Goal: Task Accomplishment & Management: Manage account settings

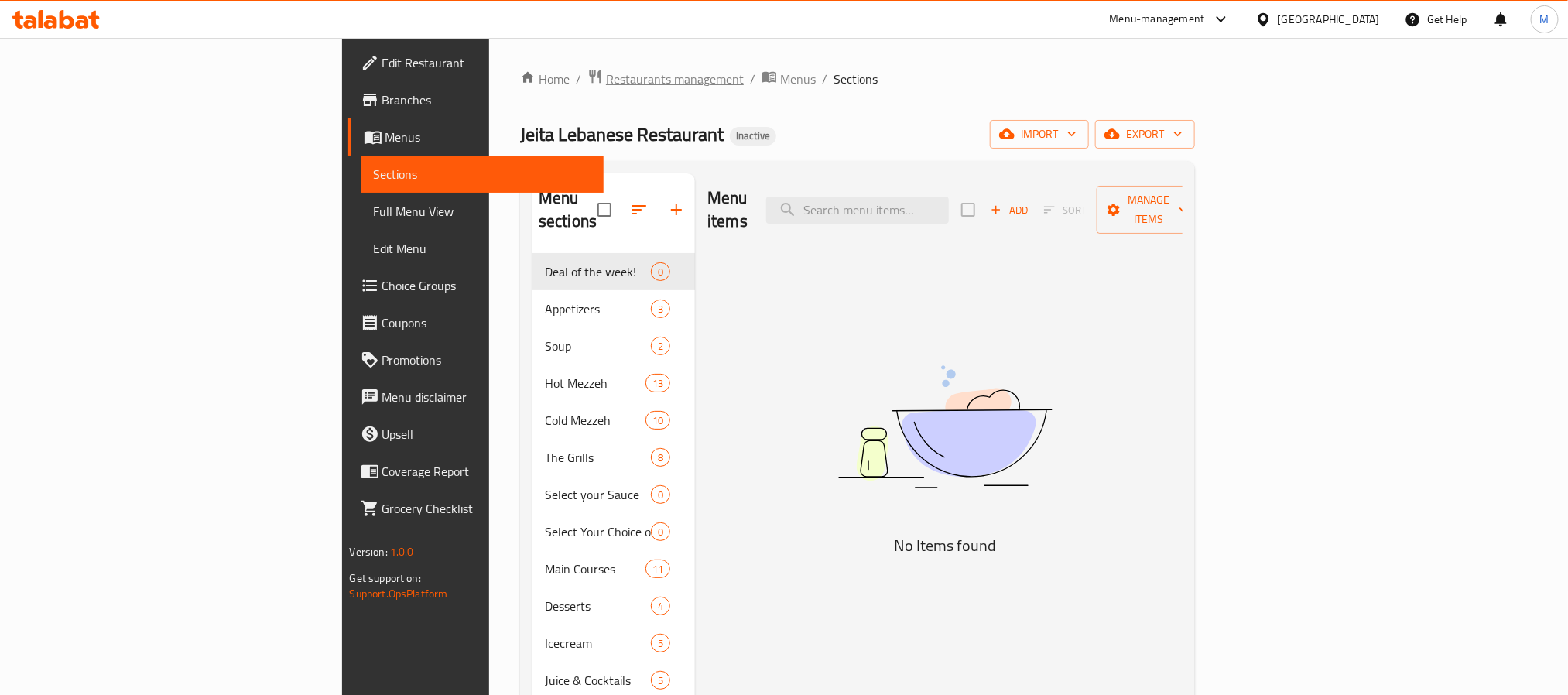
click at [606, 79] on span "Restaurants management" at bounding box center [675, 79] width 138 height 19
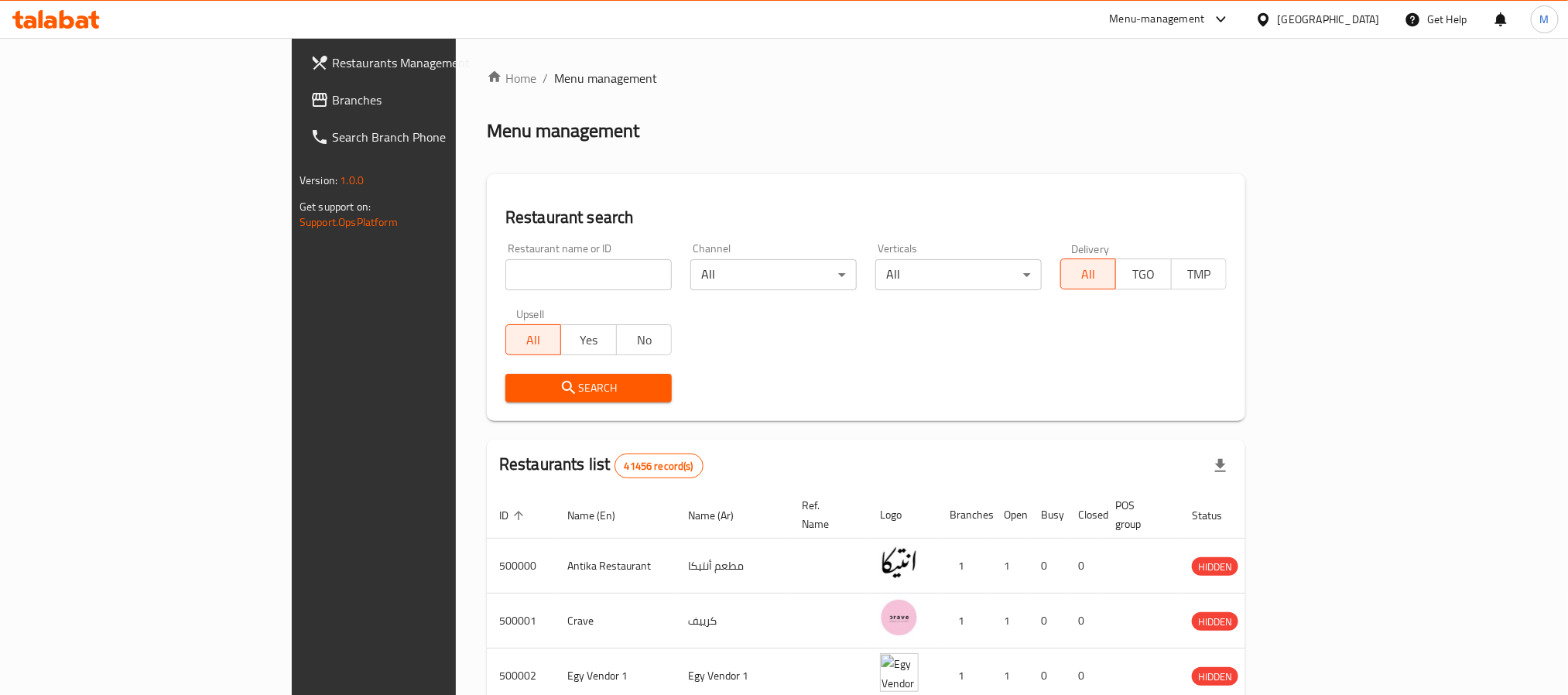
click at [505, 220] on h2 "Restaurant search" at bounding box center [866, 216] width 721 height 23
click at [1365, 17] on div "Egypt" at bounding box center [1329, 20] width 102 height 17
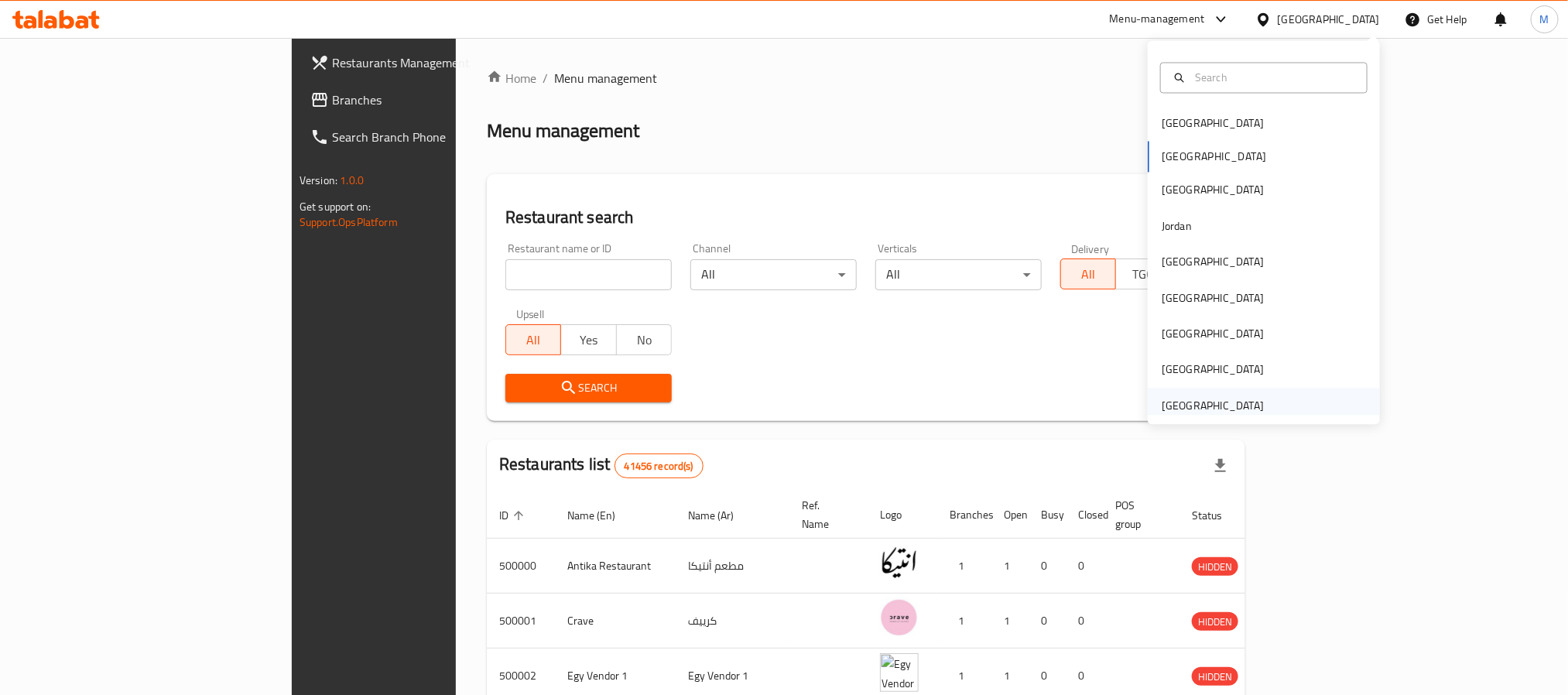
click at [1259, 390] on div "[GEOGRAPHIC_DATA]" at bounding box center [1263, 405] width 232 height 35
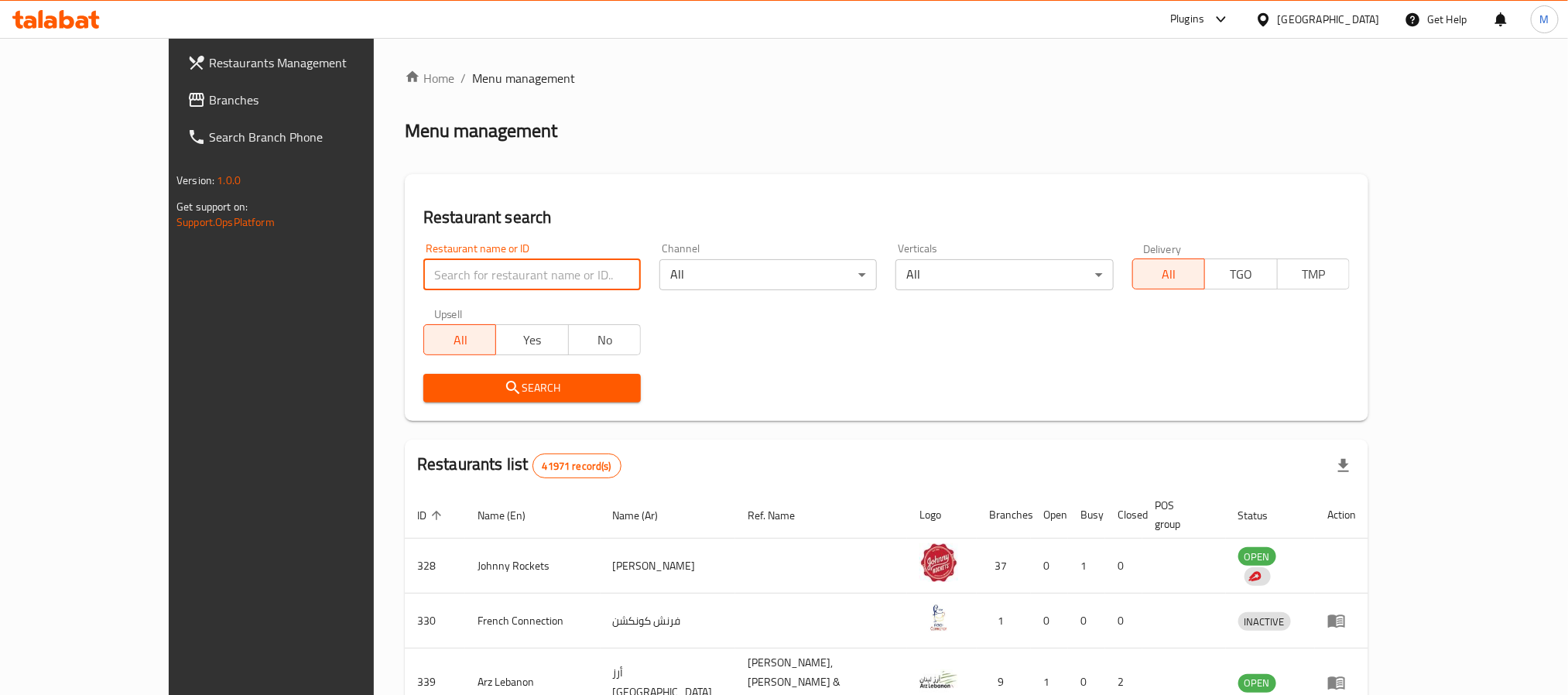
click at [543, 276] on input "search" at bounding box center [532, 274] width 217 height 31
paste input "Chelo"
type input "Chelo"
click button "Search" at bounding box center [532, 388] width 217 height 28
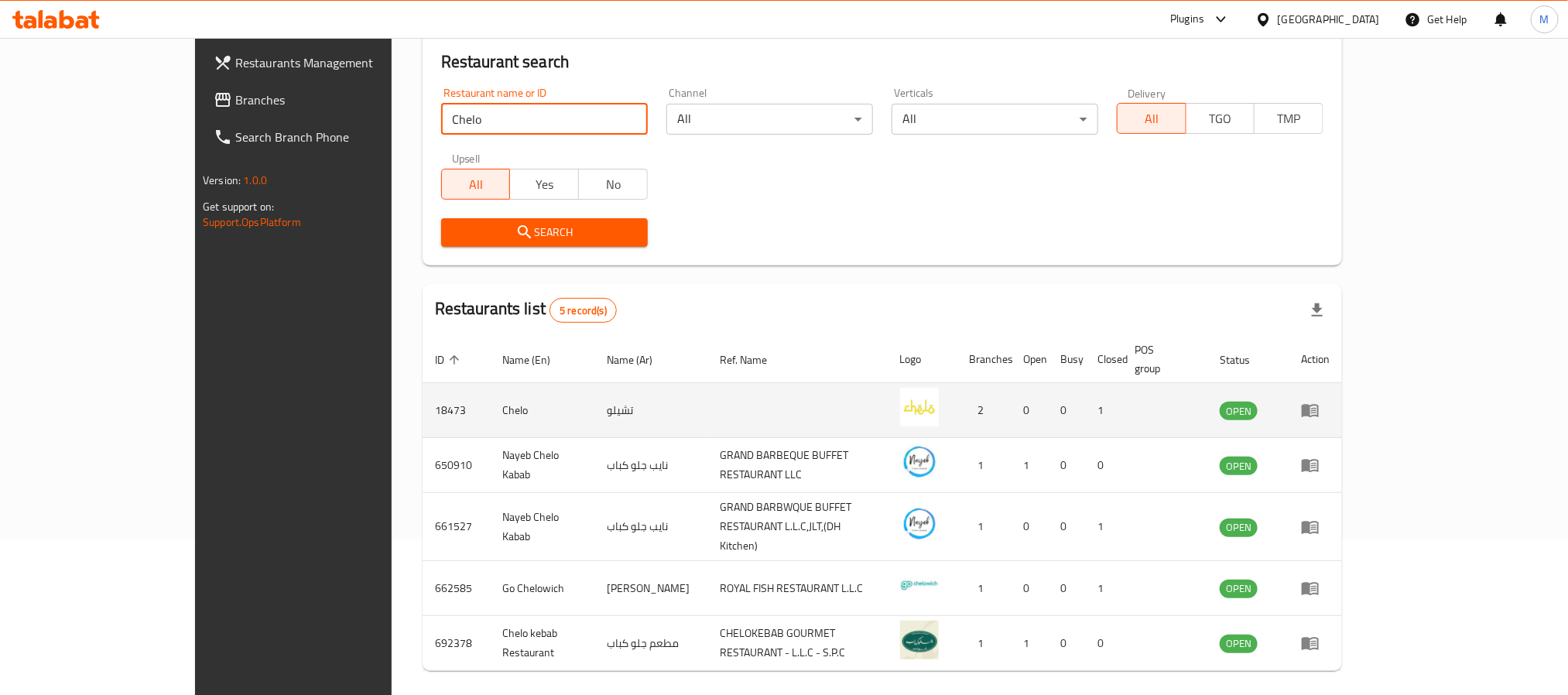
scroll to position [188, 0]
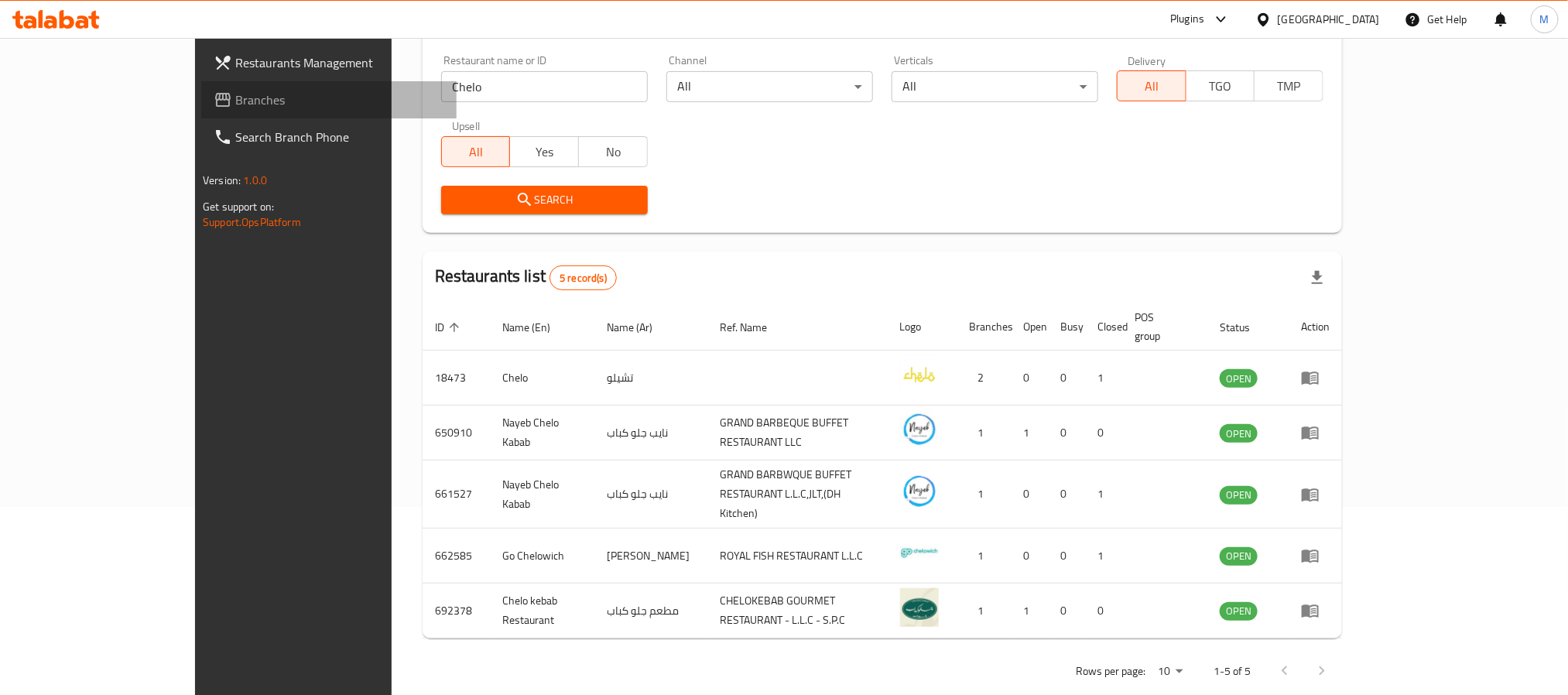
click at [235, 105] on span "Branches" at bounding box center [339, 100] width 209 height 19
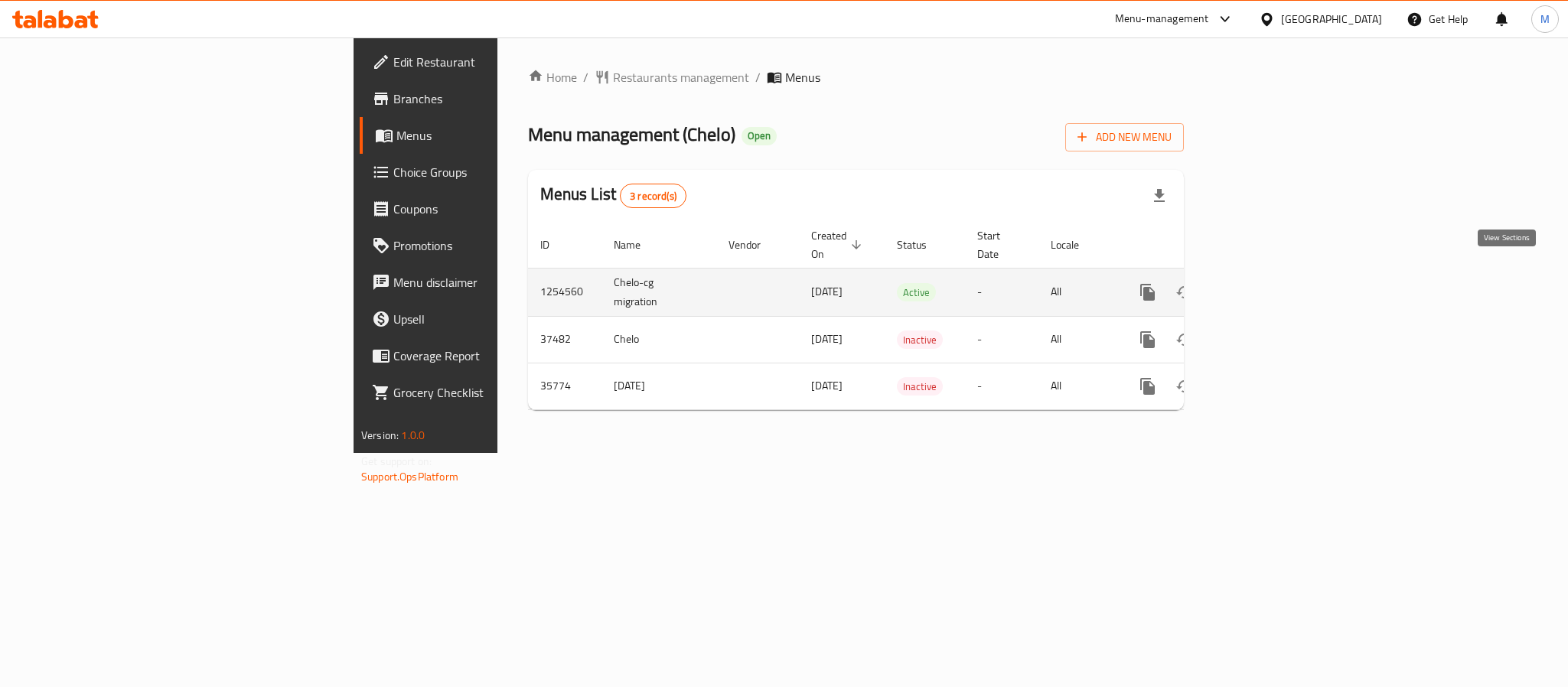
click at [1267, 283] on icon "enhanced table" at bounding box center [1258, 293] width 19 height 19
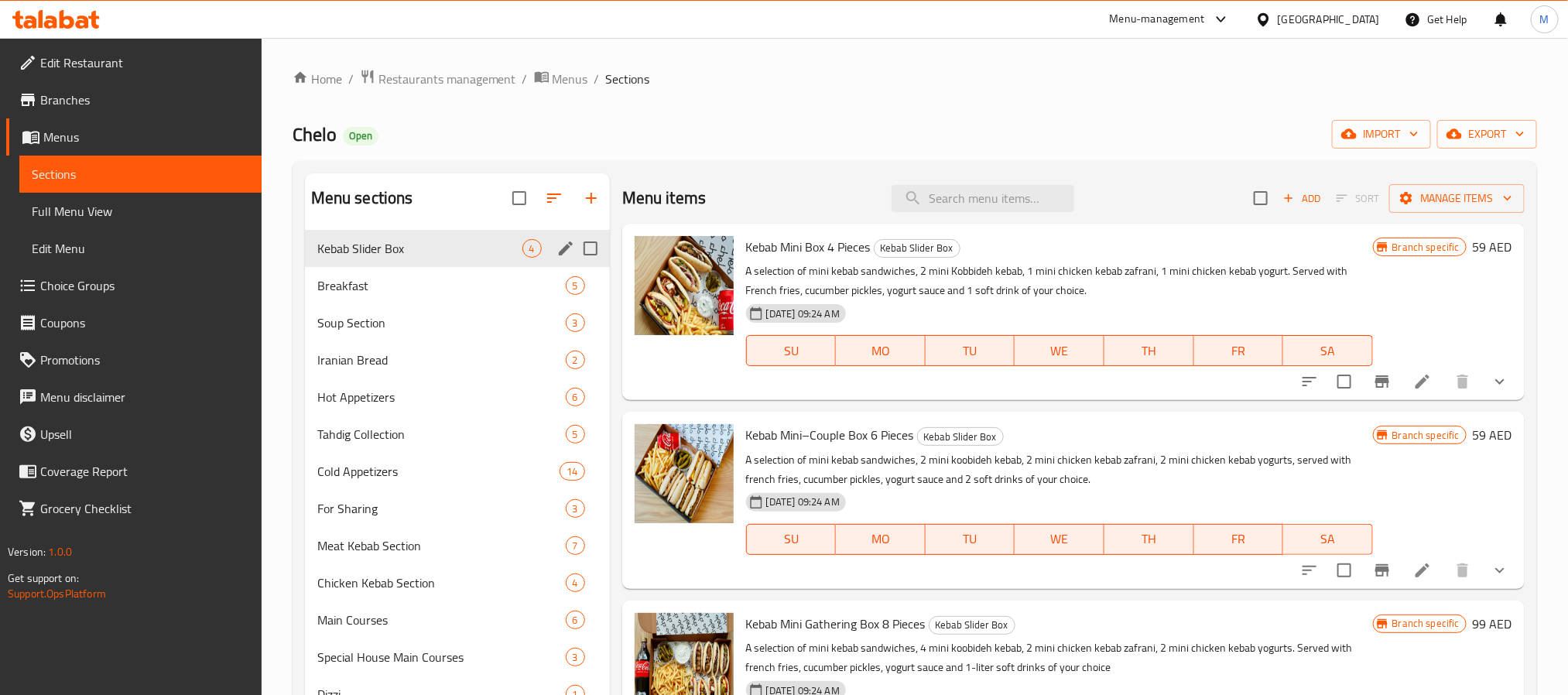
click at [495, 258] on div "Kebab Slider Box 4" at bounding box center [457, 248] width 305 height 37
click at [1261, 203] on input "checkbox" at bounding box center [1260, 198] width 32 height 32
checkbox input "true"
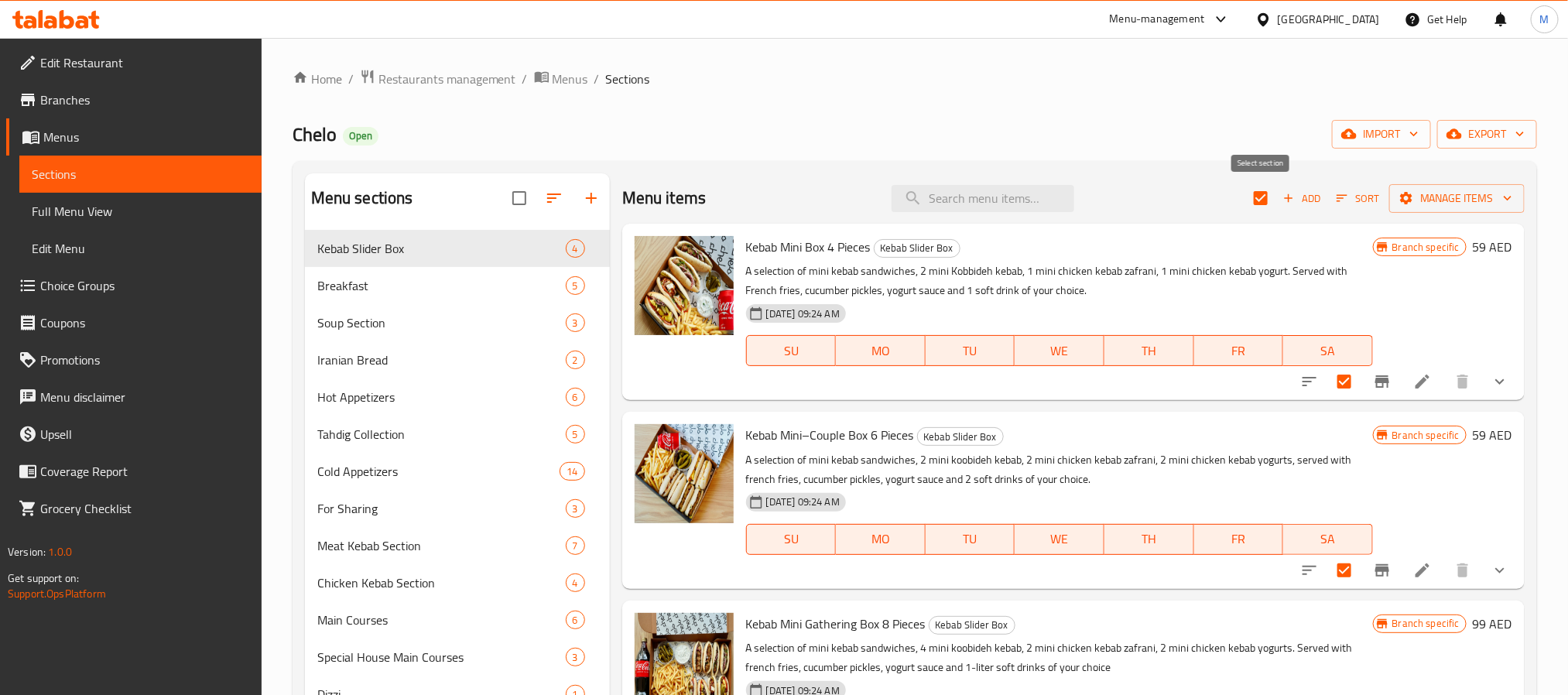
checkbox input "true"
click at [1412, 191] on icon "button" at bounding box center [1406, 198] width 16 height 16
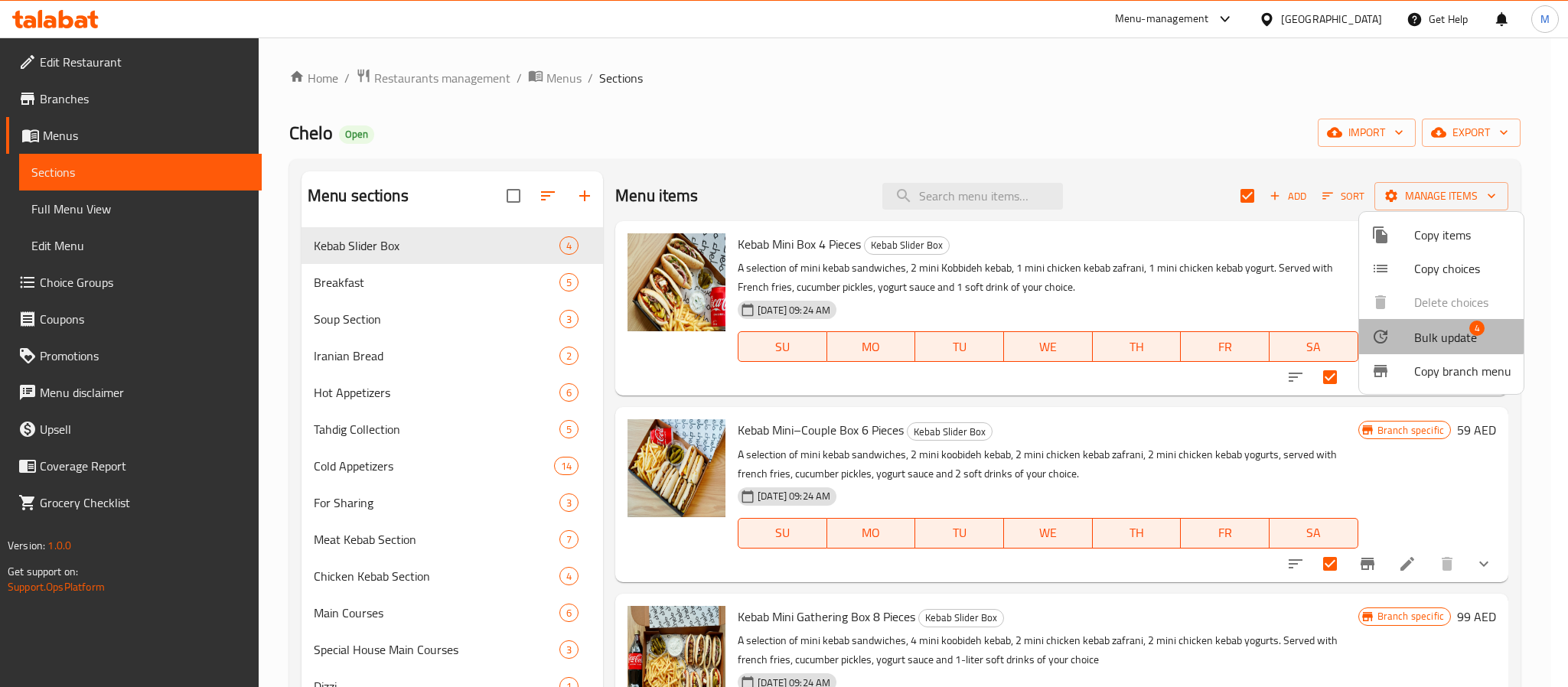
click at [1426, 331] on span "Bulk update" at bounding box center [1446, 338] width 63 height 19
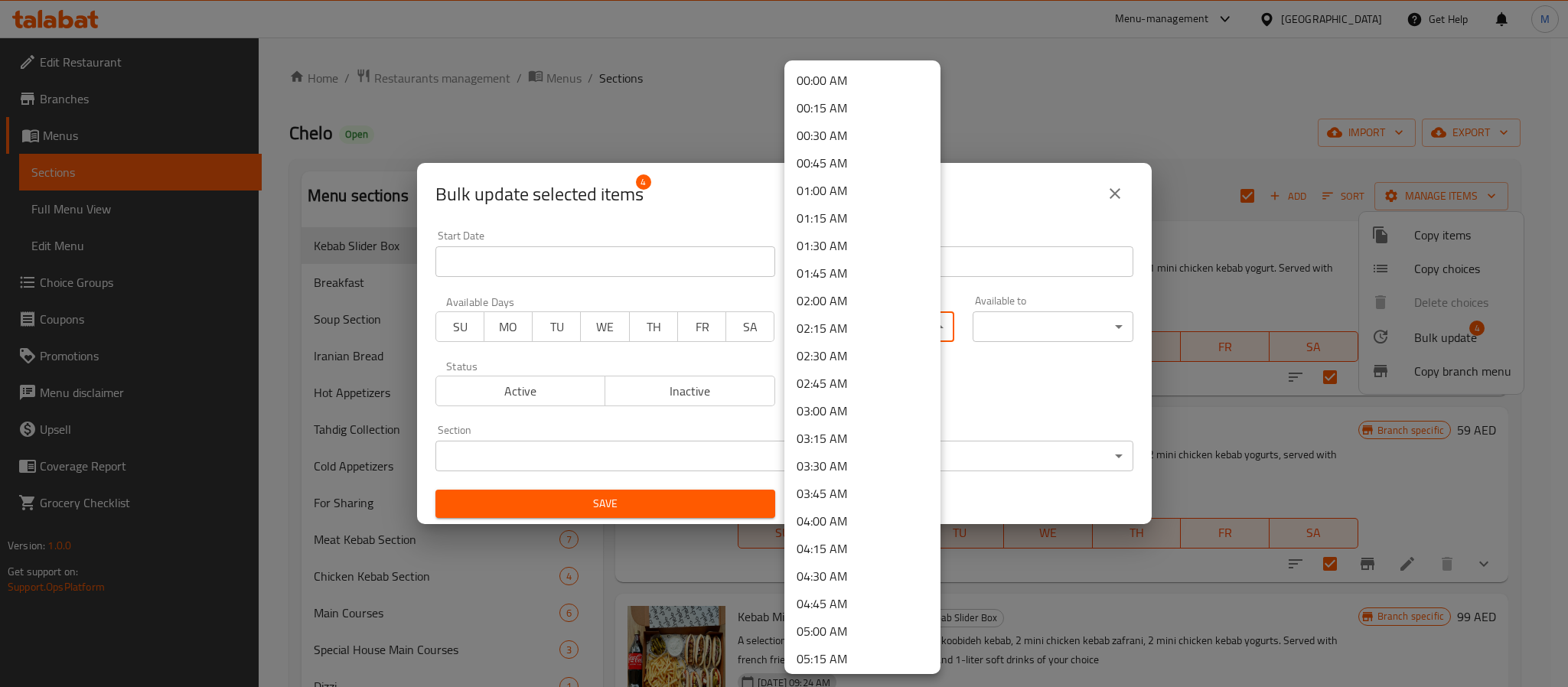
click at [817, 328] on body "​ Menu-management [GEOGRAPHIC_DATA] Get Help M Edit Restaurant Branches Menus S…" at bounding box center [784, 362] width 1568 height 650
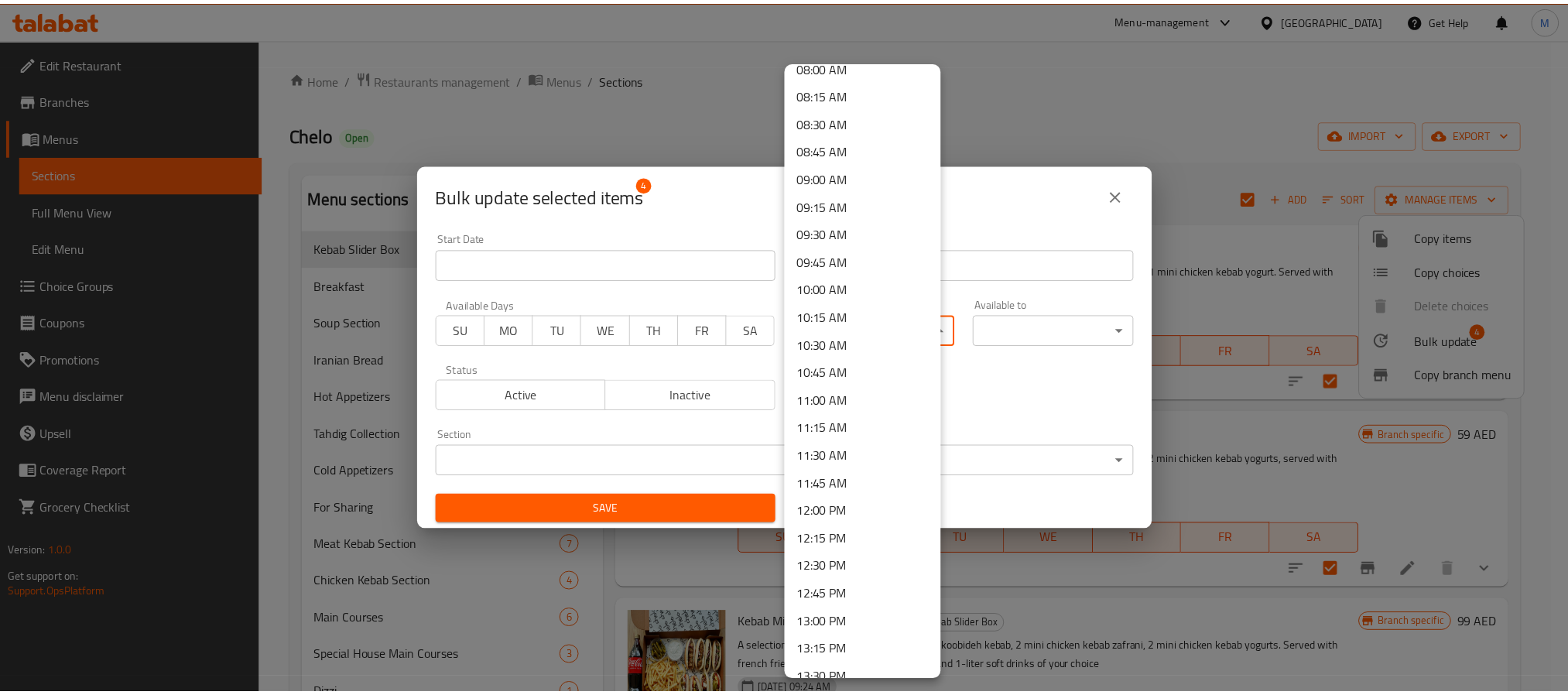
scroll to position [929, 0]
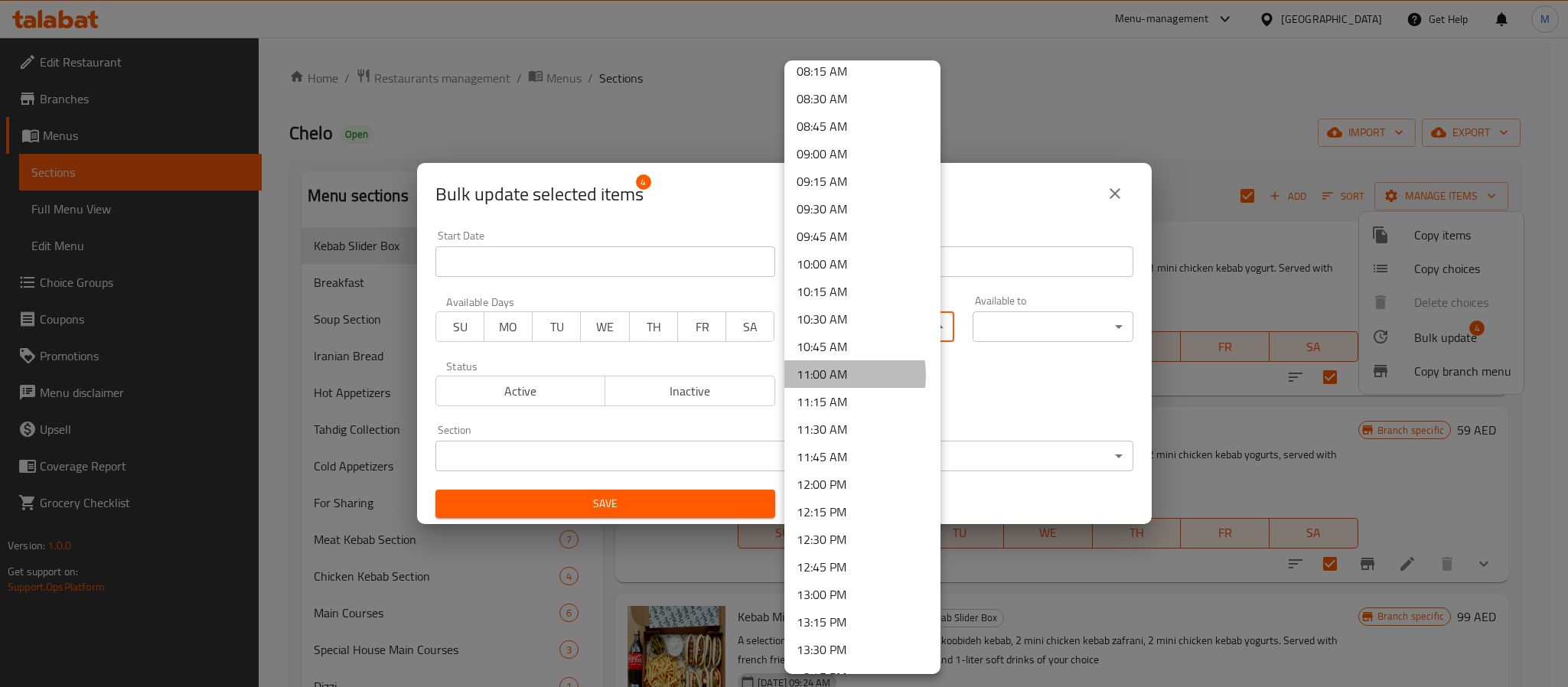
click at [836, 375] on li "11:00 AM" at bounding box center [863, 373] width 156 height 27
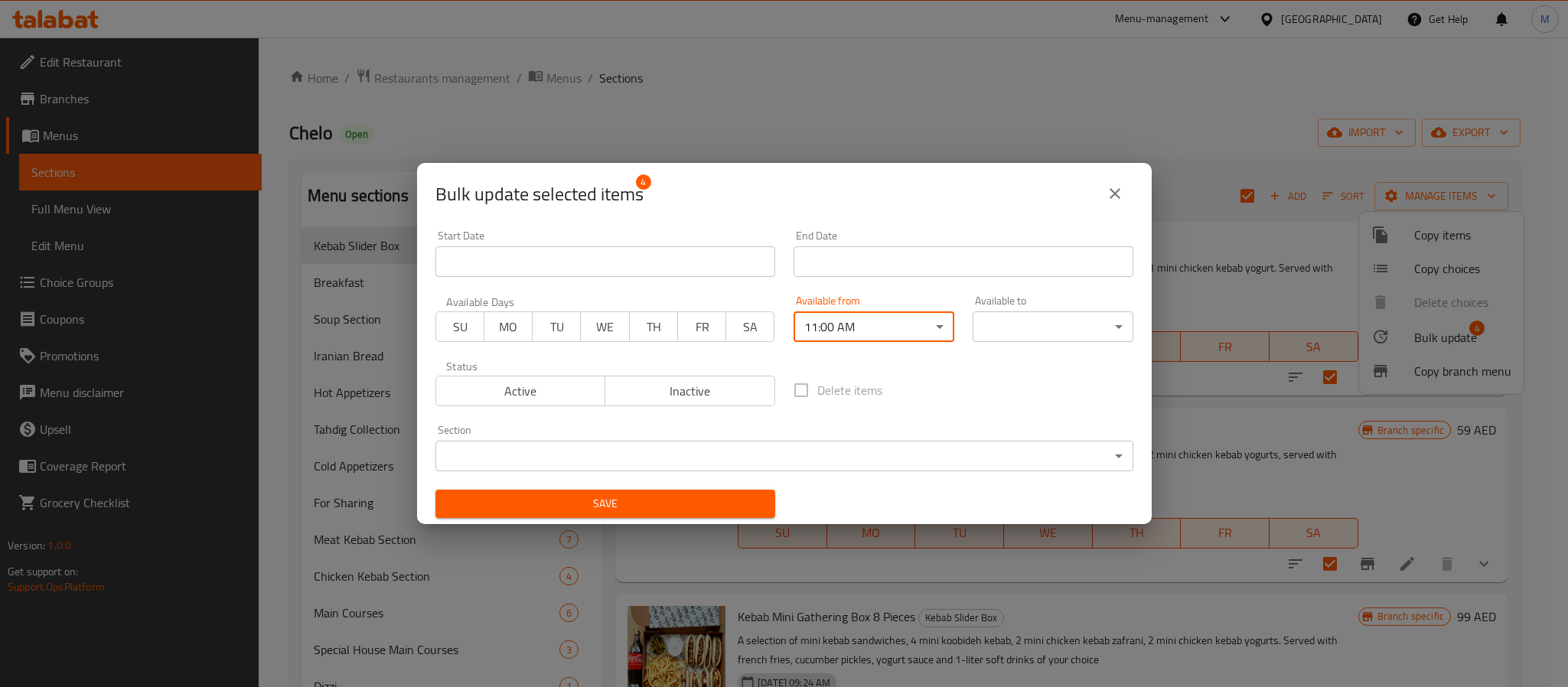
click at [1020, 329] on body "​ Menu-management [GEOGRAPHIC_DATA] Get Help M Edit Restaurant Branches Menus S…" at bounding box center [784, 362] width 1568 height 650
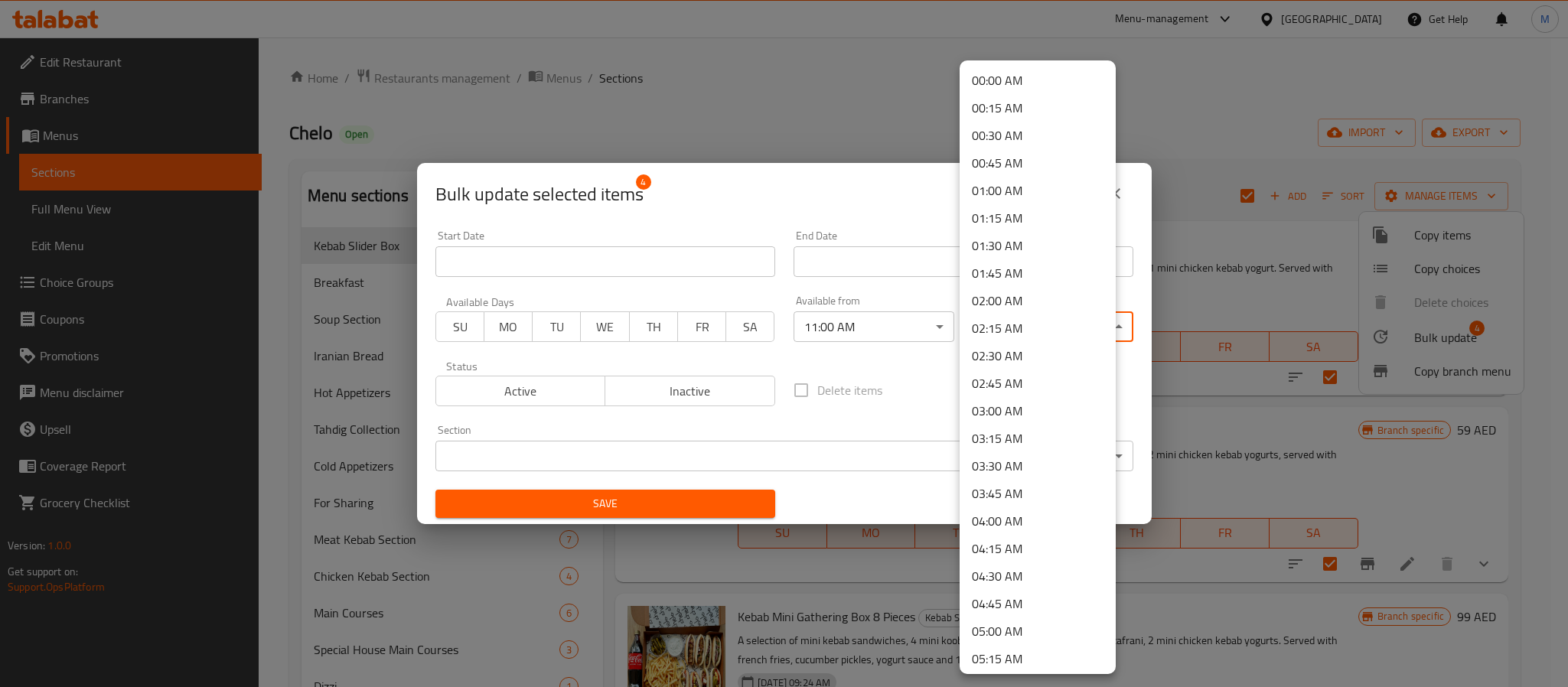
click at [1031, 159] on li "00:45 AM" at bounding box center [1038, 163] width 156 height 27
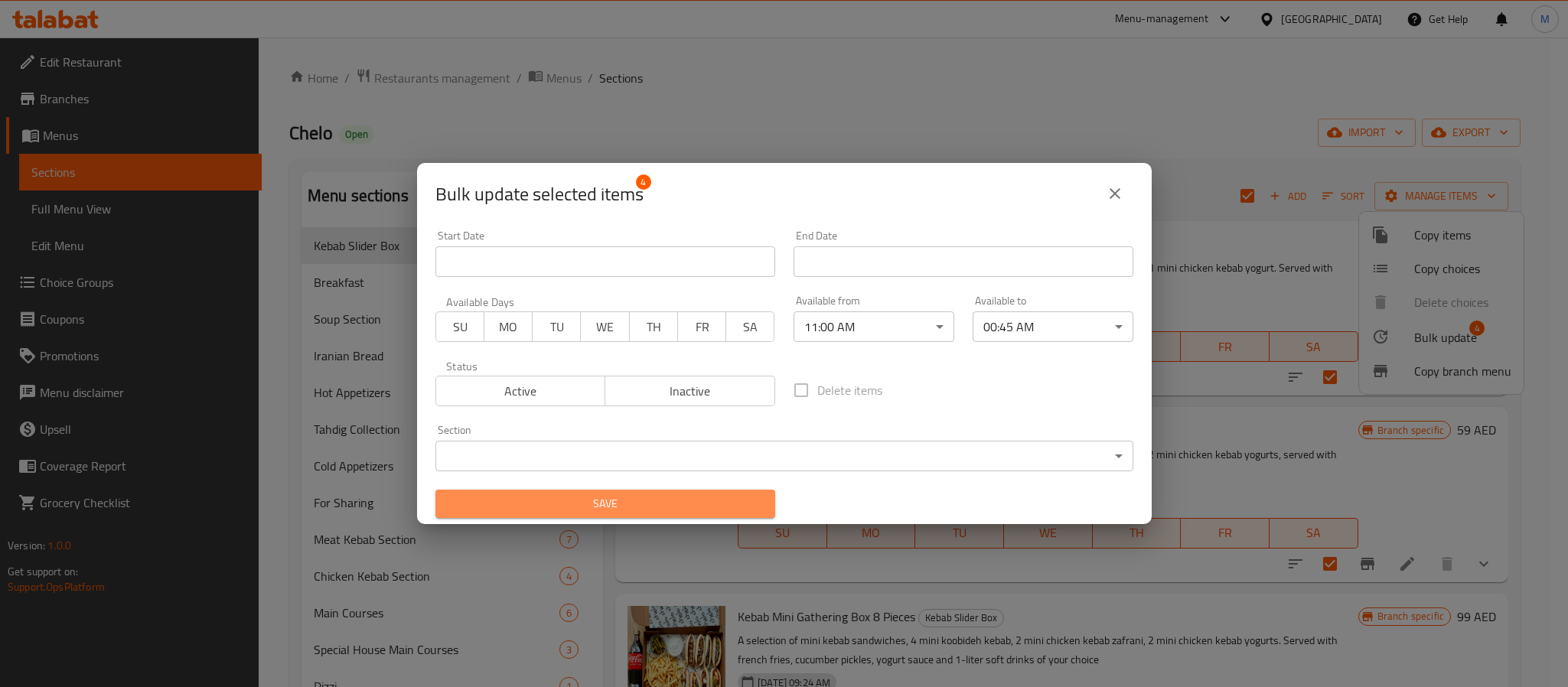
click at [726, 494] on span "Save" at bounding box center [605, 503] width 315 height 19
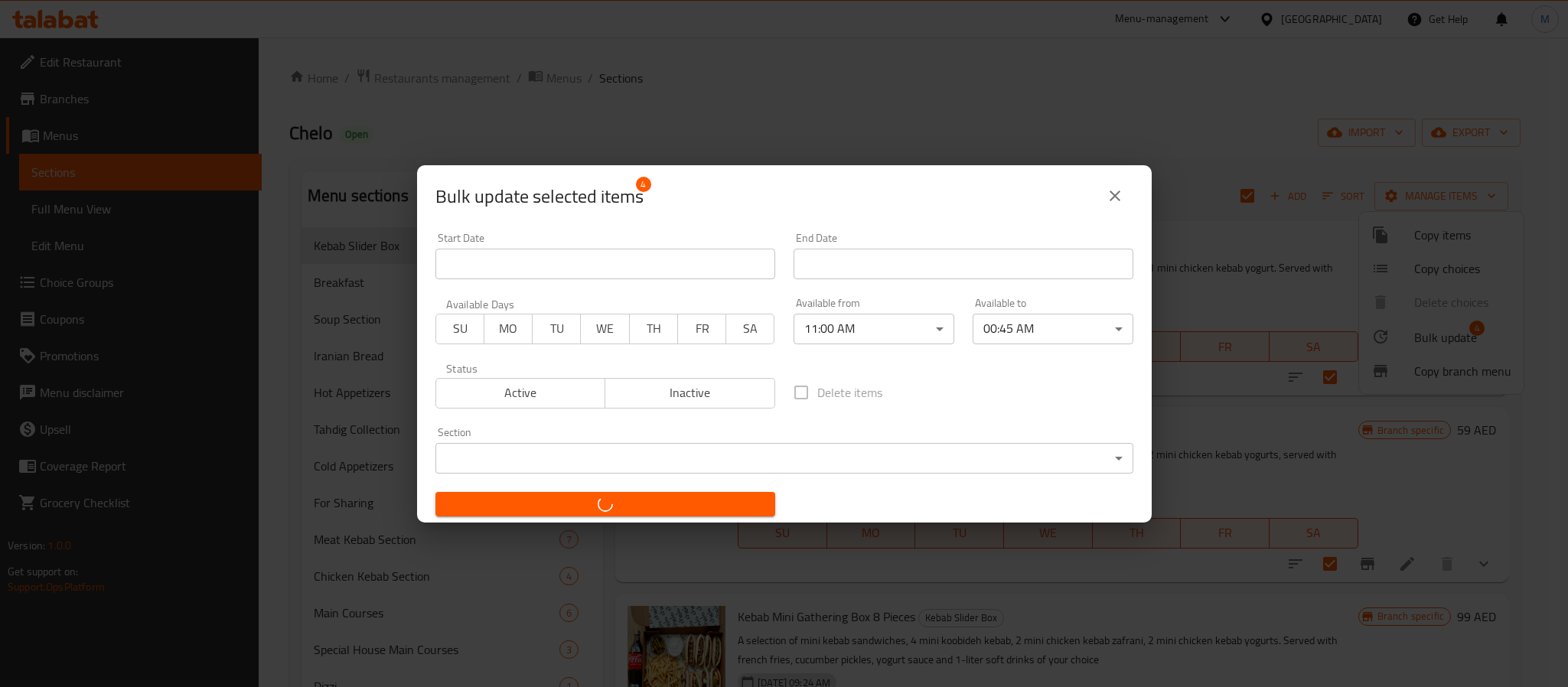
checkbox input "false"
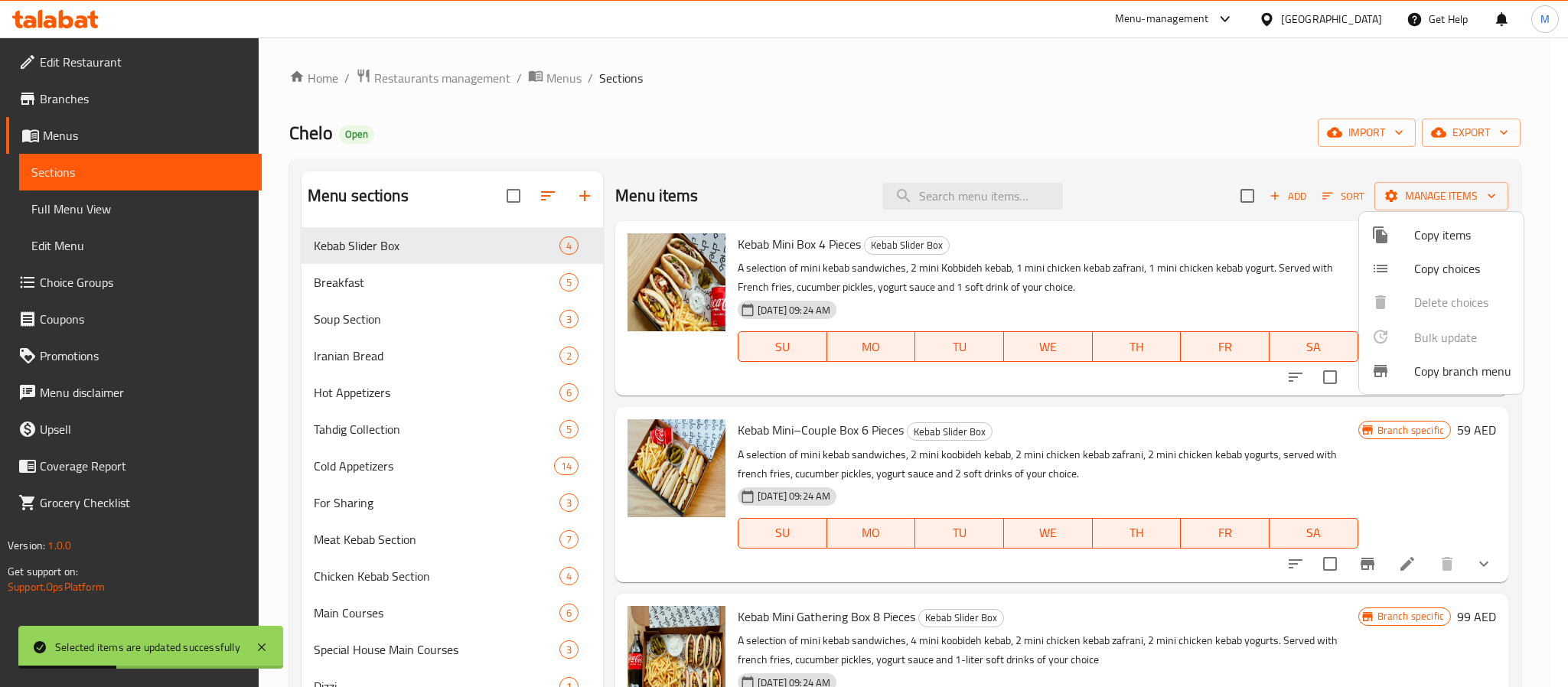
click at [1287, 413] on div at bounding box center [784, 343] width 1568 height 687
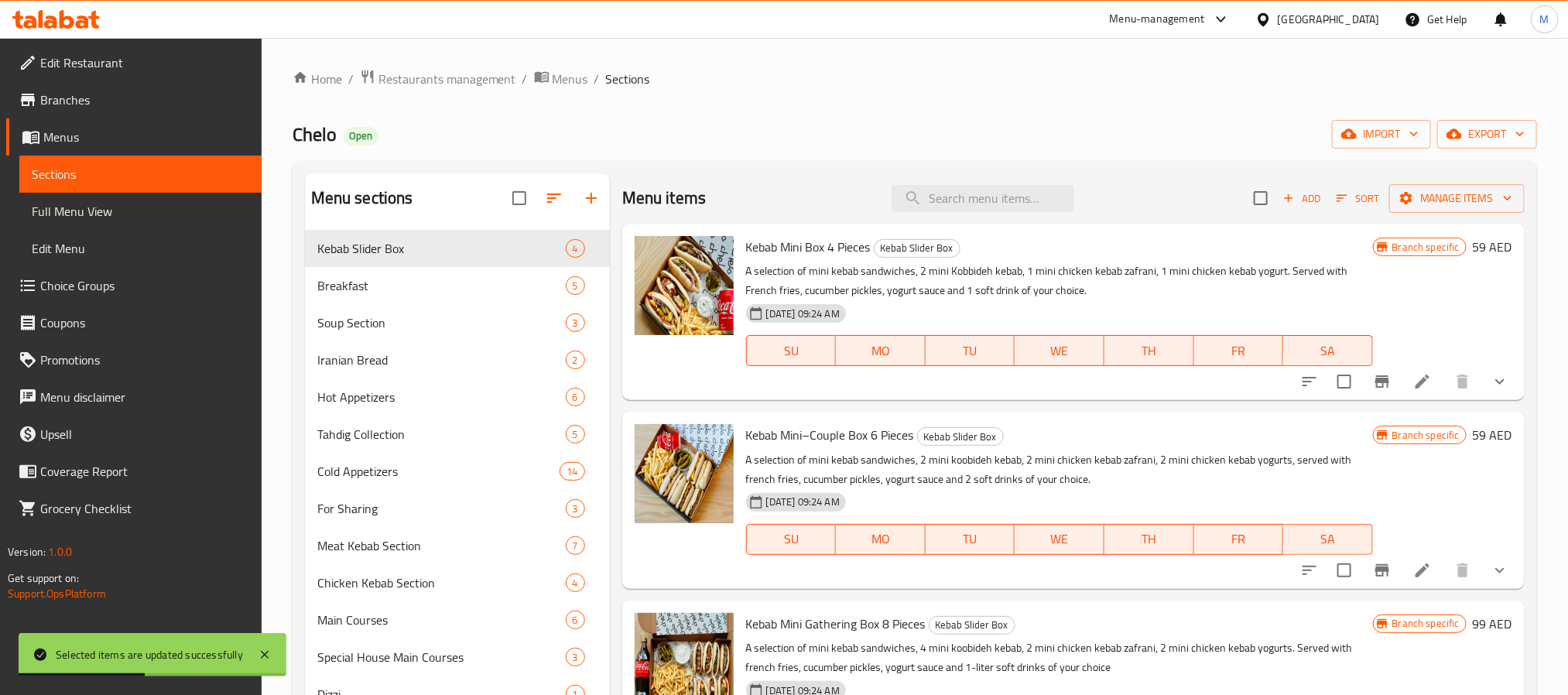
click at [1429, 376] on icon at bounding box center [1422, 382] width 19 height 19
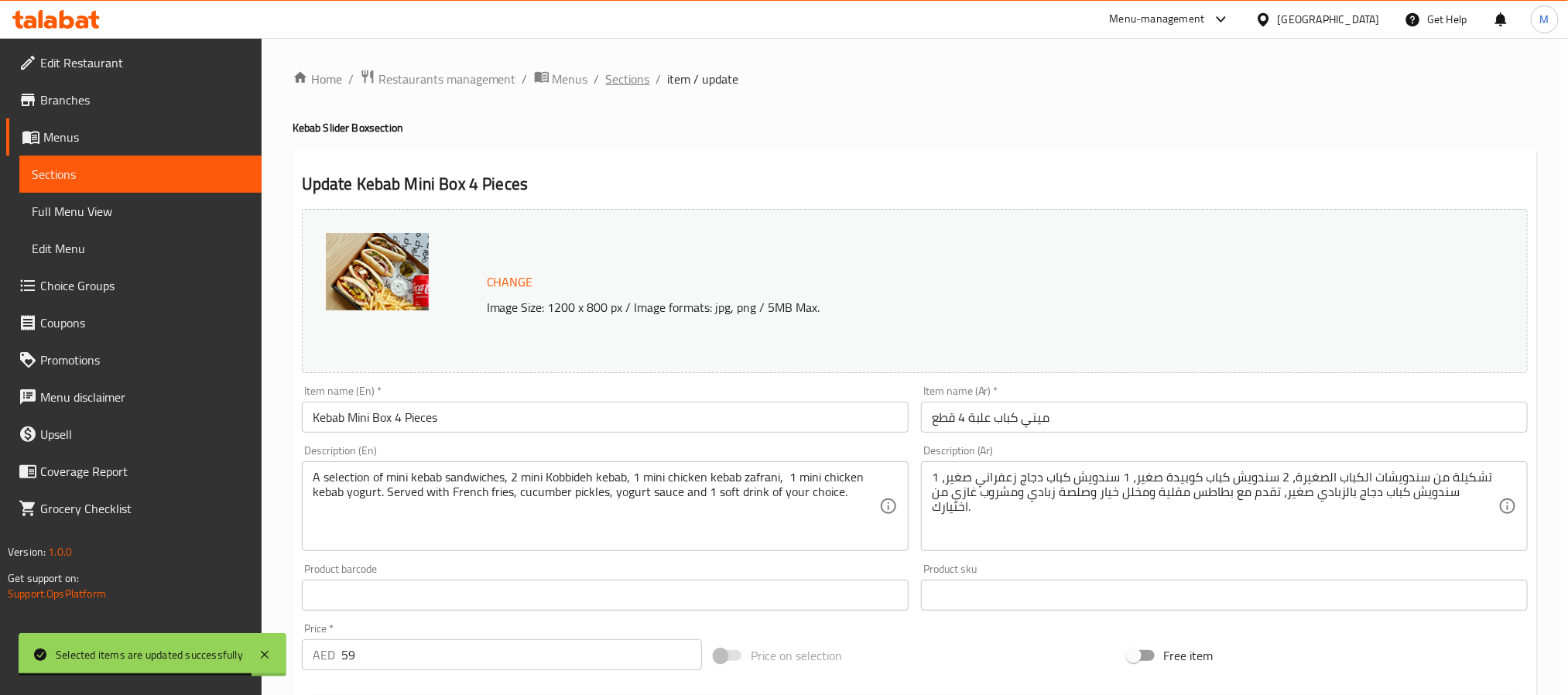
click at [622, 75] on span "Sections" at bounding box center [628, 79] width 44 height 19
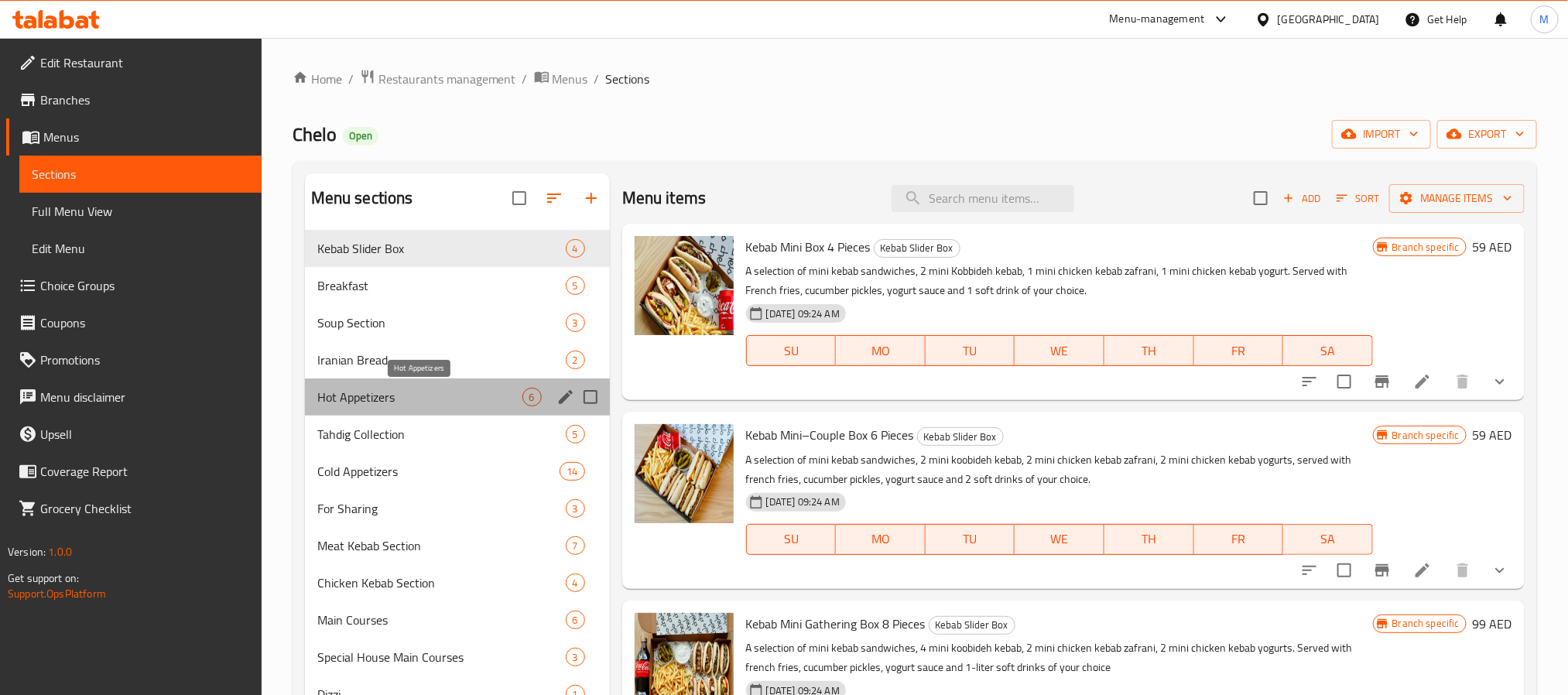
click at [427, 389] on span "Hot Appetizers" at bounding box center [420, 397] width 205 height 19
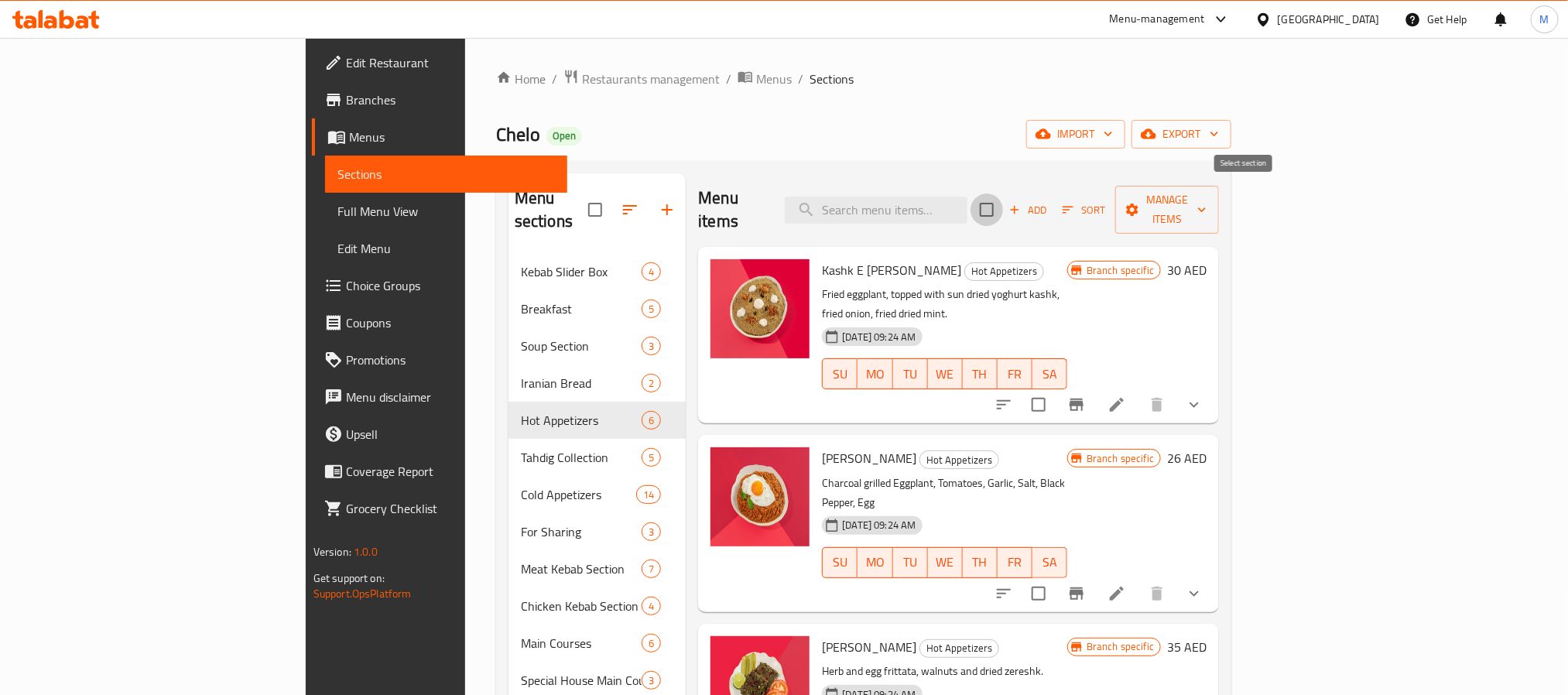
click at [1003, 200] on input "checkbox" at bounding box center [986, 209] width 32 height 32
checkbox input "true"
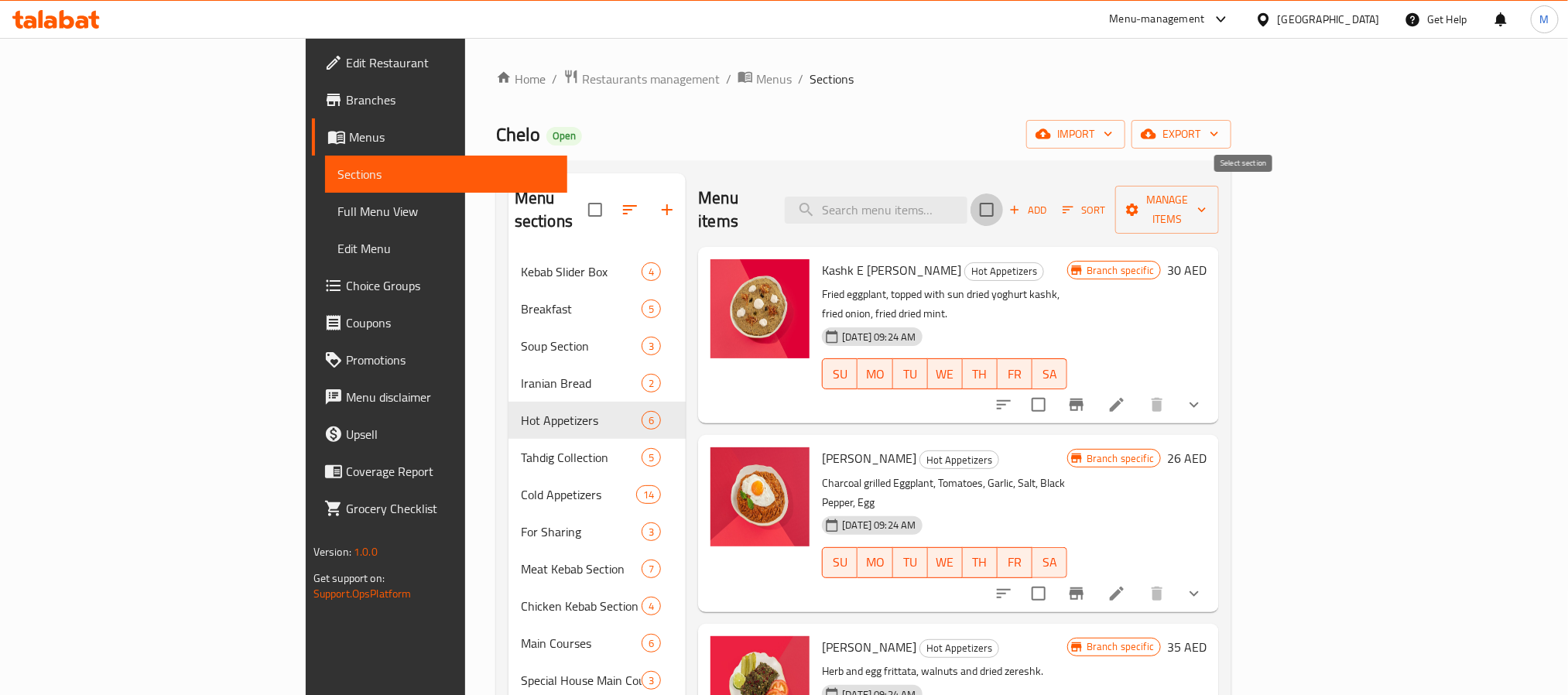
checkbox input "true"
click at [1140, 205] on icon "button" at bounding box center [1132, 210] width 16 height 16
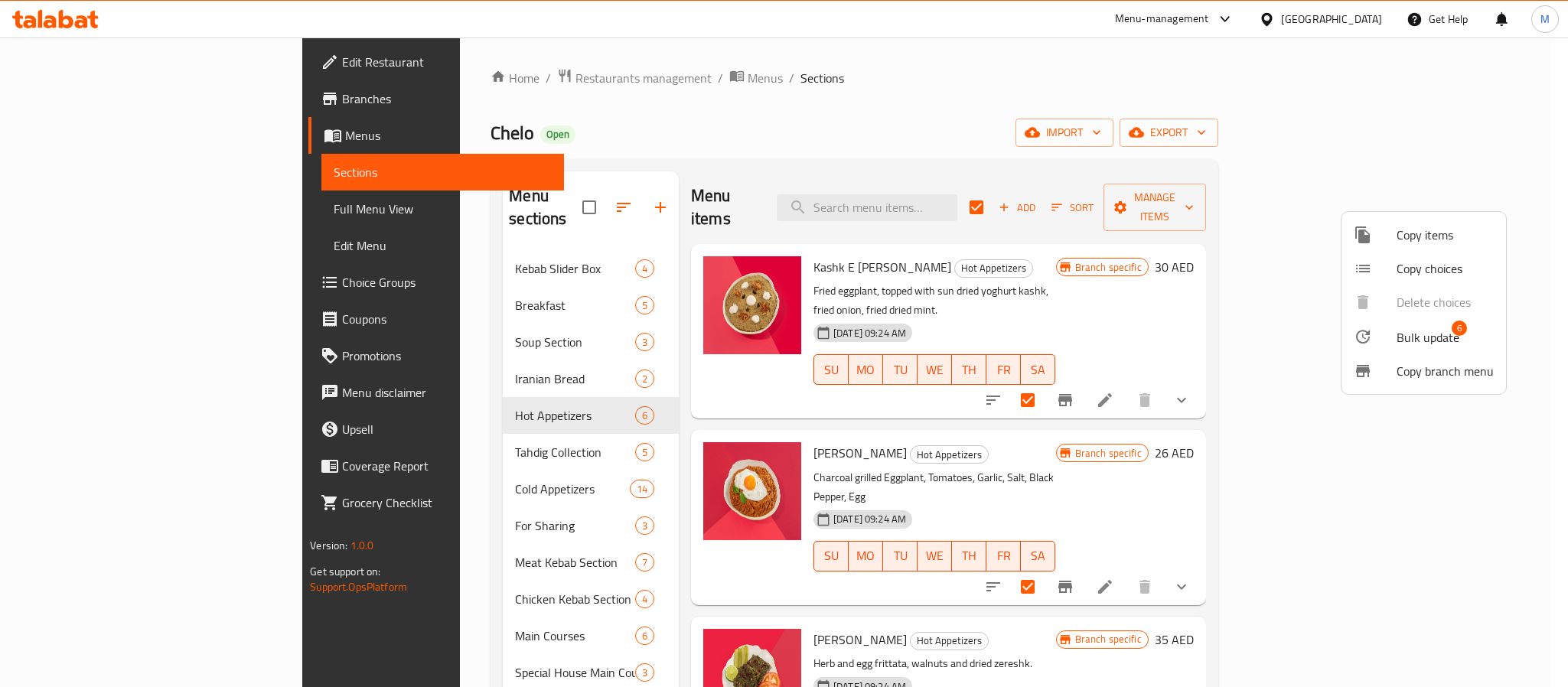
click at [1397, 338] on span "Bulk update" at bounding box center [1428, 338] width 63 height 19
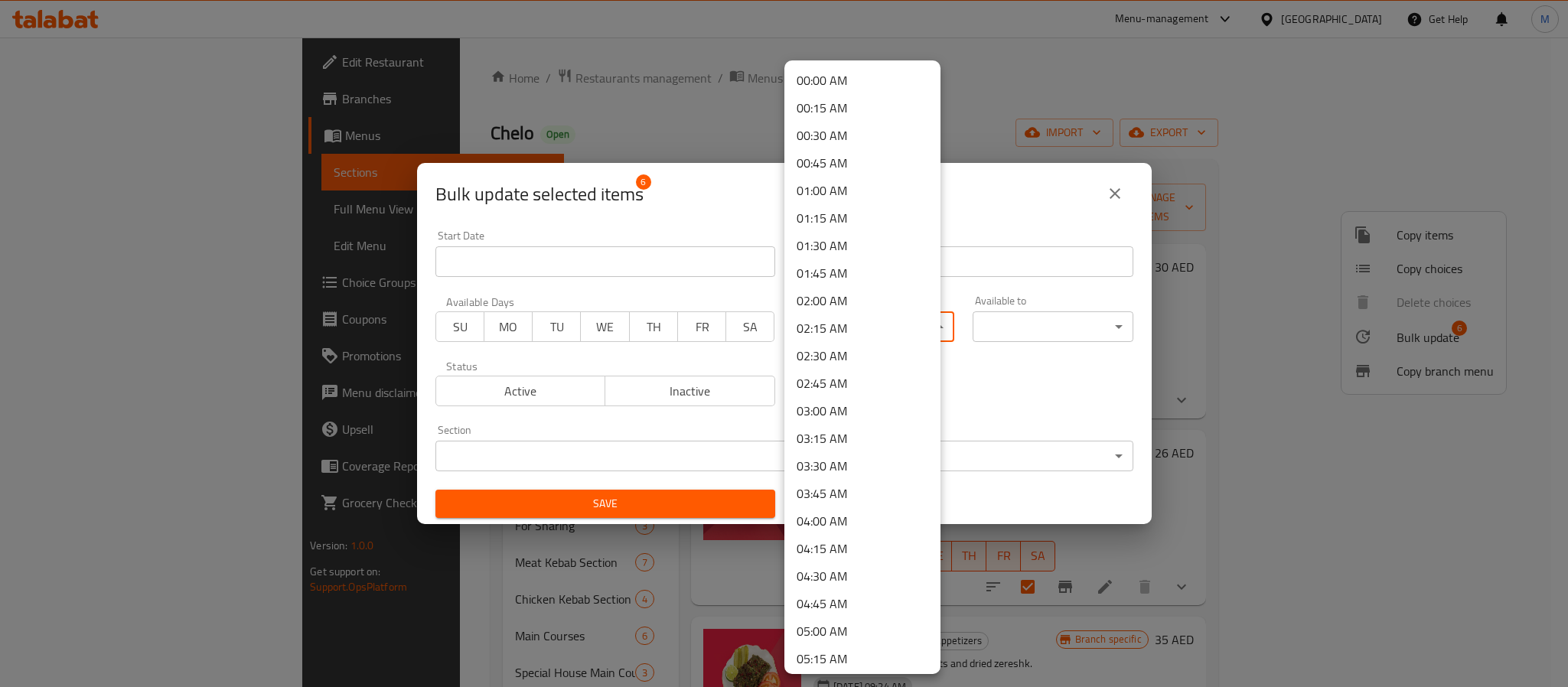
click at [873, 331] on body "​ Menu-management [GEOGRAPHIC_DATA] Get Help M Edit Restaurant Branches Menus S…" at bounding box center [784, 362] width 1568 height 650
click at [850, 485] on li "11:00 AM" at bounding box center [863, 488] width 156 height 27
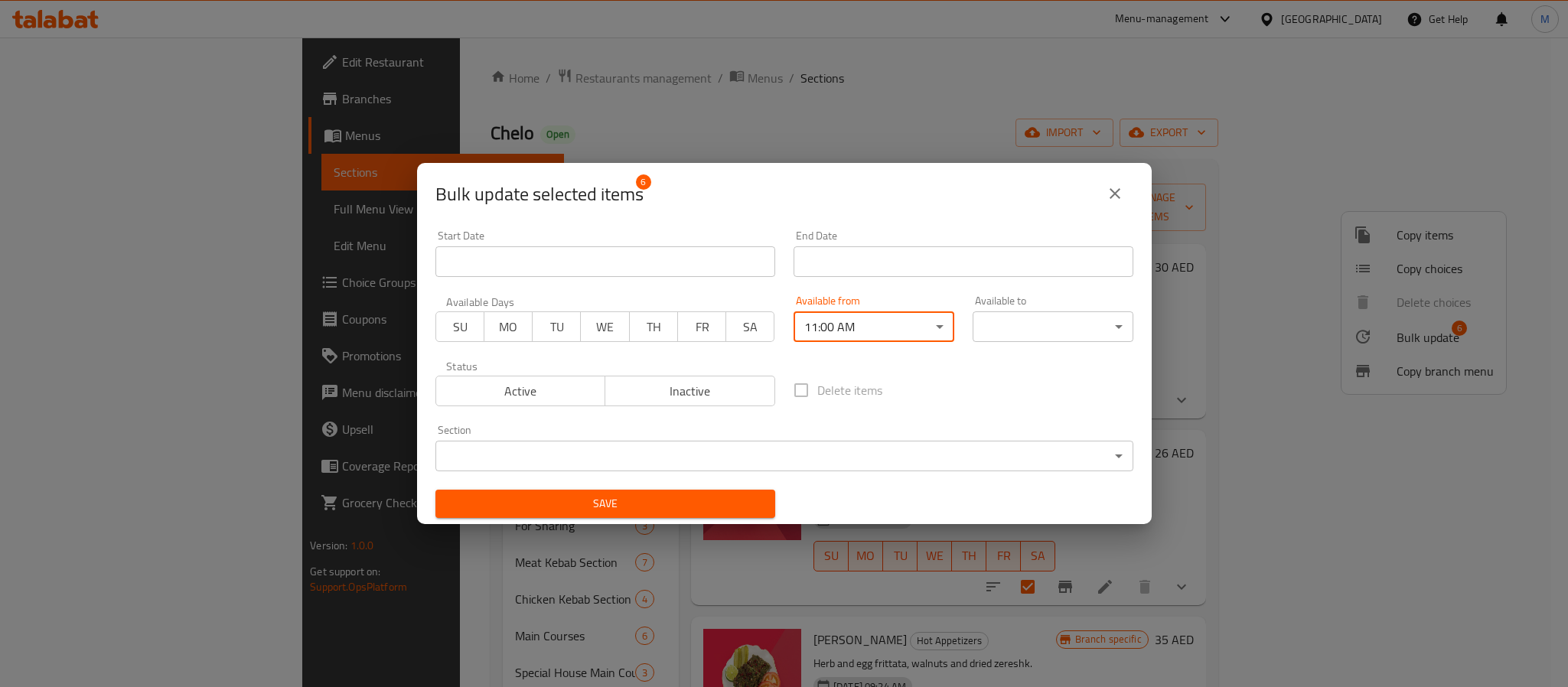
drag, startPoint x: 1018, startPoint y: 301, endPoint x: 1025, endPoint y: 313, distance: 13.9
click at [1018, 303] on div "Available to ​ ​" at bounding box center [1053, 318] width 160 height 47
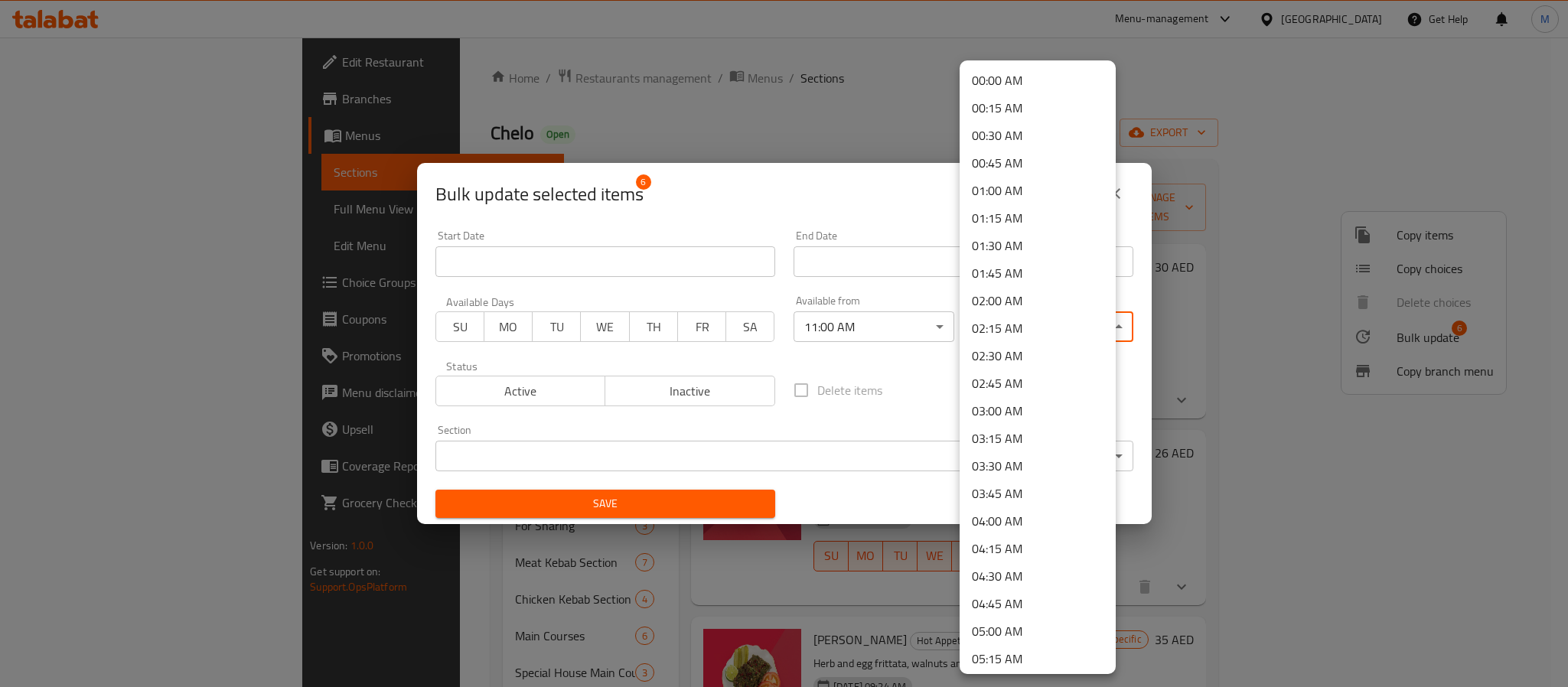
click at [1035, 331] on body "​ Menu-management [GEOGRAPHIC_DATA] Get Help M Edit Restaurant Branches Menus S…" at bounding box center [784, 362] width 1568 height 650
click at [1026, 165] on li "00:45 AM" at bounding box center [1038, 163] width 156 height 27
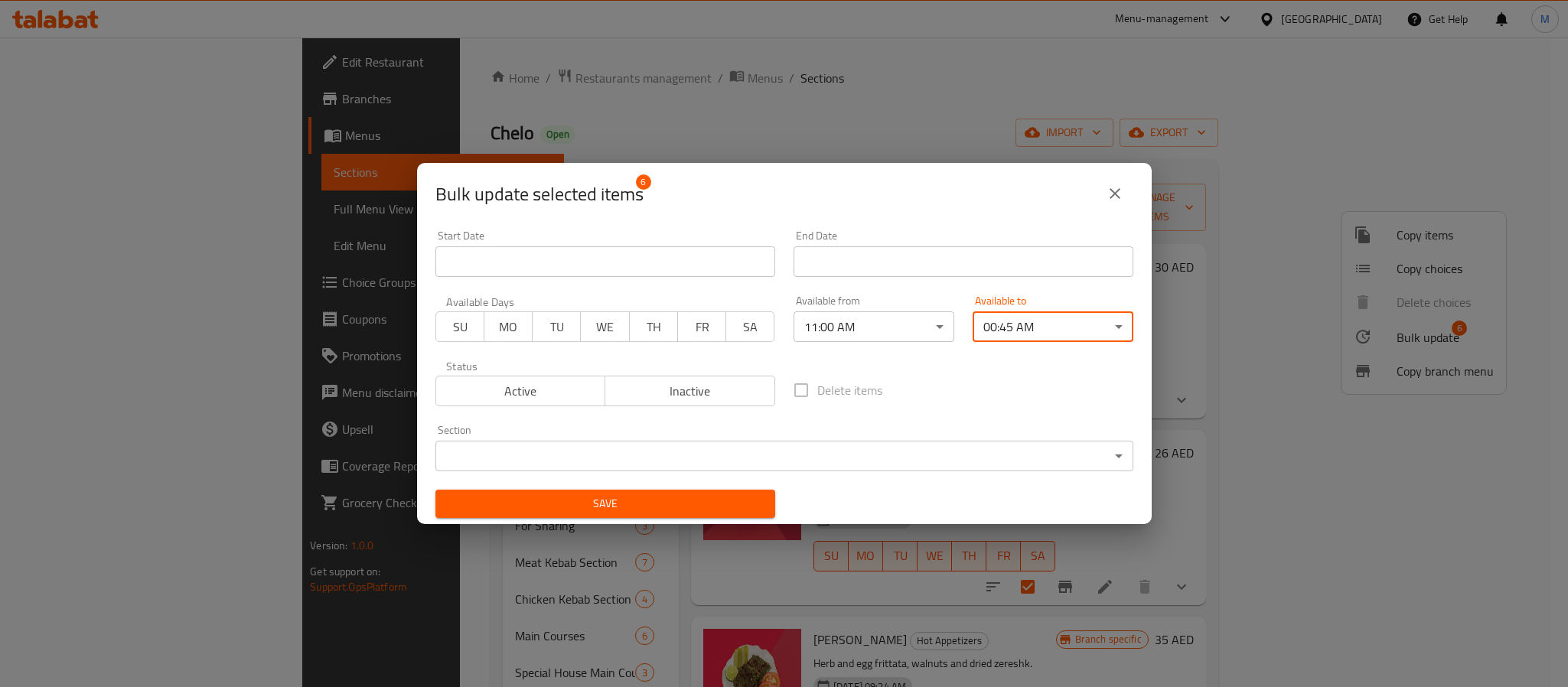
click at [669, 503] on span "Save" at bounding box center [605, 503] width 315 height 19
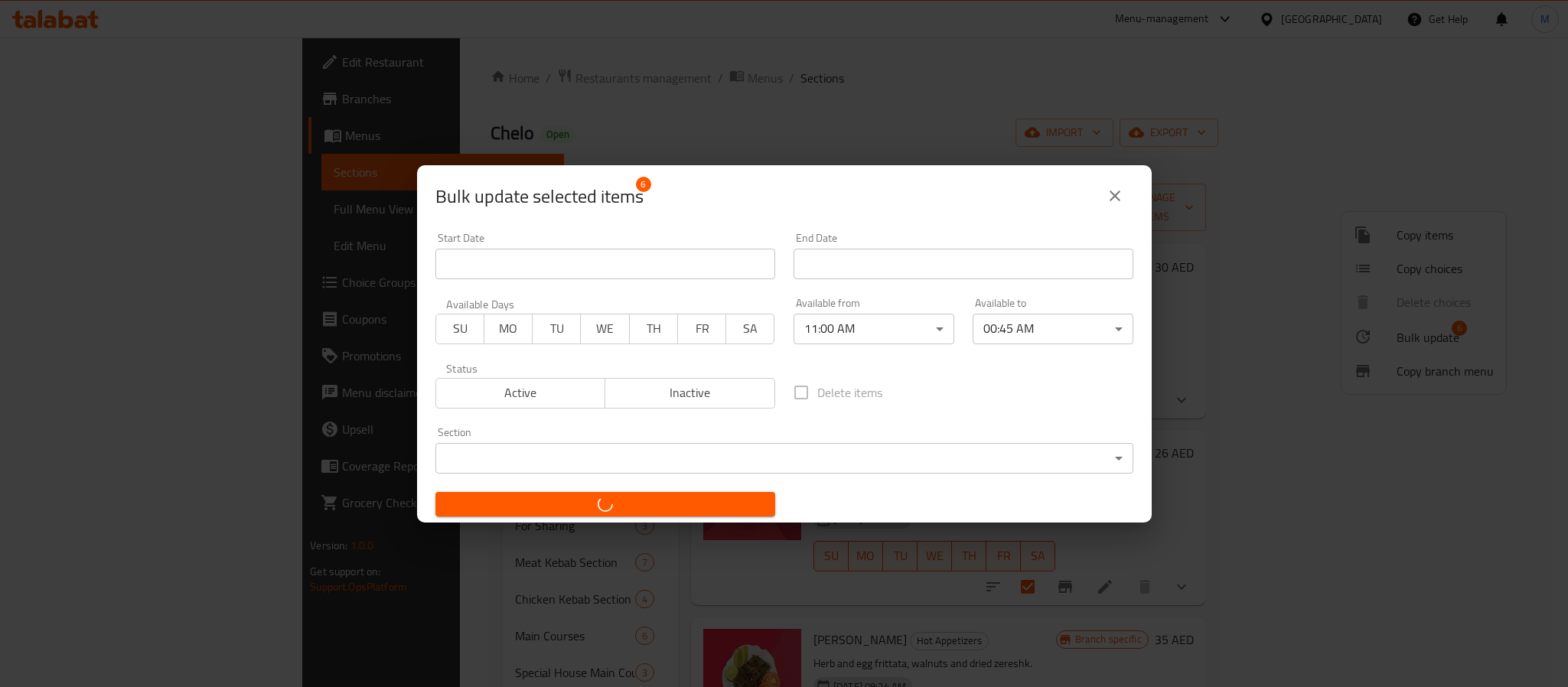
checkbox input "false"
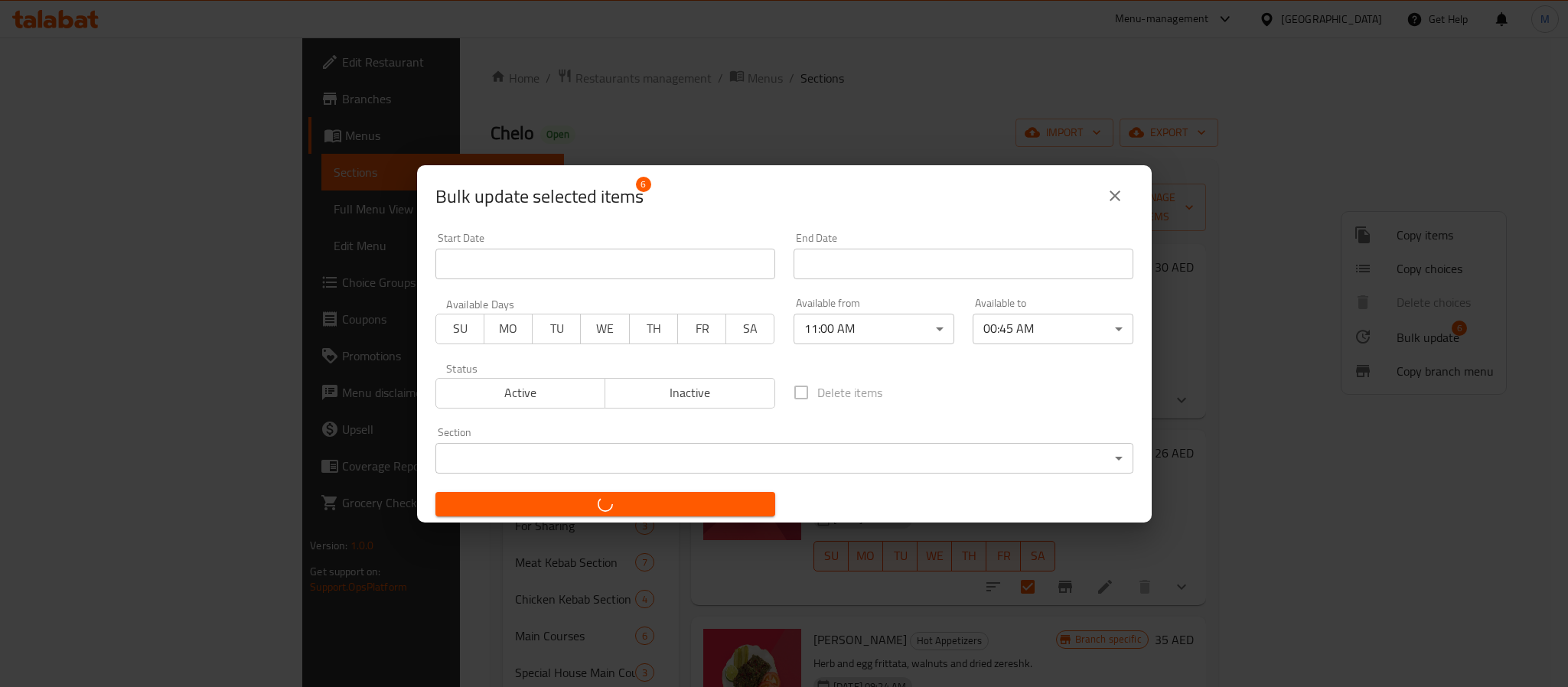
checkbox input "false"
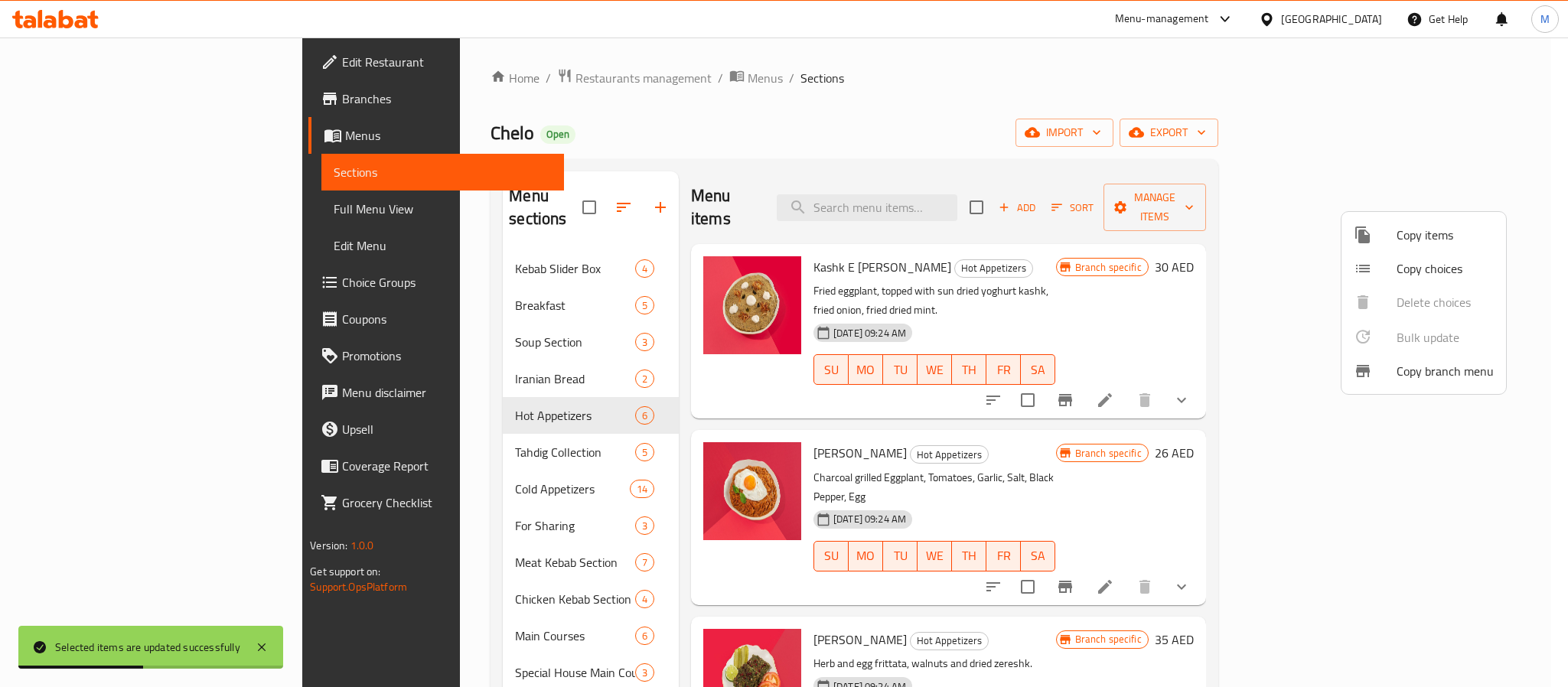
click at [448, 508] on div at bounding box center [784, 343] width 1568 height 687
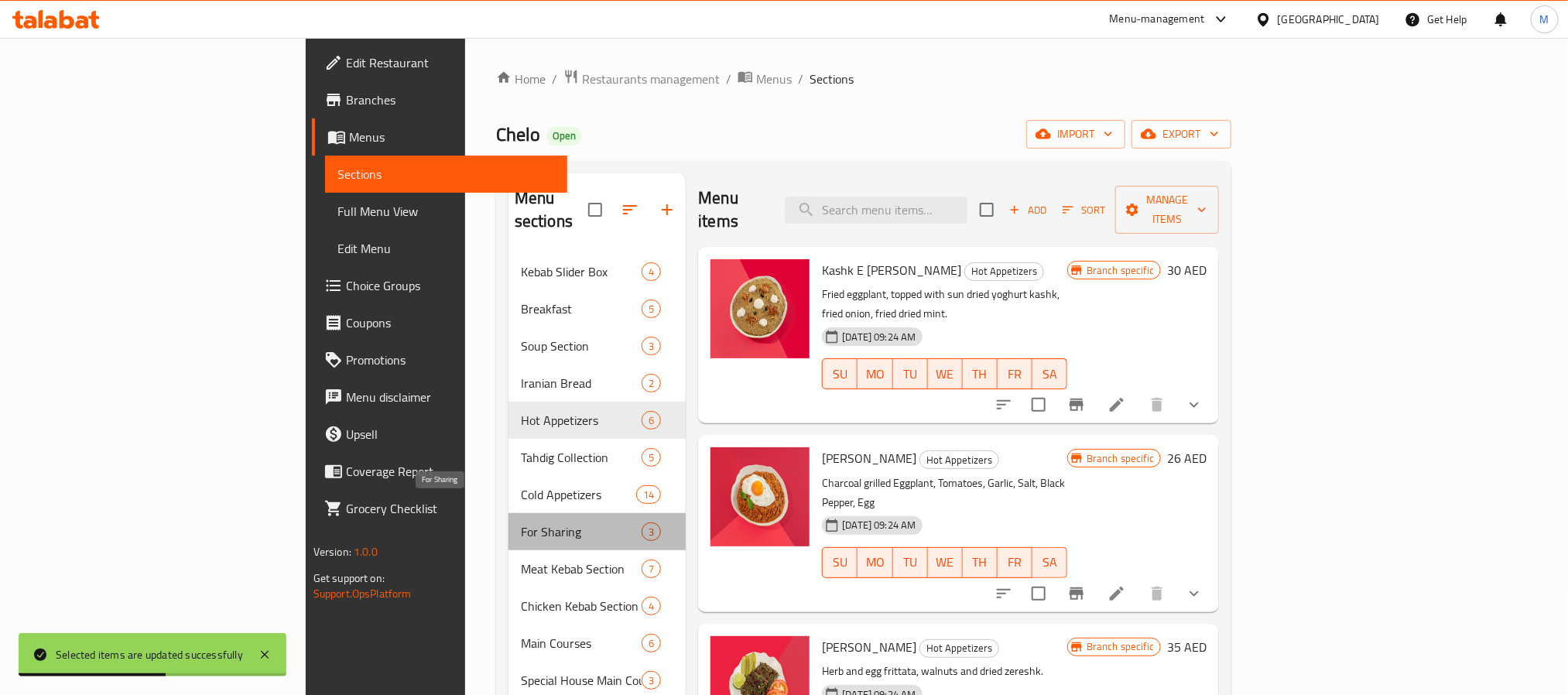
click at [521, 523] on span "For Sharing" at bounding box center [581, 532] width 120 height 19
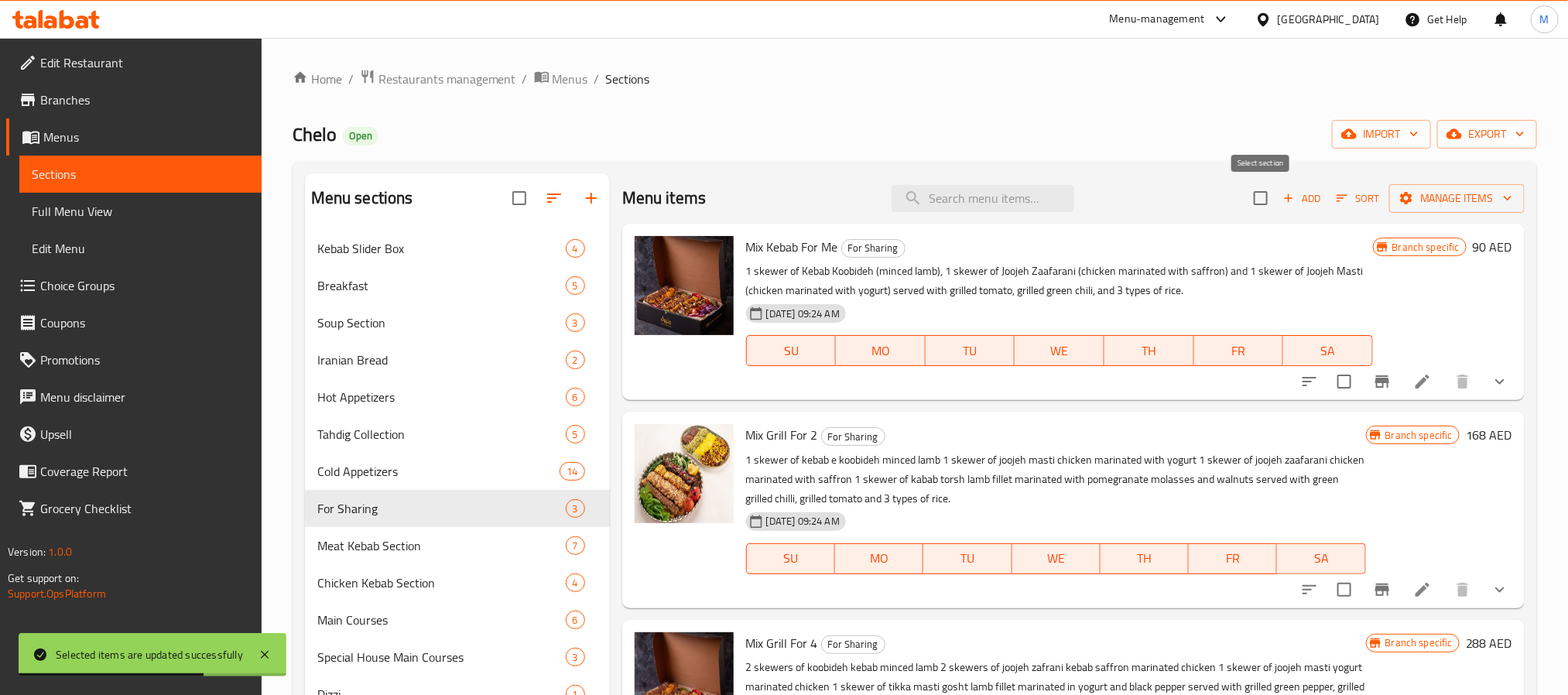
click at [1250, 203] on input "checkbox" at bounding box center [1260, 198] width 32 height 32
checkbox input "true"
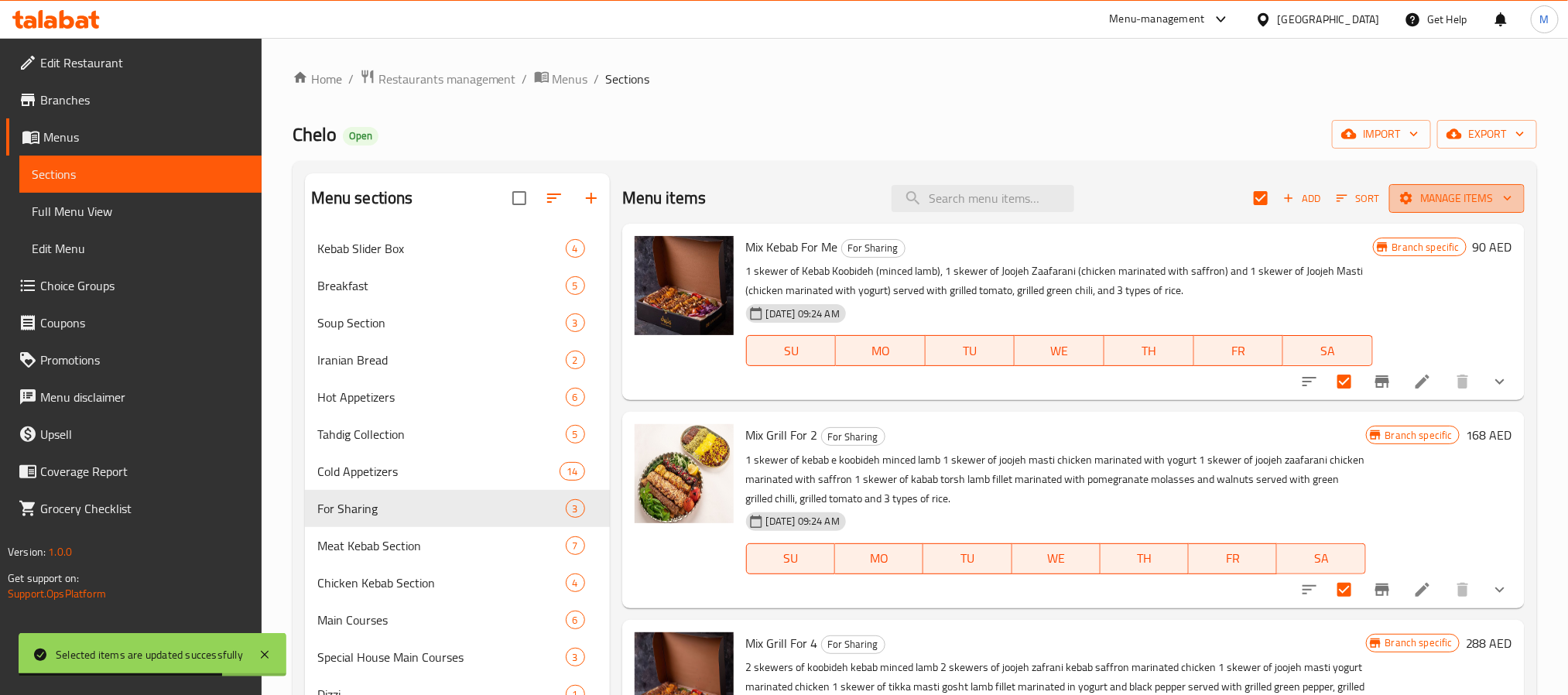
click at [1405, 205] on icon "button" at bounding box center [1406, 198] width 16 height 16
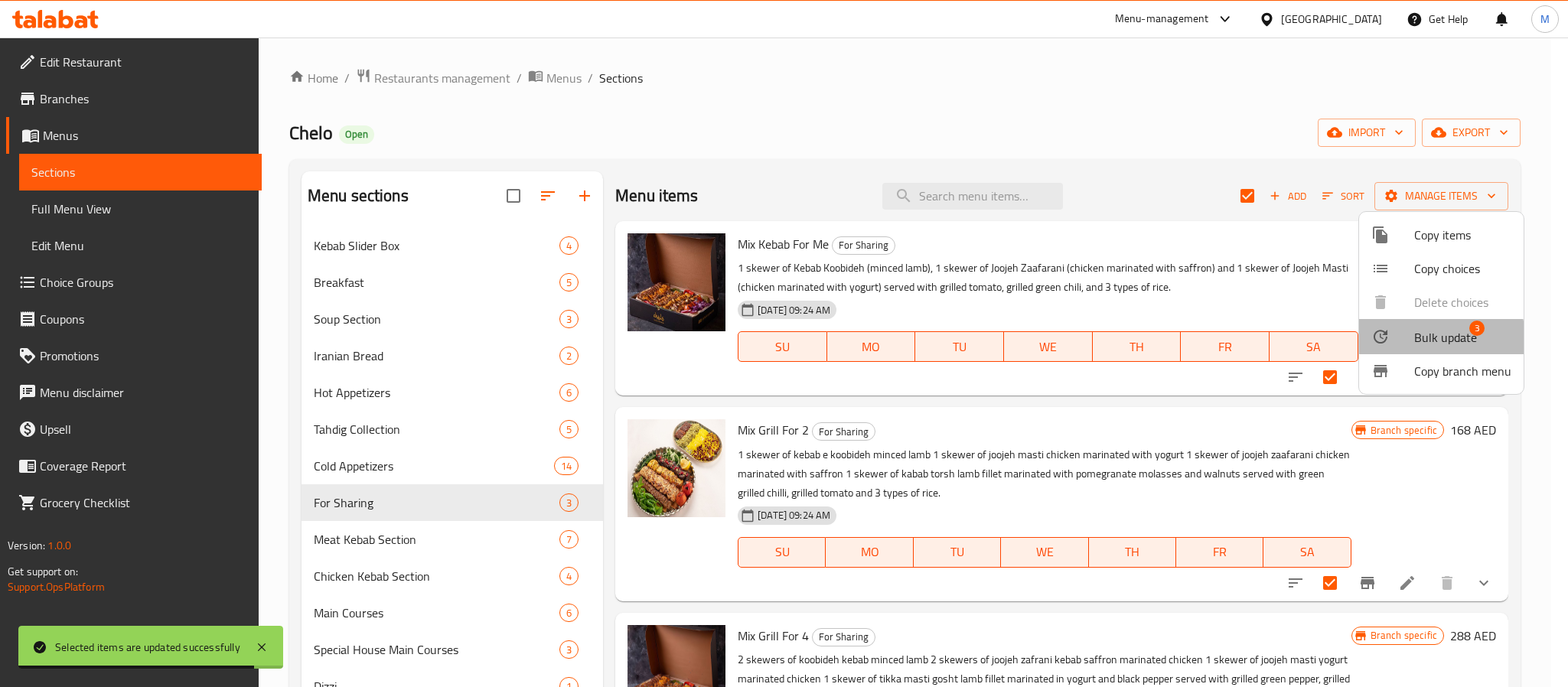
click at [1408, 340] on div at bounding box center [1393, 337] width 43 height 19
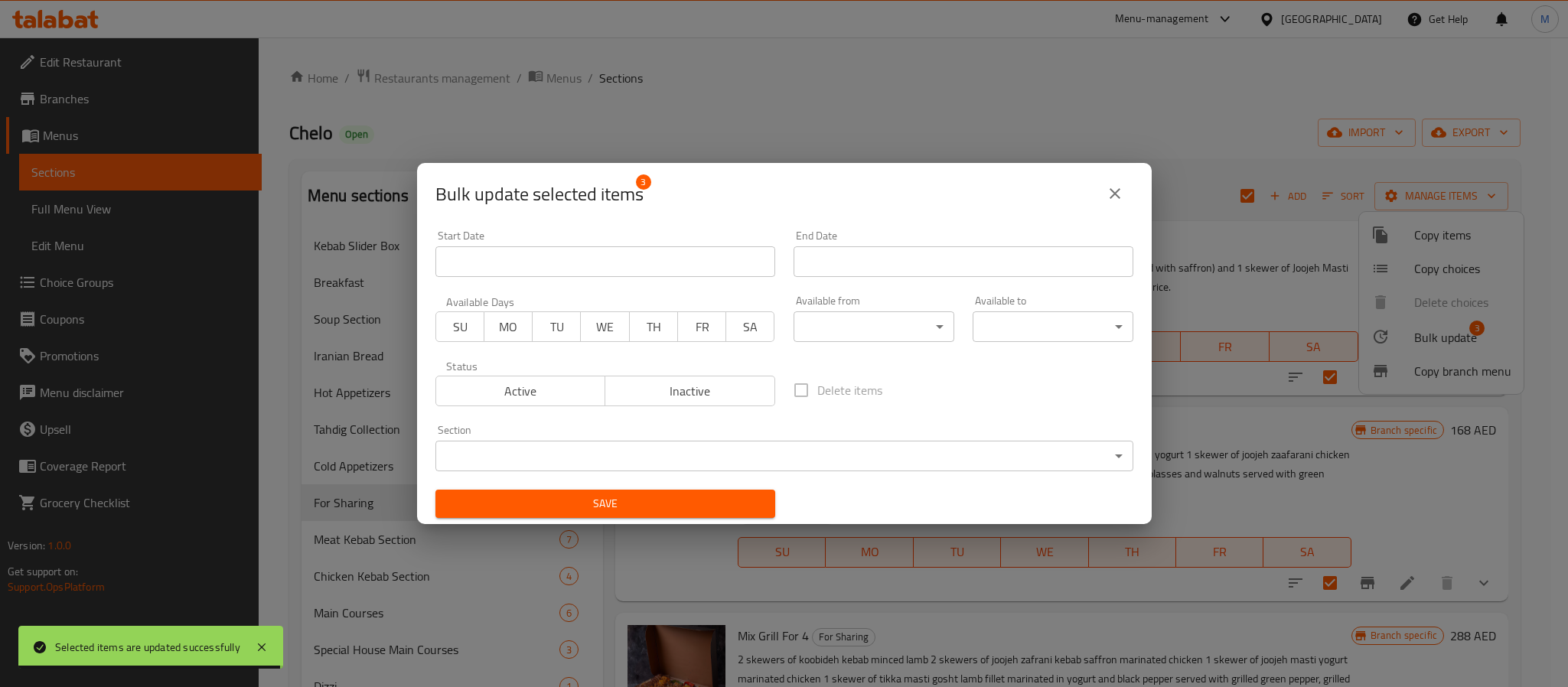
click at [846, 331] on body "Selected items are updated successfully ​ Menu-management [GEOGRAPHIC_DATA] Get…" at bounding box center [784, 362] width 1568 height 650
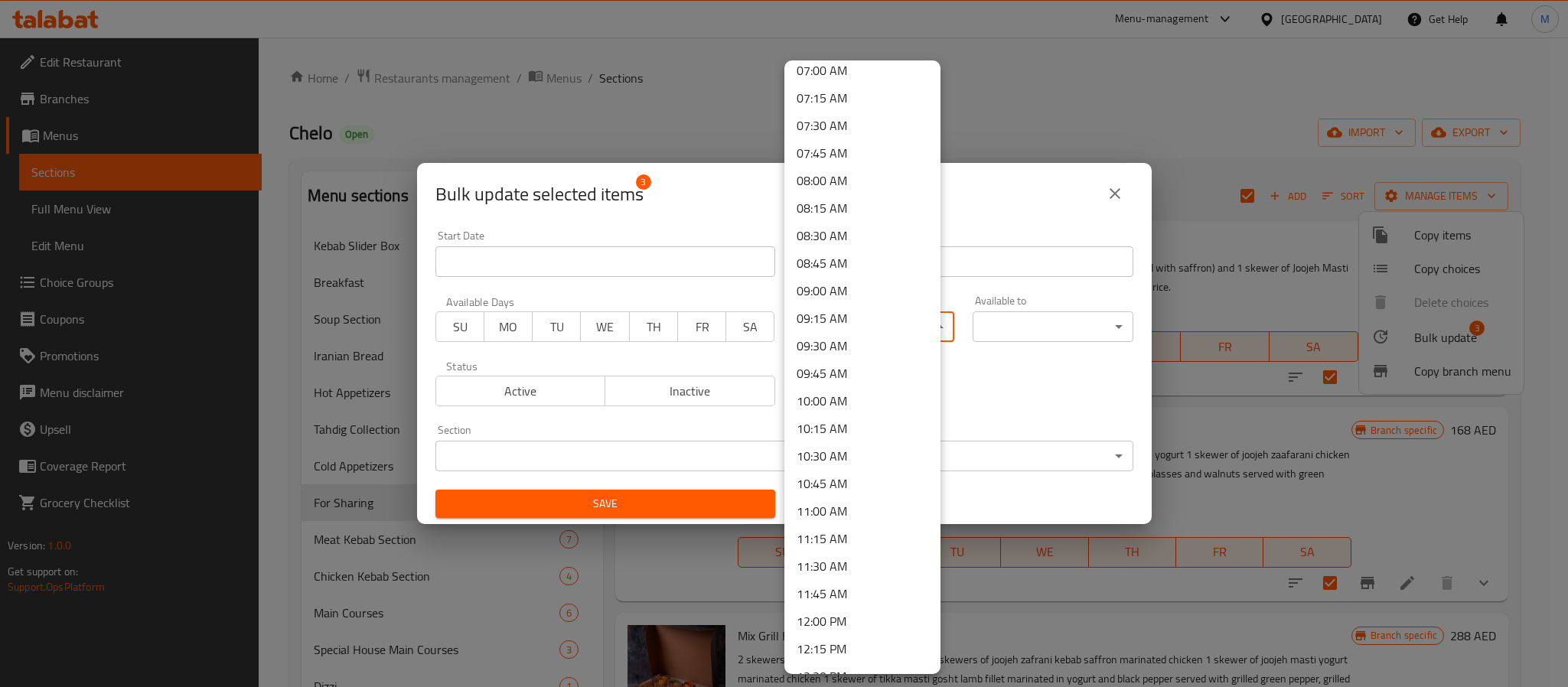
scroll to position [803, 0]
click at [850, 479] on li "11:00 AM" at bounding box center [863, 488] width 156 height 27
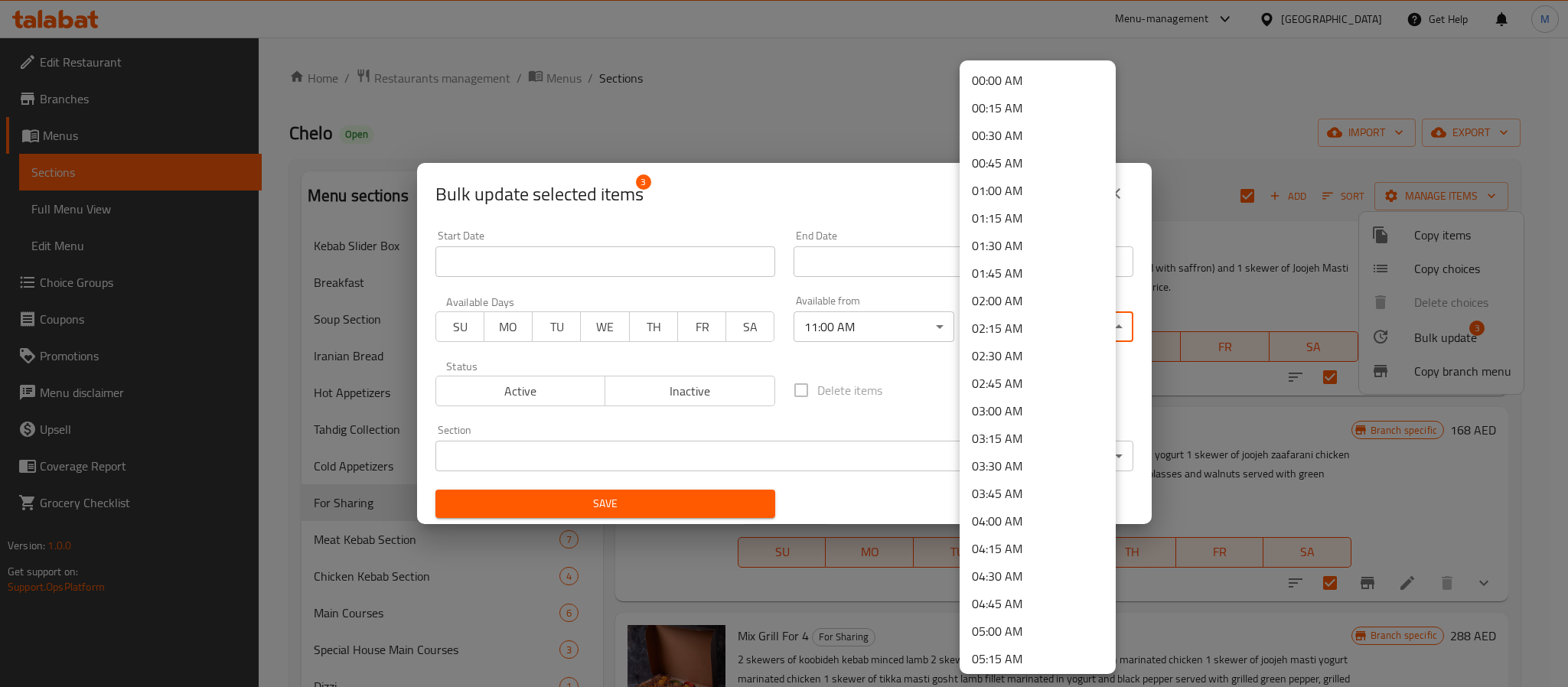
click at [1040, 322] on body "​ Menu-management [GEOGRAPHIC_DATA] Get Help M Edit Restaurant Branches Menus S…" at bounding box center [784, 362] width 1568 height 650
click at [1007, 156] on li "00:45 AM" at bounding box center [1038, 163] width 156 height 27
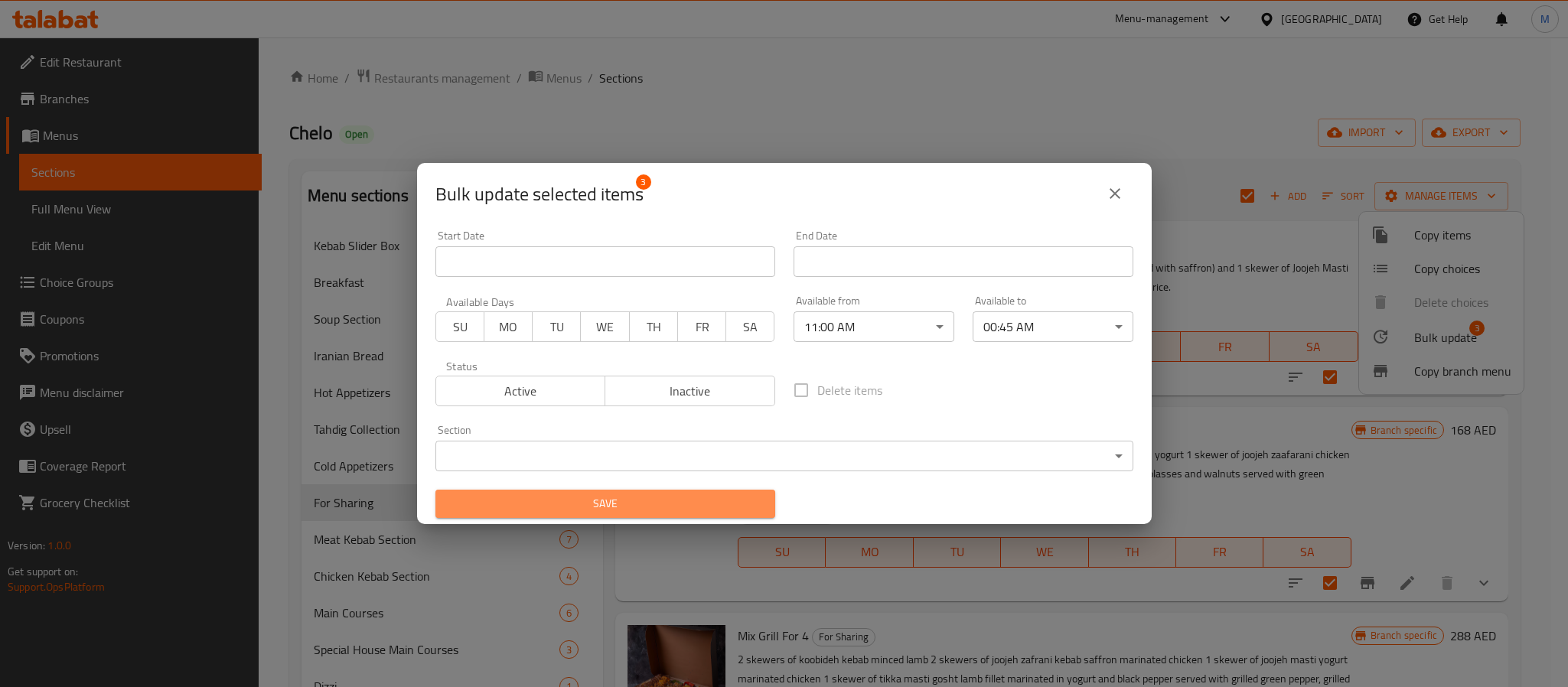
click at [701, 506] on span "Save" at bounding box center [605, 503] width 315 height 19
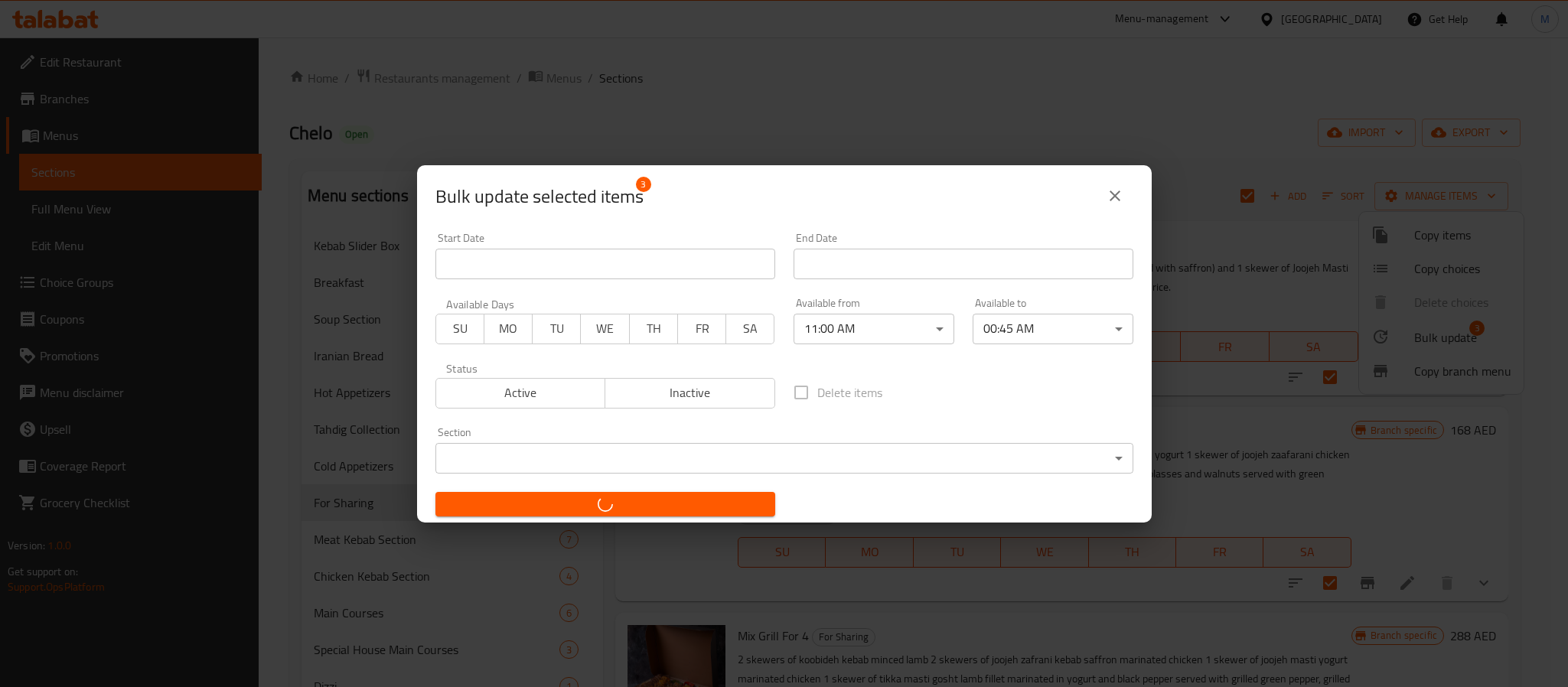
checkbox input "false"
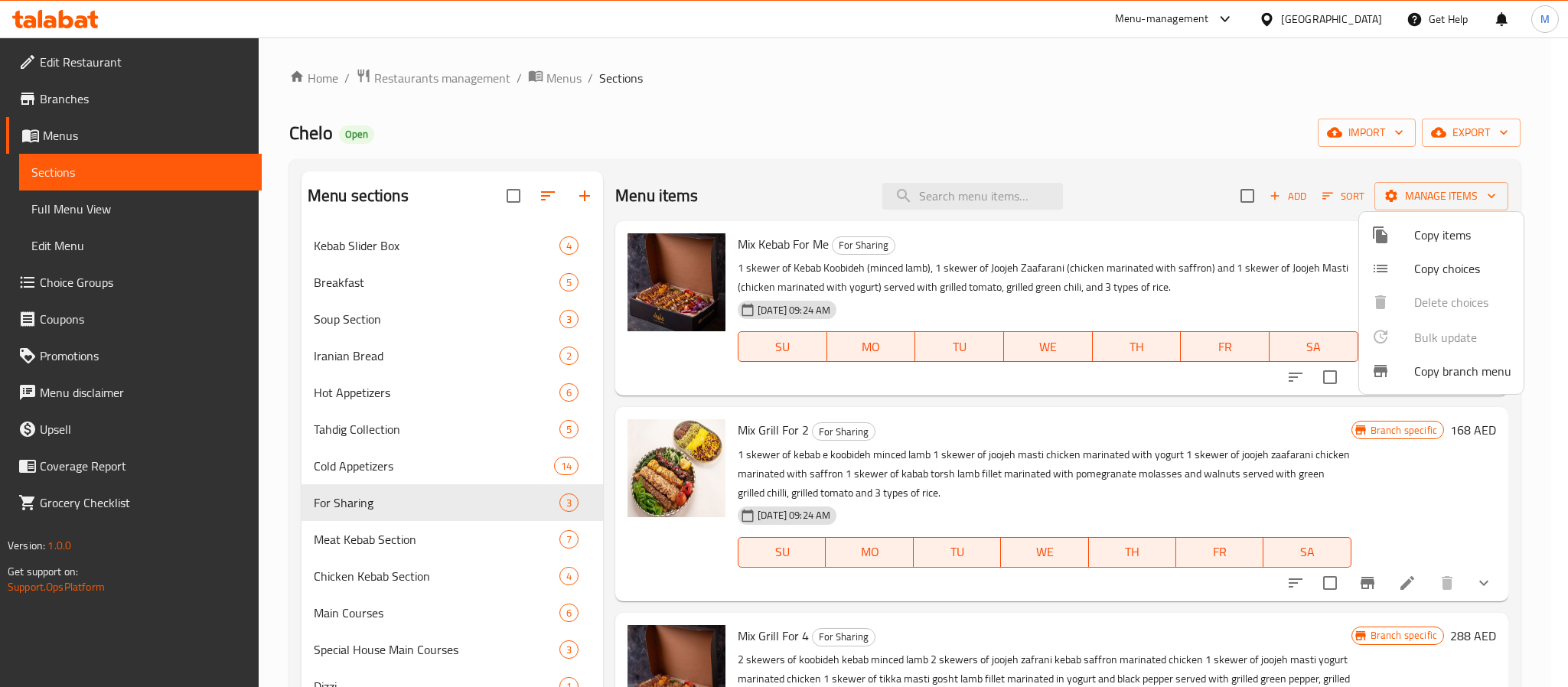
click at [465, 554] on div at bounding box center [784, 343] width 1568 height 687
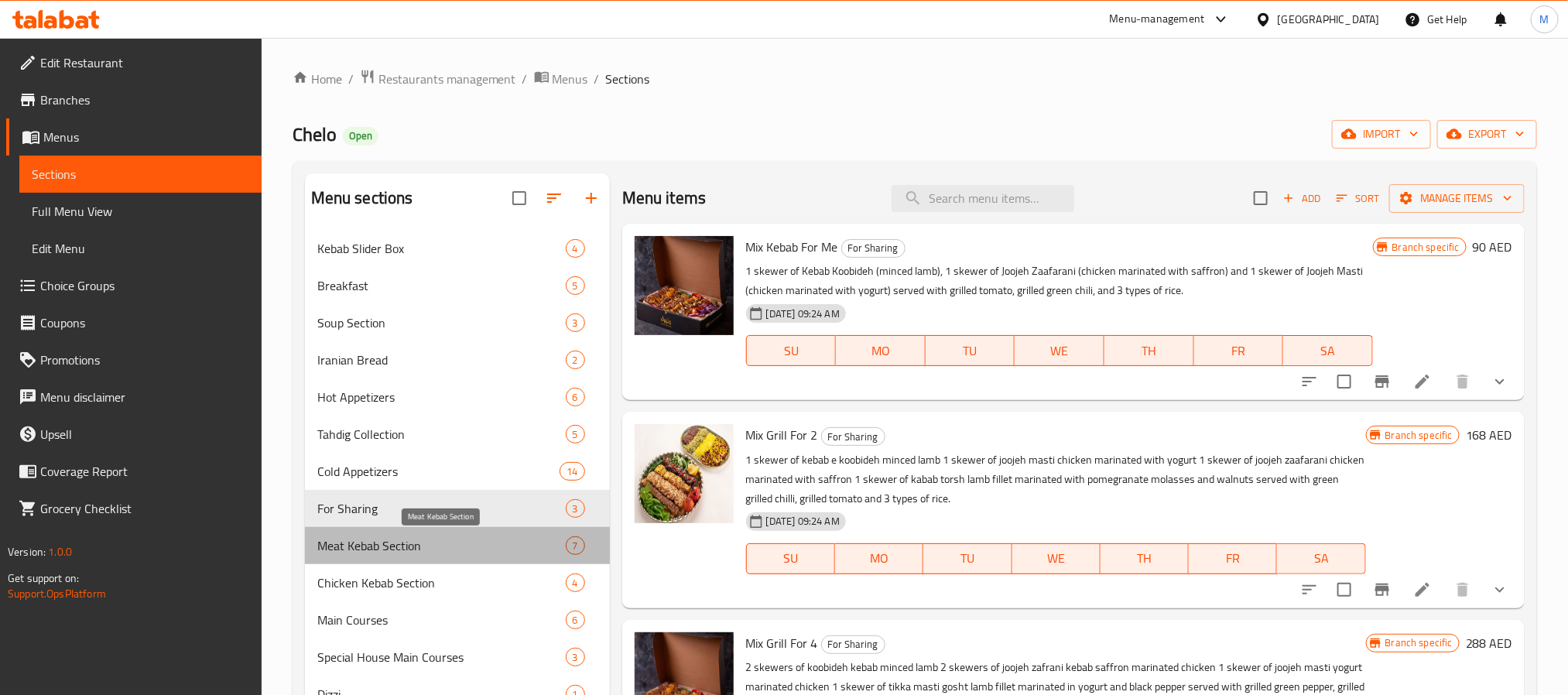
click at [475, 548] on span "Meat Kebab Section" at bounding box center [442, 545] width 249 height 19
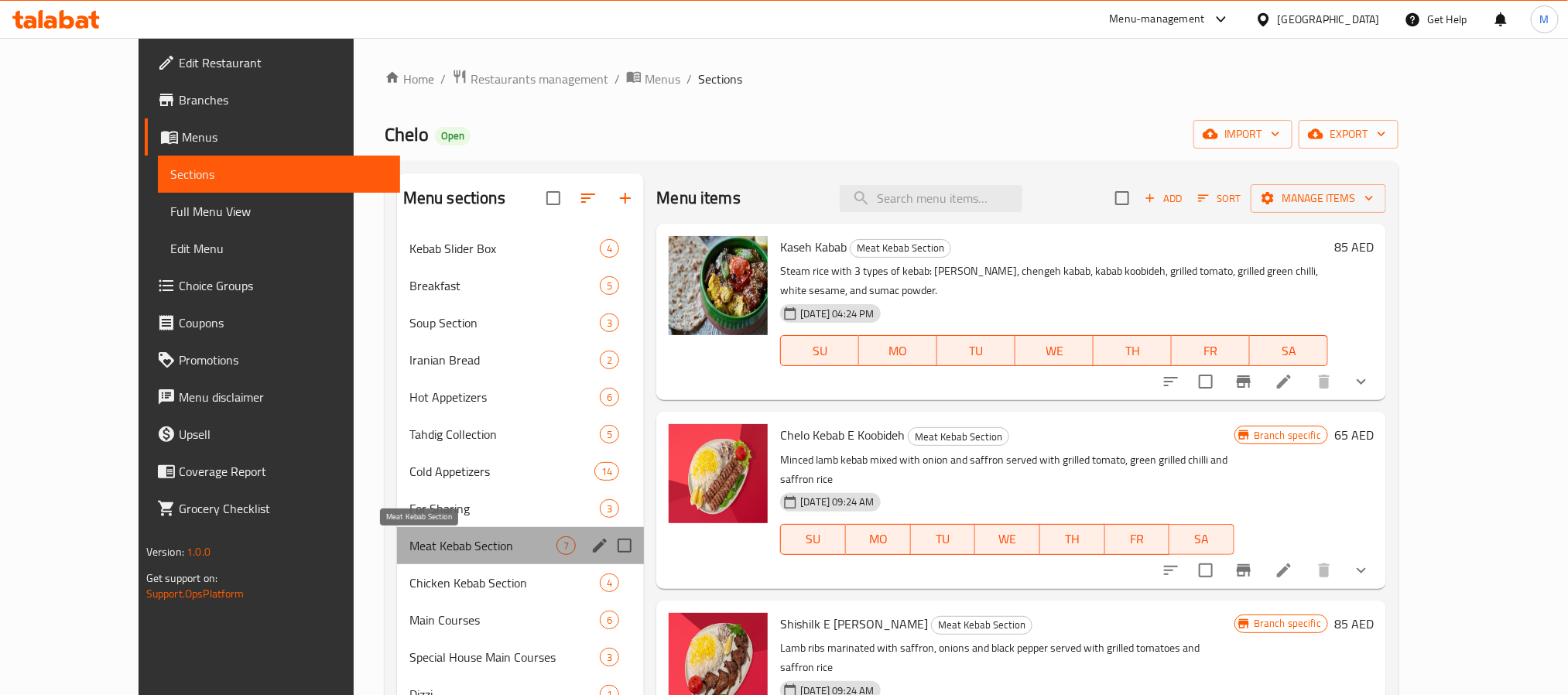
click at [421, 551] on span "Meat Kebab Section" at bounding box center [483, 545] width 147 height 19
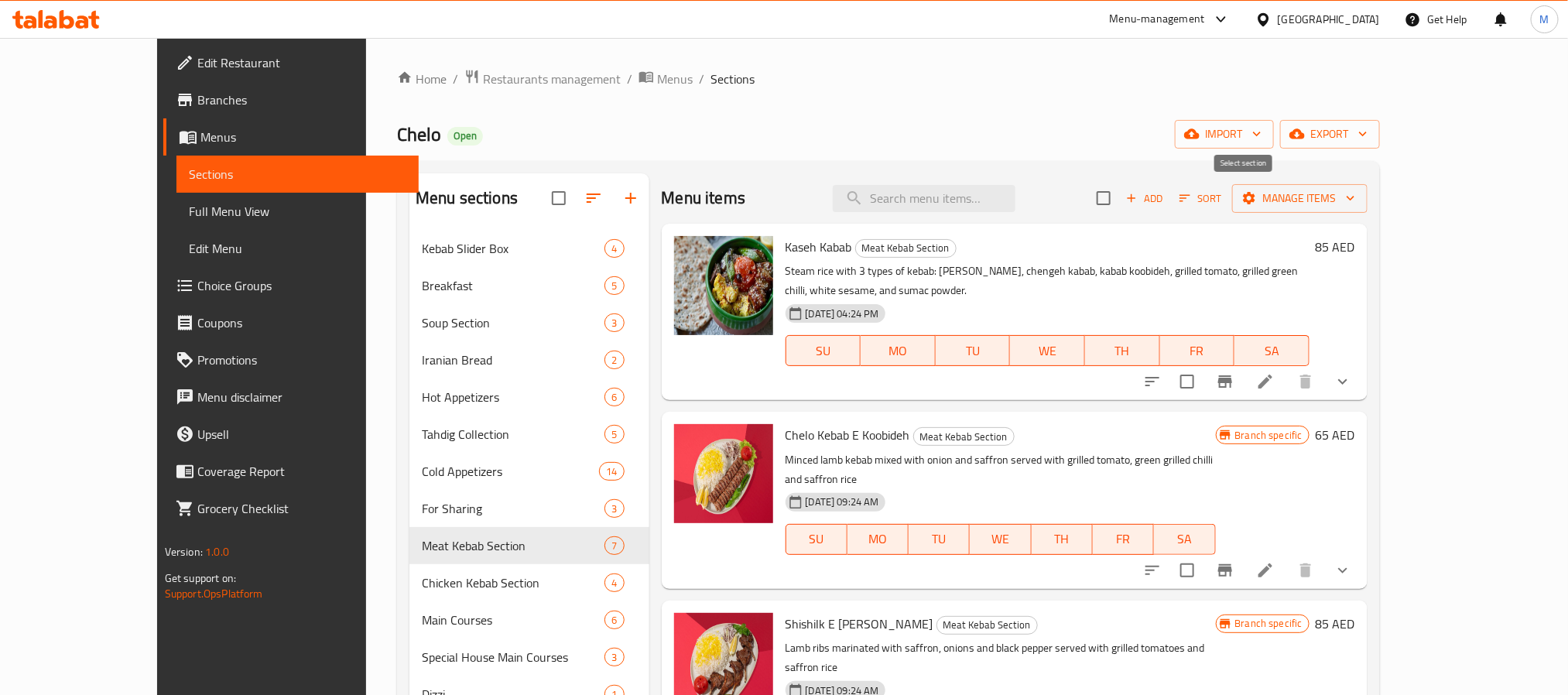
click at [1120, 198] on input "checkbox" at bounding box center [1103, 198] width 32 height 32
checkbox input "true"
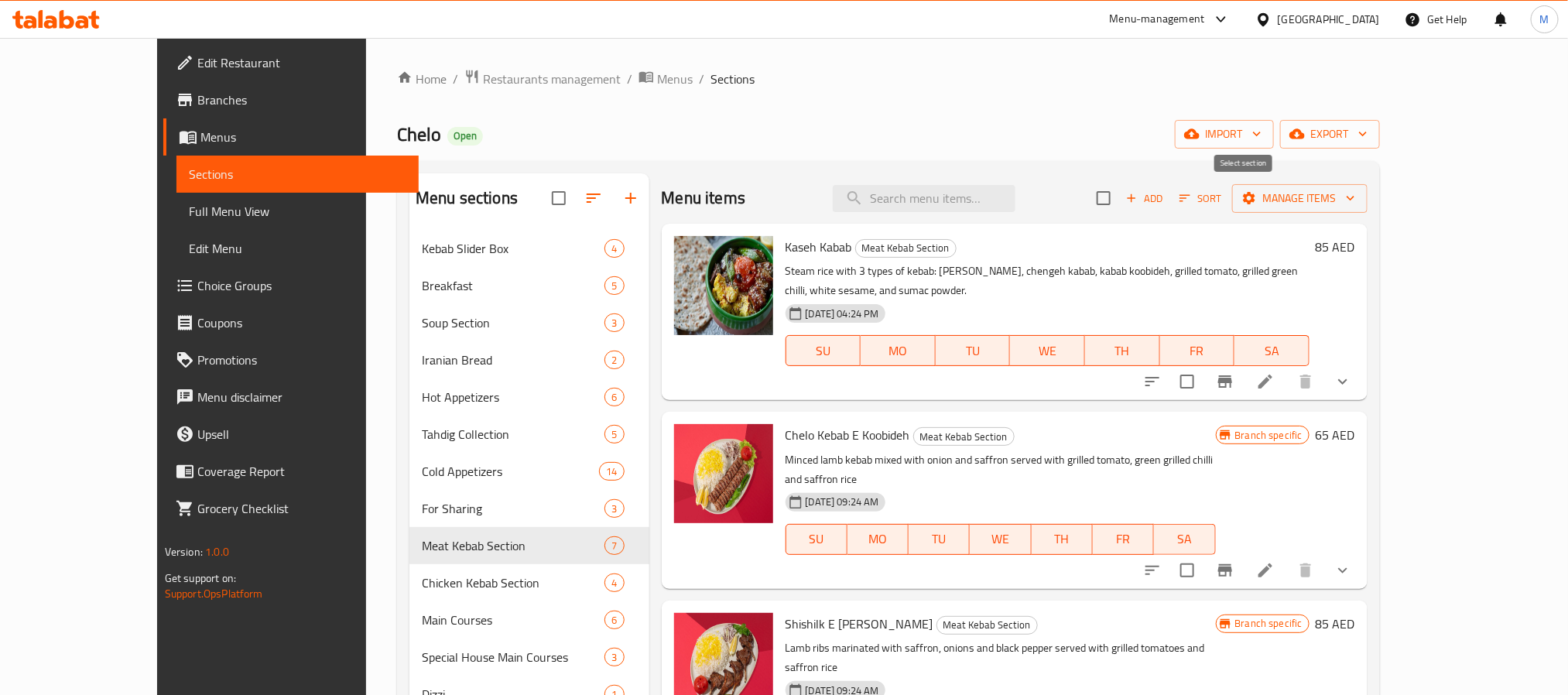
checkbox input "true"
click at [1358, 200] on icon "button" at bounding box center [1351, 198] width 16 height 16
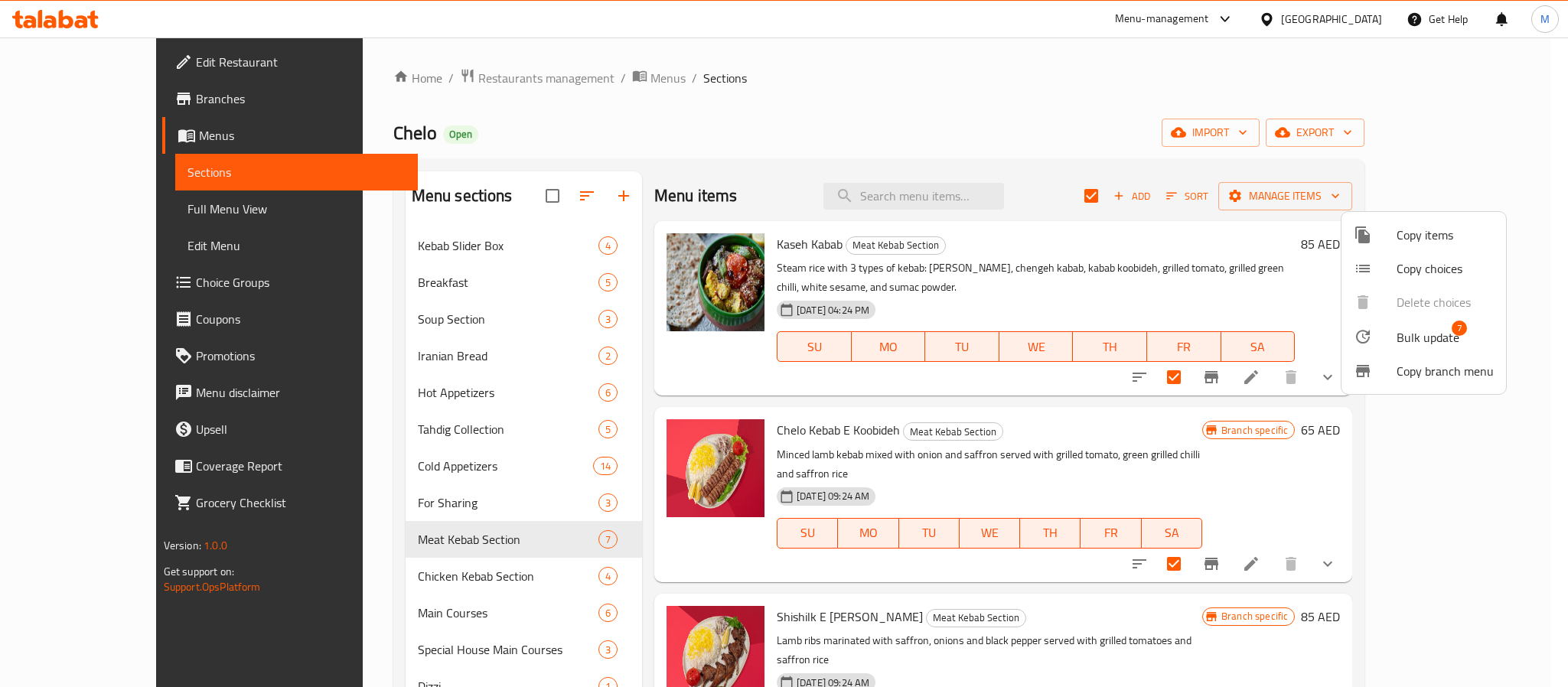
click at [1417, 342] on span "Bulk update" at bounding box center [1428, 338] width 63 height 19
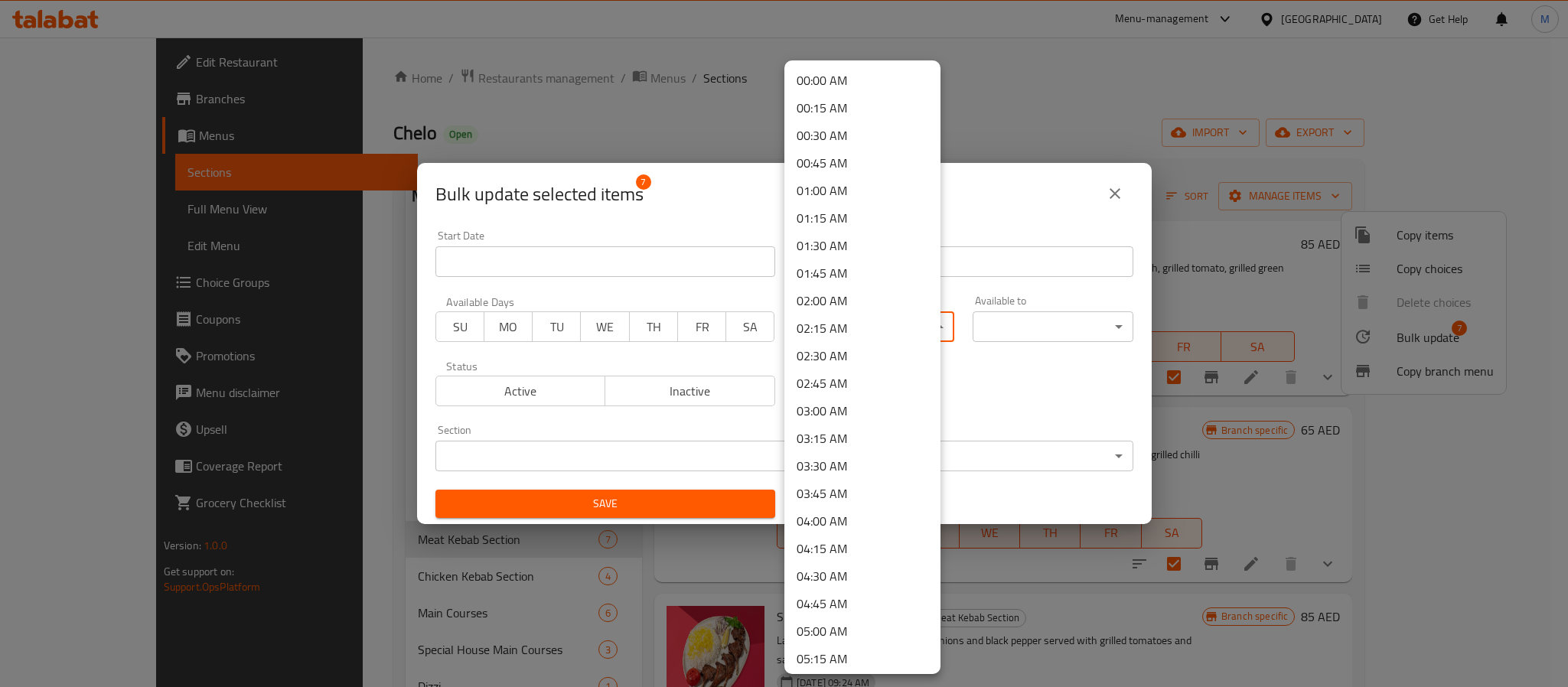
click at [891, 326] on body "​ Menu-management [GEOGRAPHIC_DATA] Get Help M Edit Restaurant Branches Menus S…" at bounding box center [784, 362] width 1568 height 650
click at [806, 486] on li "11:00 AM" at bounding box center [863, 488] width 156 height 27
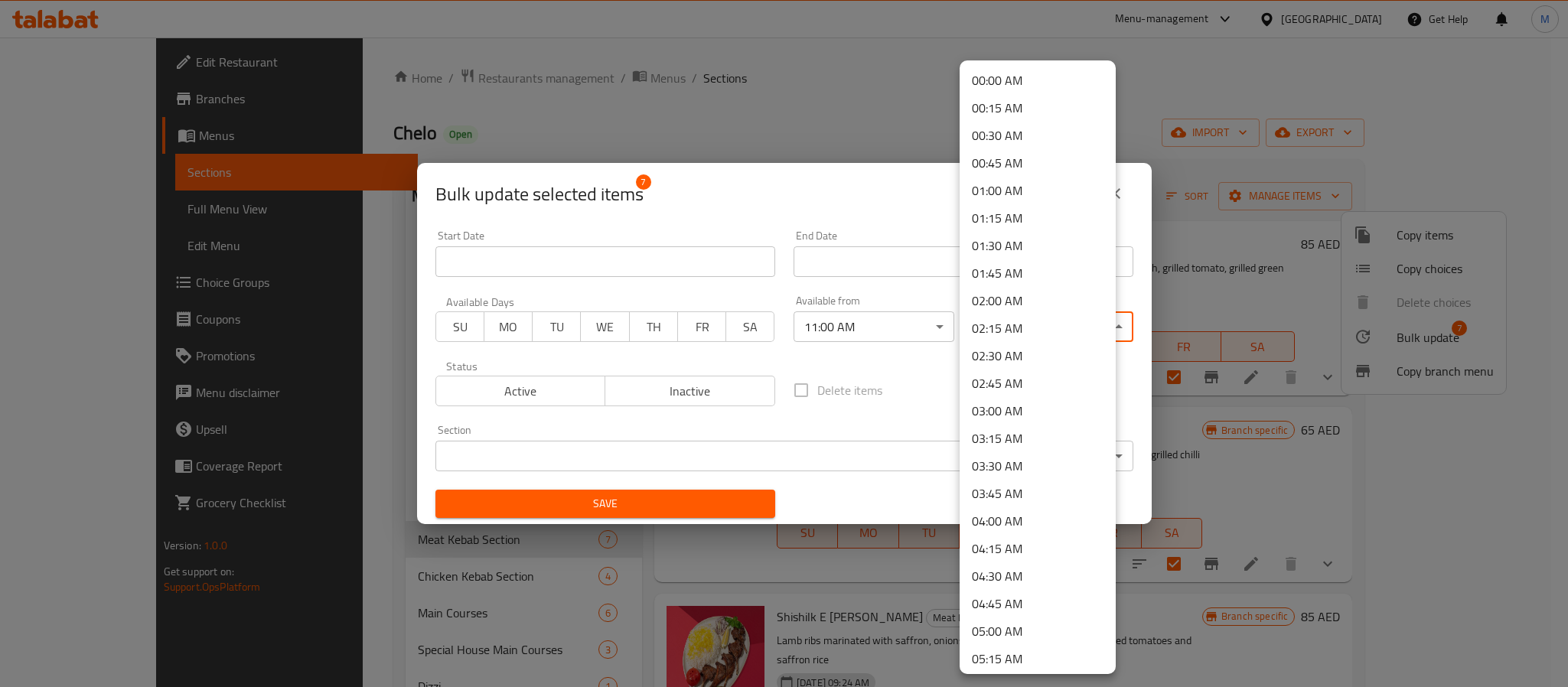
click at [970, 324] on body "​ Menu-management [GEOGRAPHIC_DATA] Get Help M Edit Restaurant Branches Menus S…" at bounding box center [784, 362] width 1568 height 650
click at [1013, 159] on li "00:45 AM" at bounding box center [1038, 163] width 156 height 27
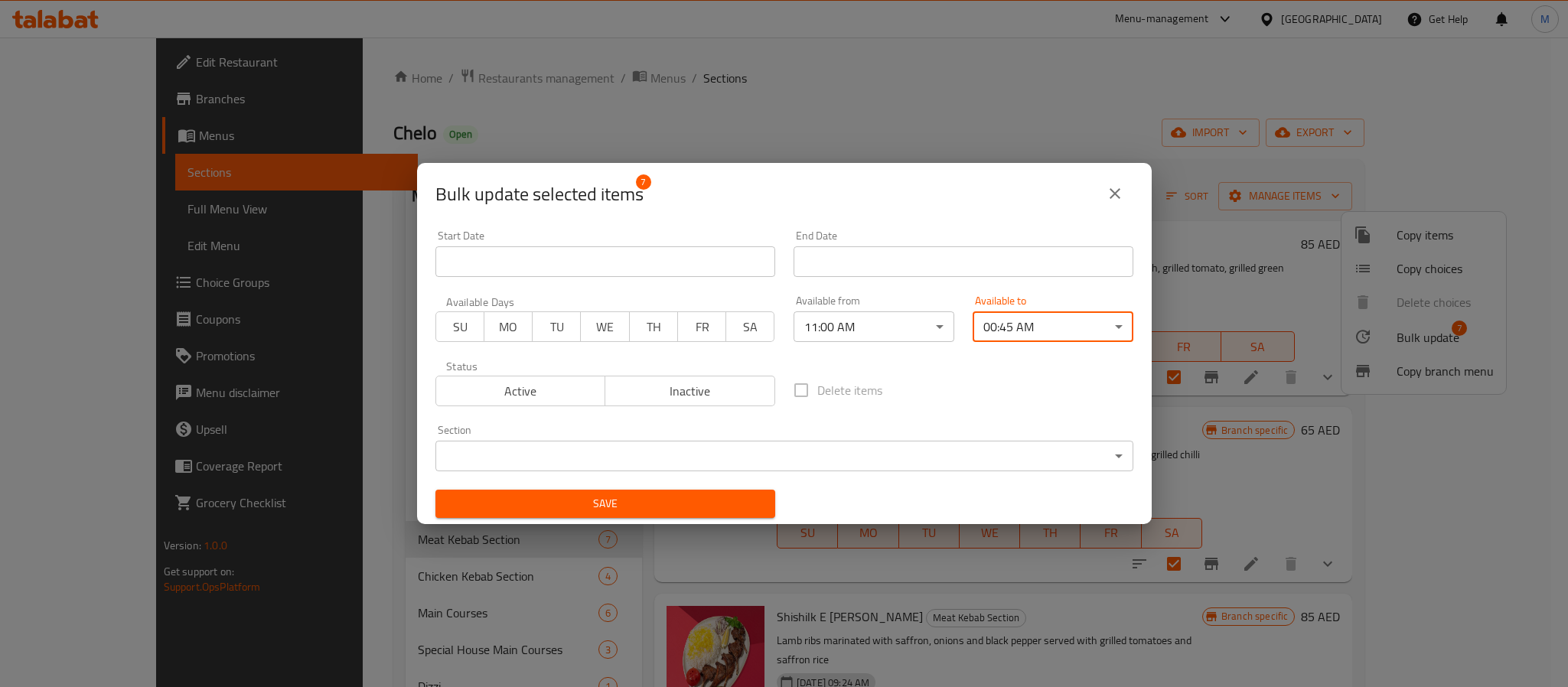
click at [680, 501] on span "Save" at bounding box center [605, 503] width 315 height 19
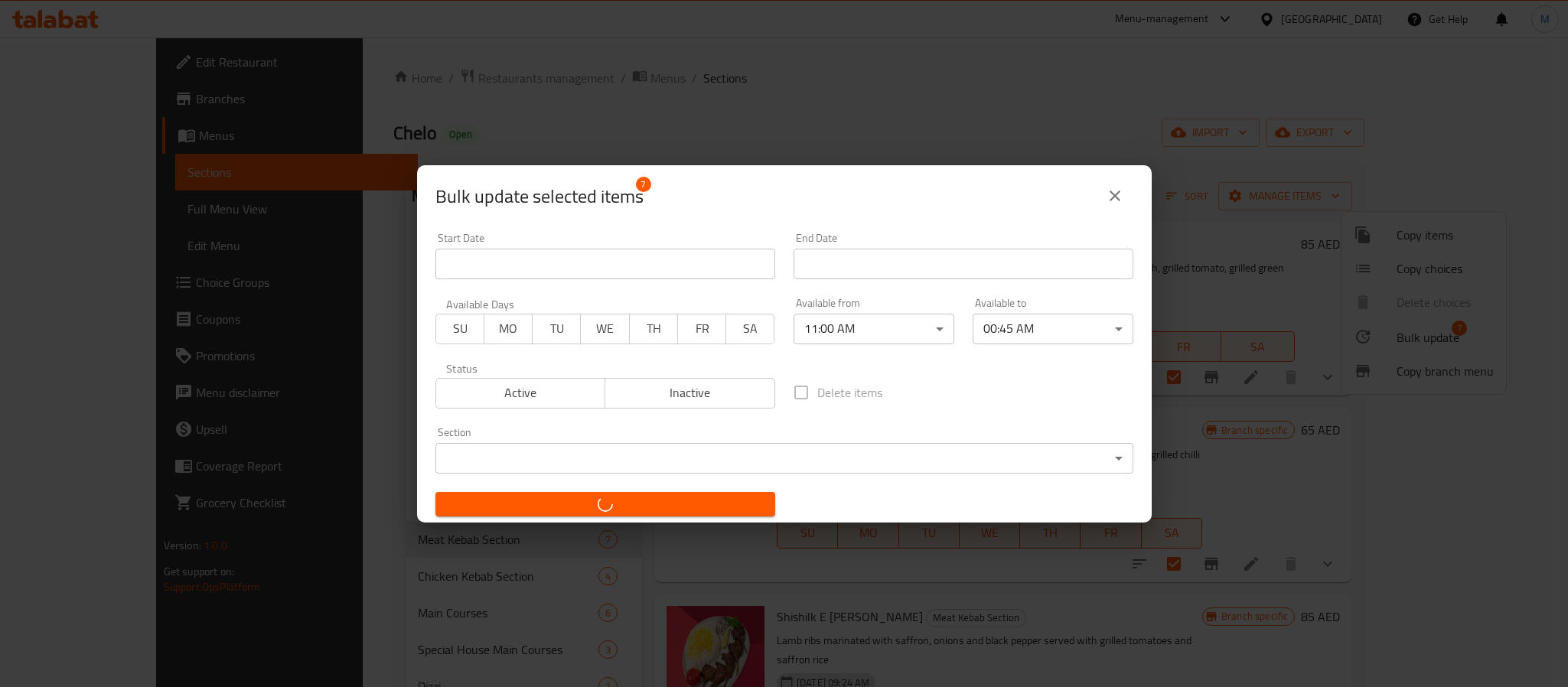
checkbox input "false"
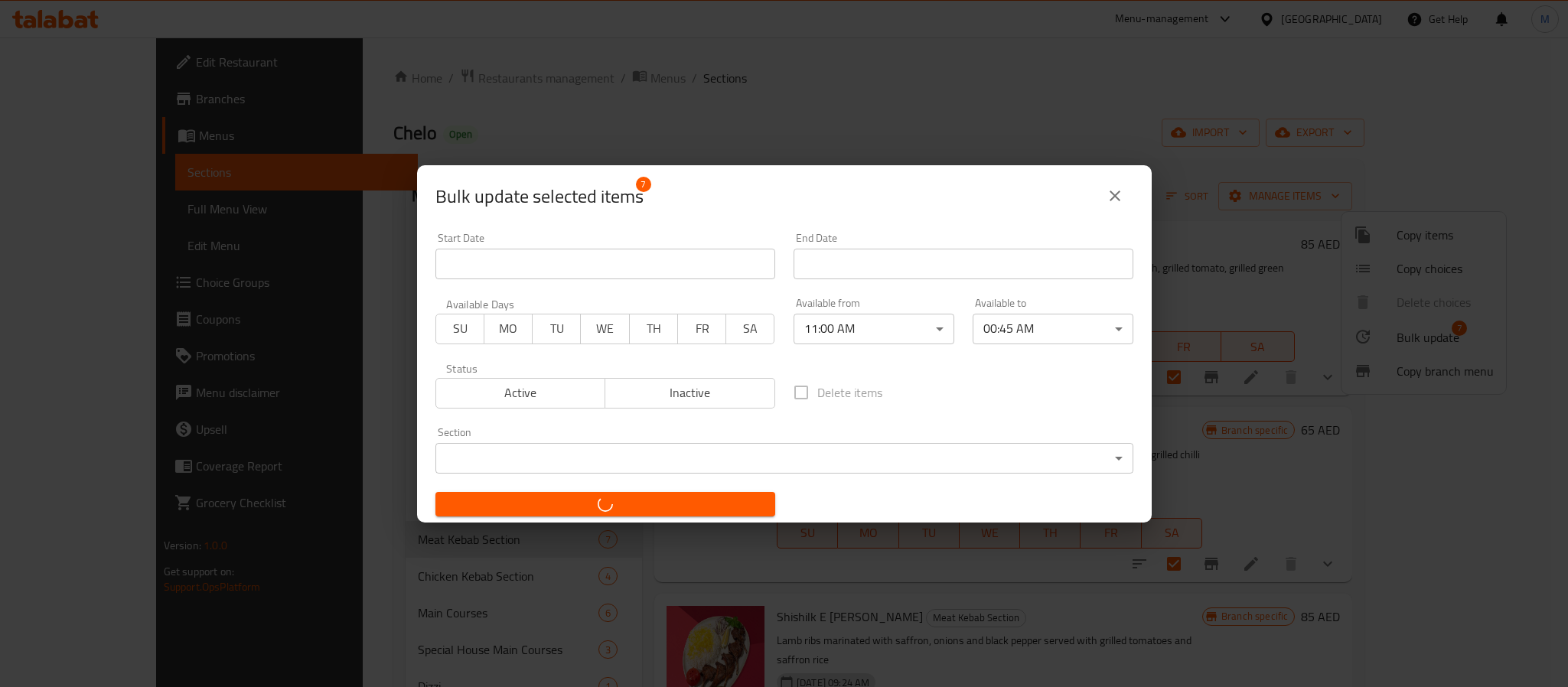
checkbox input "false"
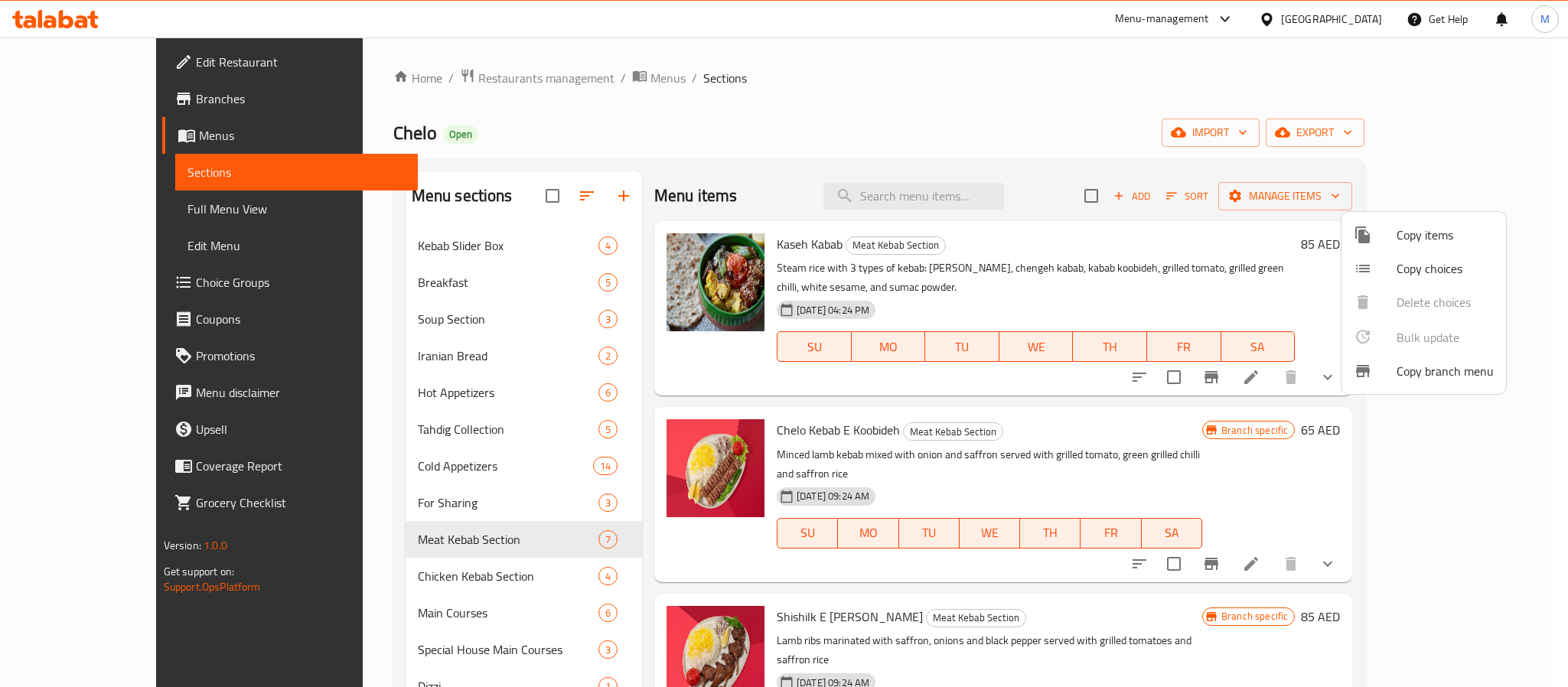
click at [457, 577] on div at bounding box center [784, 343] width 1568 height 687
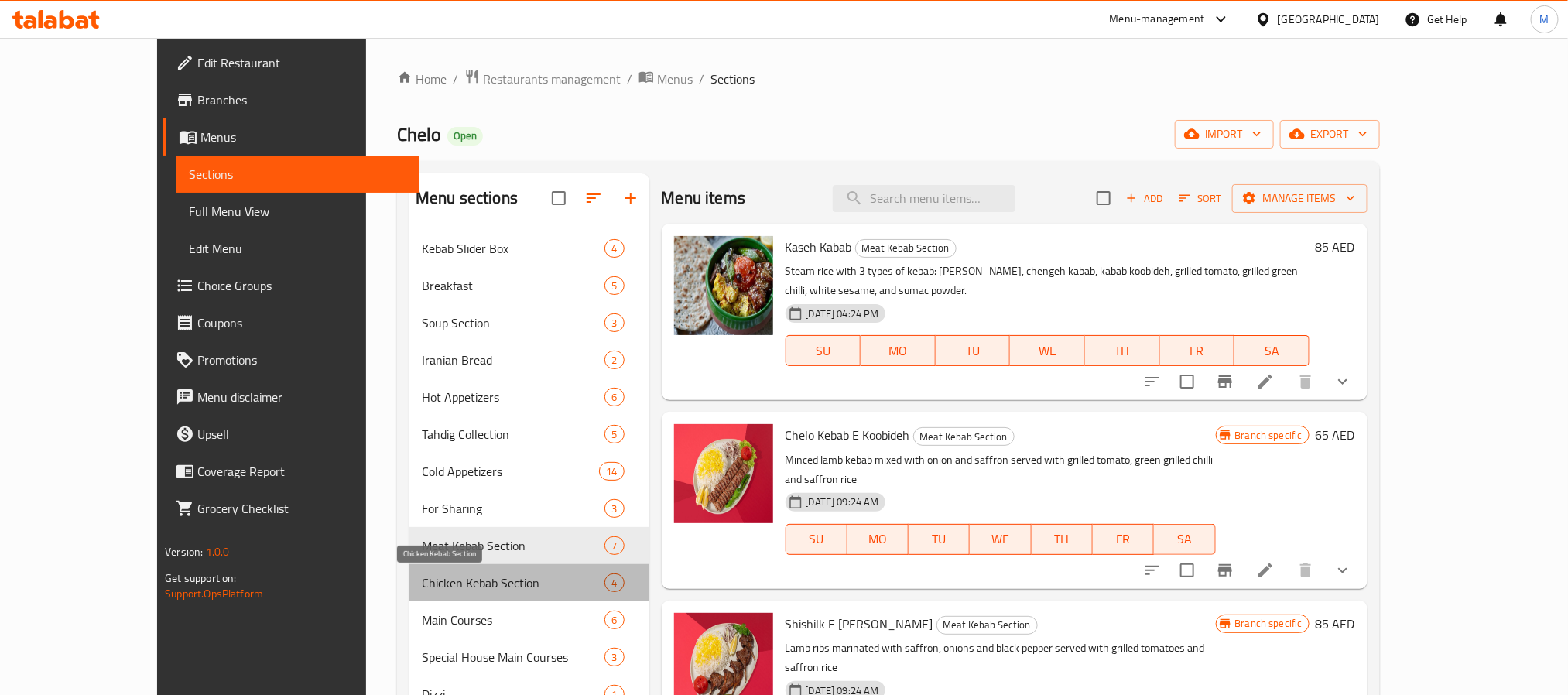
click at [460, 579] on span "Chicken Kebab Section" at bounding box center [513, 582] width 183 height 19
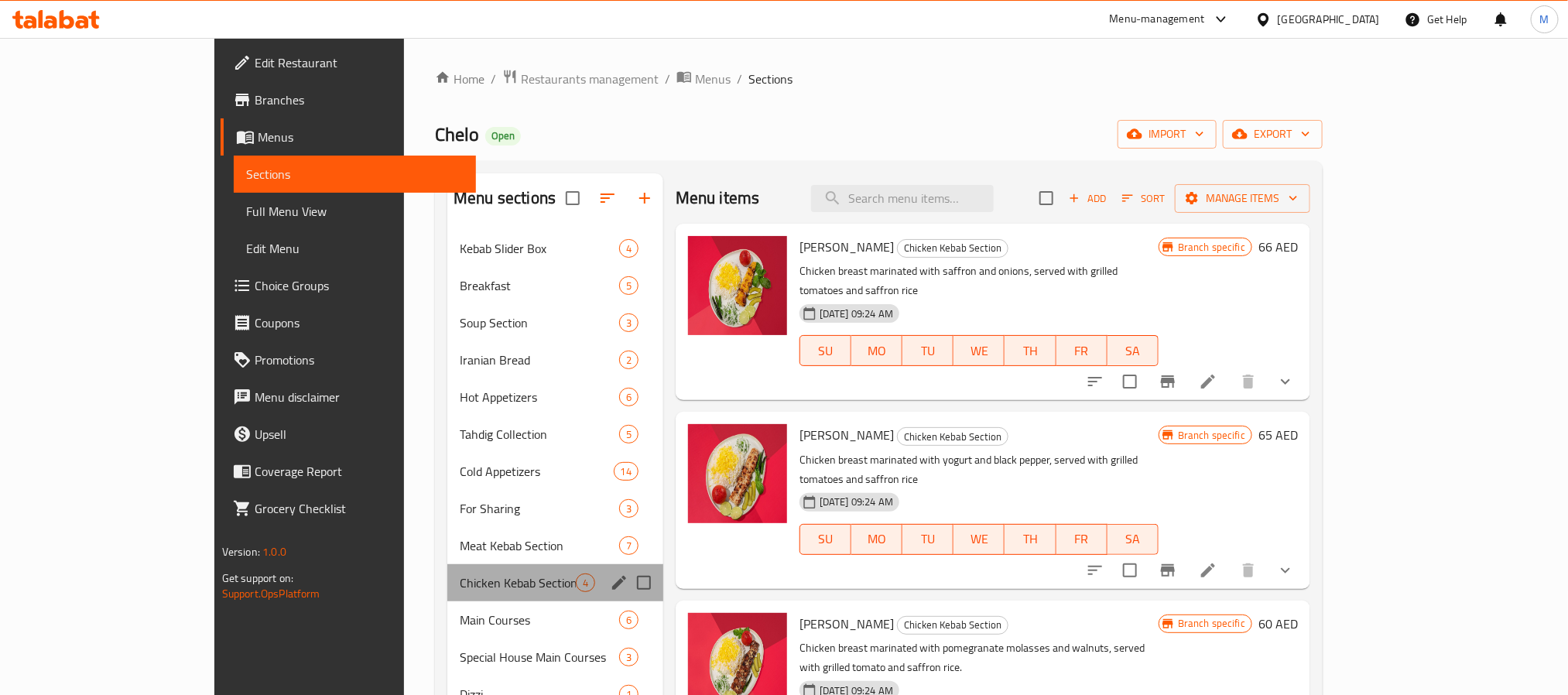
click at [468, 571] on div "Chicken Kebab Section 4" at bounding box center [555, 582] width 216 height 37
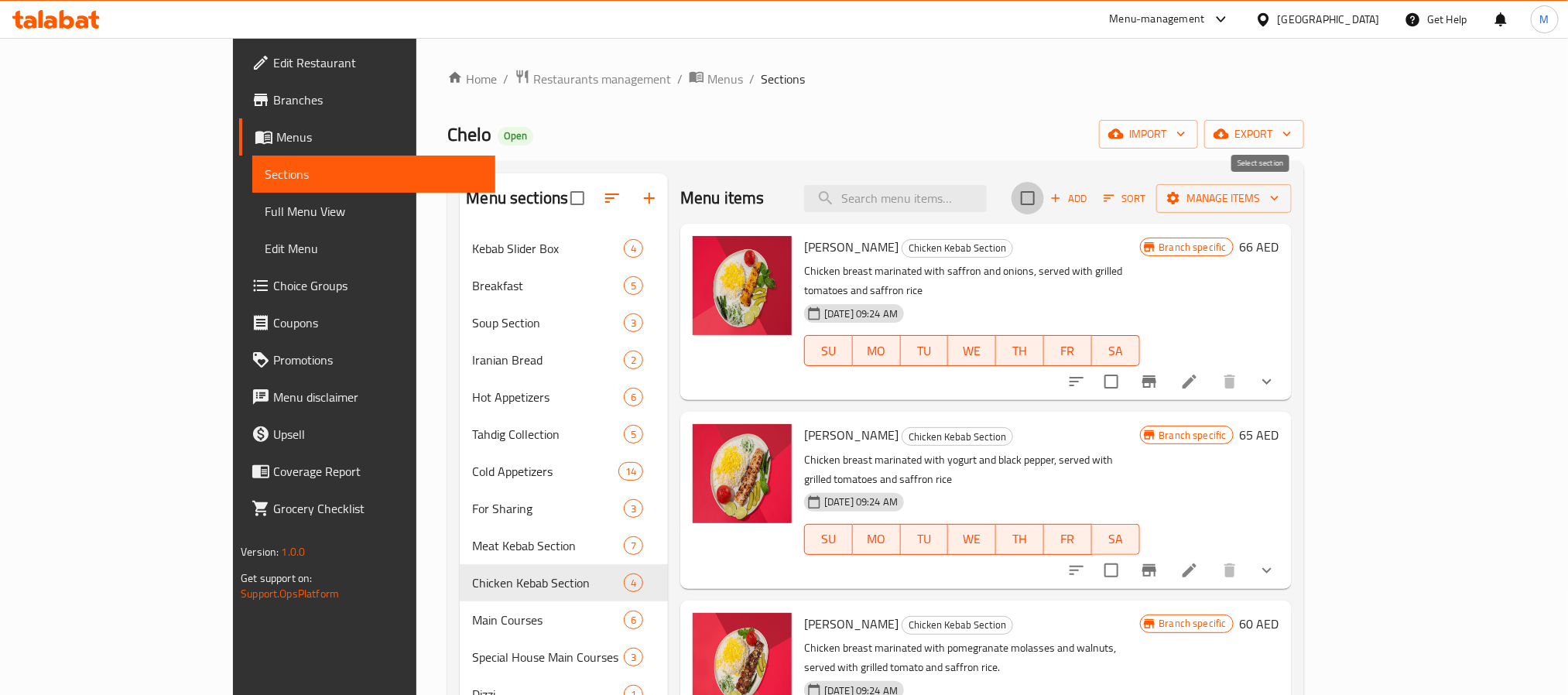
click at [1044, 201] on input "checkbox" at bounding box center [1027, 198] width 32 height 32
checkbox input "true"
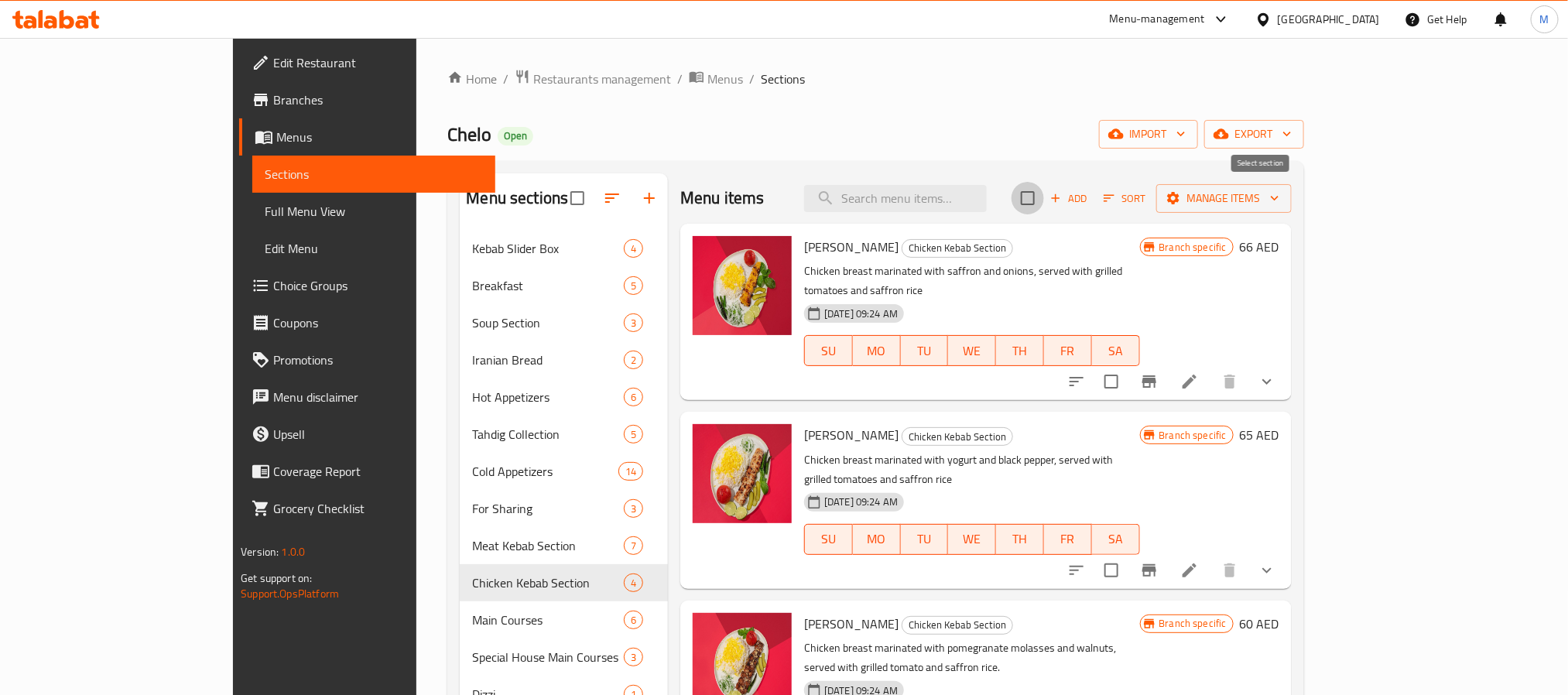
checkbox input "true"
click at [1279, 207] on span "Manage items" at bounding box center [1223, 198] width 111 height 20
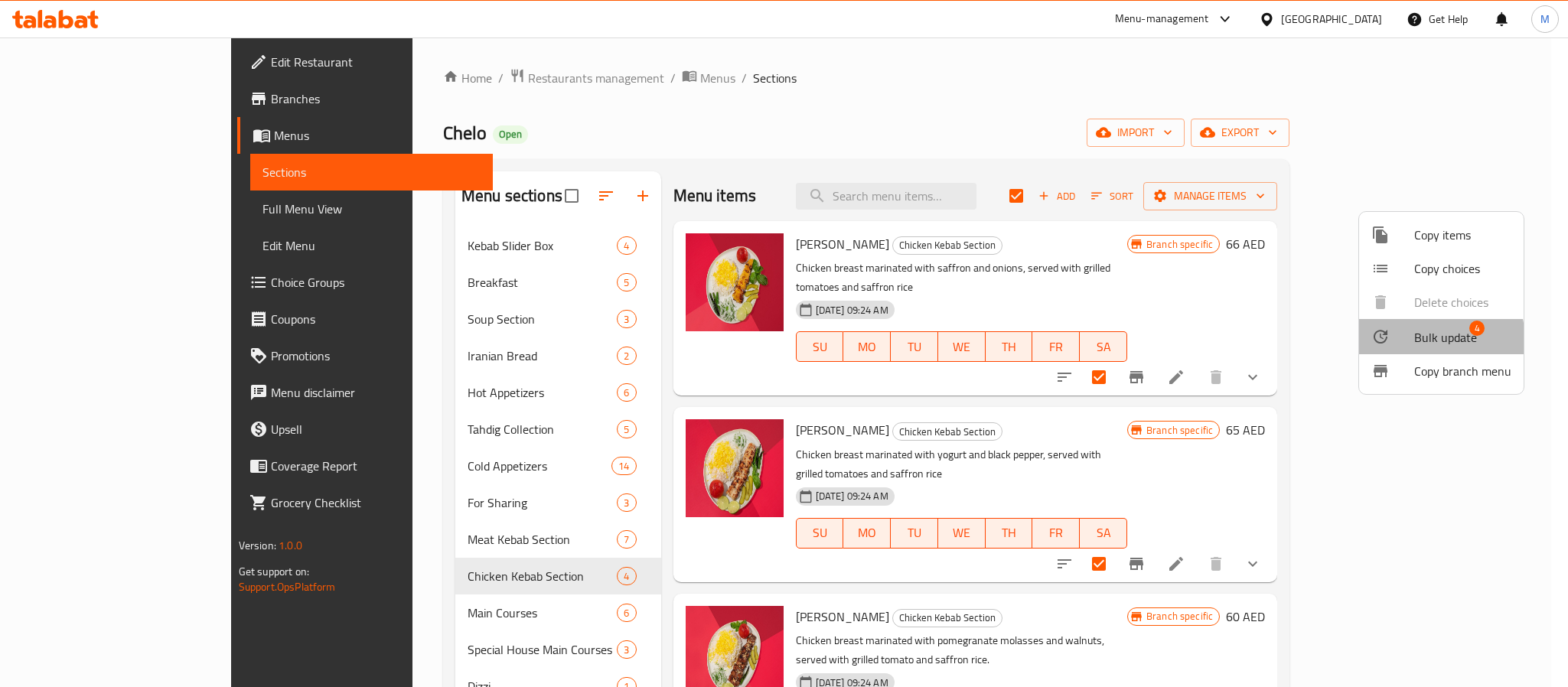
click at [1405, 342] on div at bounding box center [1393, 337] width 43 height 19
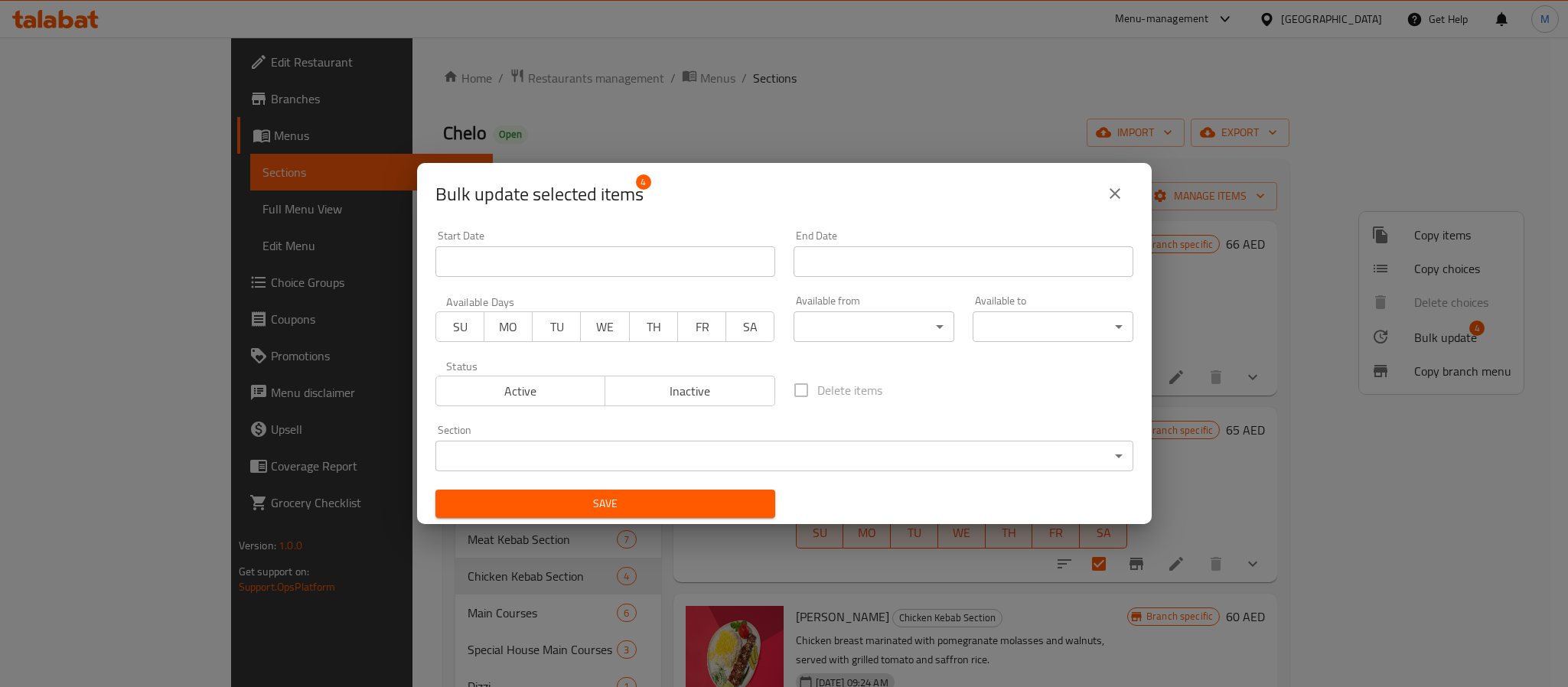
click at [793, 333] on body "​ Menu-management [GEOGRAPHIC_DATA] Get Help M Edit Restaurant Branches Menus S…" at bounding box center [784, 362] width 1568 height 650
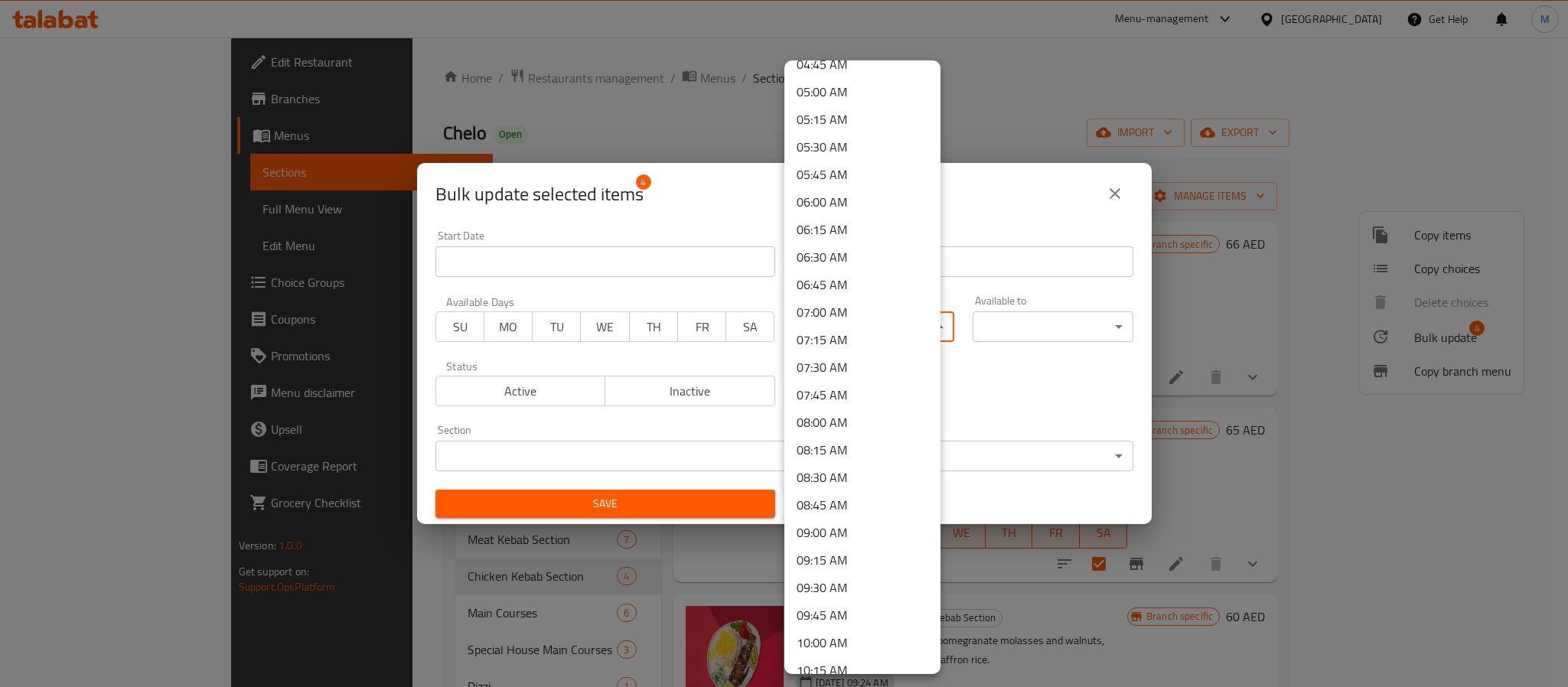
scroll to position [803, 0]
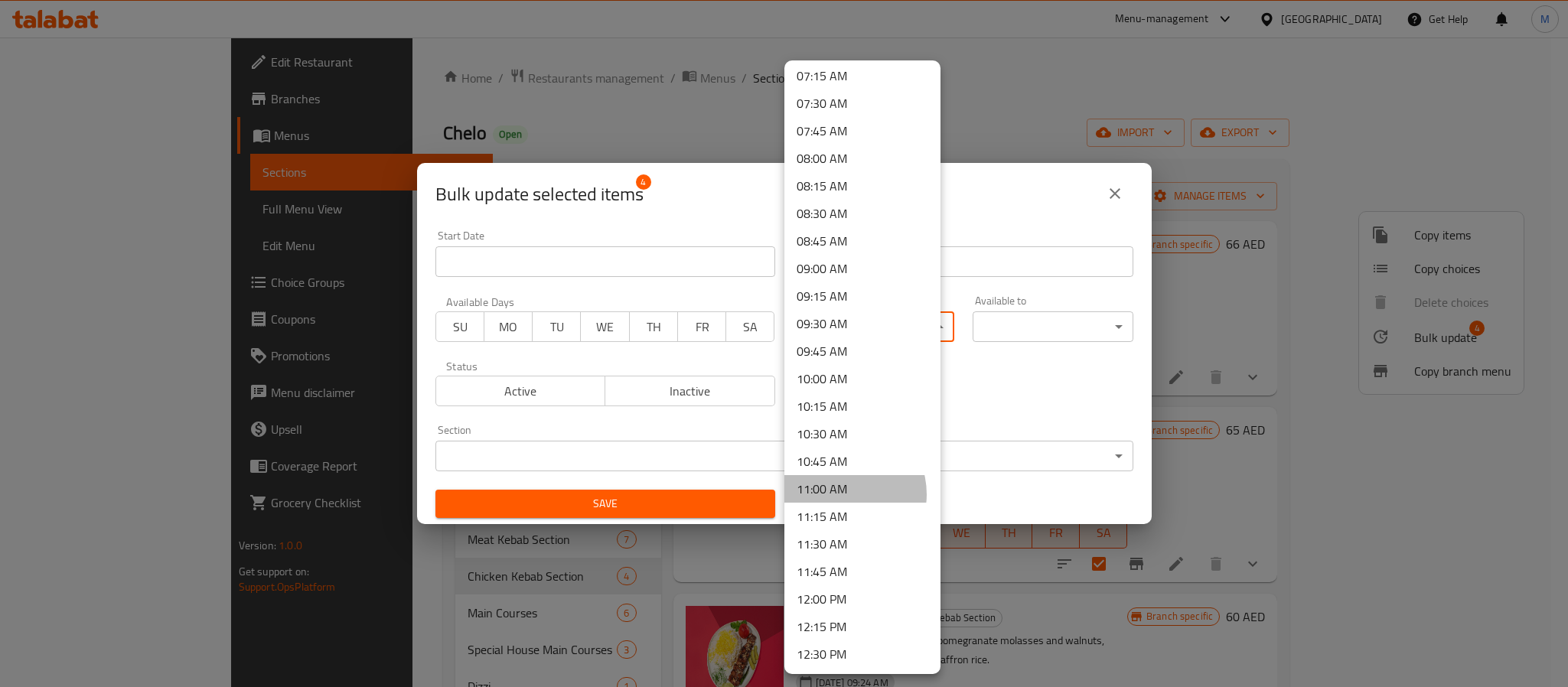
click at [841, 494] on li "11:00 AM" at bounding box center [863, 488] width 156 height 27
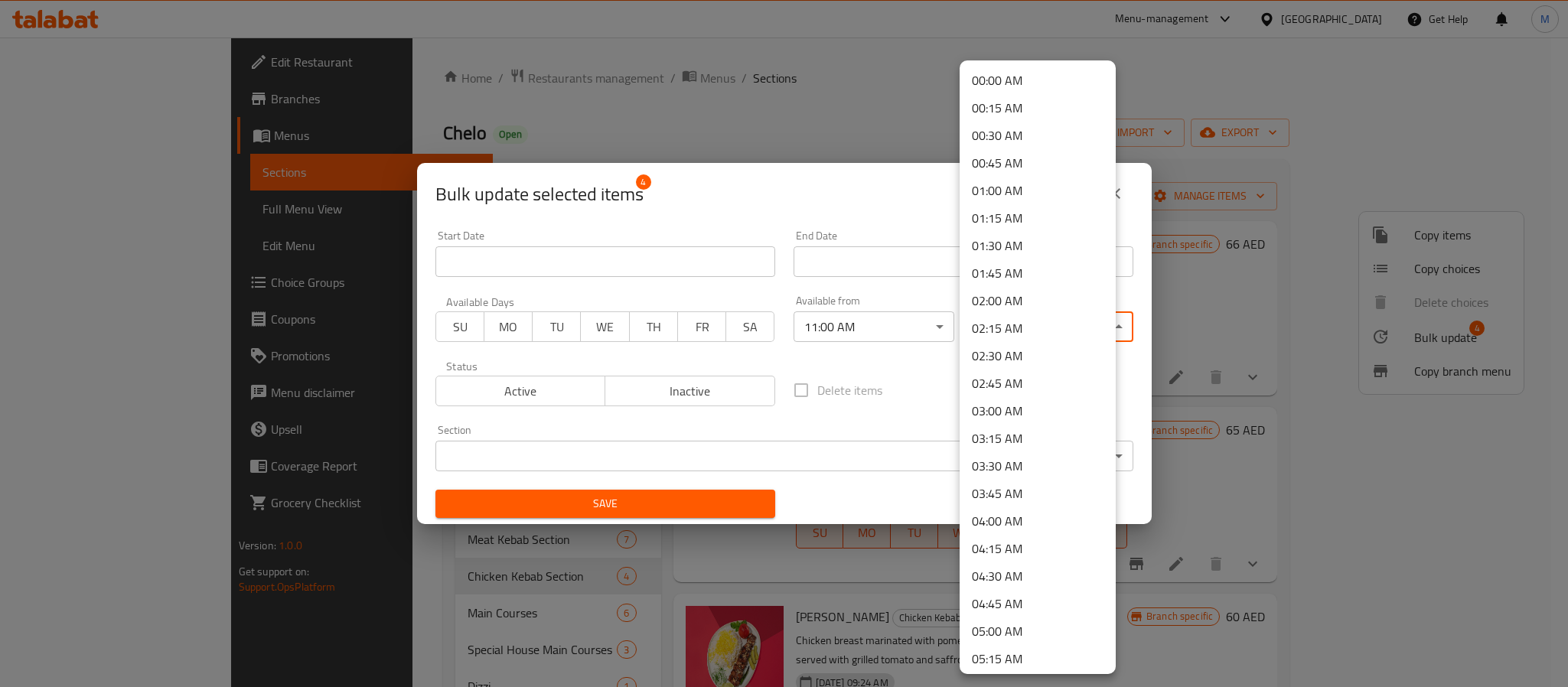
click at [983, 328] on body "​ Menu-management [GEOGRAPHIC_DATA] Get Help M Edit Restaurant Branches Menus S…" at bounding box center [784, 362] width 1568 height 650
click at [1011, 170] on li "00:45 AM" at bounding box center [1038, 163] width 156 height 27
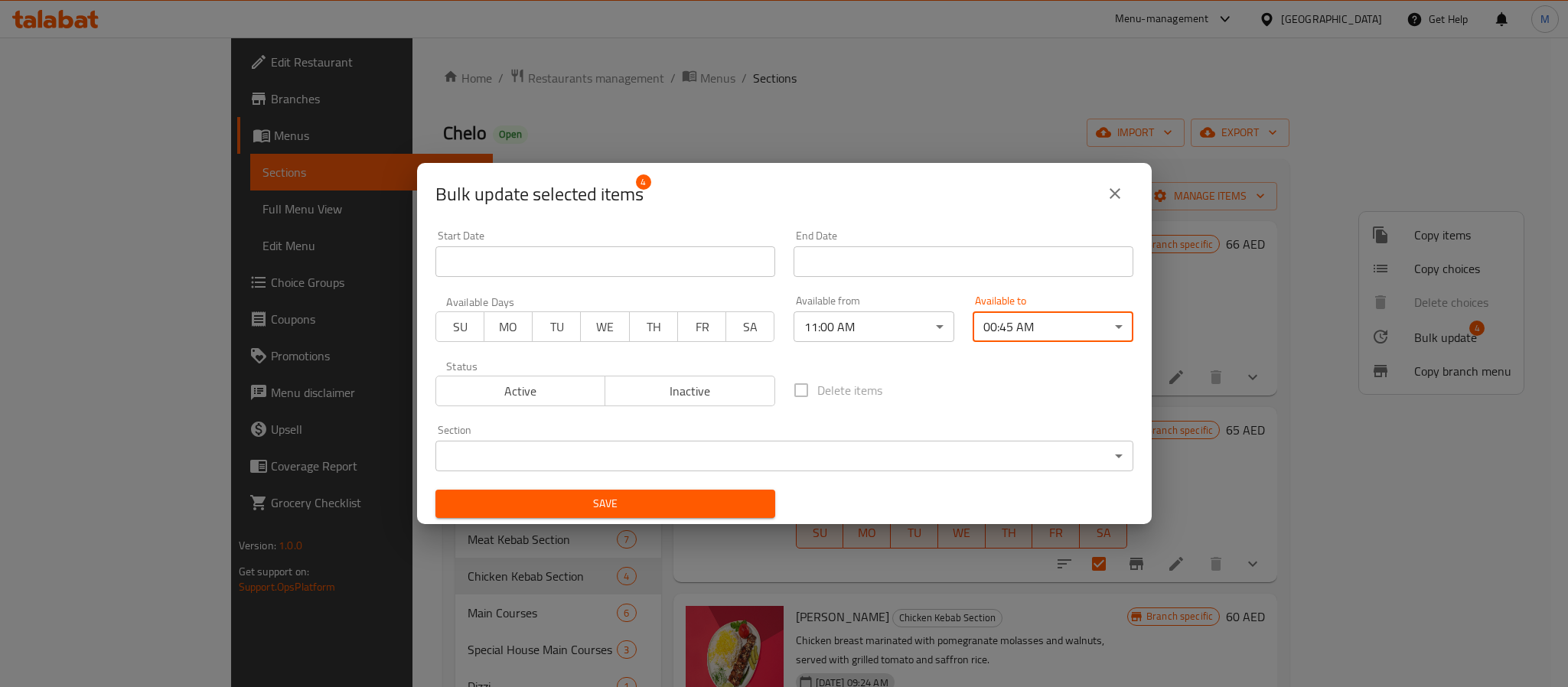
click at [687, 498] on span "Save" at bounding box center [605, 503] width 315 height 19
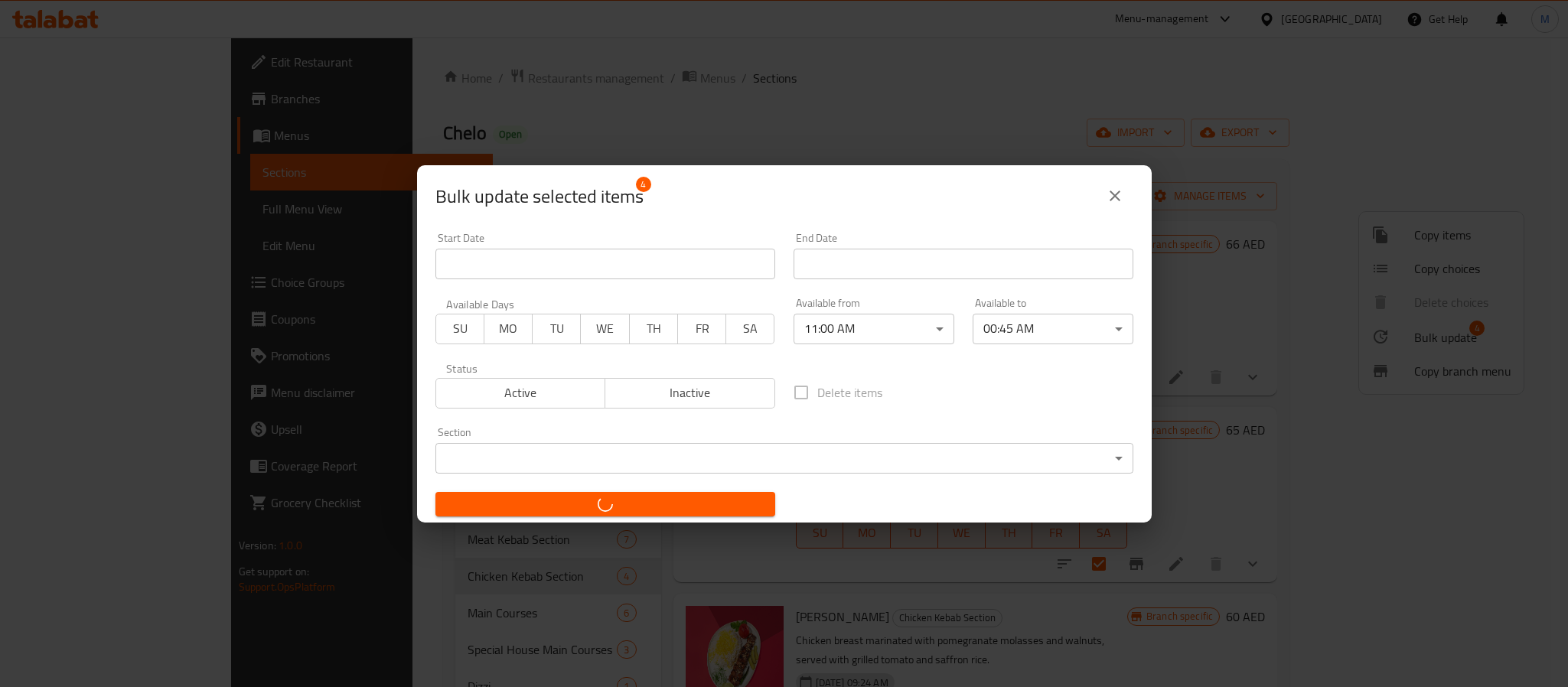
checkbox input "false"
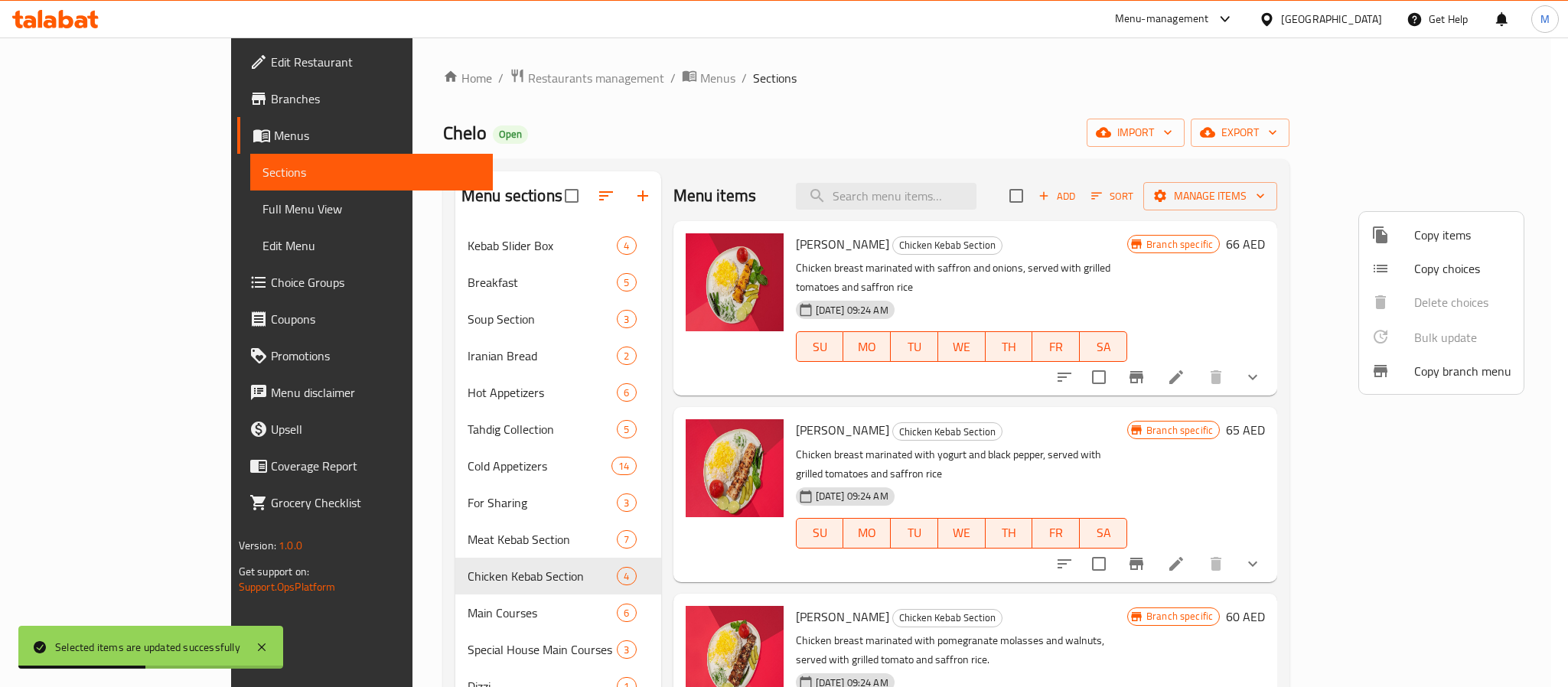
click at [393, 622] on div at bounding box center [784, 343] width 1568 height 687
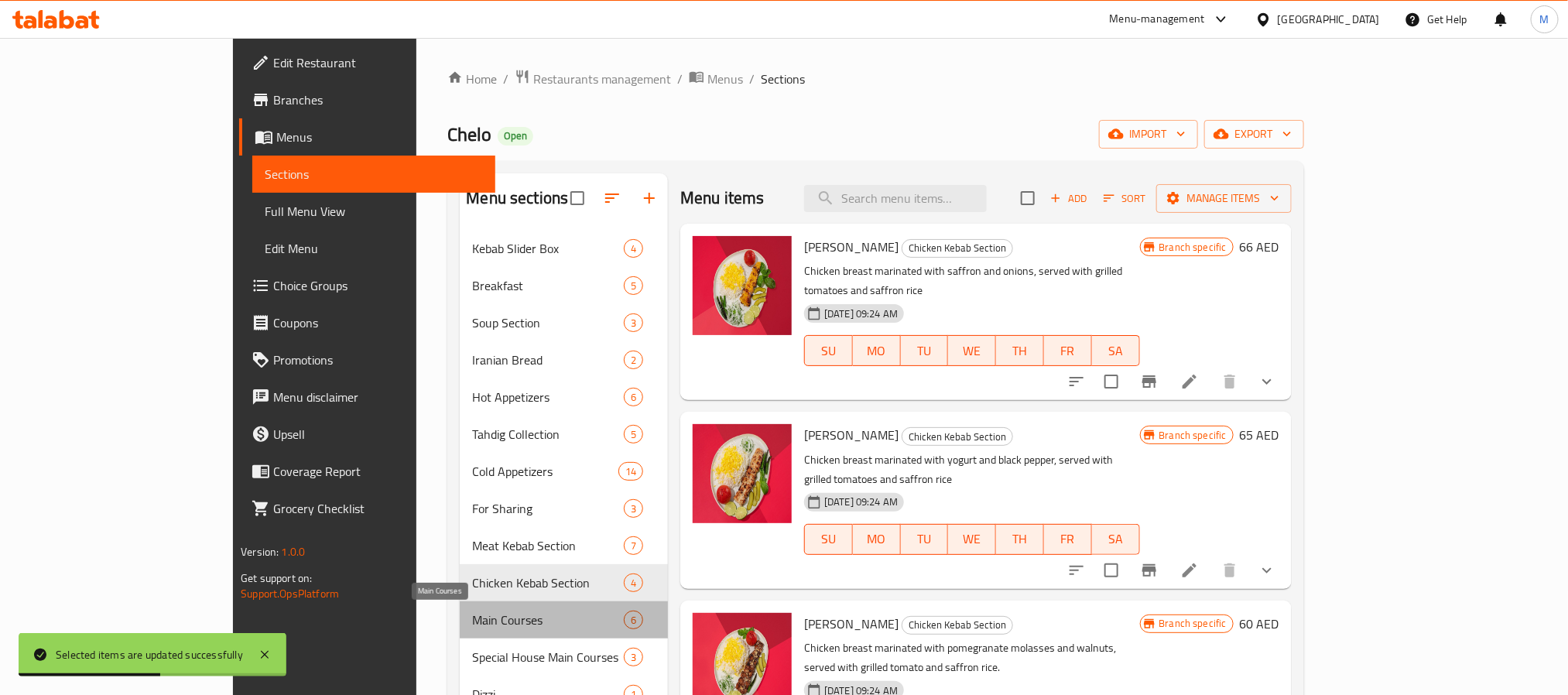
click at [472, 624] on span "Main Courses" at bounding box center [548, 620] width 151 height 19
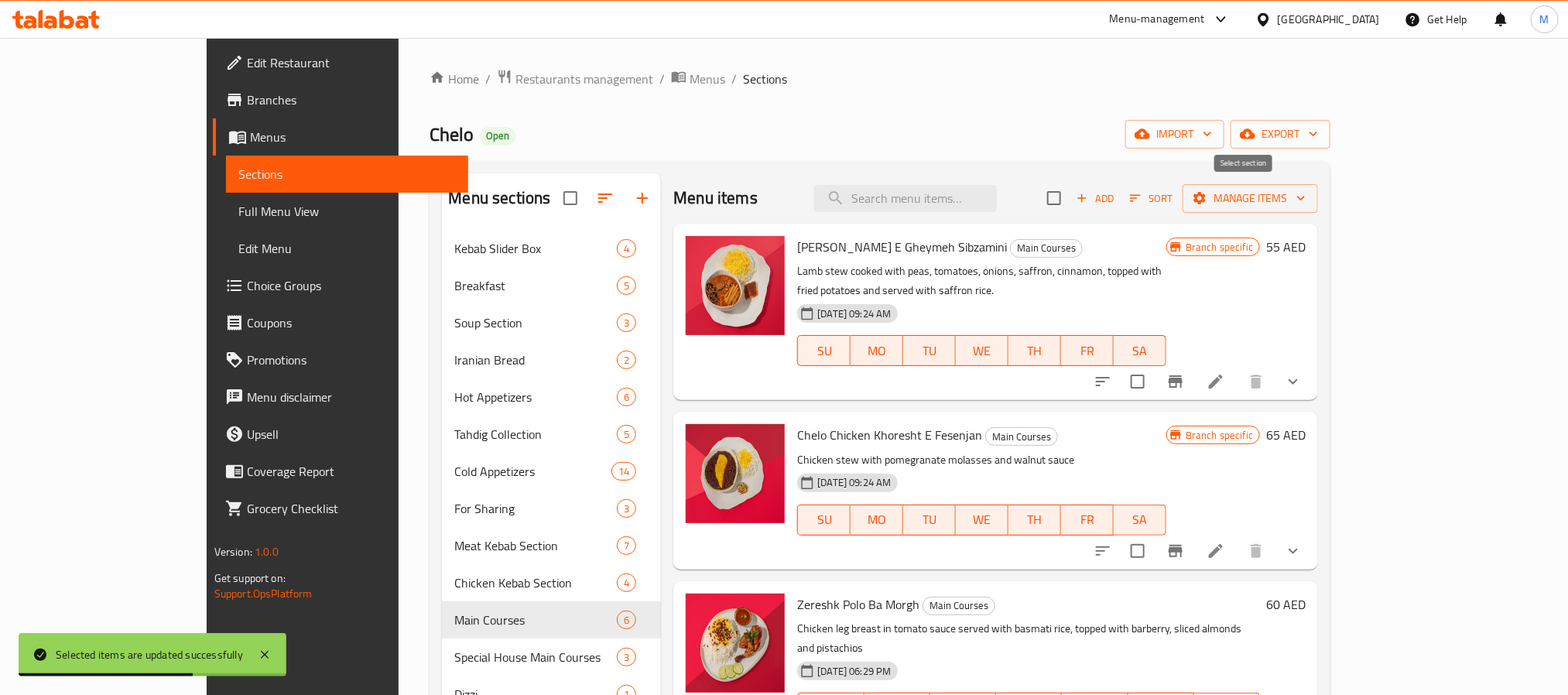
click at [1071, 205] on input "checkbox" at bounding box center [1053, 198] width 32 height 32
checkbox input "true"
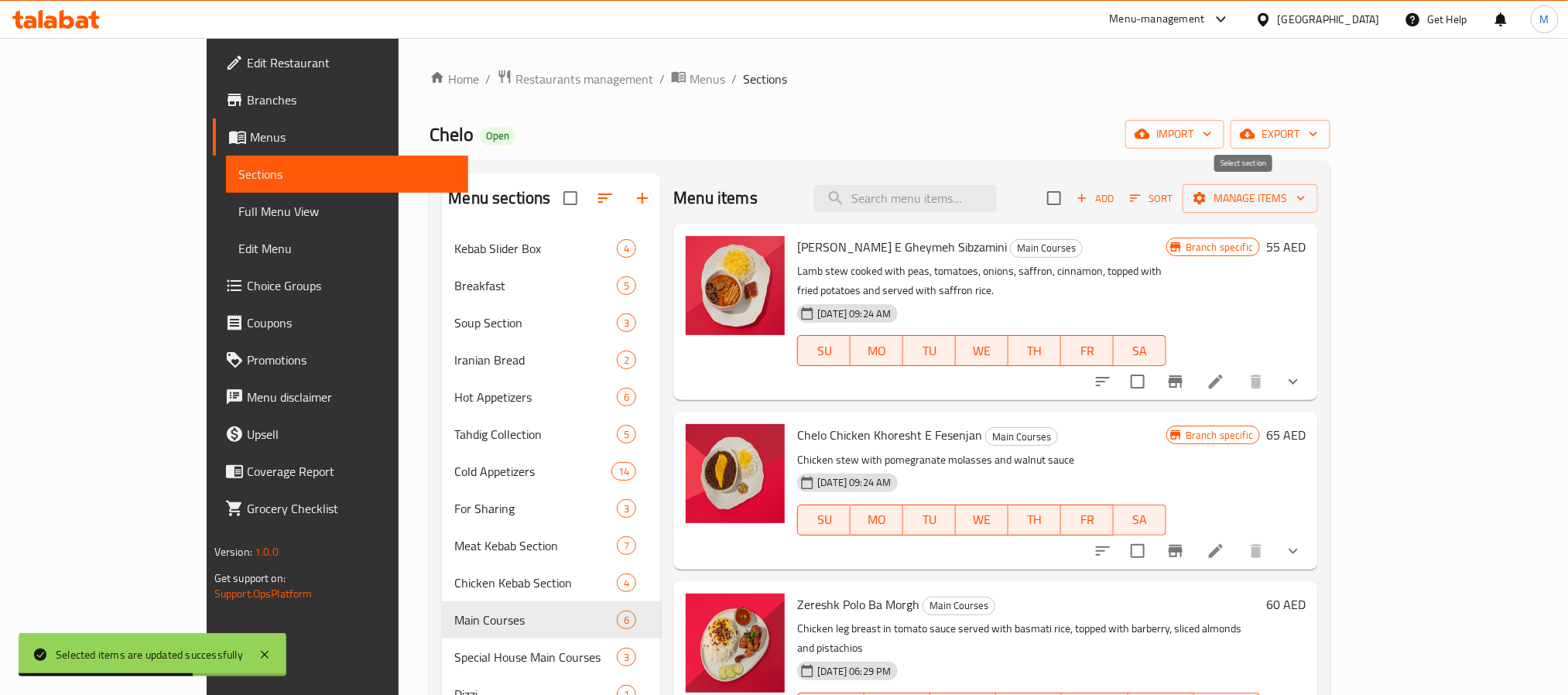
checkbox input "true"
click at [1305, 205] on span "Manage items" at bounding box center [1250, 198] width 111 height 20
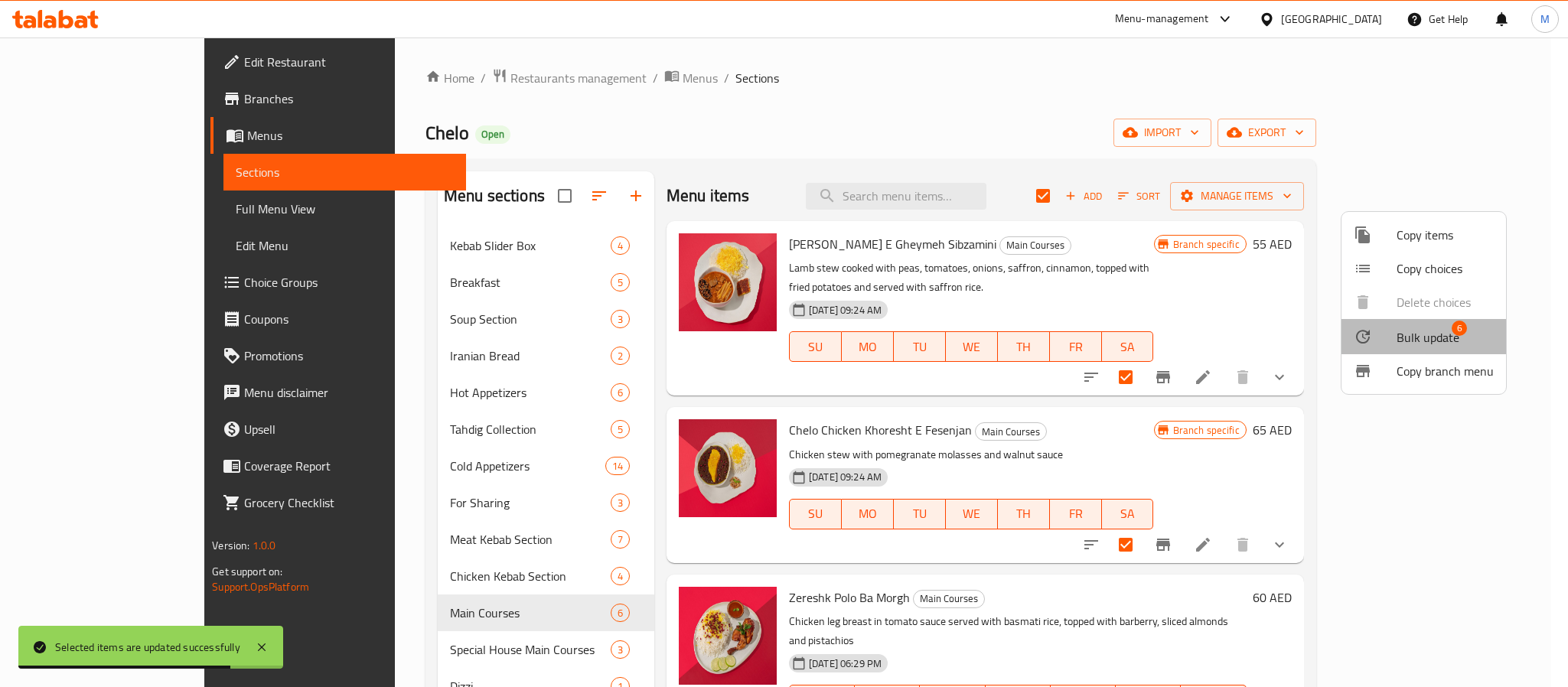
click at [1431, 331] on span "Bulk update" at bounding box center [1428, 338] width 63 height 19
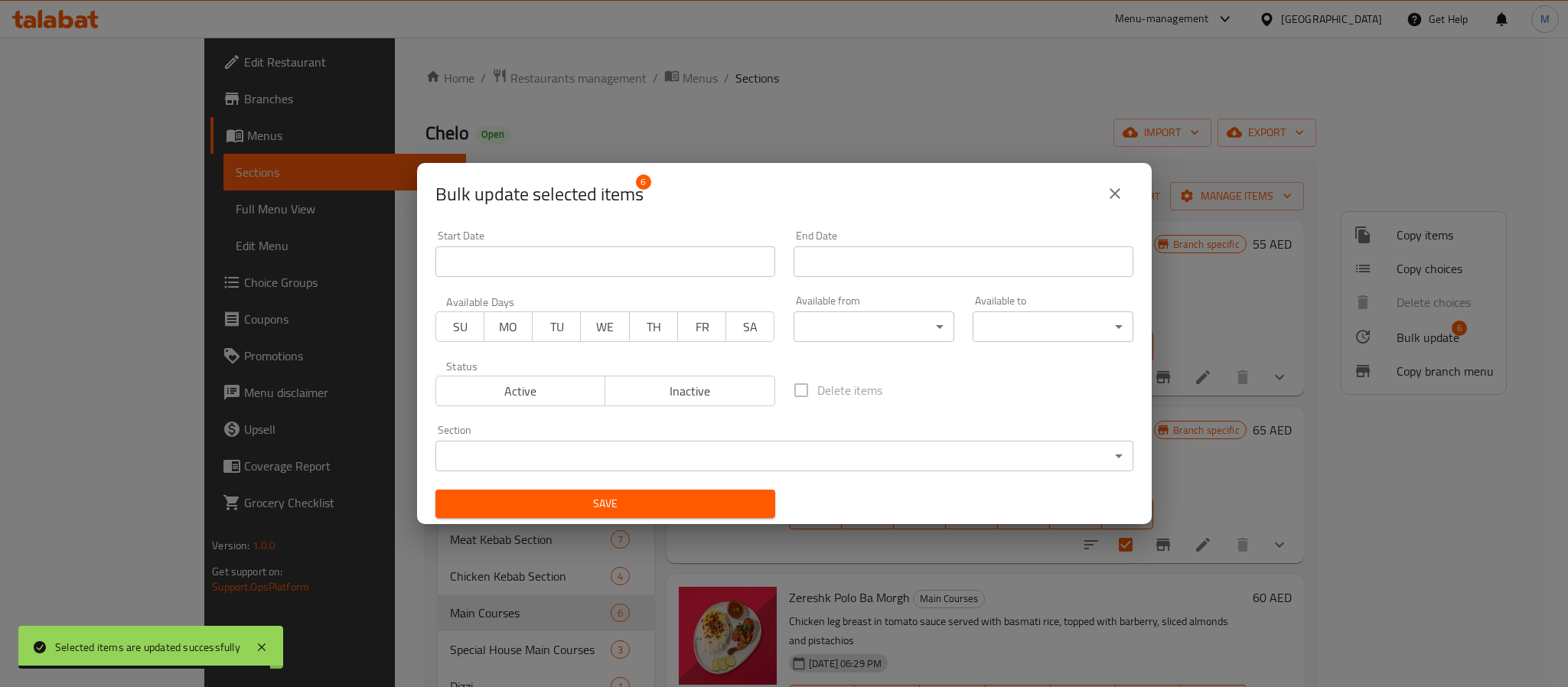
click at [886, 310] on div "Available from ​ ​" at bounding box center [874, 318] width 160 height 47
click at [882, 317] on body "Selected items are updated successfully ​ Menu-management [GEOGRAPHIC_DATA] Get…" at bounding box center [784, 362] width 1568 height 650
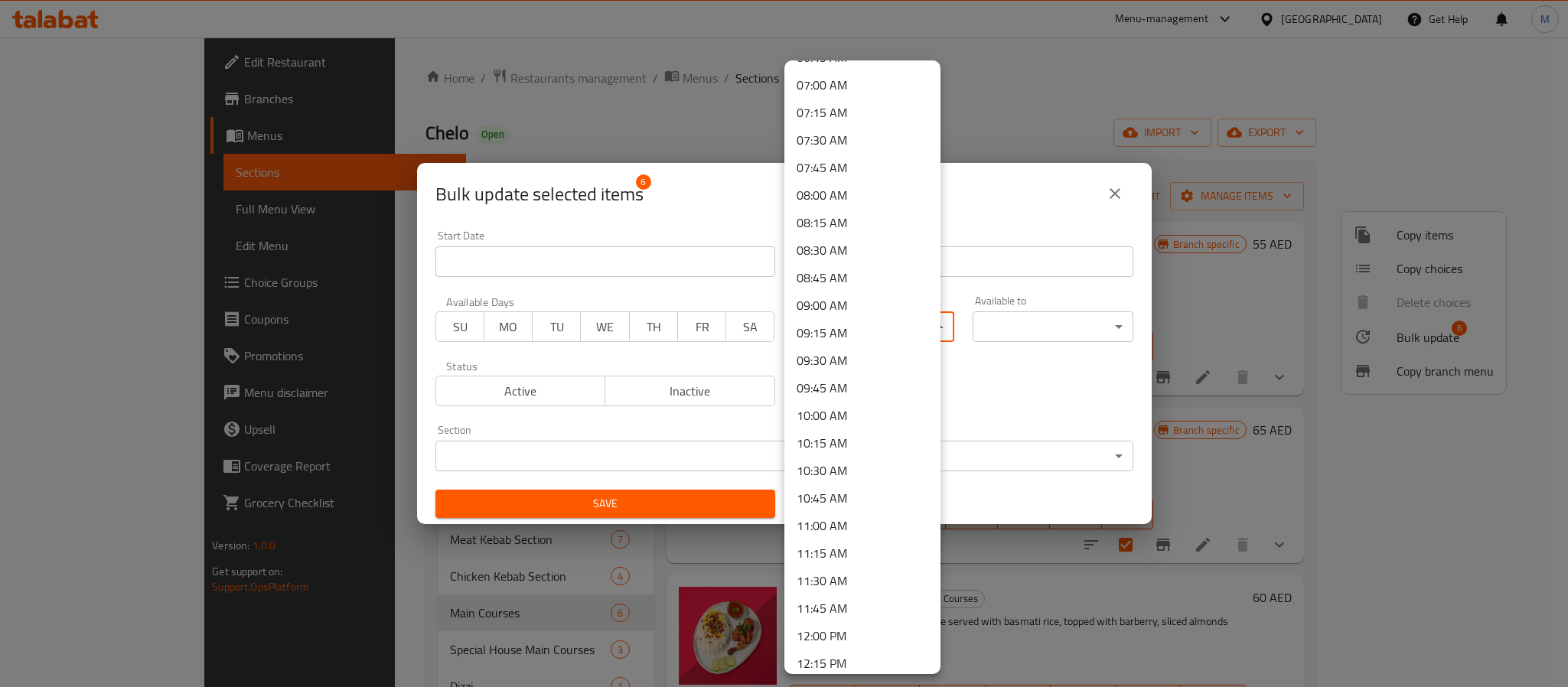
scroll to position [803, 0]
click at [811, 484] on li "11:00 AM" at bounding box center [863, 488] width 156 height 27
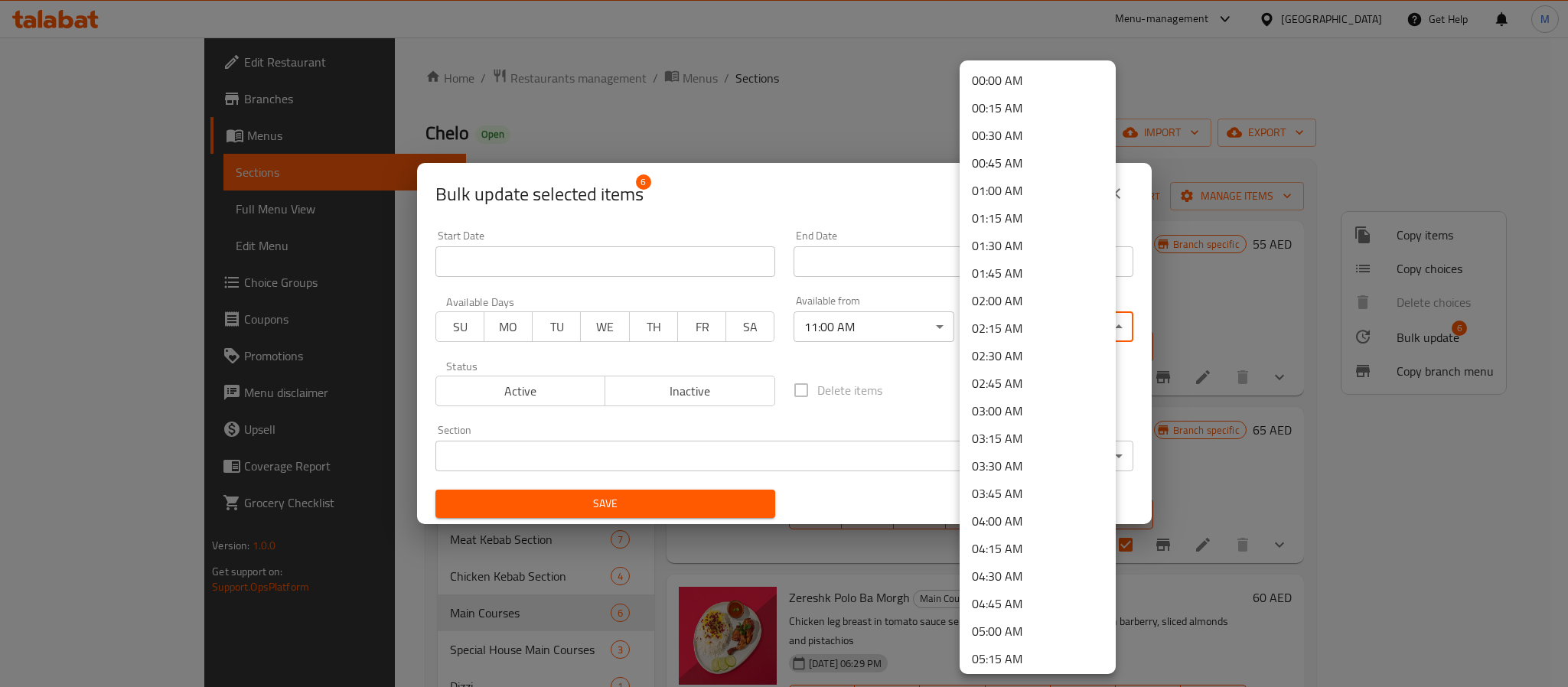
click at [1011, 321] on body "​ Menu-management [GEOGRAPHIC_DATA] Get Help M Edit Restaurant Branches Menus S…" at bounding box center [784, 362] width 1568 height 650
click at [1028, 152] on li "00:45 AM" at bounding box center [1038, 163] width 156 height 27
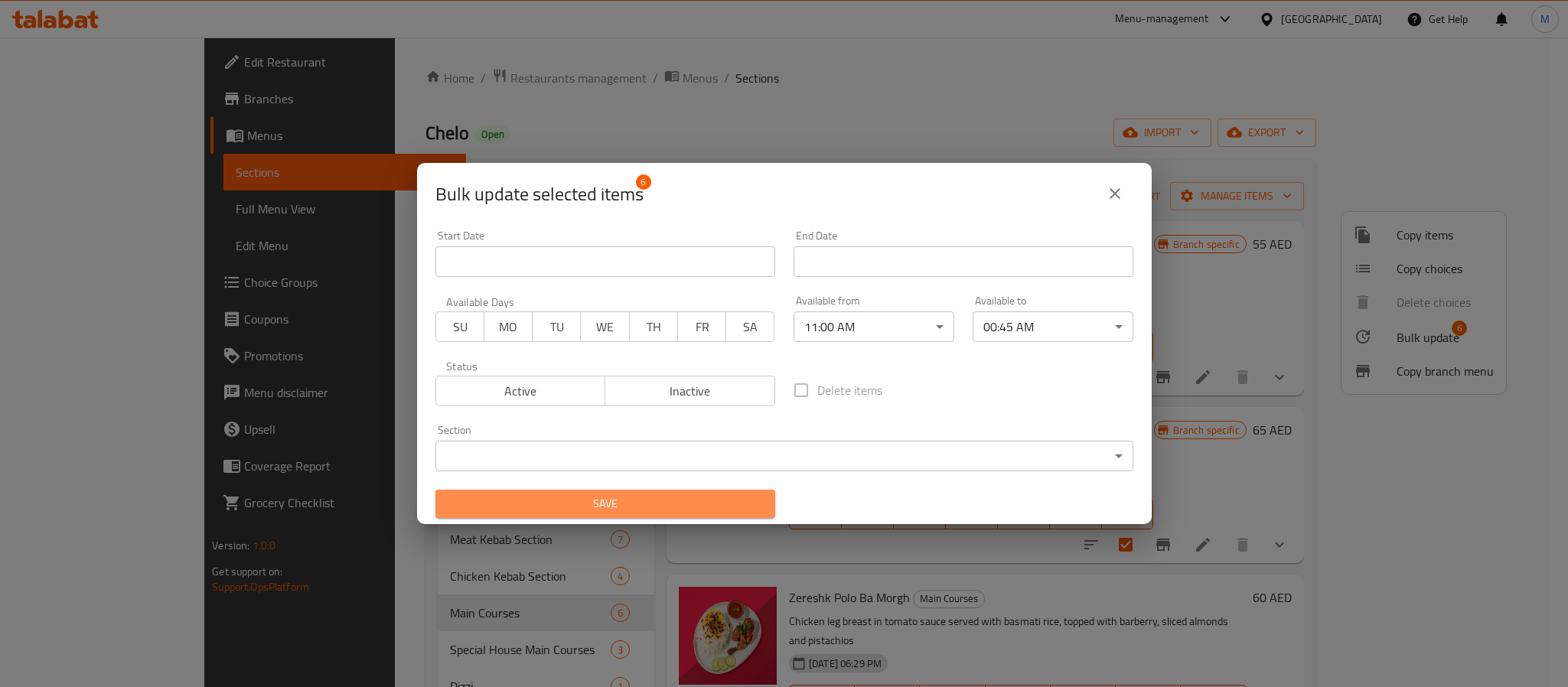
click at [663, 503] on span "Save" at bounding box center [605, 503] width 315 height 19
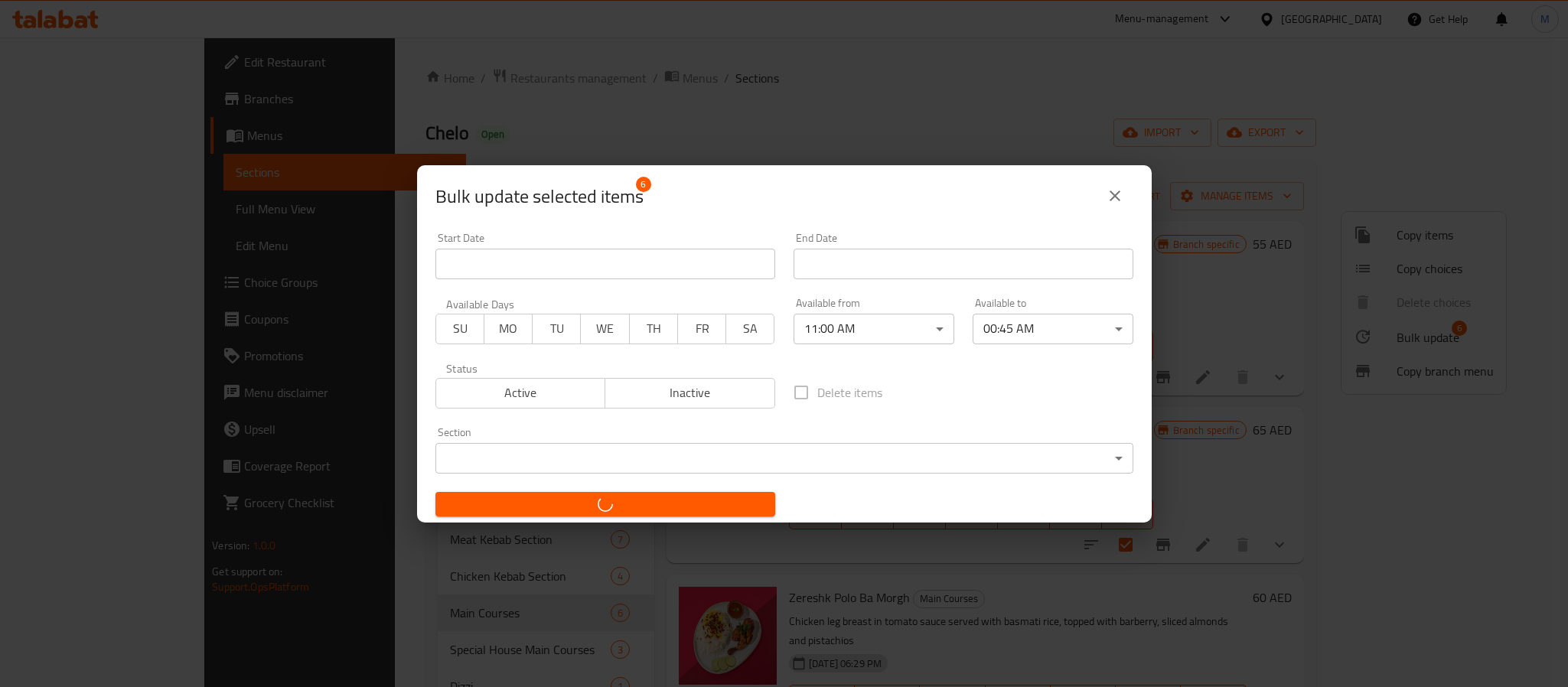
checkbox input "false"
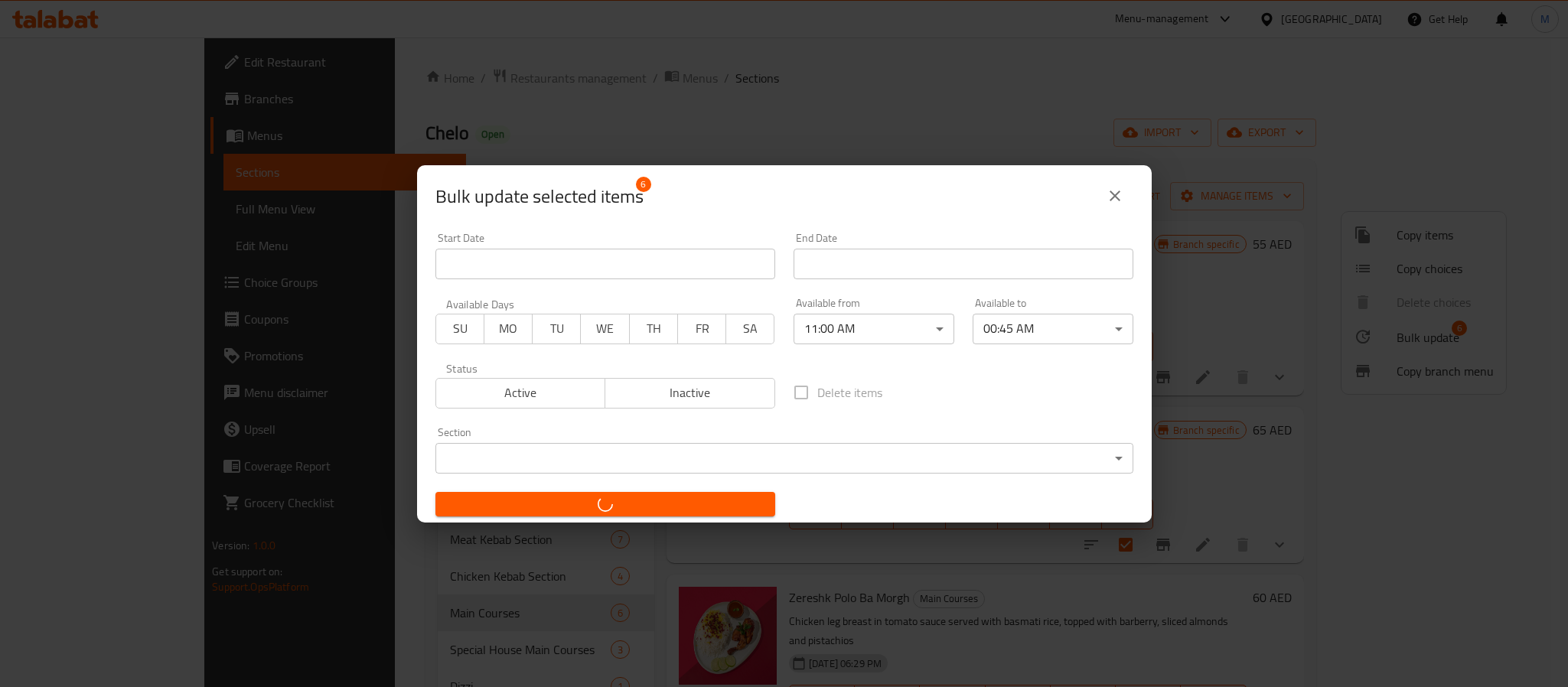
checkbox input "false"
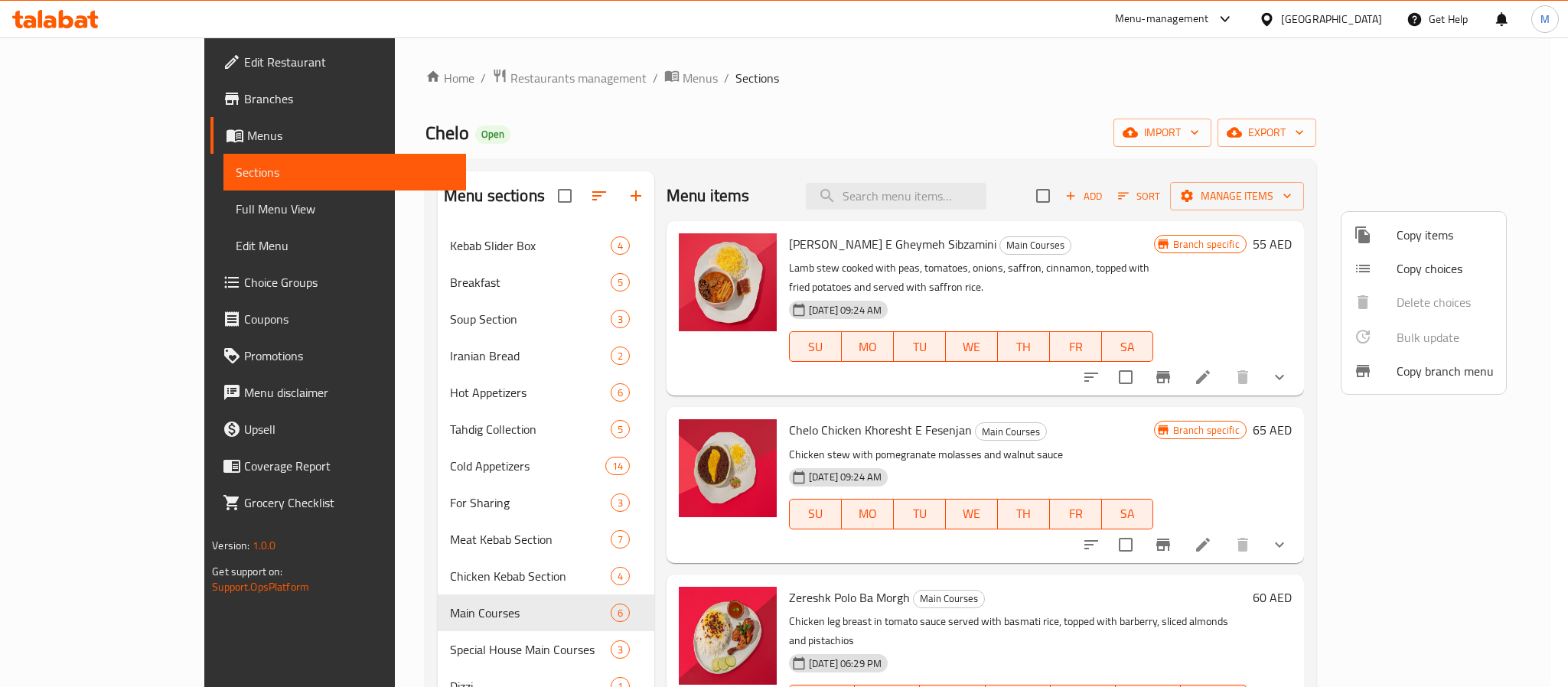
click at [424, 643] on div at bounding box center [784, 343] width 1568 height 687
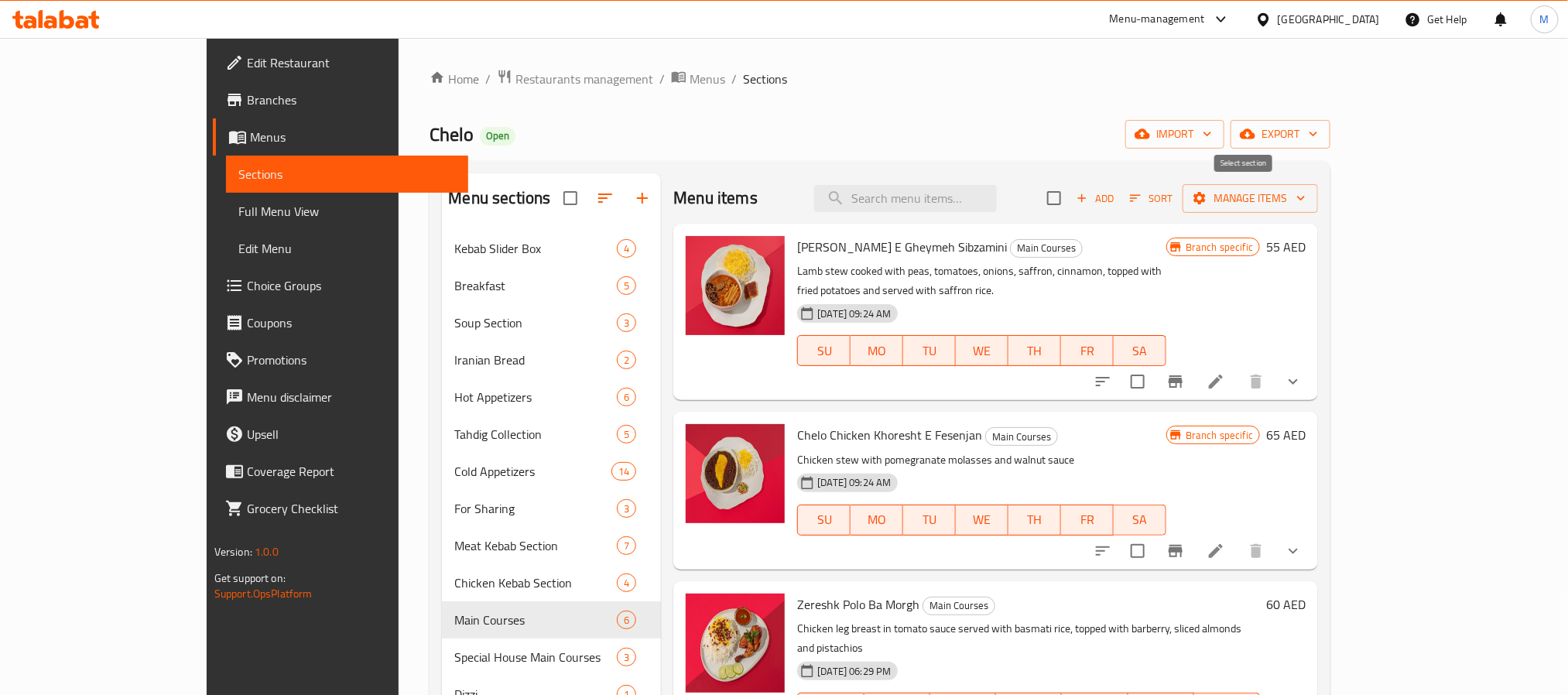
click at [1071, 205] on input "checkbox" at bounding box center [1053, 198] width 32 height 32
checkbox input "true"
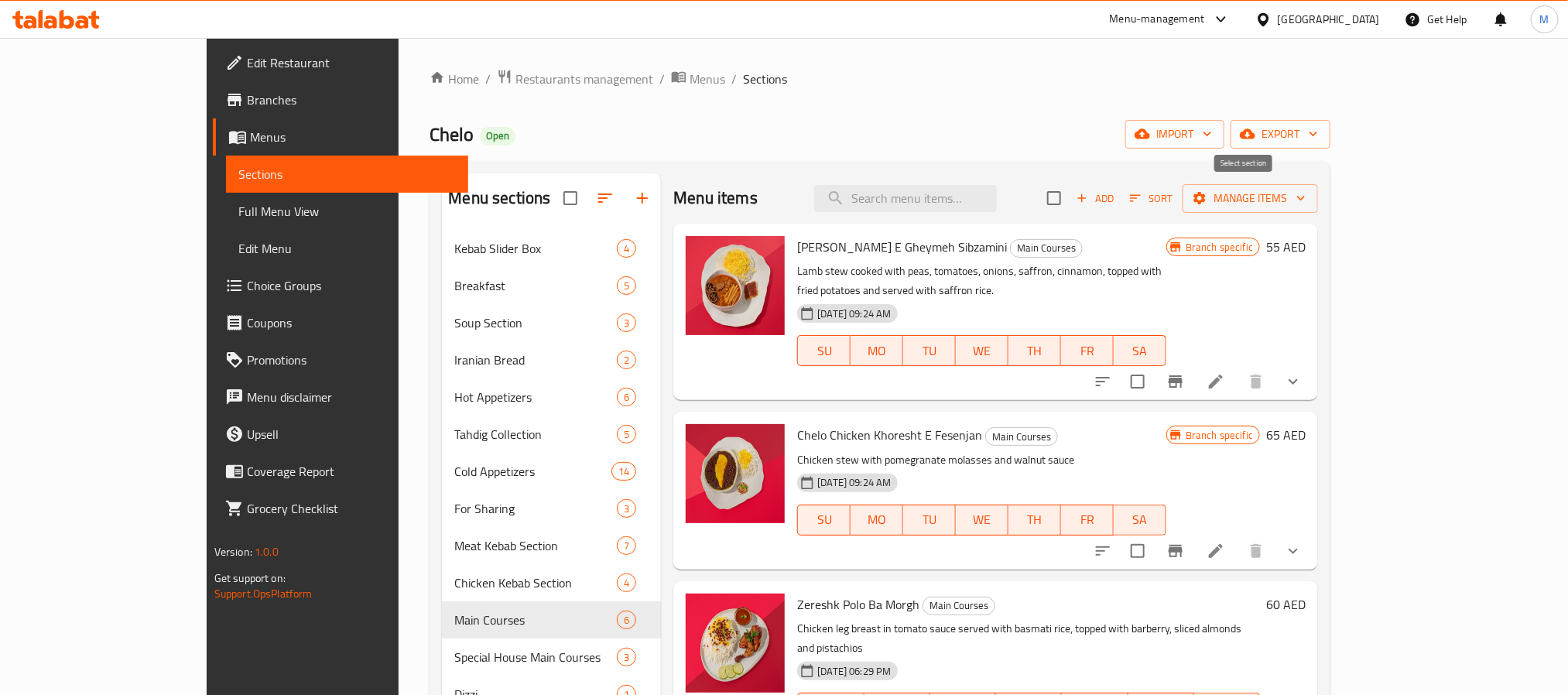
checkbox input "true"
click at [1305, 201] on span "Manage items" at bounding box center [1250, 198] width 111 height 20
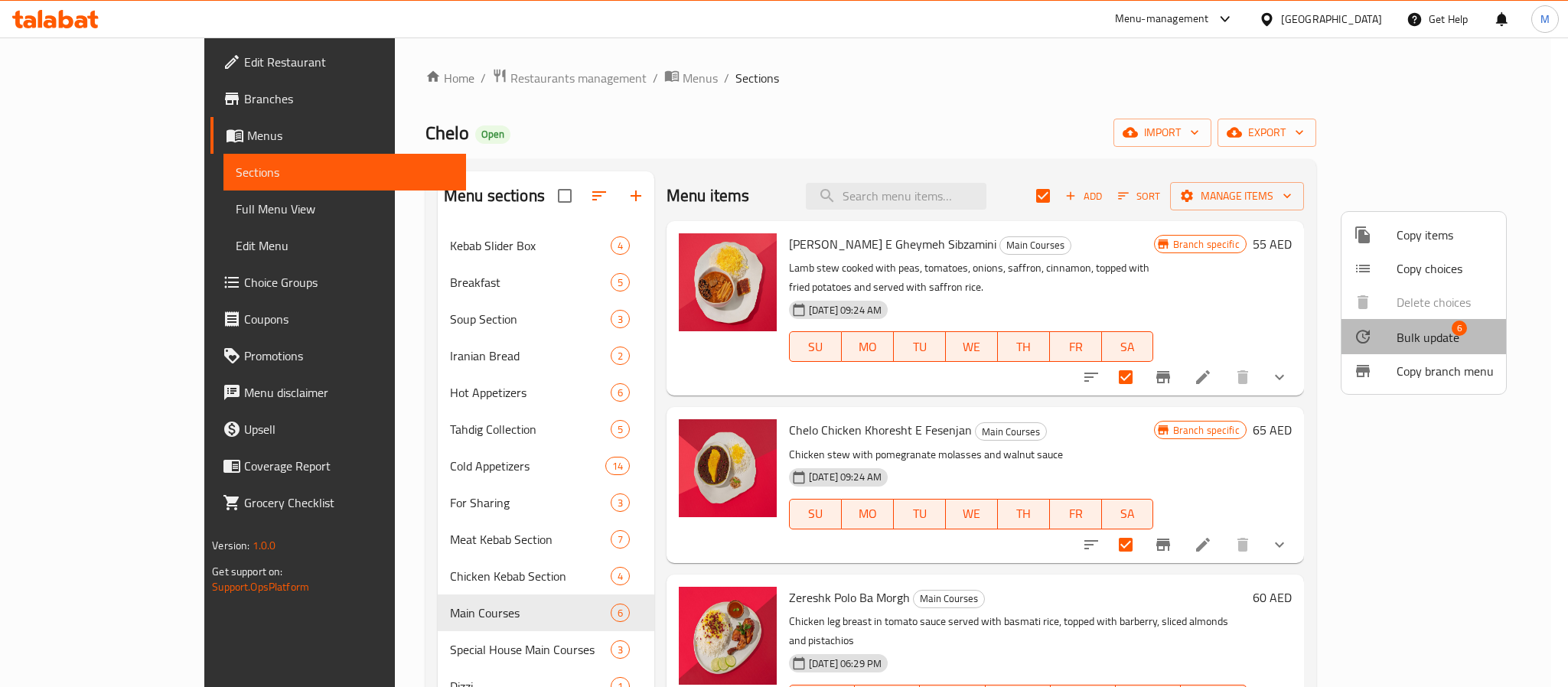
click at [1426, 345] on span "Bulk update" at bounding box center [1428, 338] width 63 height 19
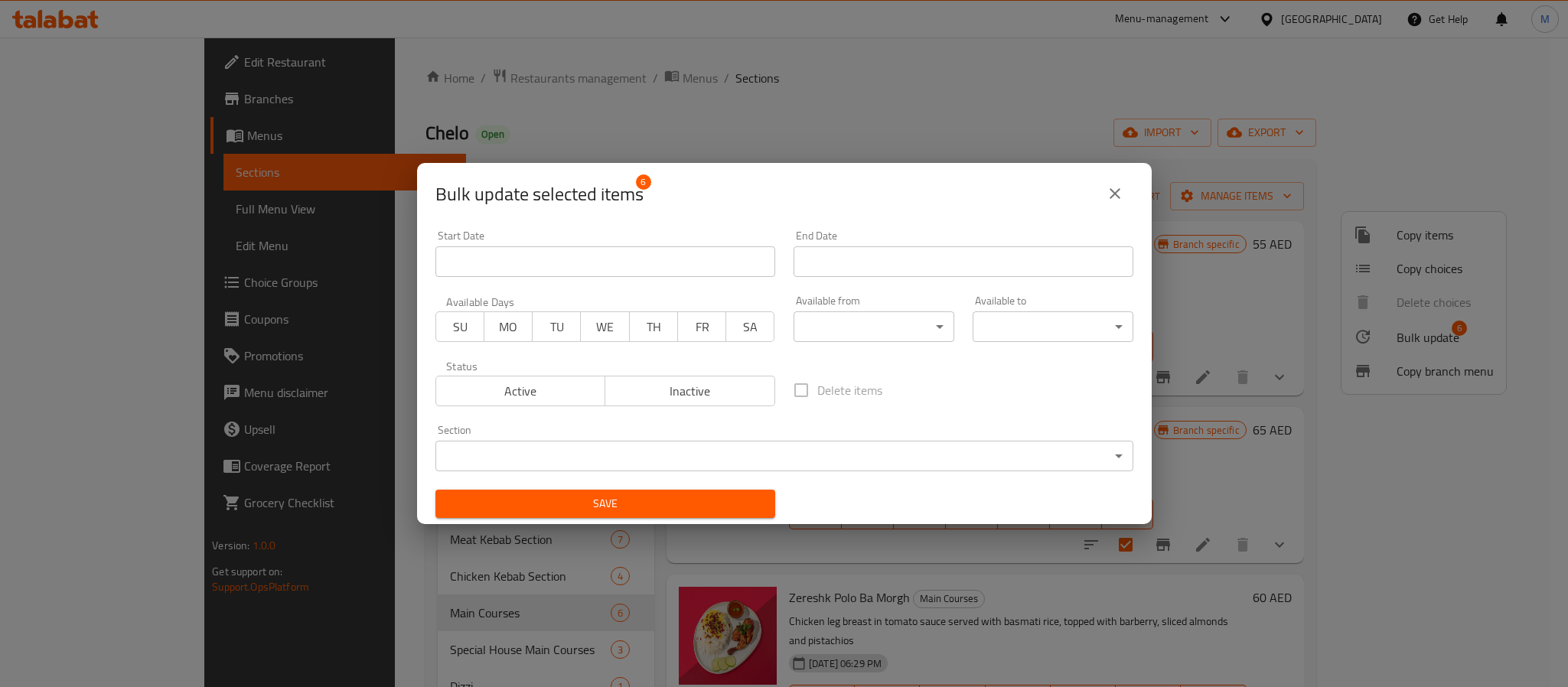
click at [829, 314] on body "​ Menu-management [GEOGRAPHIC_DATA] Get Help M Edit Restaurant Branches Menus S…" at bounding box center [784, 362] width 1568 height 650
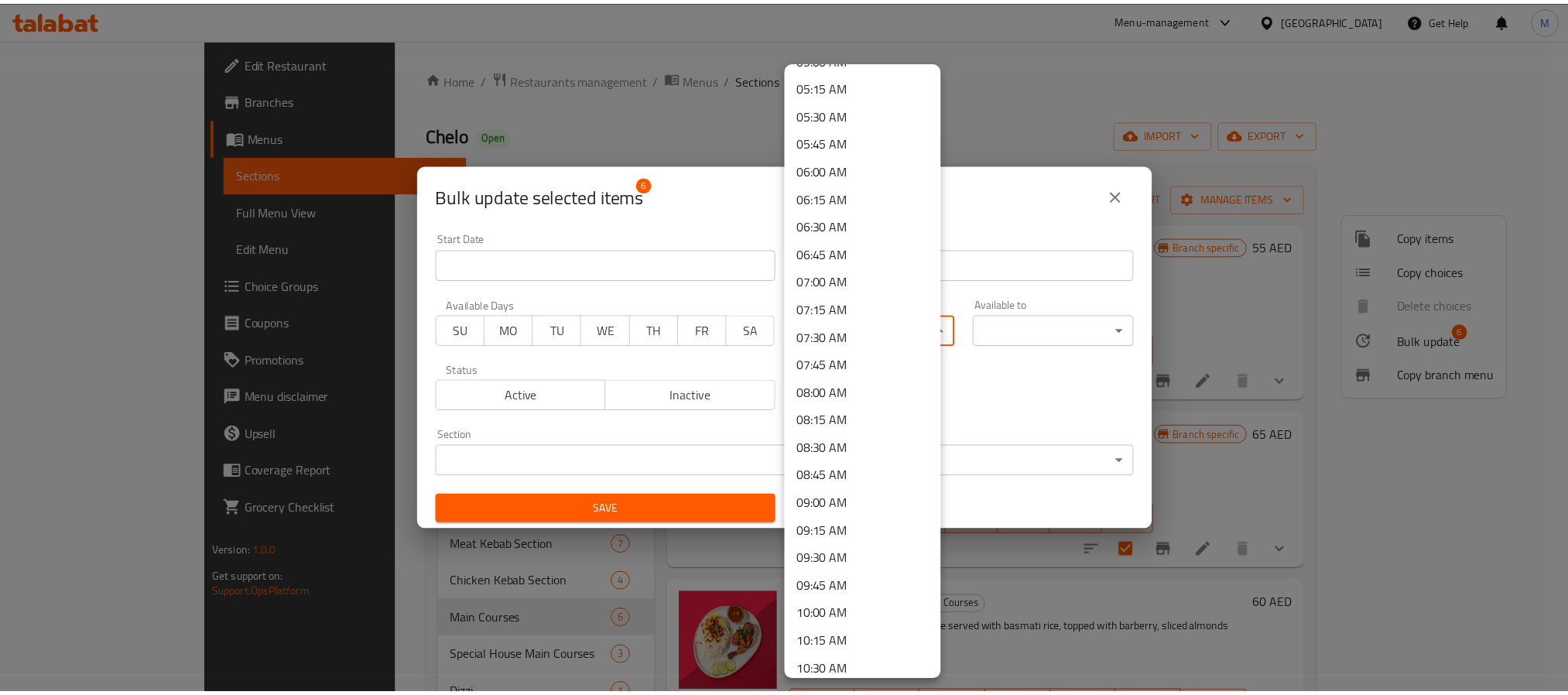
scroll to position [697, 0]
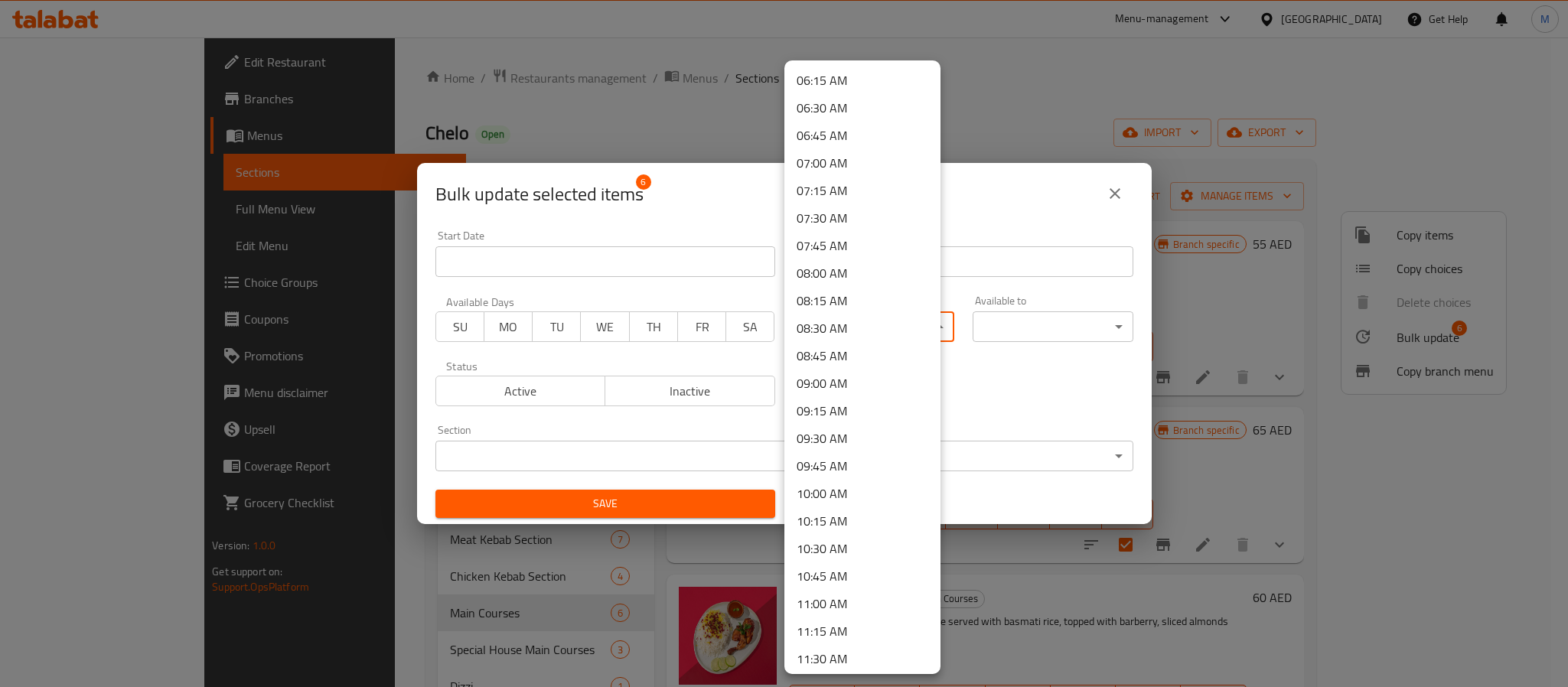
click at [846, 597] on li "11:00 AM" at bounding box center [863, 603] width 156 height 27
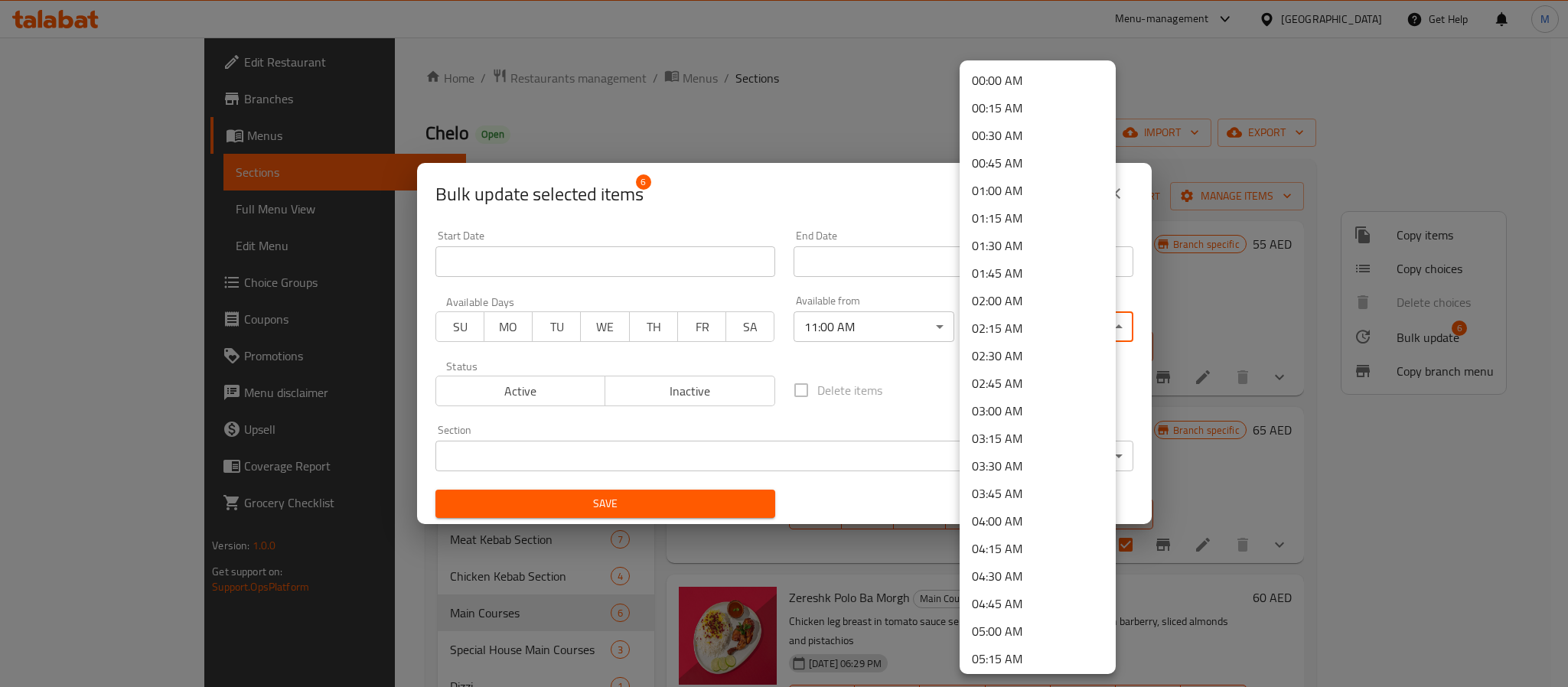
click at [1050, 331] on body "​ Menu-management [GEOGRAPHIC_DATA] Get Help M Edit Restaurant Branches Menus S…" at bounding box center [784, 362] width 1568 height 650
click at [1039, 159] on li "00:45 AM" at bounding box center [1038, 163] width 156 height 27
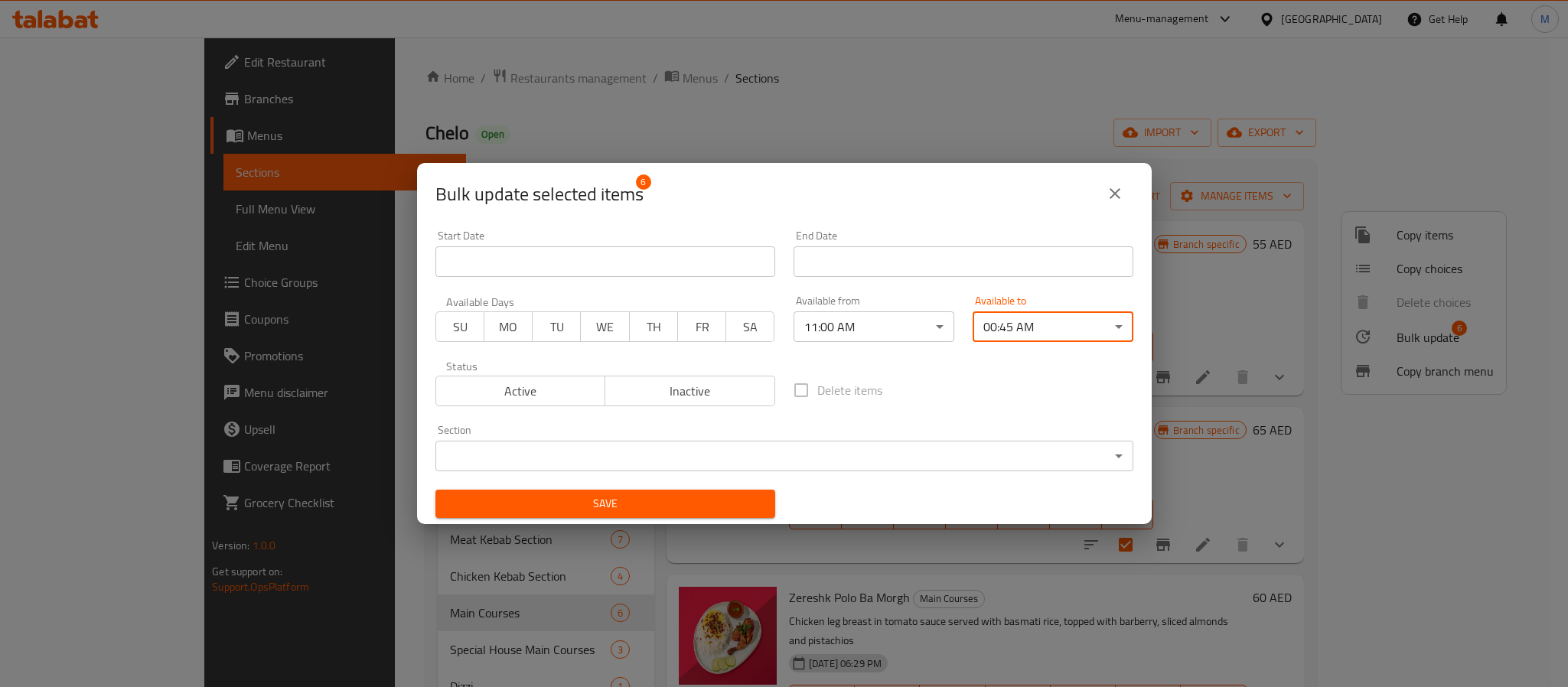
click at [710, 496] on span "Save" at bounding box center [605, 503] width 315 height 19
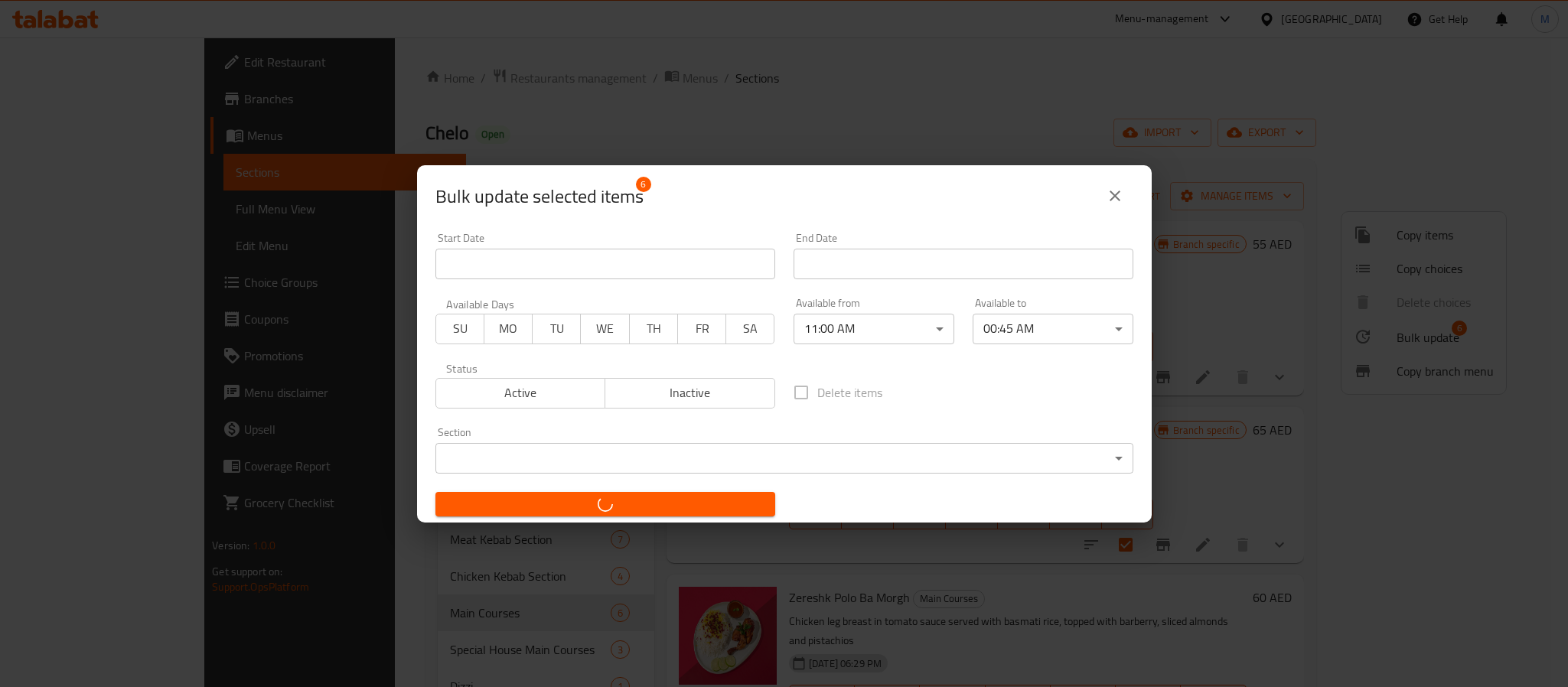
checkbox input "false"
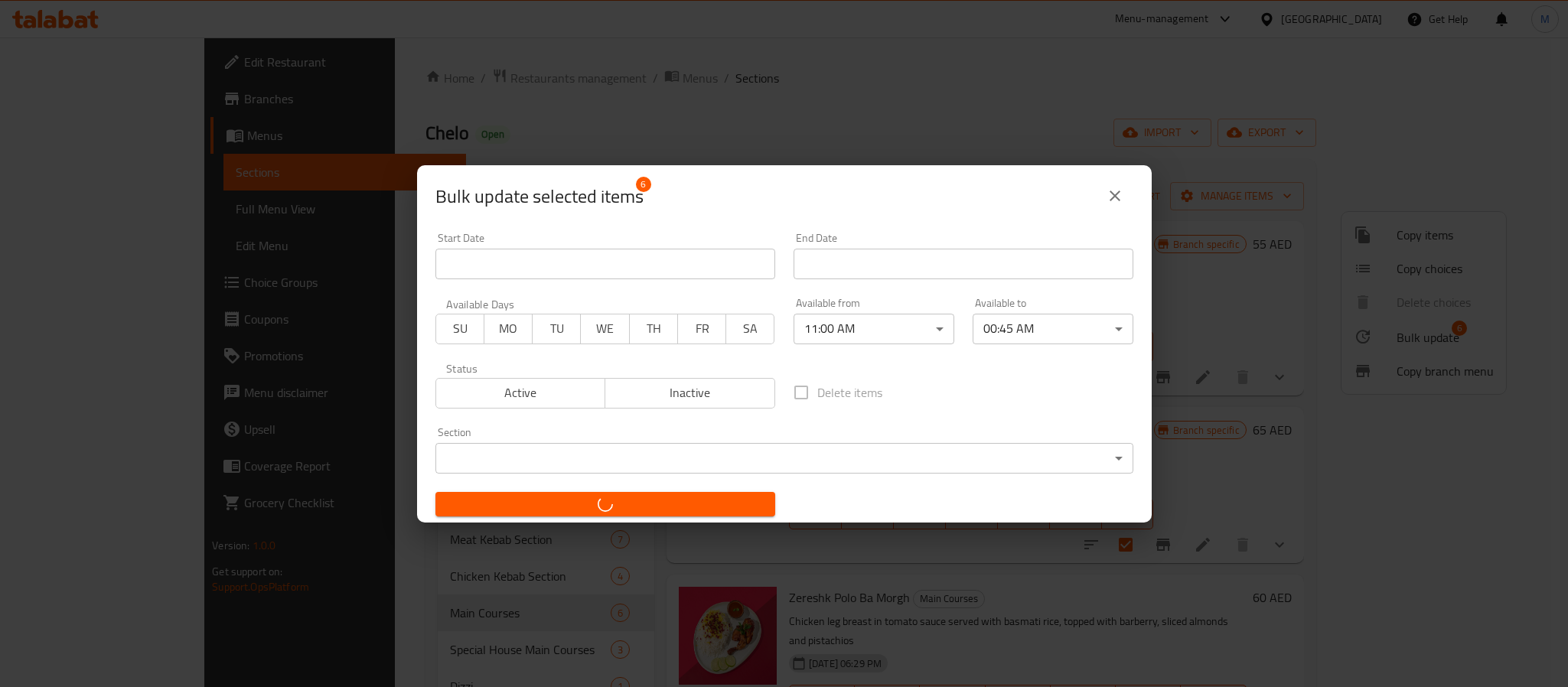
checkbox input "false"
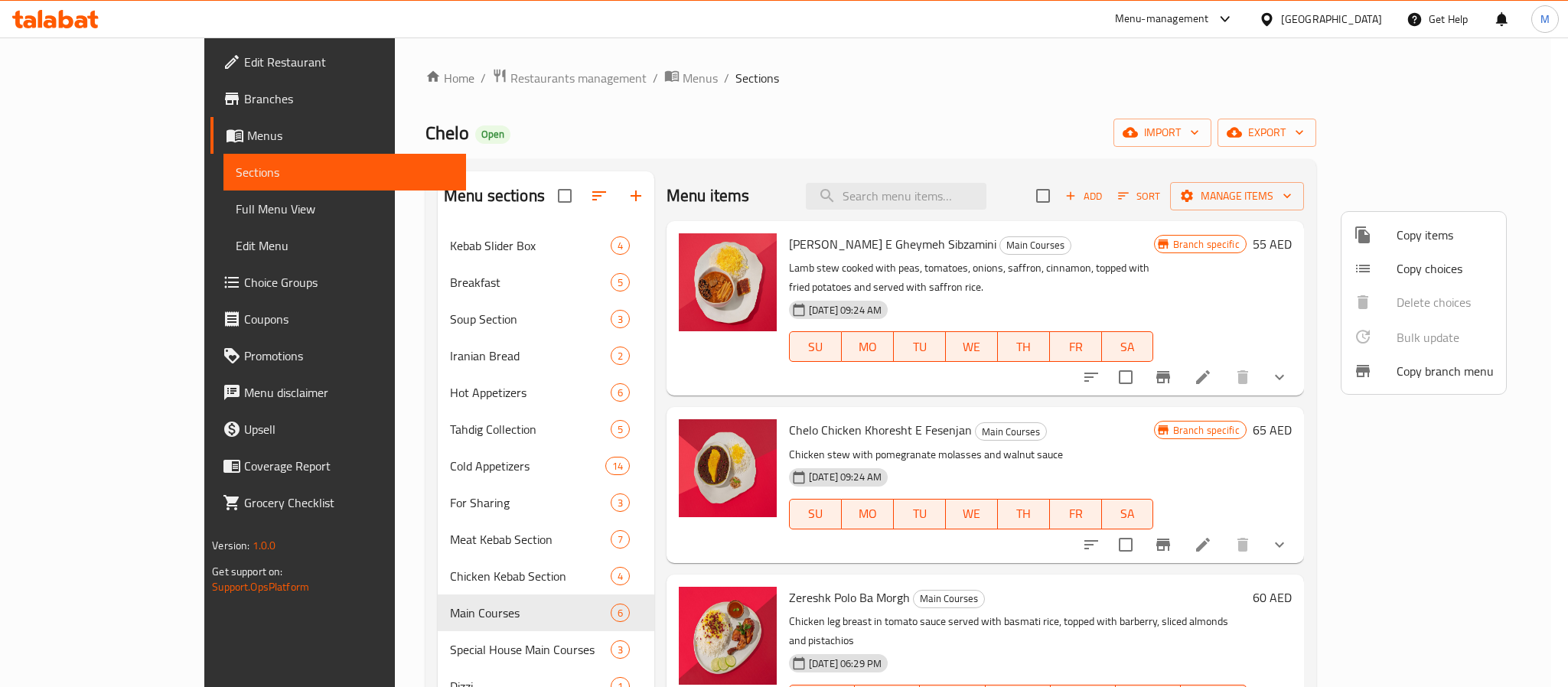
click at [635, 156] on div at bounding box center [784, 343] width 1568 height 687
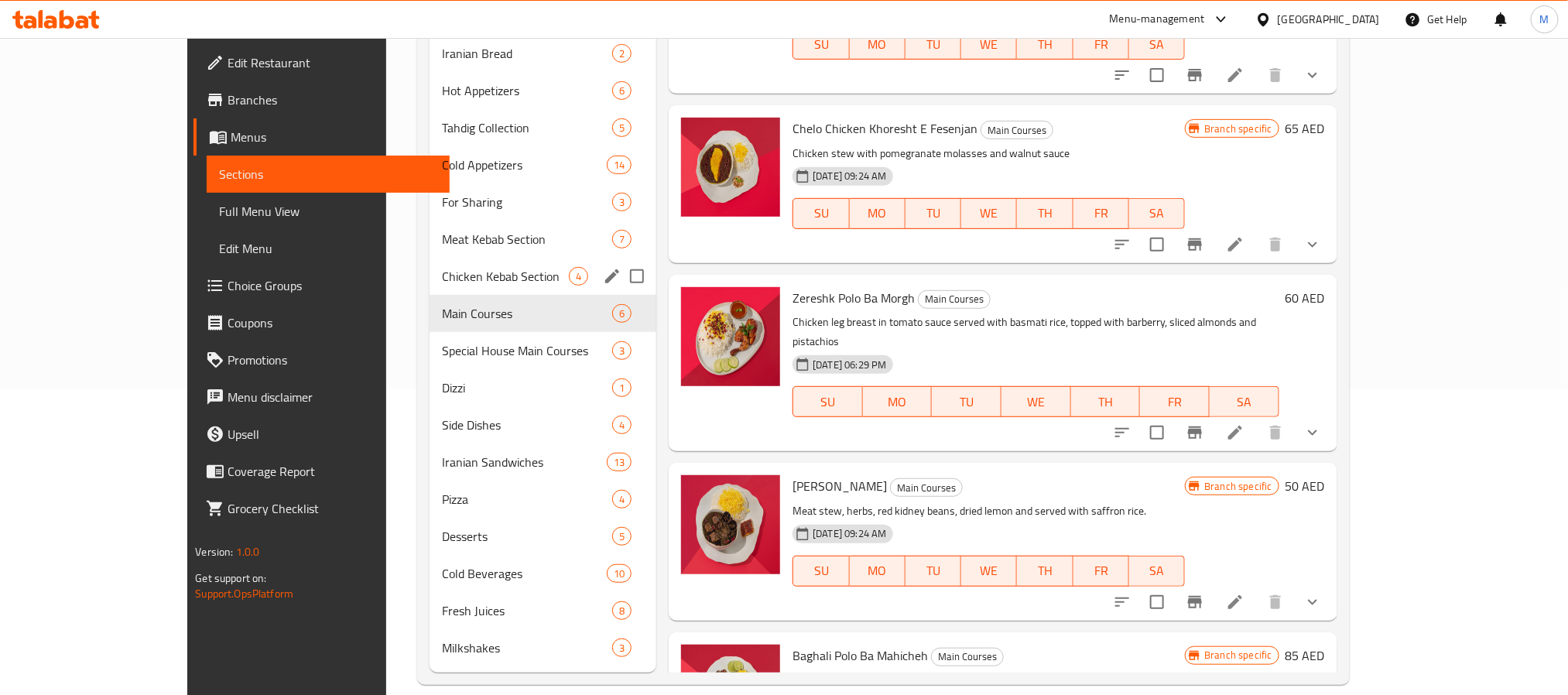
scroll to position [326, 0]
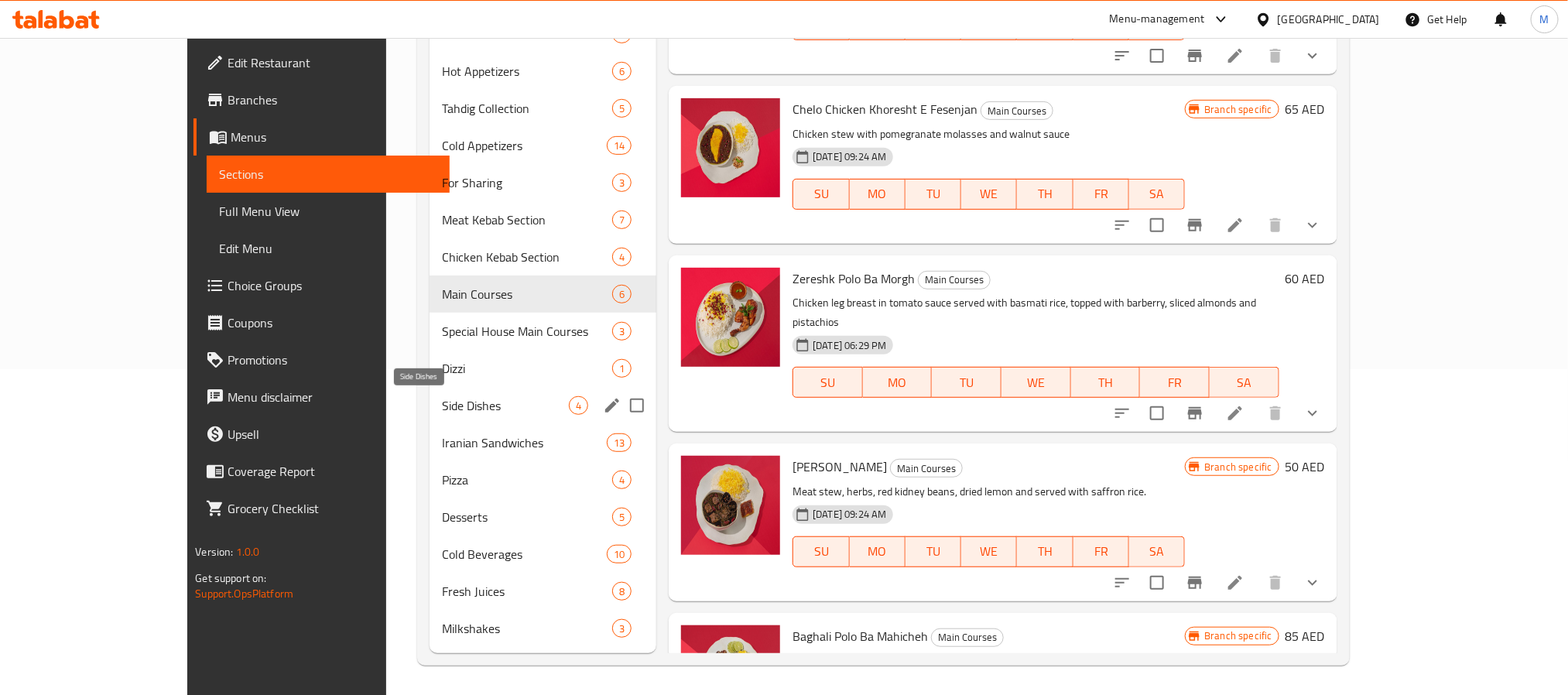
click at [444, 413] on span "Side Dishes" at bounding box center [505, 405] width 127 height 19
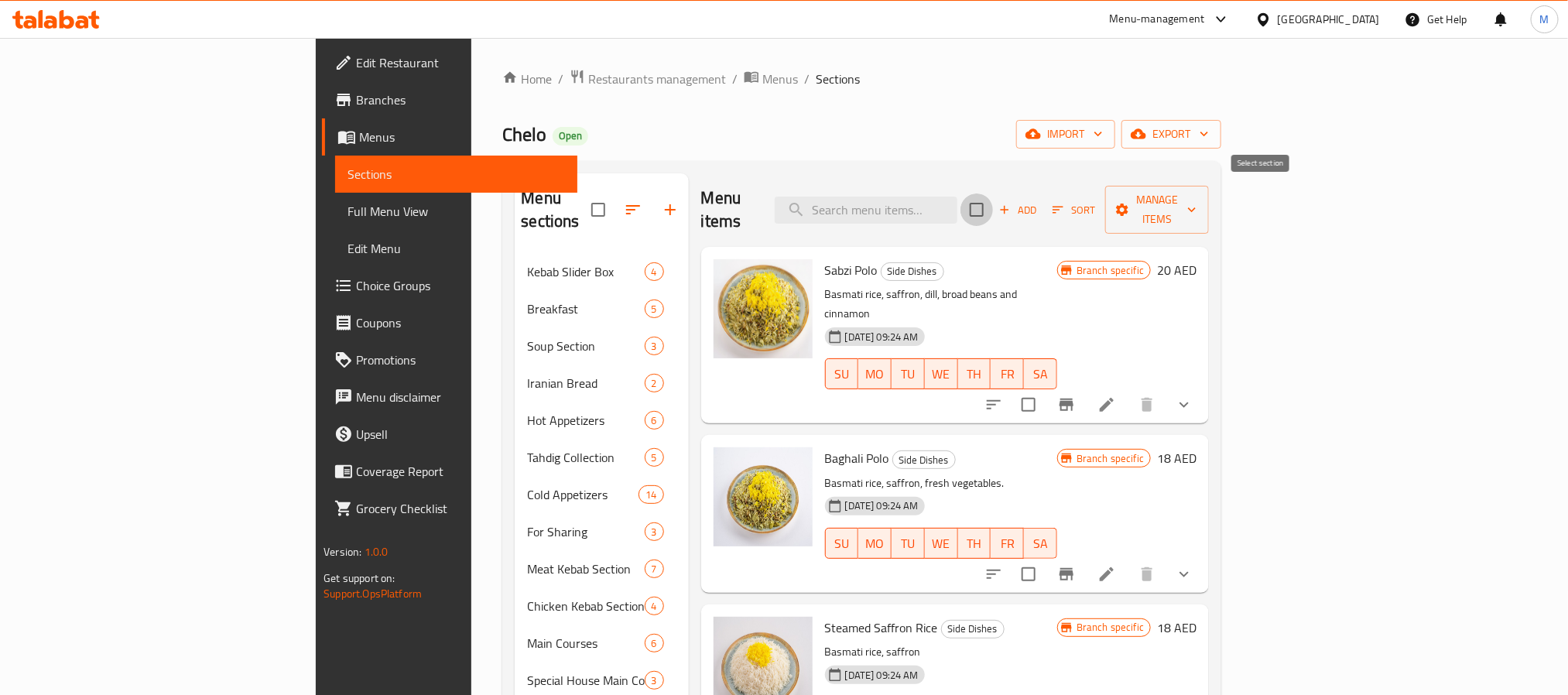
click at [993, 200] on input "checkbox" at bounding box center [976, 209] width 32 height 32
checkbox input "true"
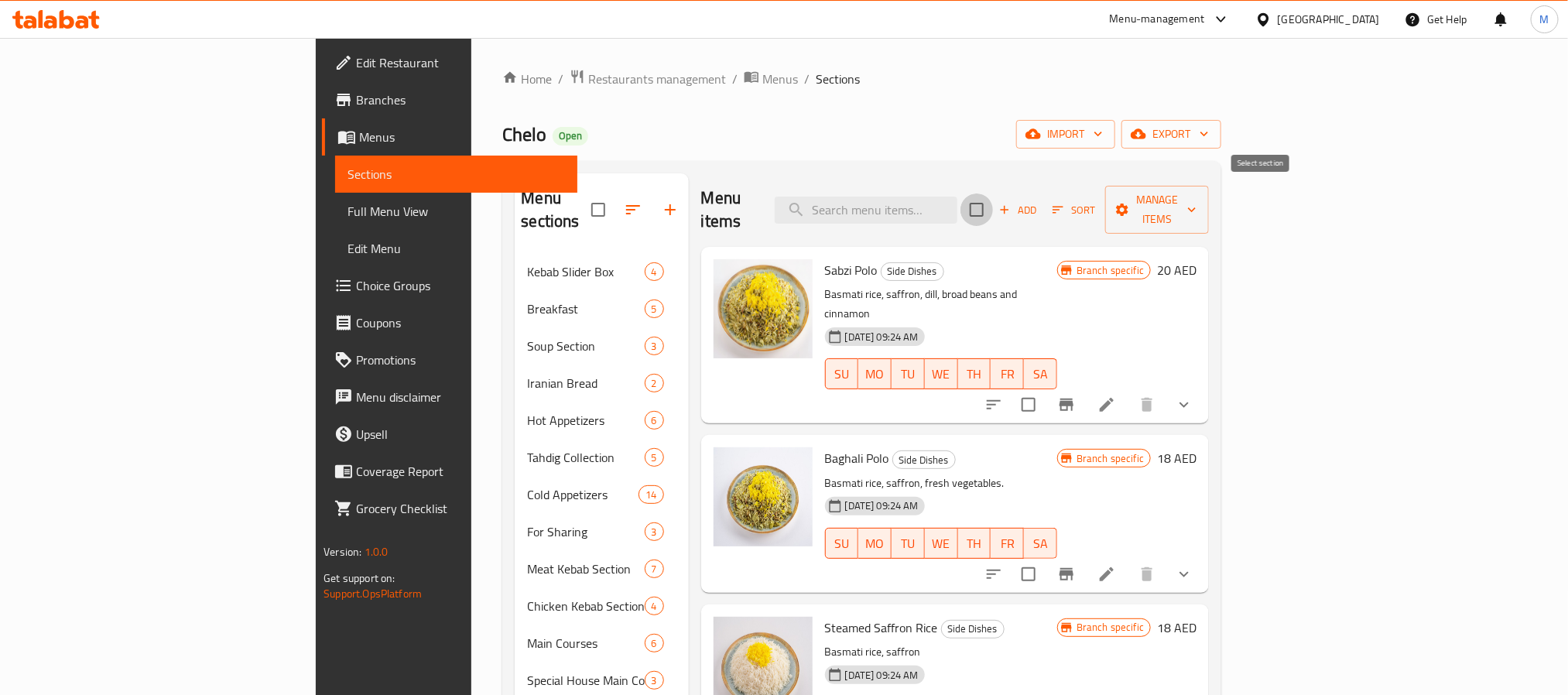
checkbox input "true"
click at [1196, 207] on span "Manage items" at bounding box center [1157, 209] width 79 height 39
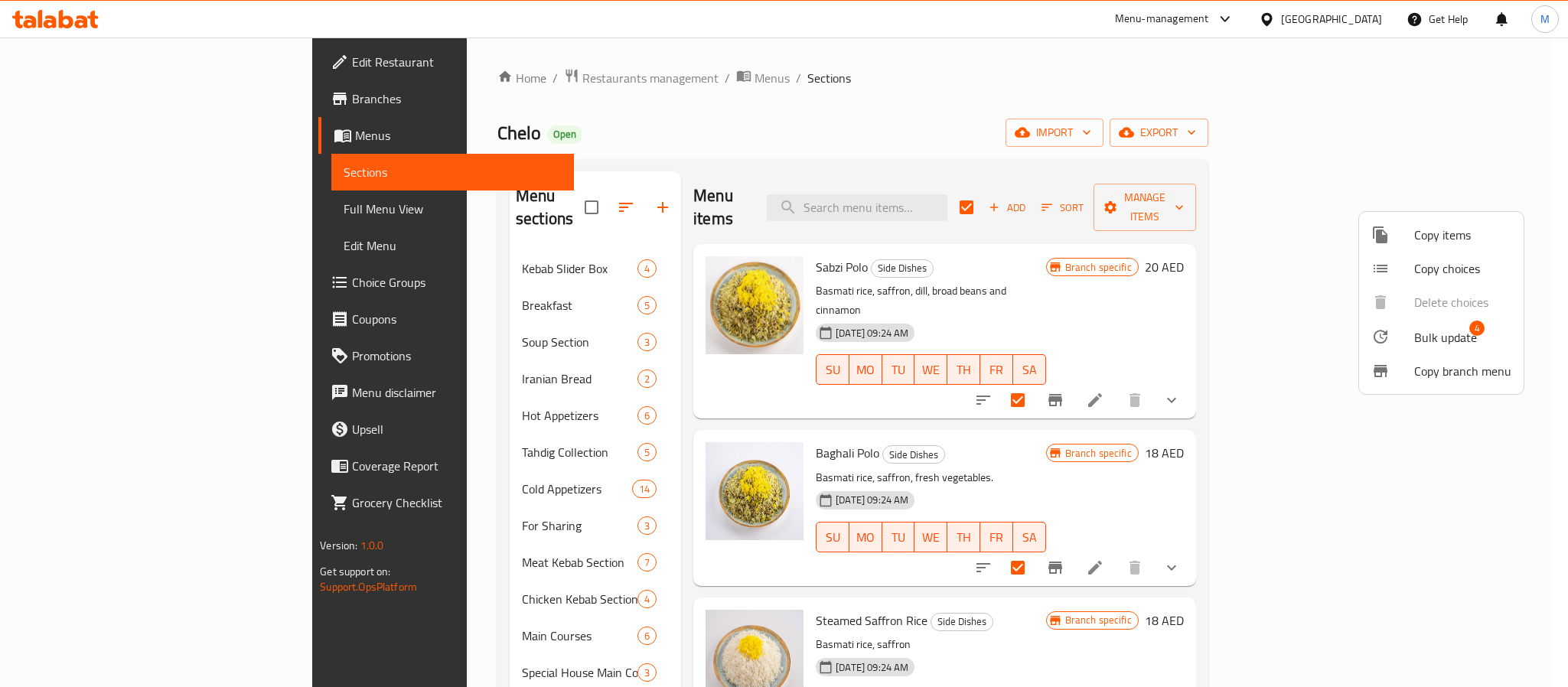
click at [1419, 344] on span "Bulk update" at bounding box center [1446, 338] width 63 height 19
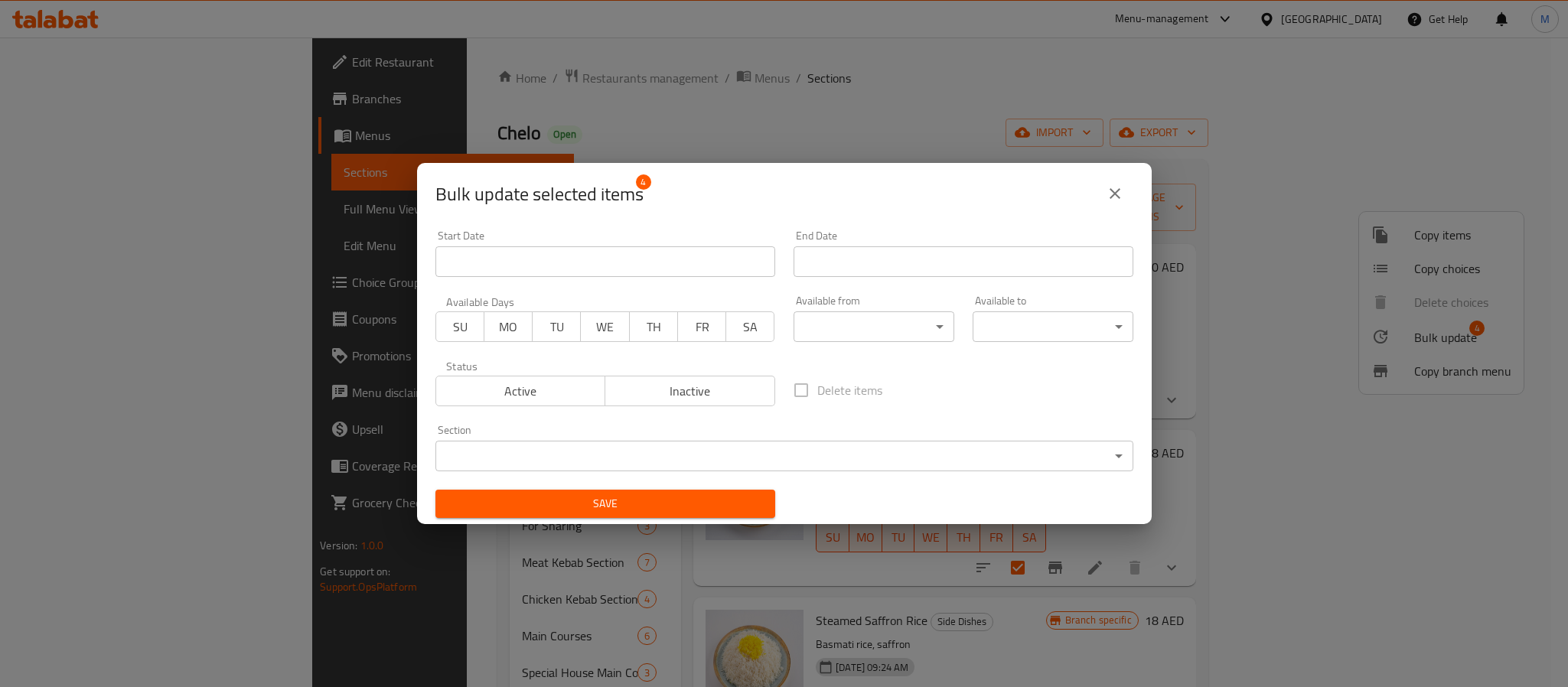
click at [847, 344] on div "Available from ​ ​" at bounding box center [874, 319] width 179 height 65
click at [847, 331] on body "​ Menu-management [GEOGRAPHIC_DATA] Get Help M Edit Restaurant Branches Menus S…" at bounding box center [784, 362] width 1568 height 650
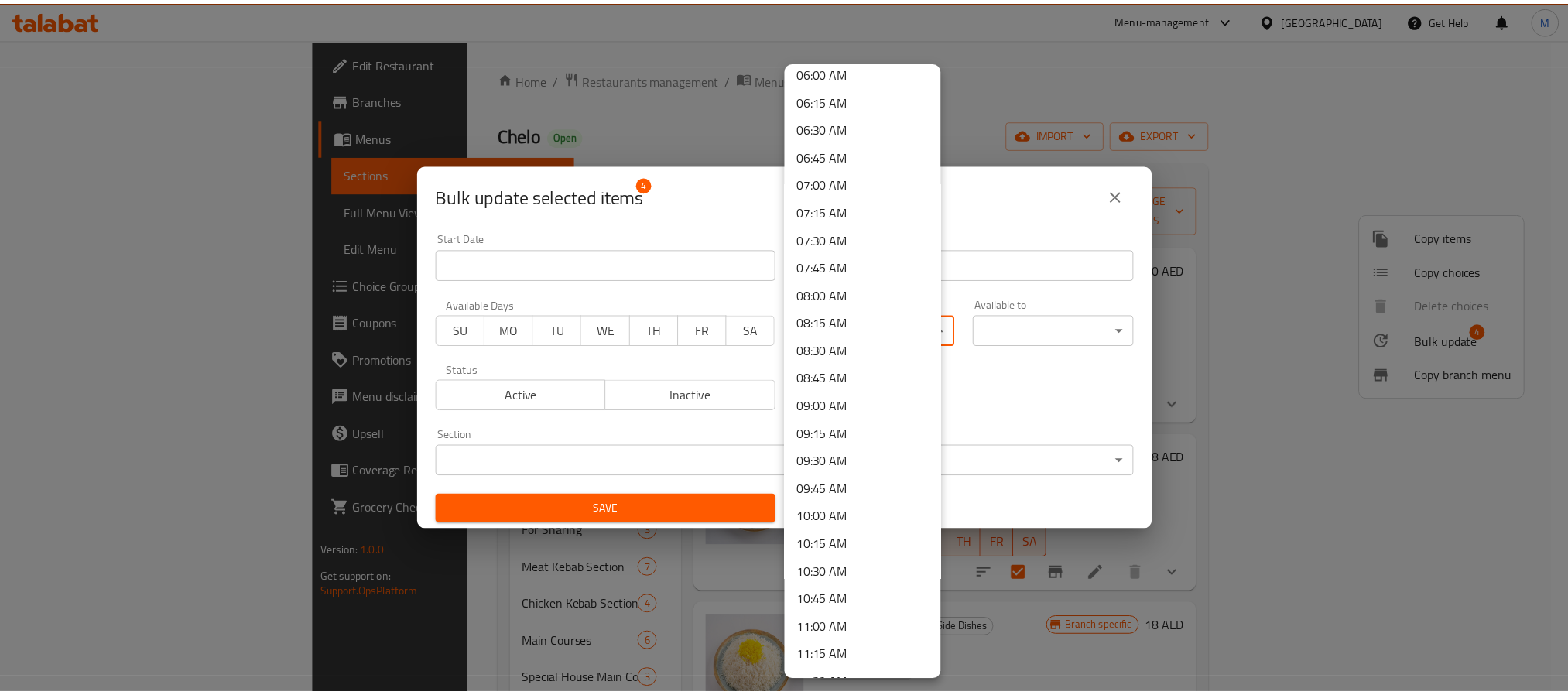
scroll to position [697, 0]
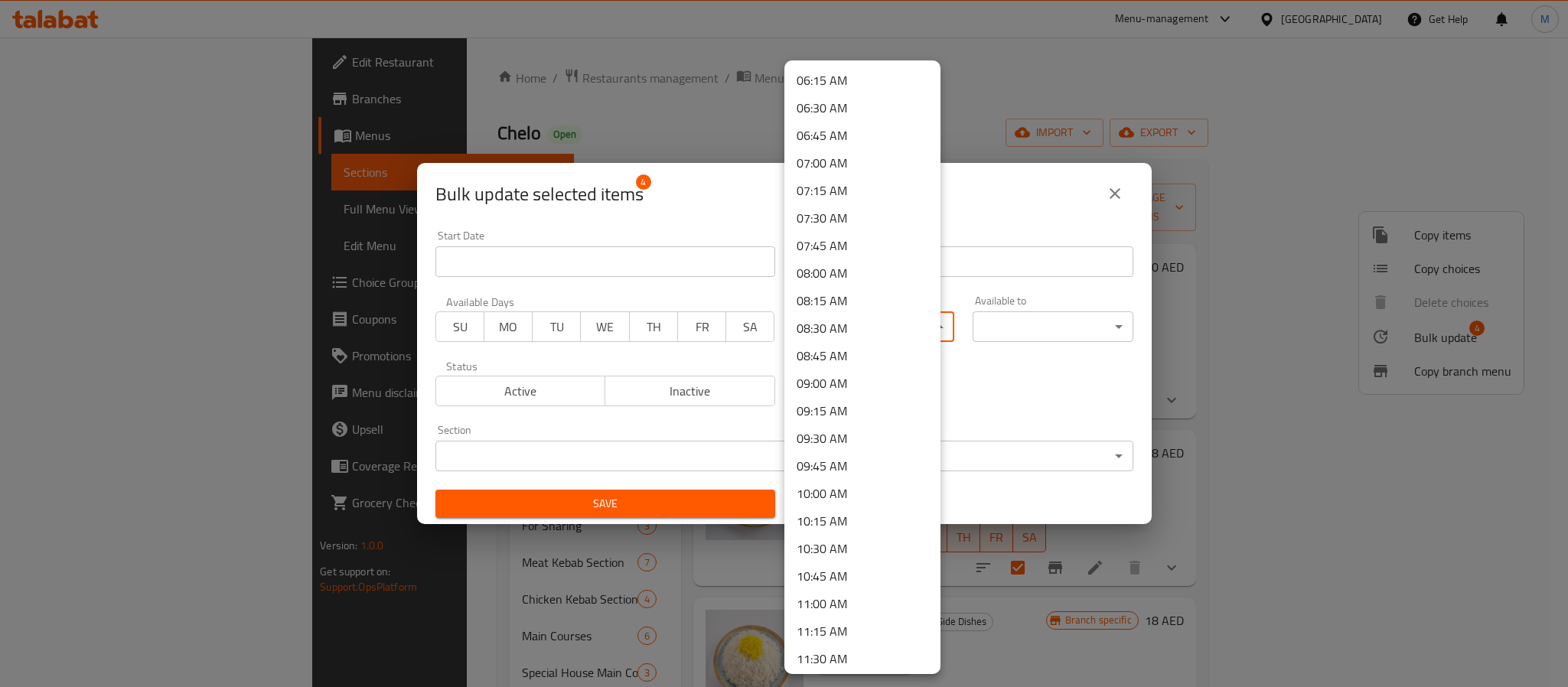
click at [846, 599] on li "11:00 AM" at bounding box center [863, 603] width 156 height 27
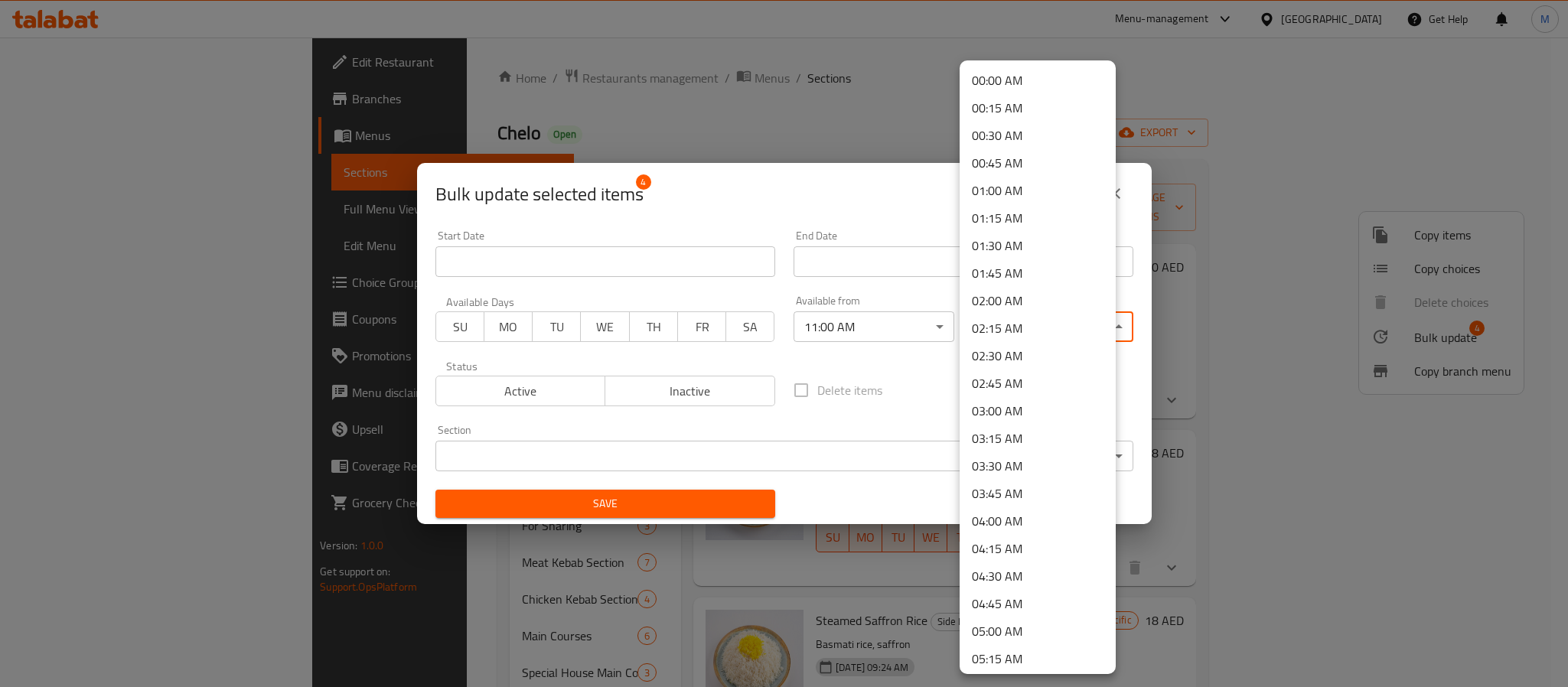
click at [1016, 338] on body "​ Menu-management [GEOGRAPHIC_DATA] Get Help M Edit Restaurant Branches Menus S…" at bounding box center [784, 362] width 1568 height 650
click at [1028, 157] on li "00:45 AM" at bounding box center [1038, 163] width 156 height 27
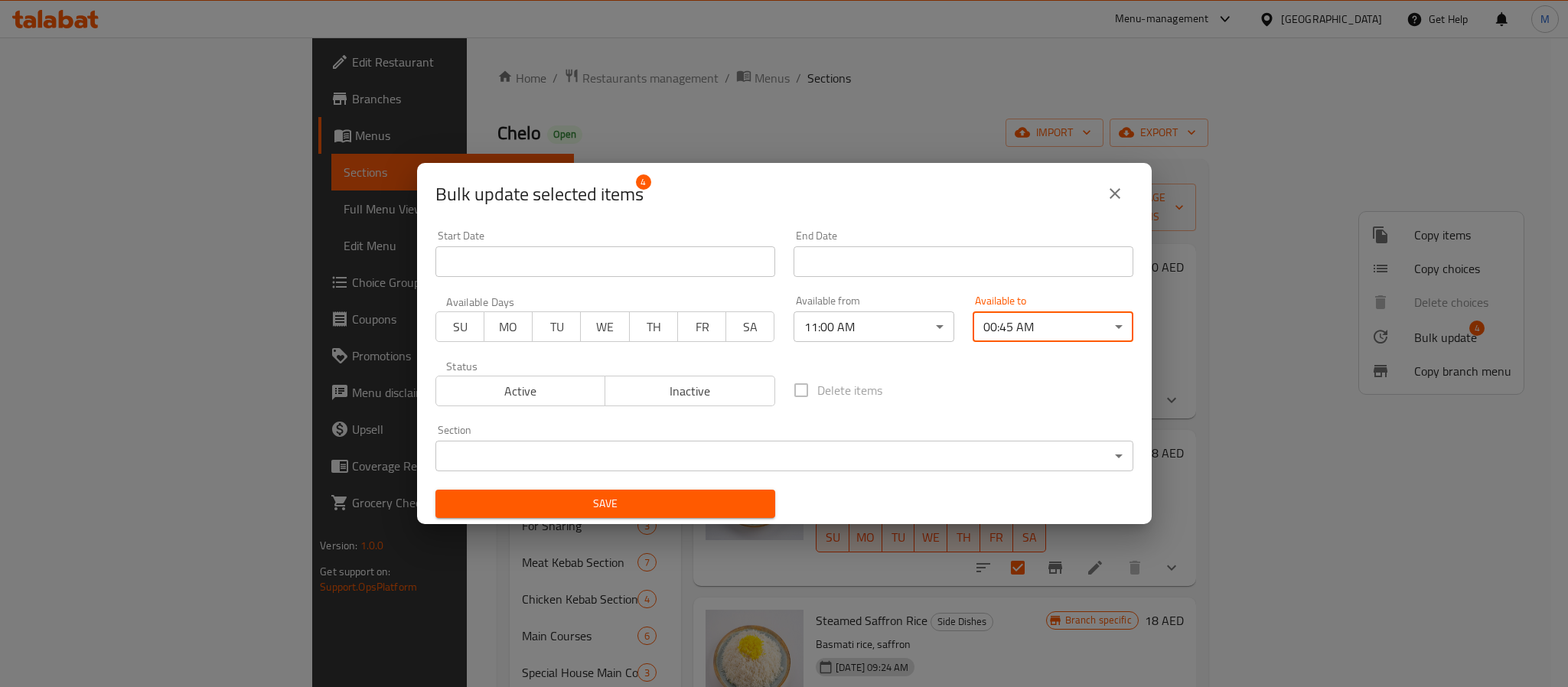
click at [685, 506] on span "Save" at bounding box center [605, 503] width 315 height 19
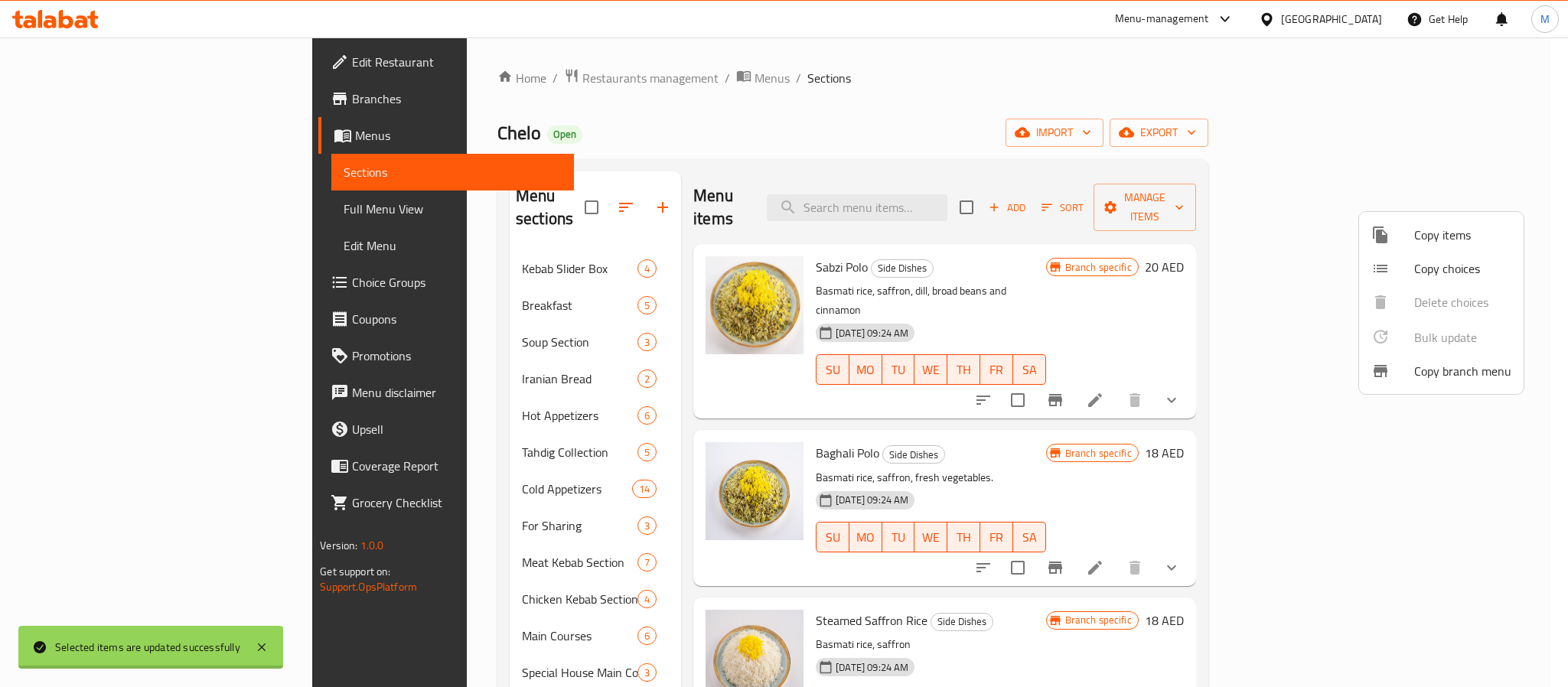
checkbox input "false"
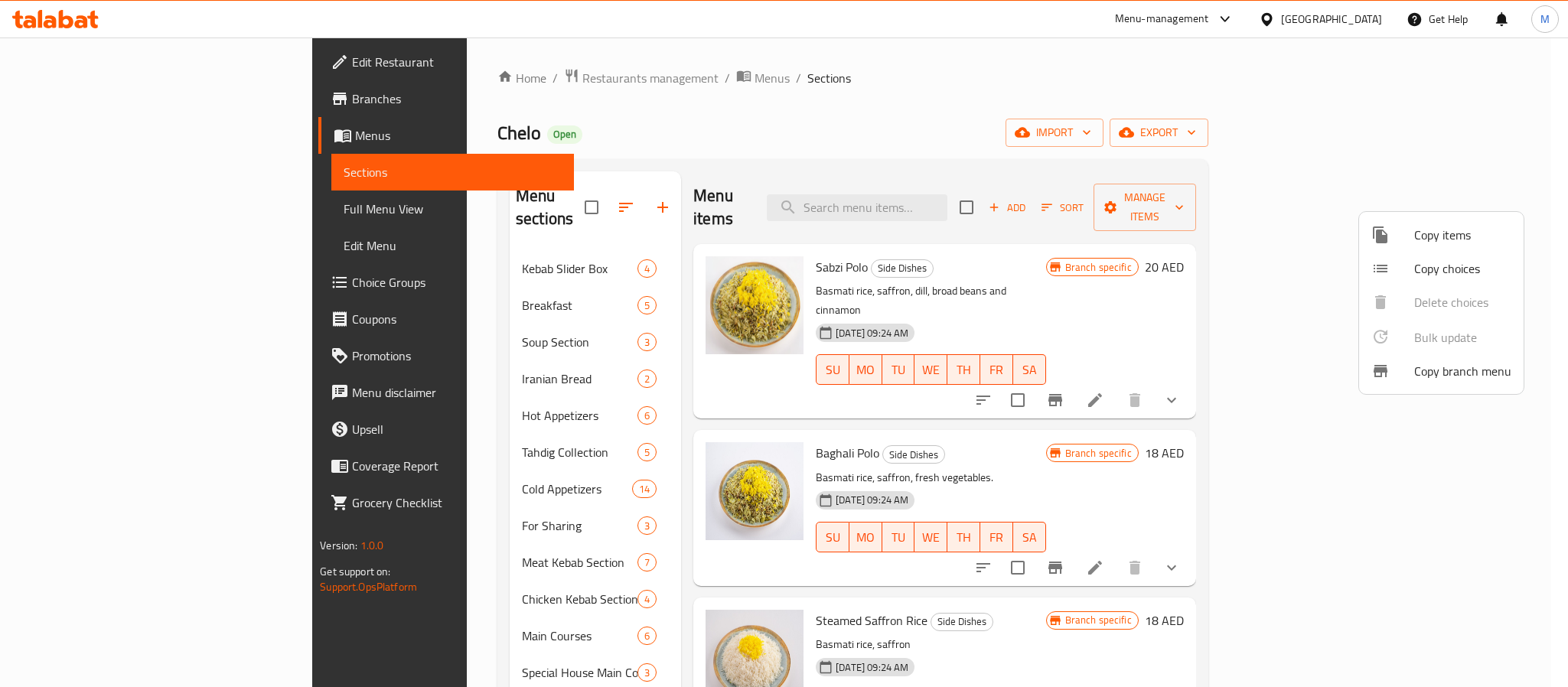
click at [769, 121] on div at bounding box center [784, 343] width 1568 height 687
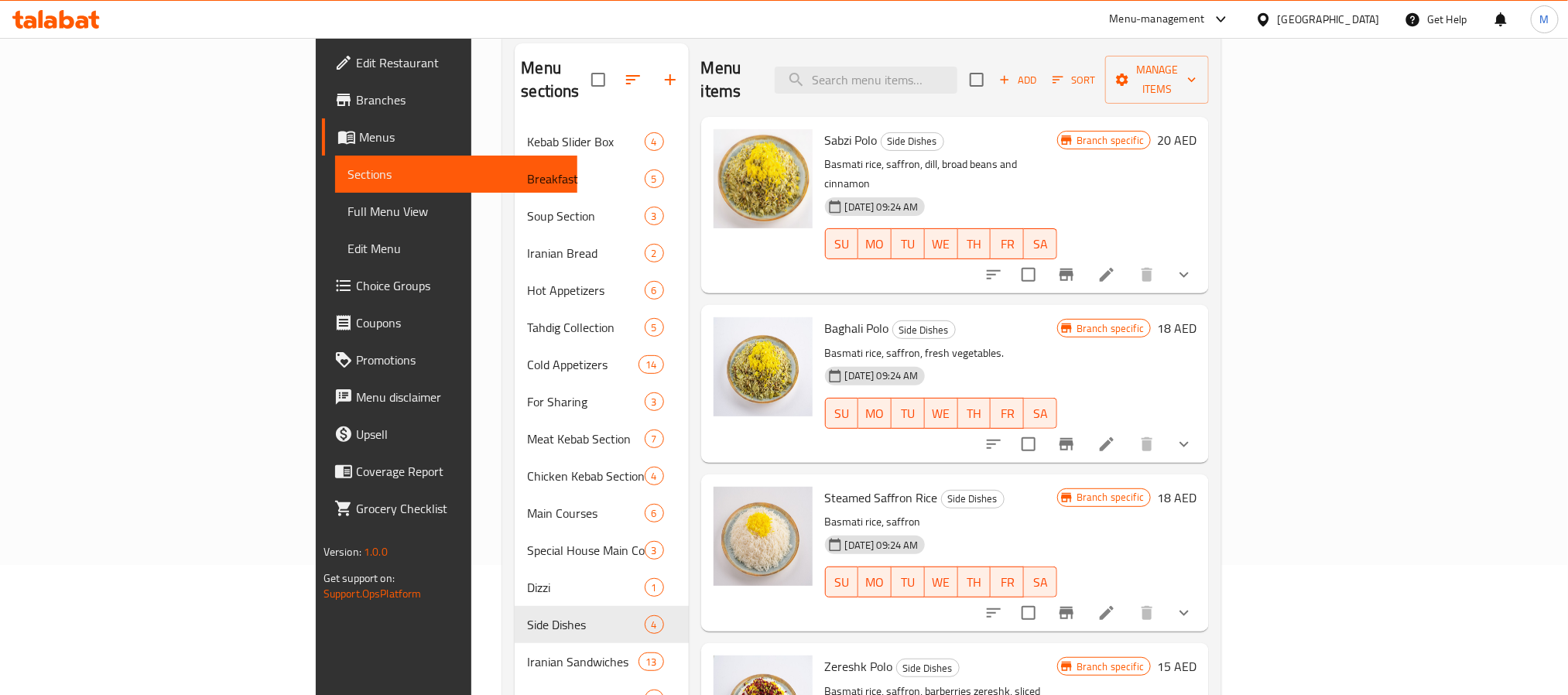
scroll to position [326, 0]
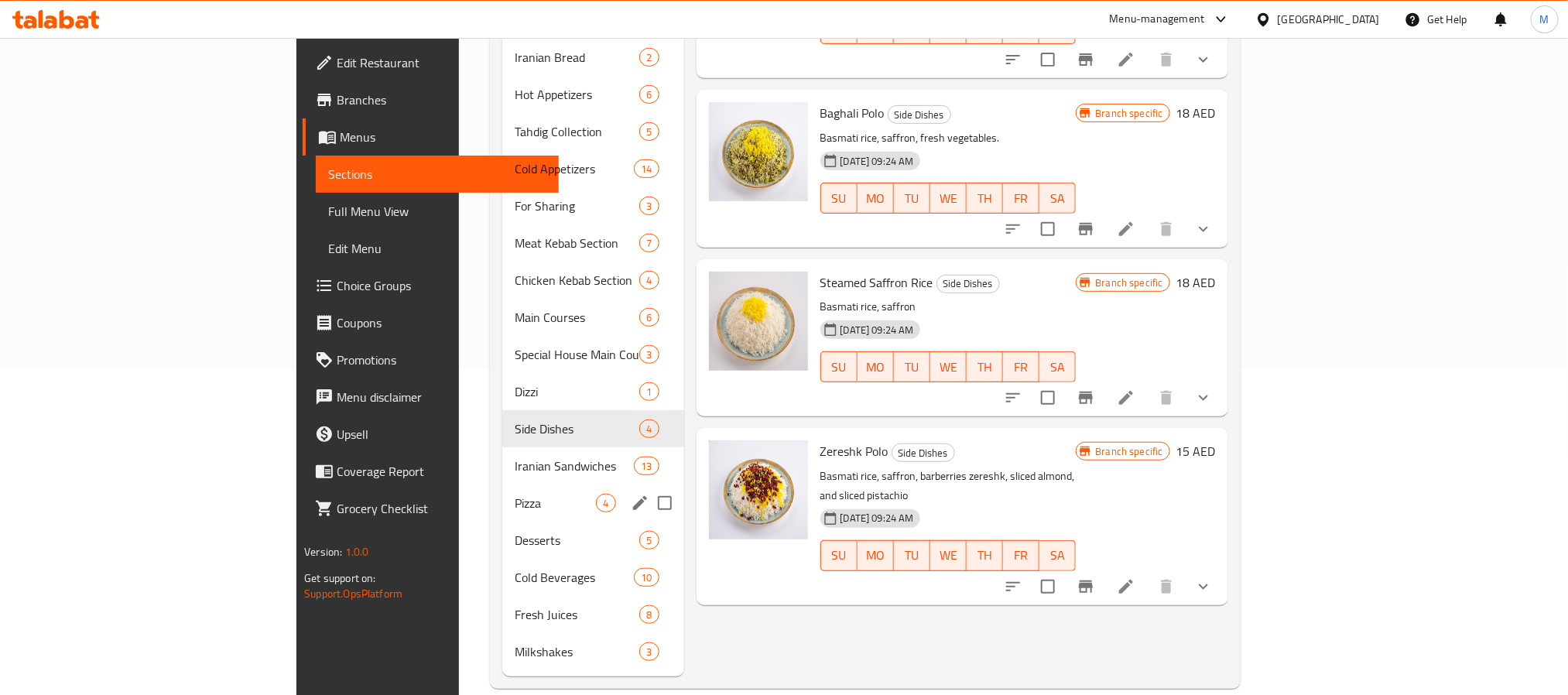
click at [502, 484] on div "Pizza 4" at bounding box center [593, 502] width 181 height 37
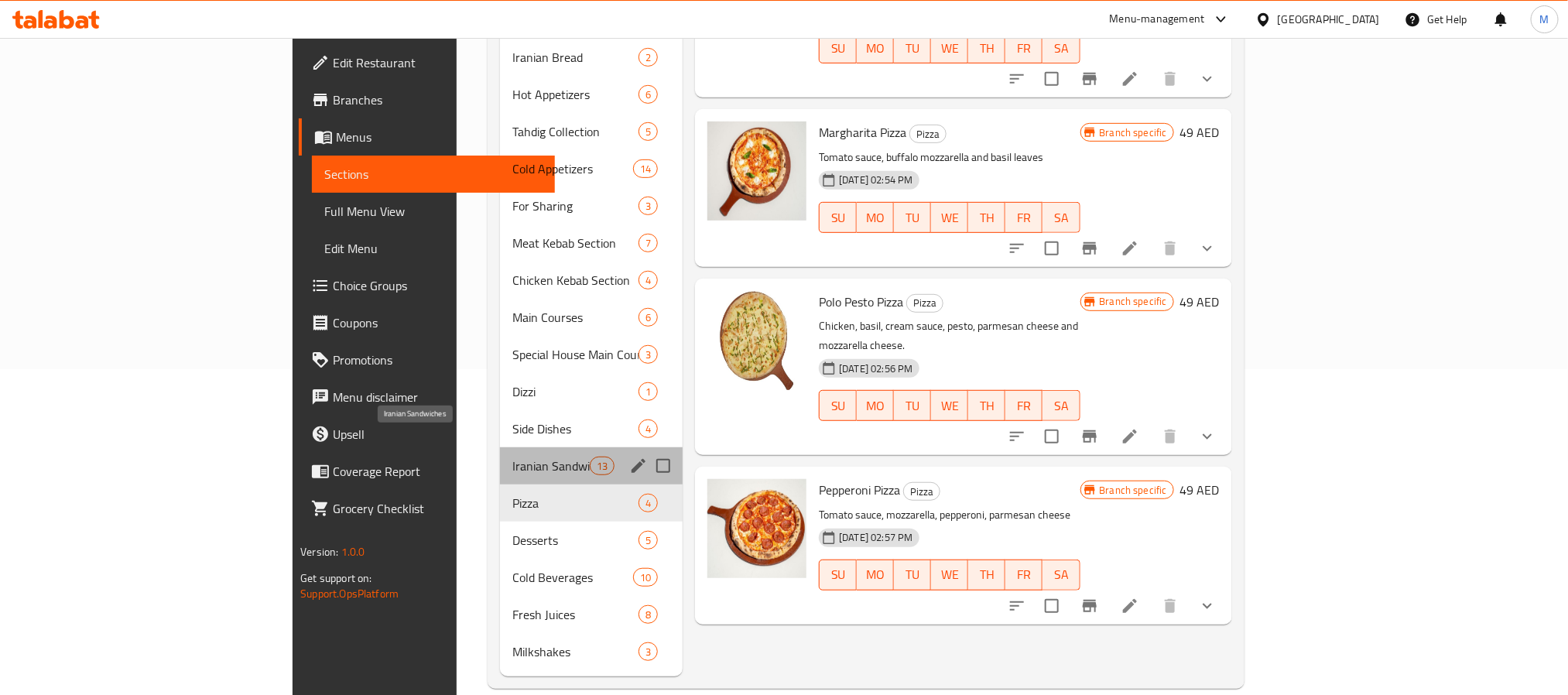
click at [512, 457] on span "Iranian Sandwiches" at bounding box center [551, 466] width 77 height 19
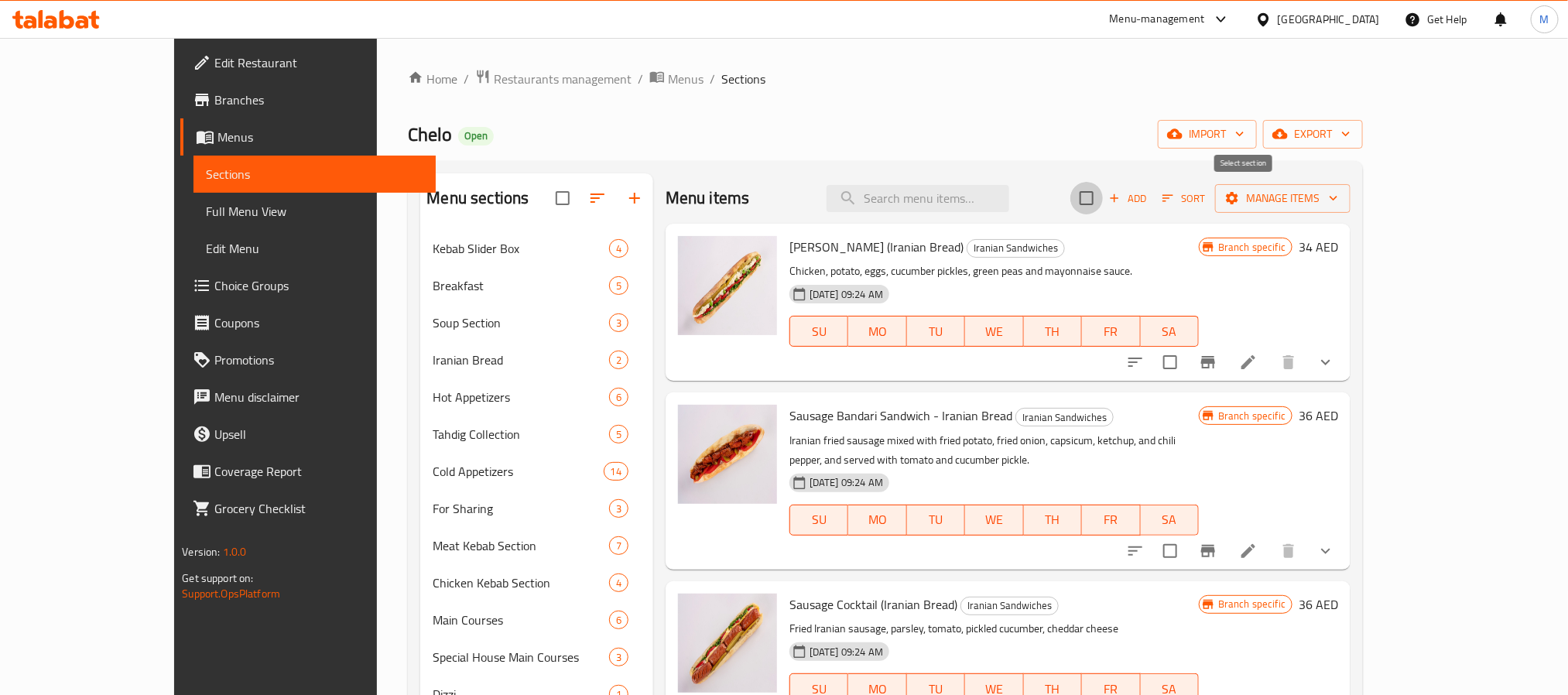
click at [1103, 201] on input "checkbox" at bounding box center [1086, 198] width 32 height 32
checkbox input "true"
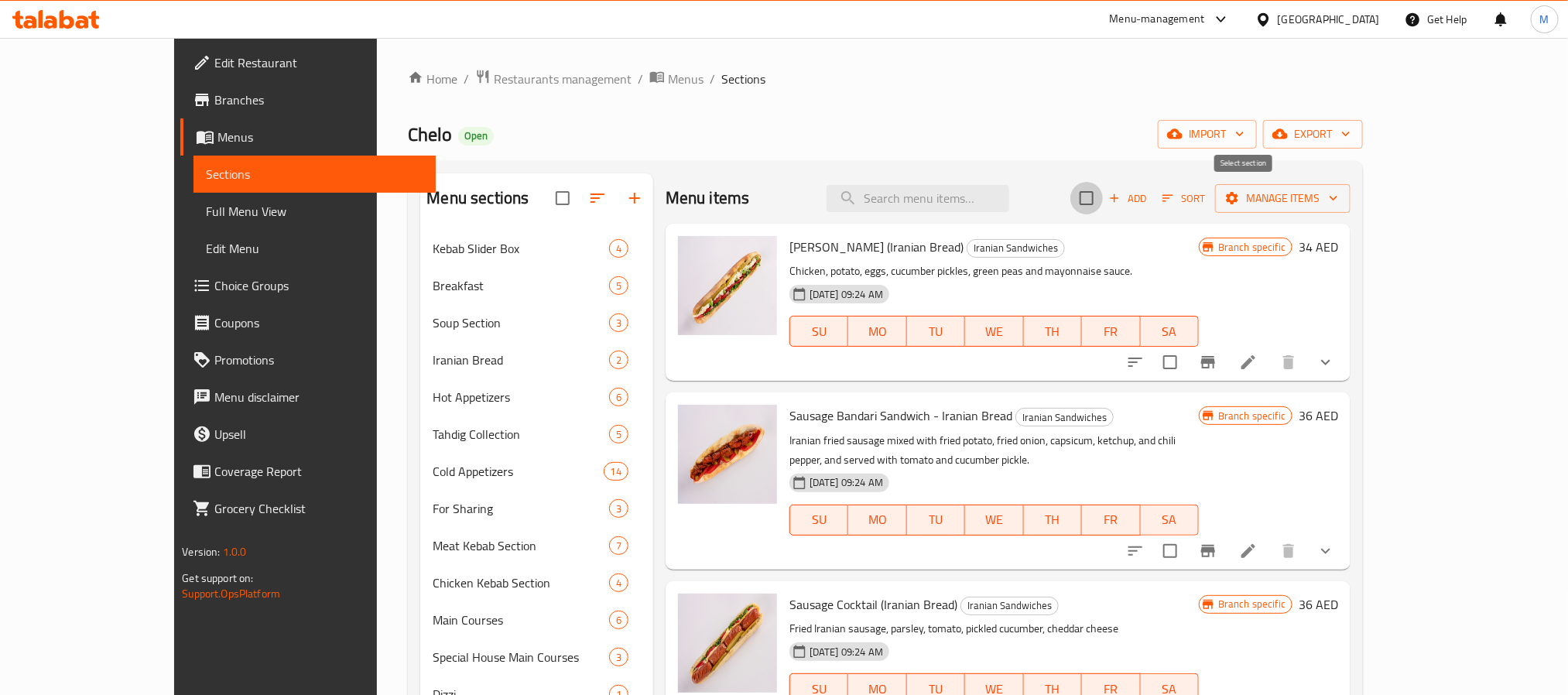
checkbox input "true"
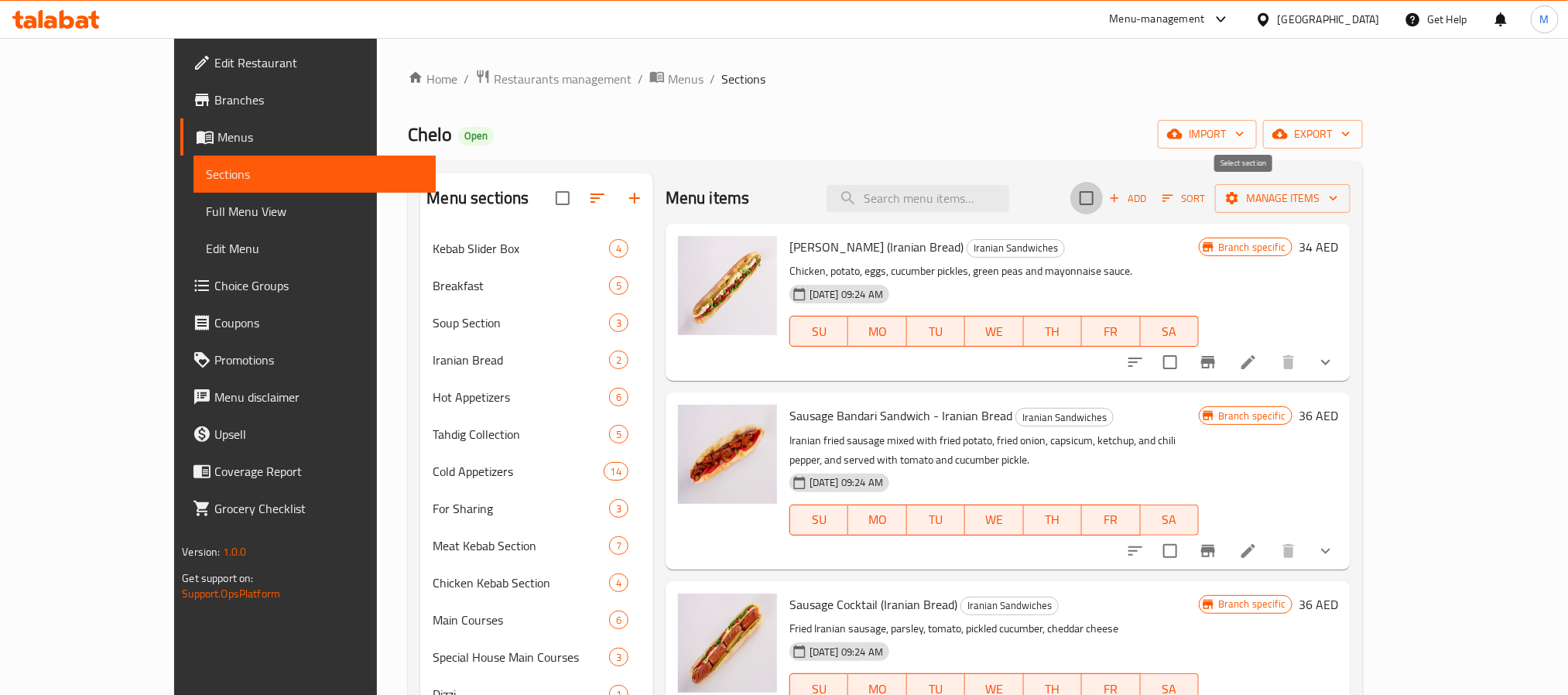
checkbox input "true"
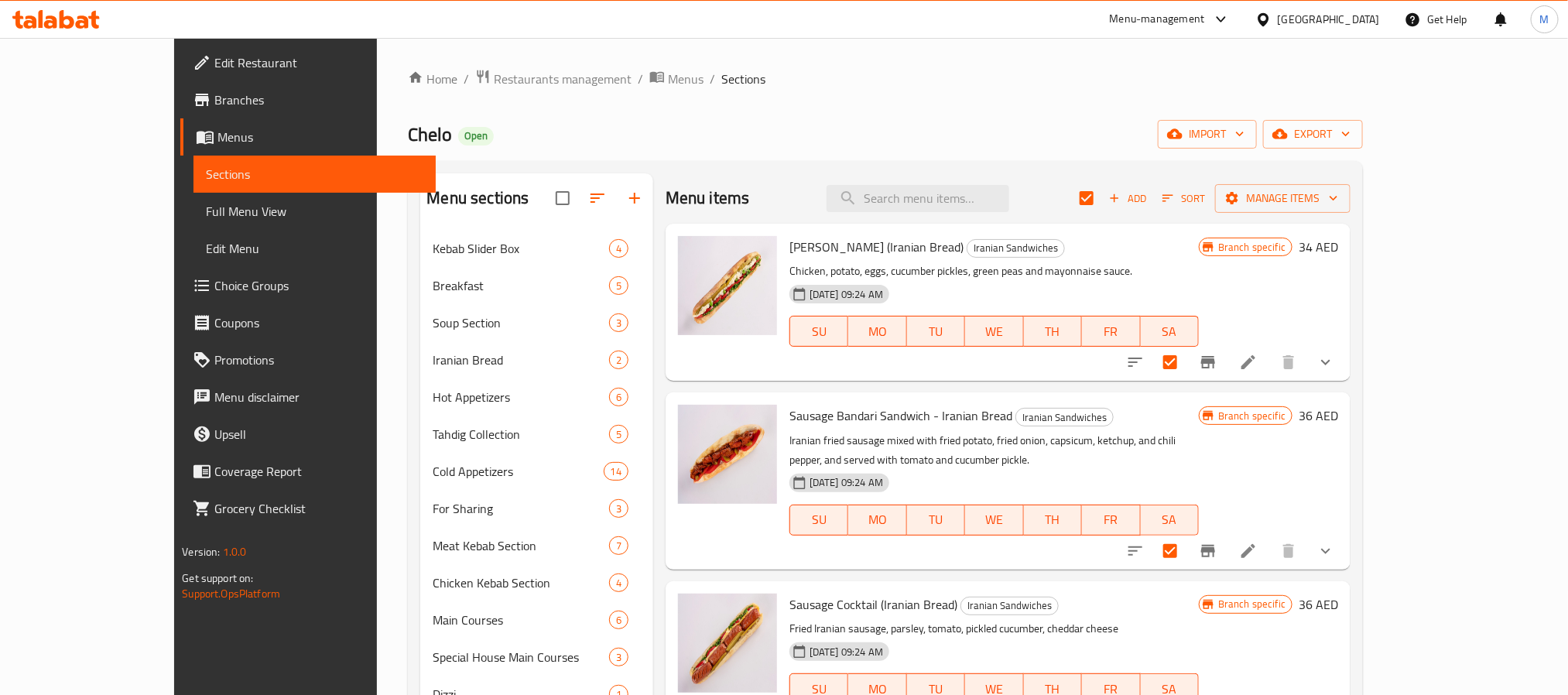
click at [1350, 216] on div "Menu items Add Sort Manage items" at bounding box center [1008, 198] width 685 height 50
click at [1338, 205] on span "Manage items" at bounding box center [1282, 198] width 111 height 20
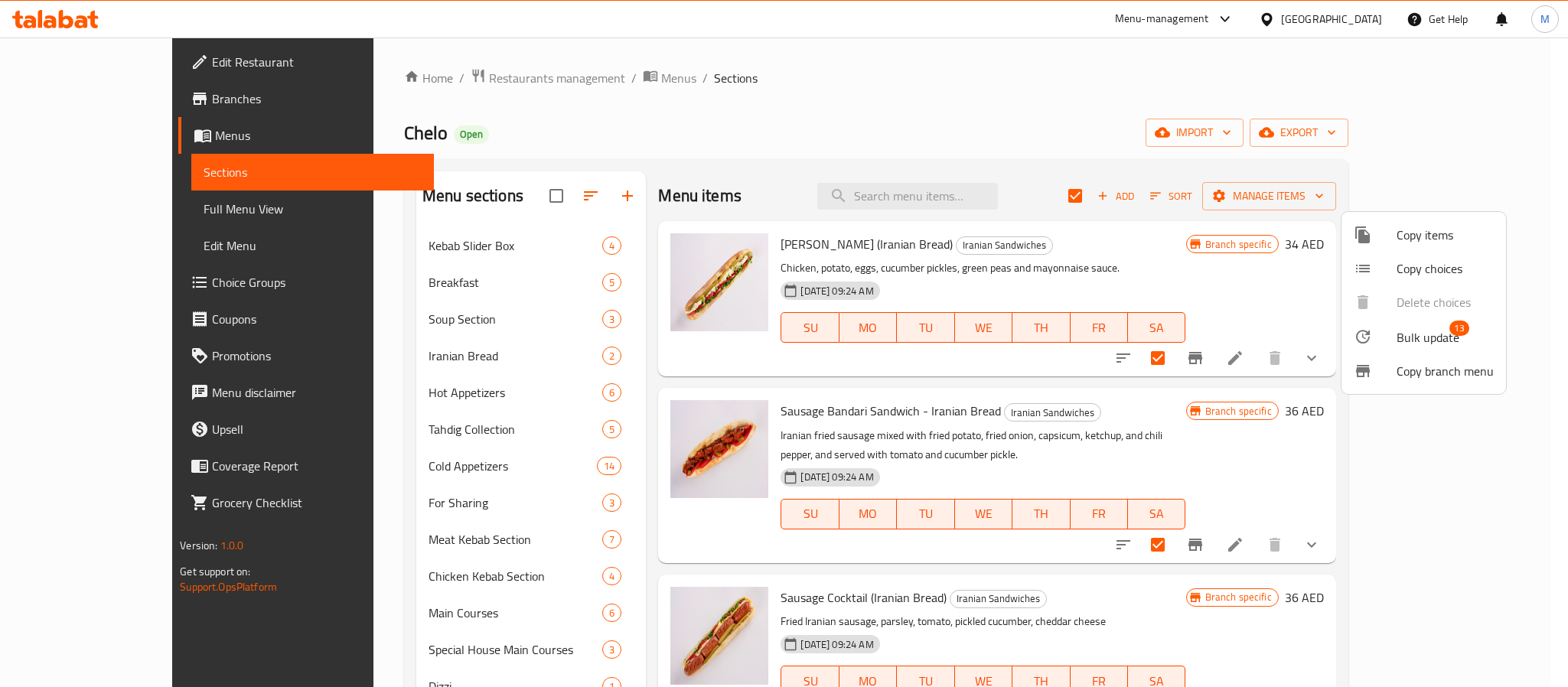
click at [1408, 338] on span "Bulk update" at bounding box center [1428, 338] width 63 height 19
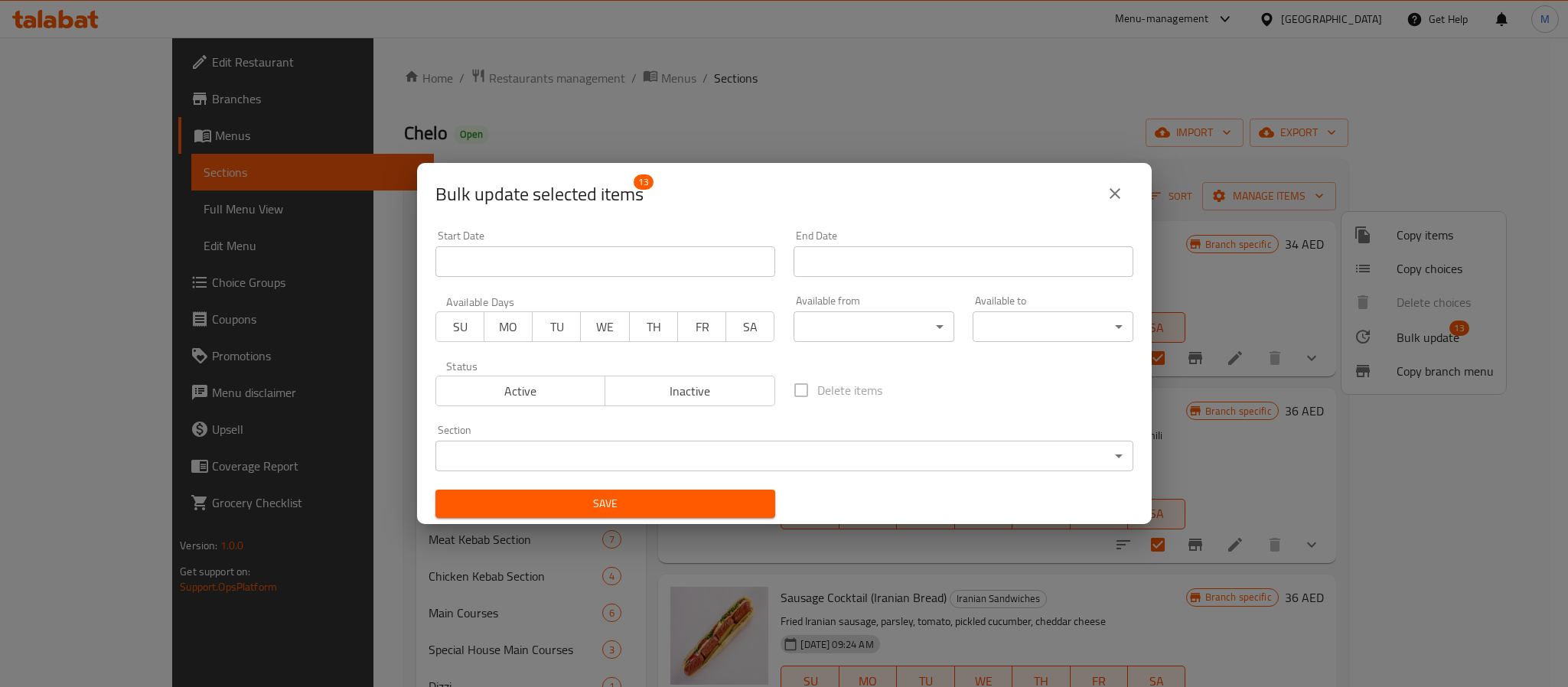
click at [864, 334] on body "​ Menu-management [GEOGRAPHIC_DATA] Get Help M Edit Restaurant Branches Menus S…" at bounding box center [784, 362] width 1568 height 650
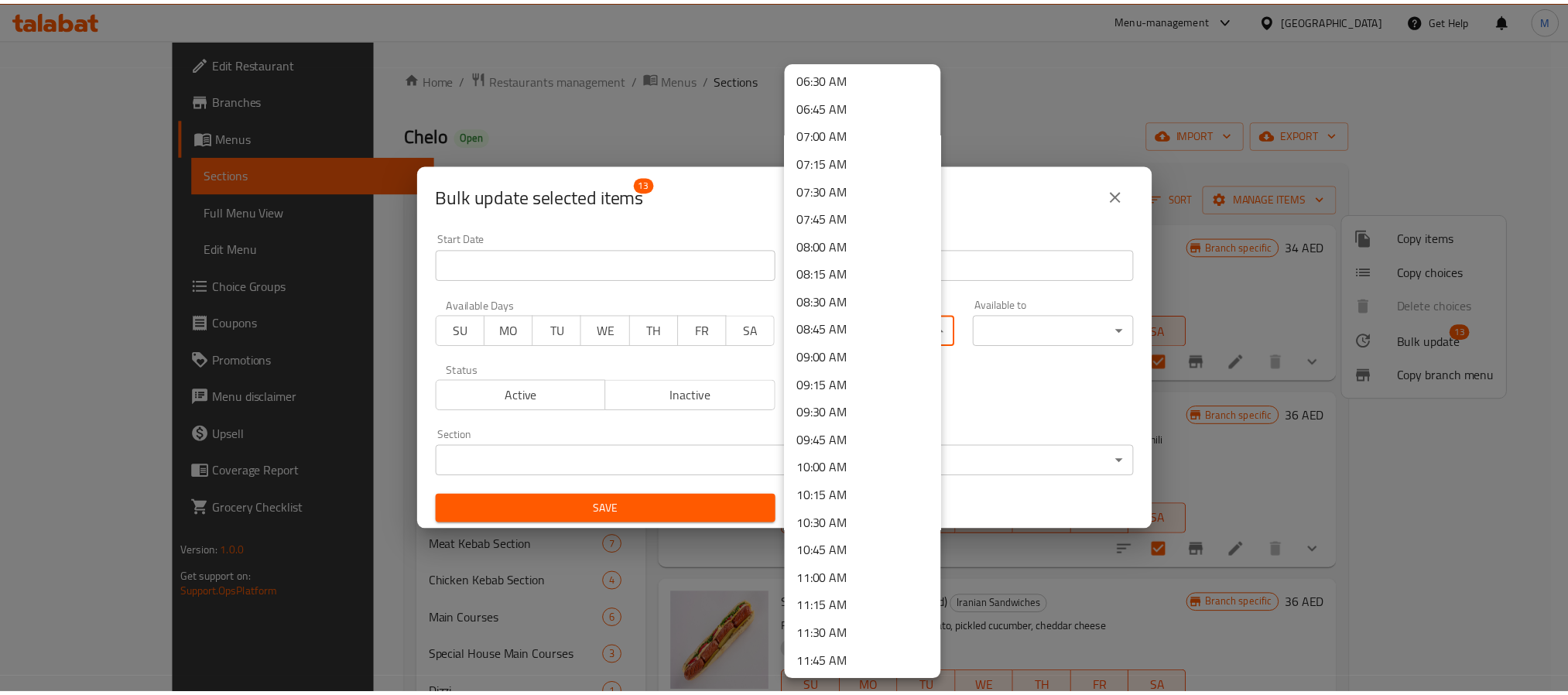
scroll to position [812, 0]
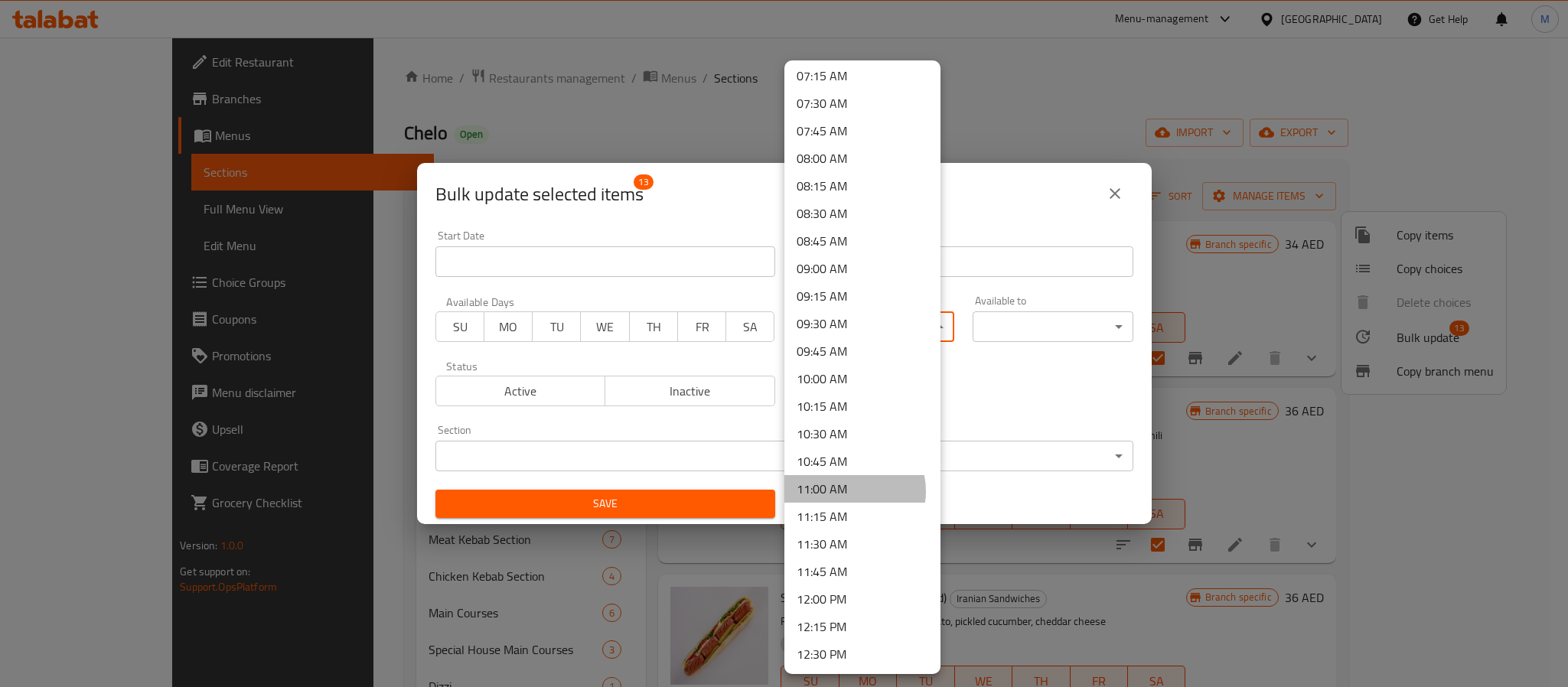
click at [849, 491] on li "11:00 AM" at bounding box center [863, 488] width 156 height 27
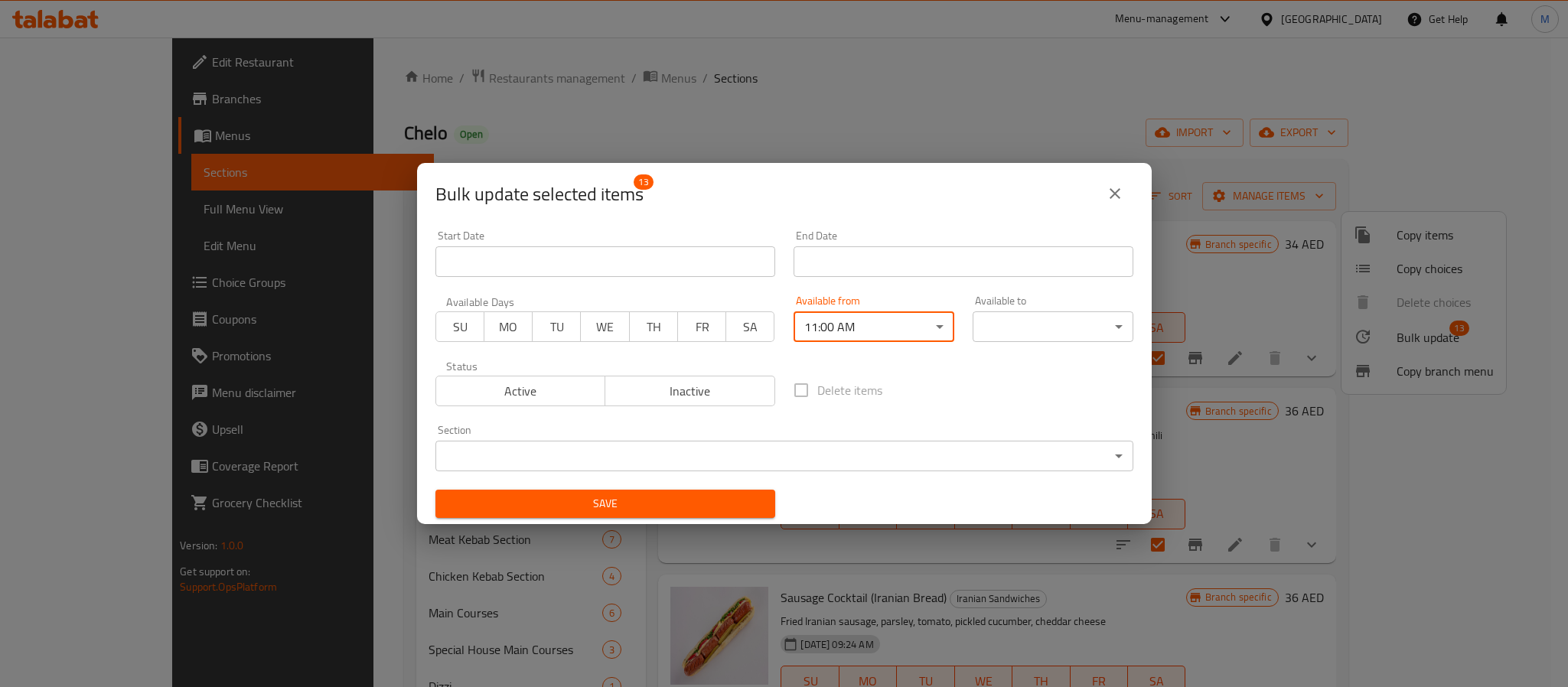
click at [993, 317] on body "​ Menu-management [GEOGRAPHIC_DATA] Get Help M Edit Restaurant Branches Menus S…" at bounding box center [784, 362] width 1568 height 650
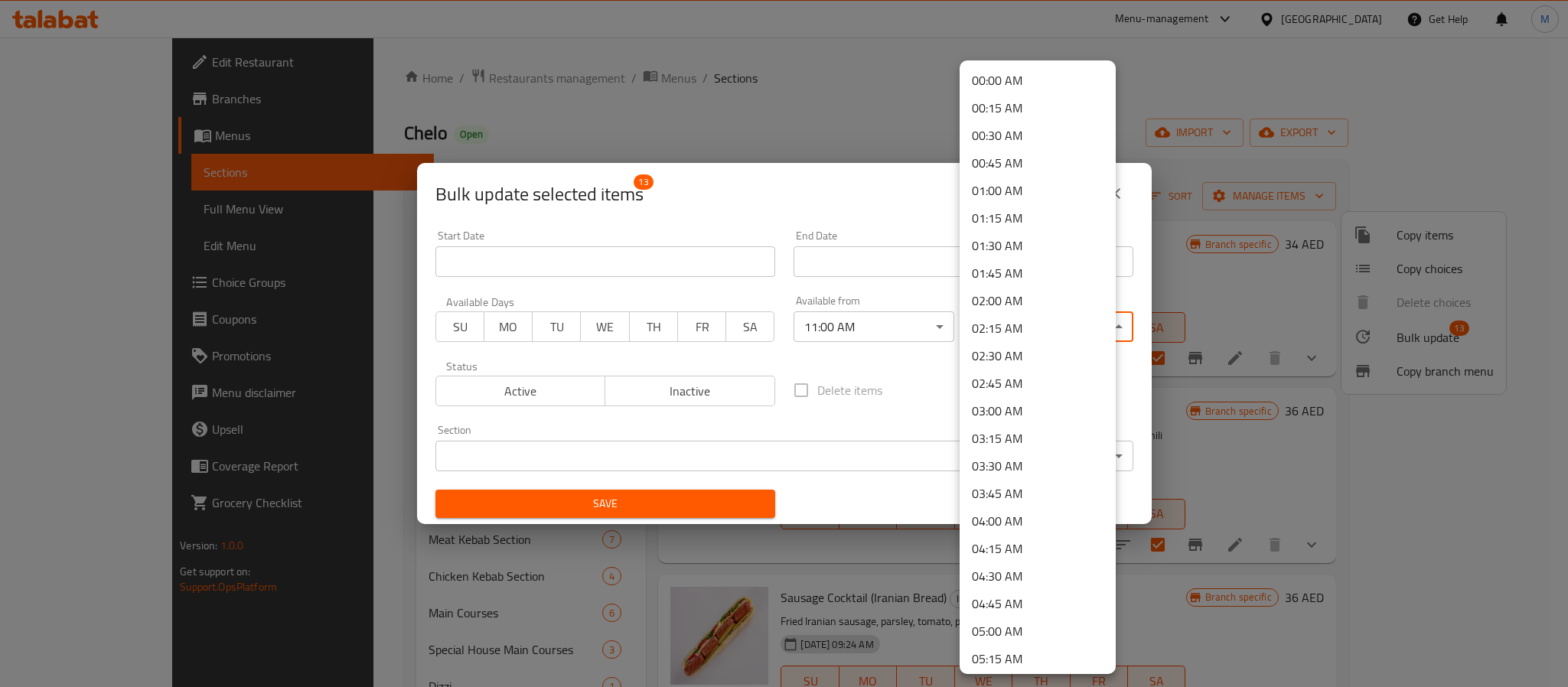
click at [1022, 163] on li "00:45 AM" at bounding box center [1038, 163] width 156 height 27
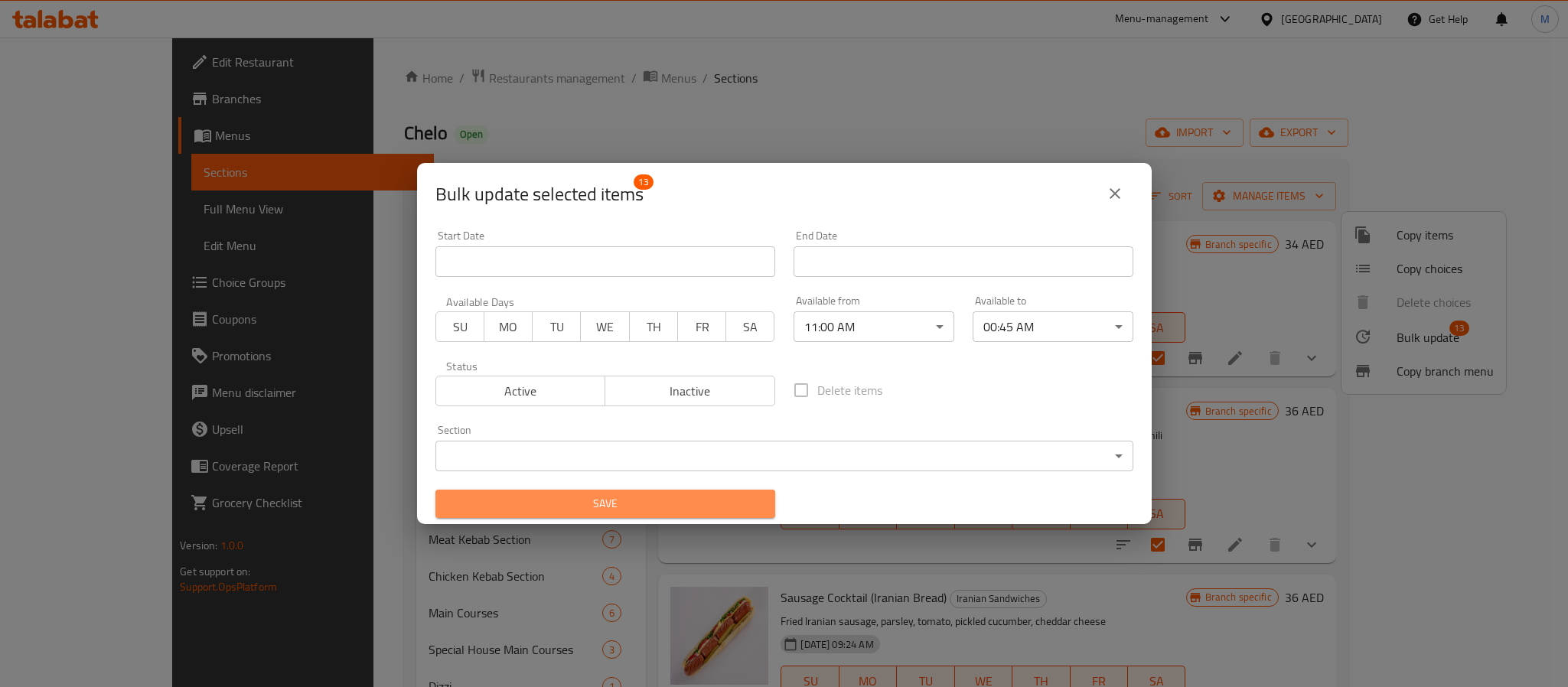
click at [685, 506] on span "Save" at bounding box center [605, 503] width 315 height 19
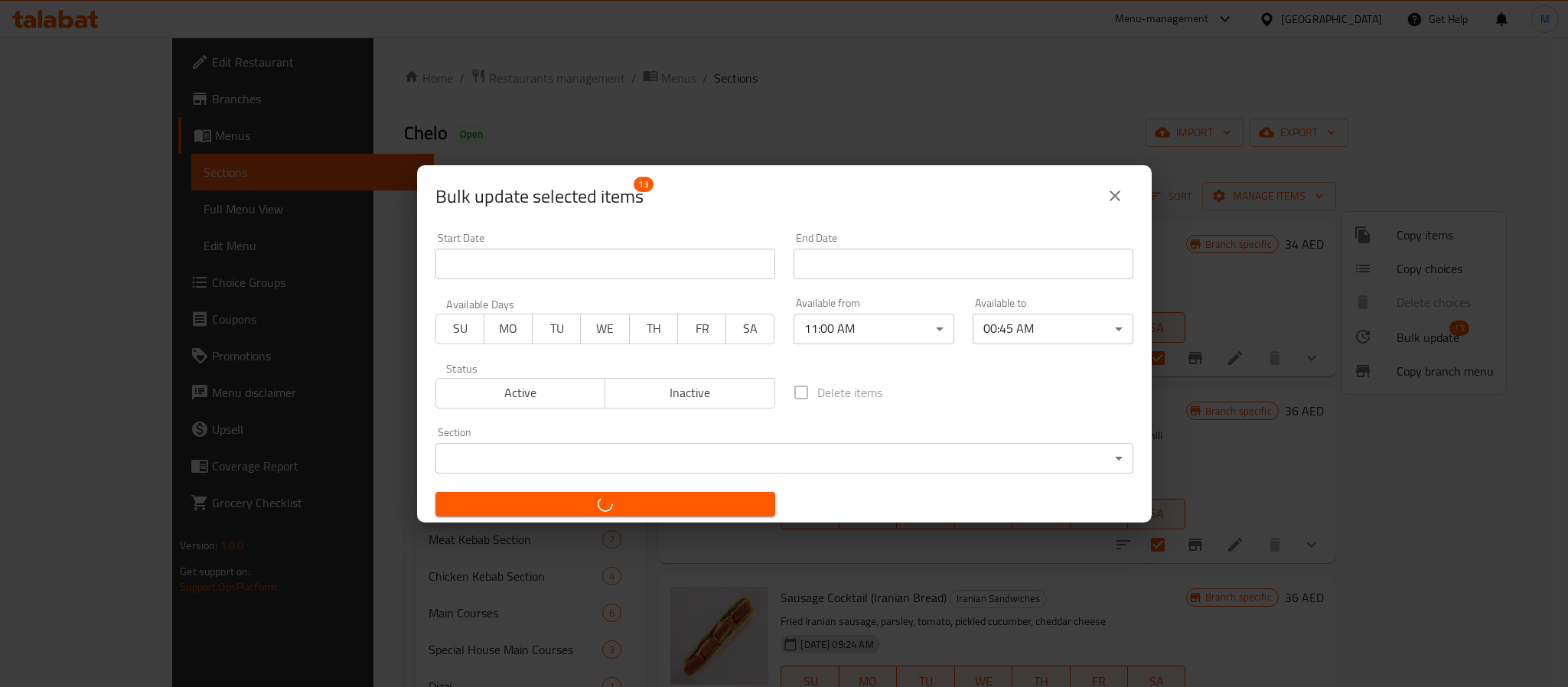
checkbox input "false"
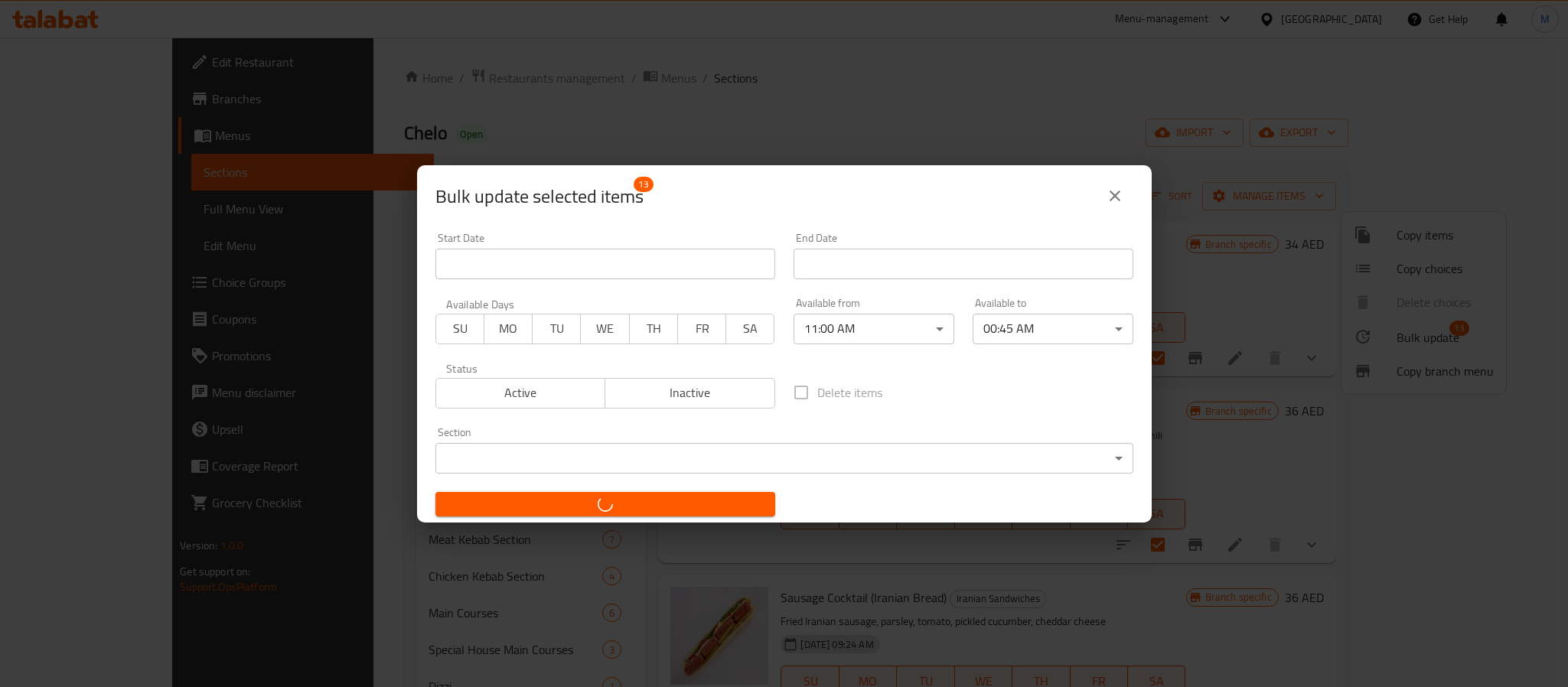
checkbox input "false"
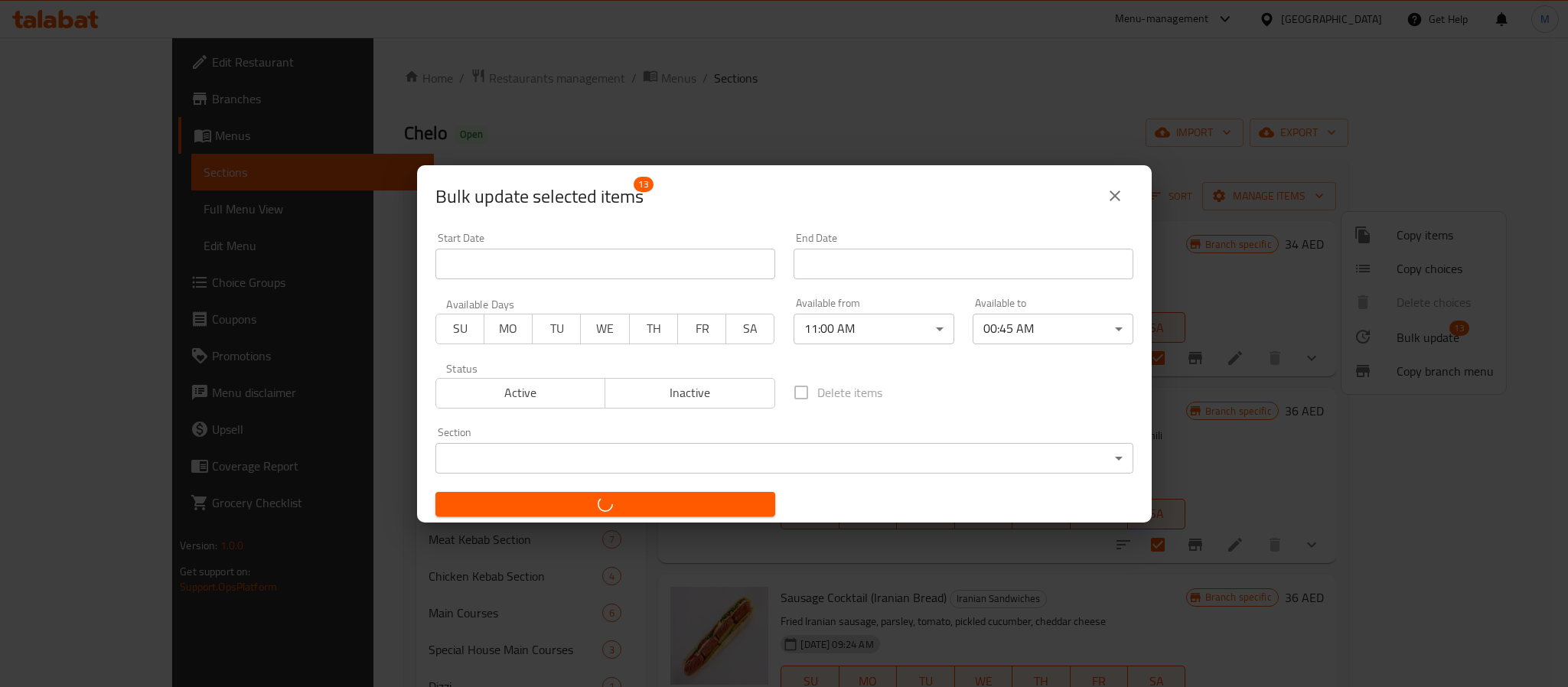
checkbox input "false"
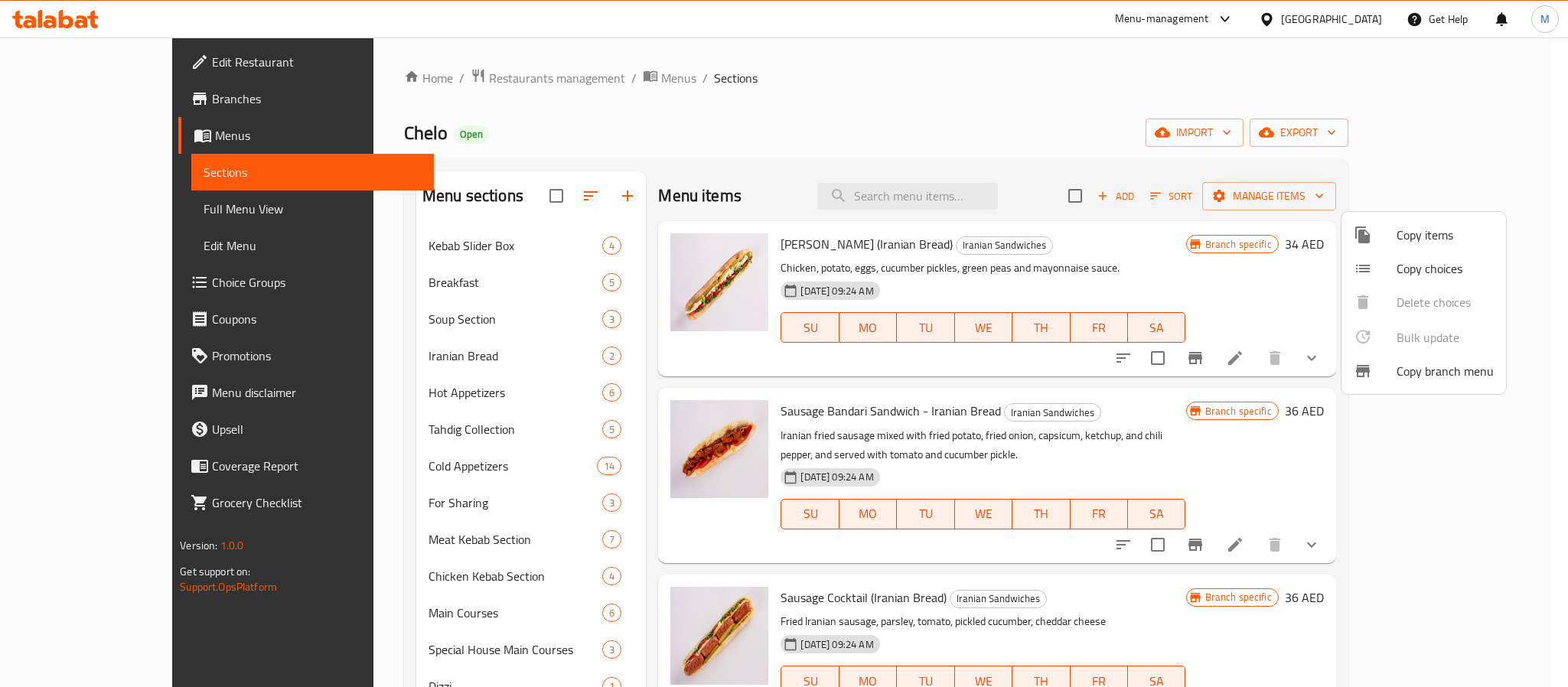
click at [117, 88] on div at bounding box center [784, 343] width 1568 height 687
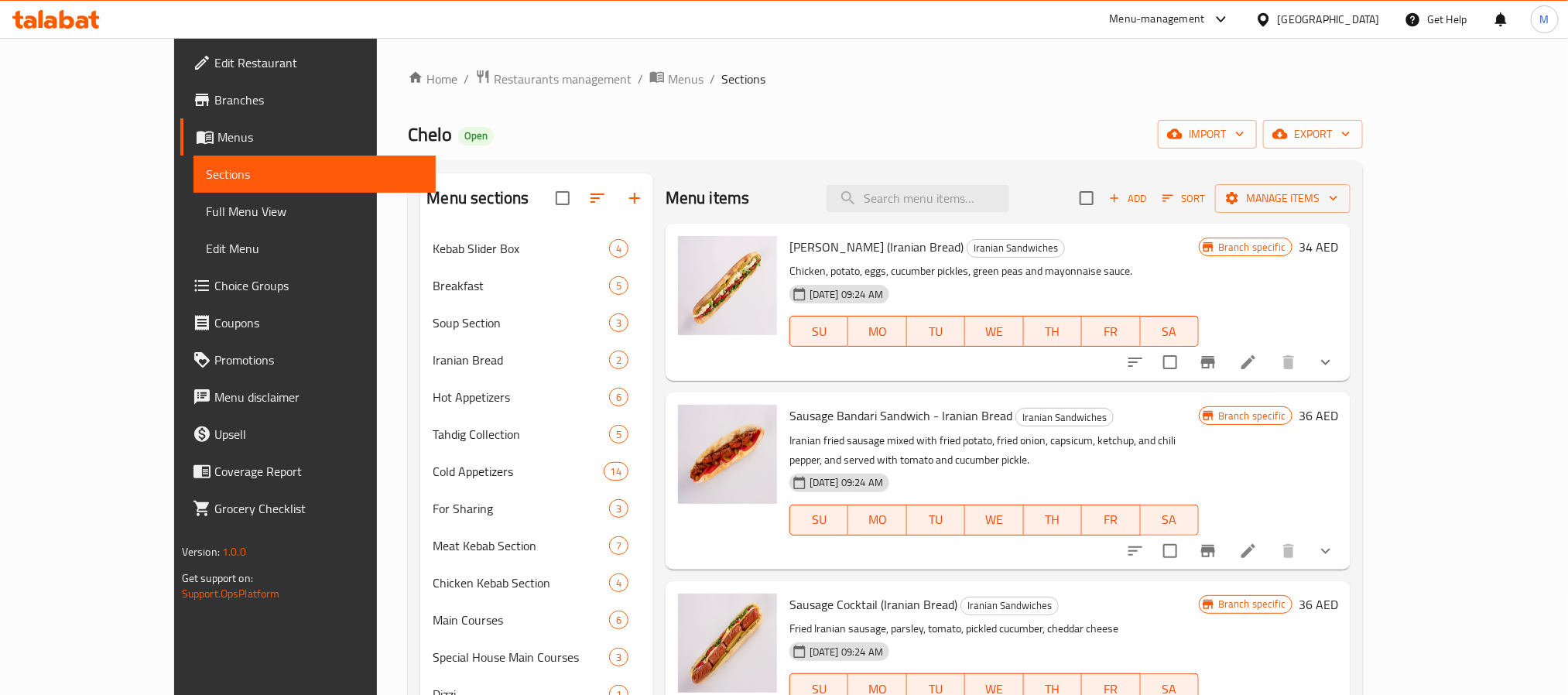
click at [214, 91] on span "Branches" at bounding box center [318, 100] width 209 height 19
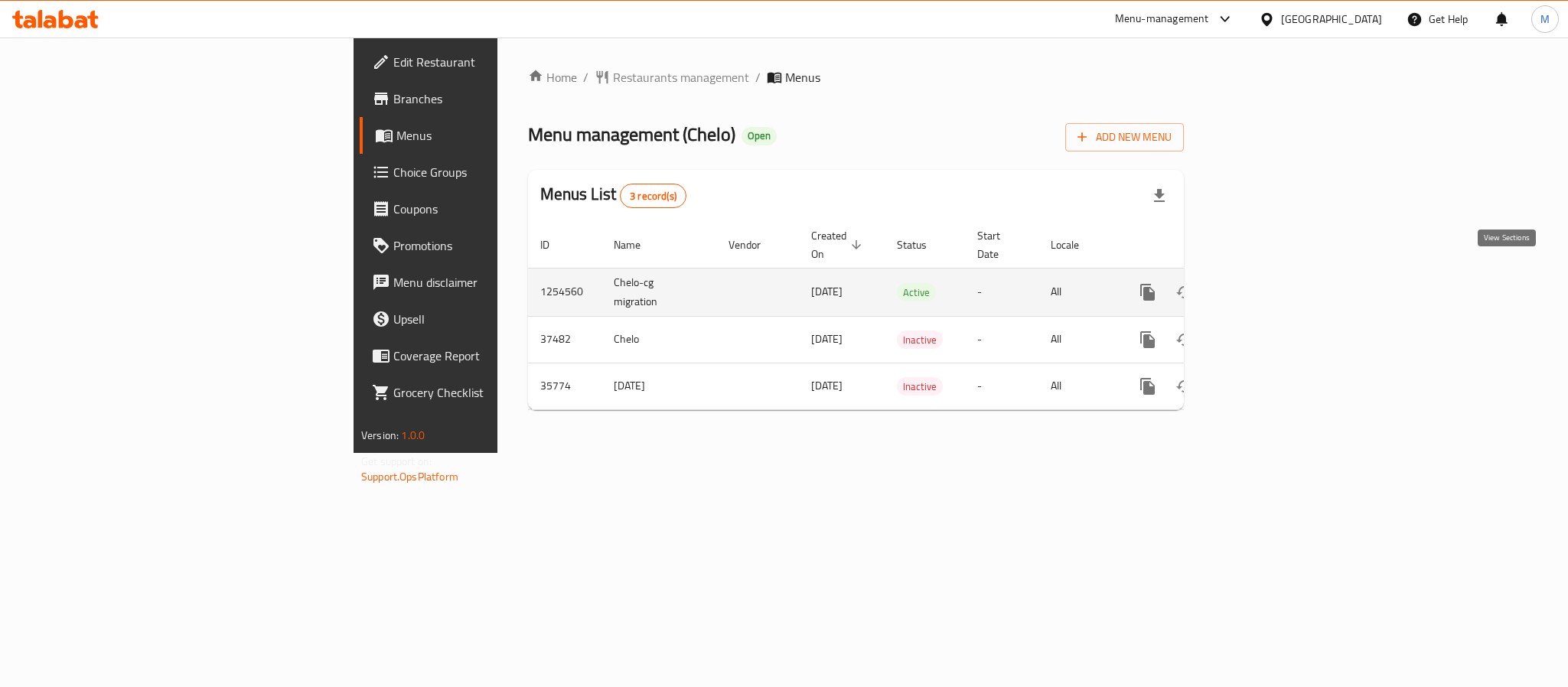
click at [1267, 283] on icon "enhanced table" at bounding box center [1258, 293] width 19 height 19
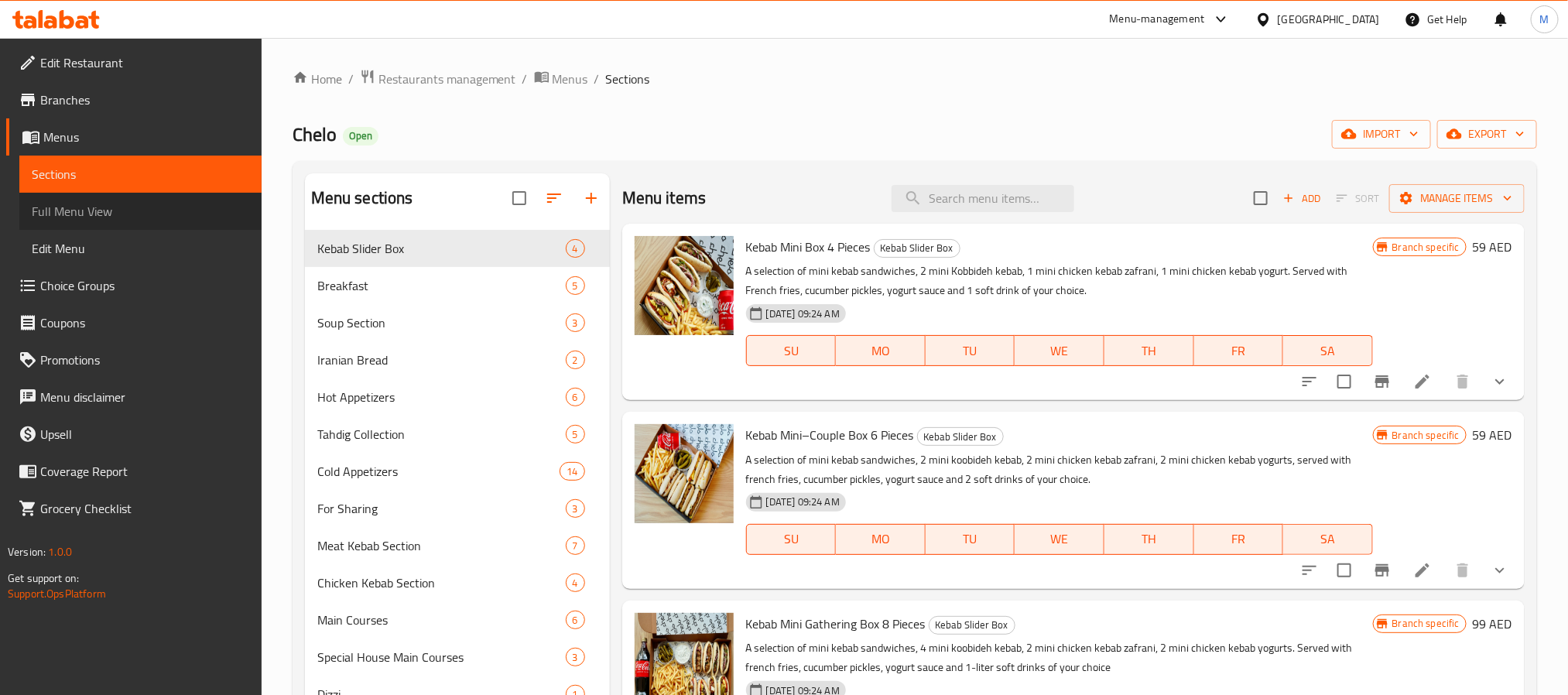
click at [128, 214] on span "Full Menu View" at bounding box center [140, 212] width 217 height 19
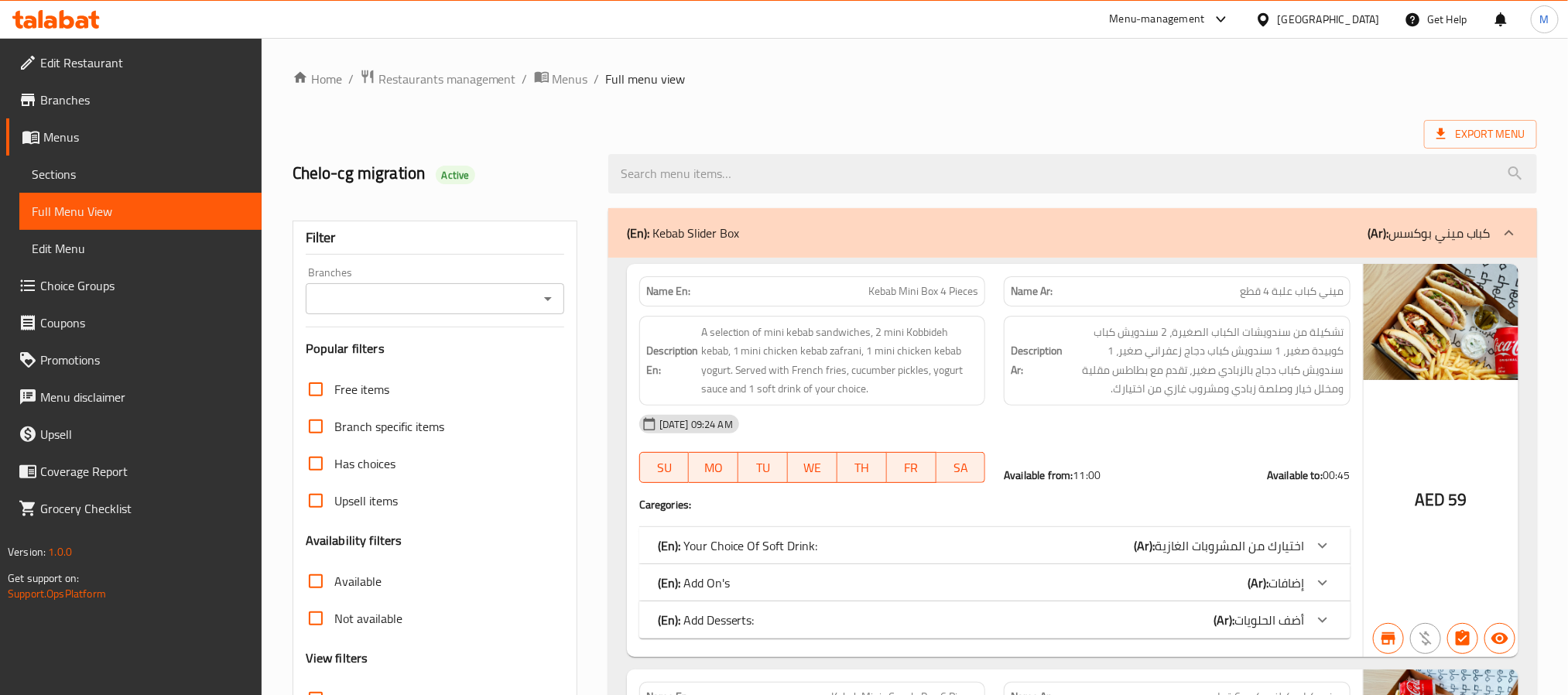
click at [1438, 237] on p "(Ar): كباب ميني بوكسس" at bounding box center [1429, 233] width 123 height 19
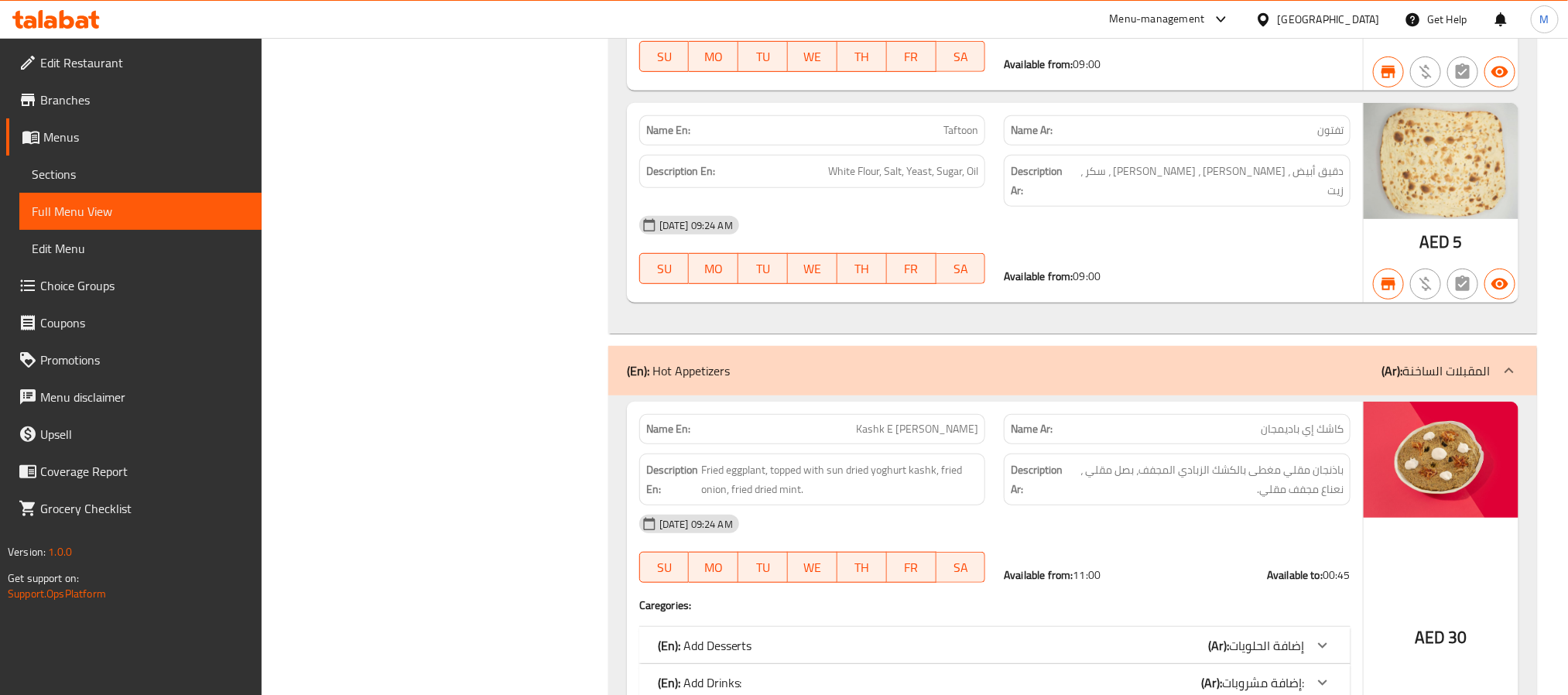
scroll to position [3749, 0]
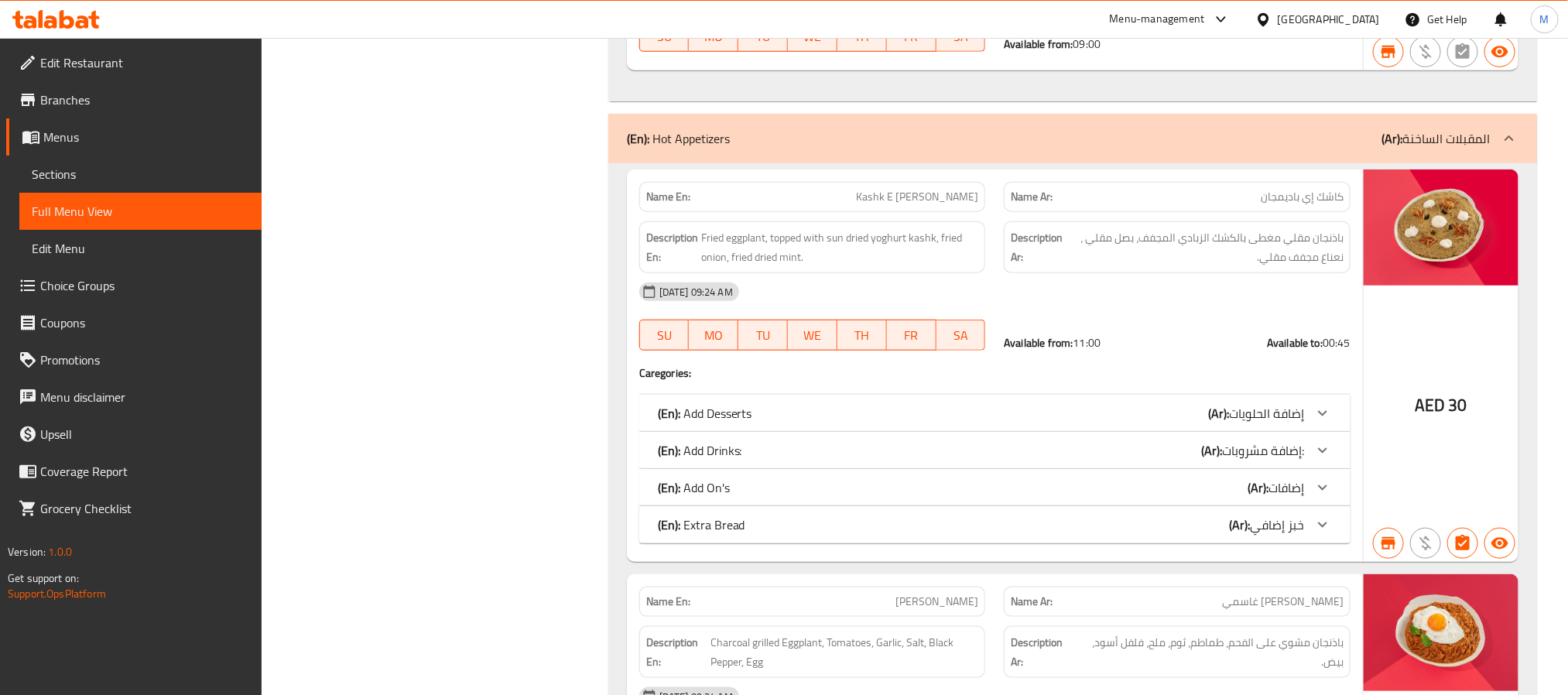
click at [1430, 129] on p "(Ar): المقبلات الساخنة" at bounding box center [1436, 139] width 109 height 19
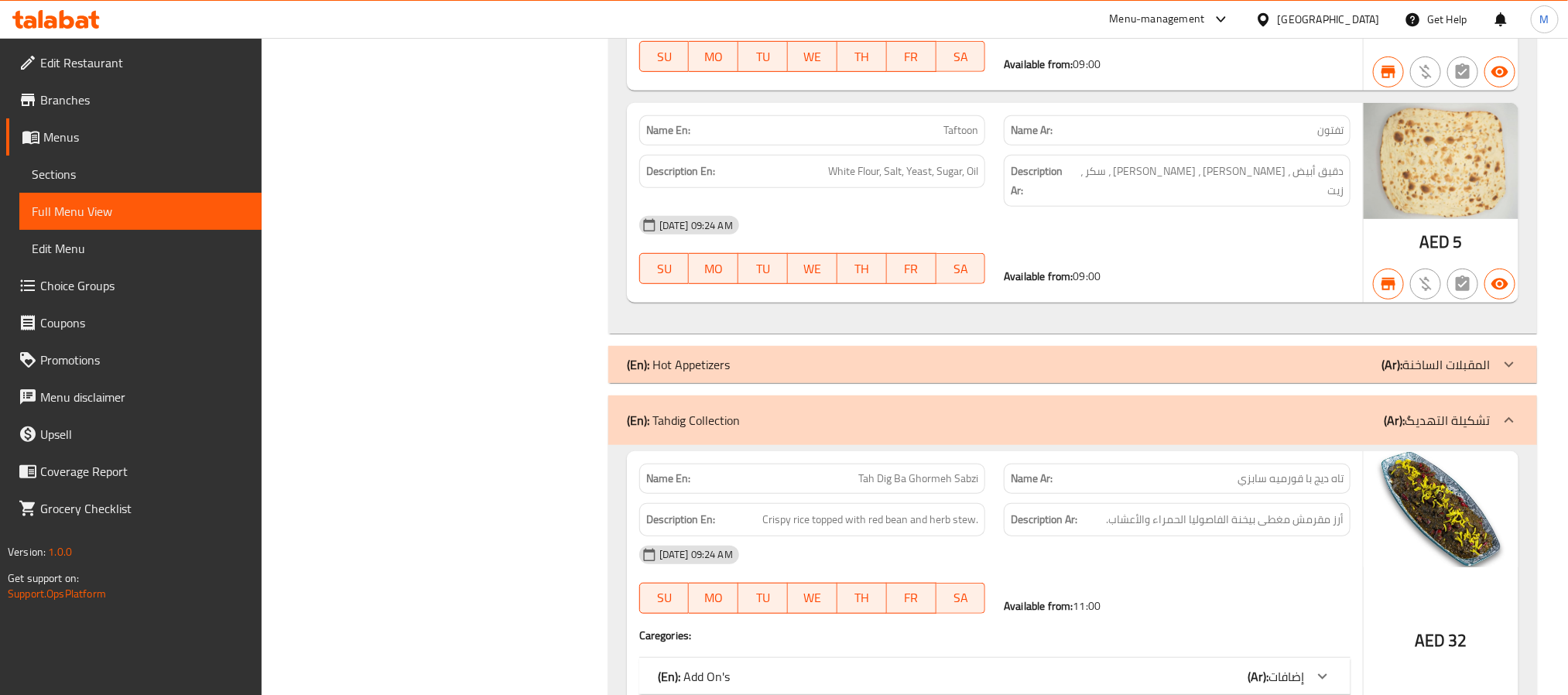
scroll to position [10811, 0]
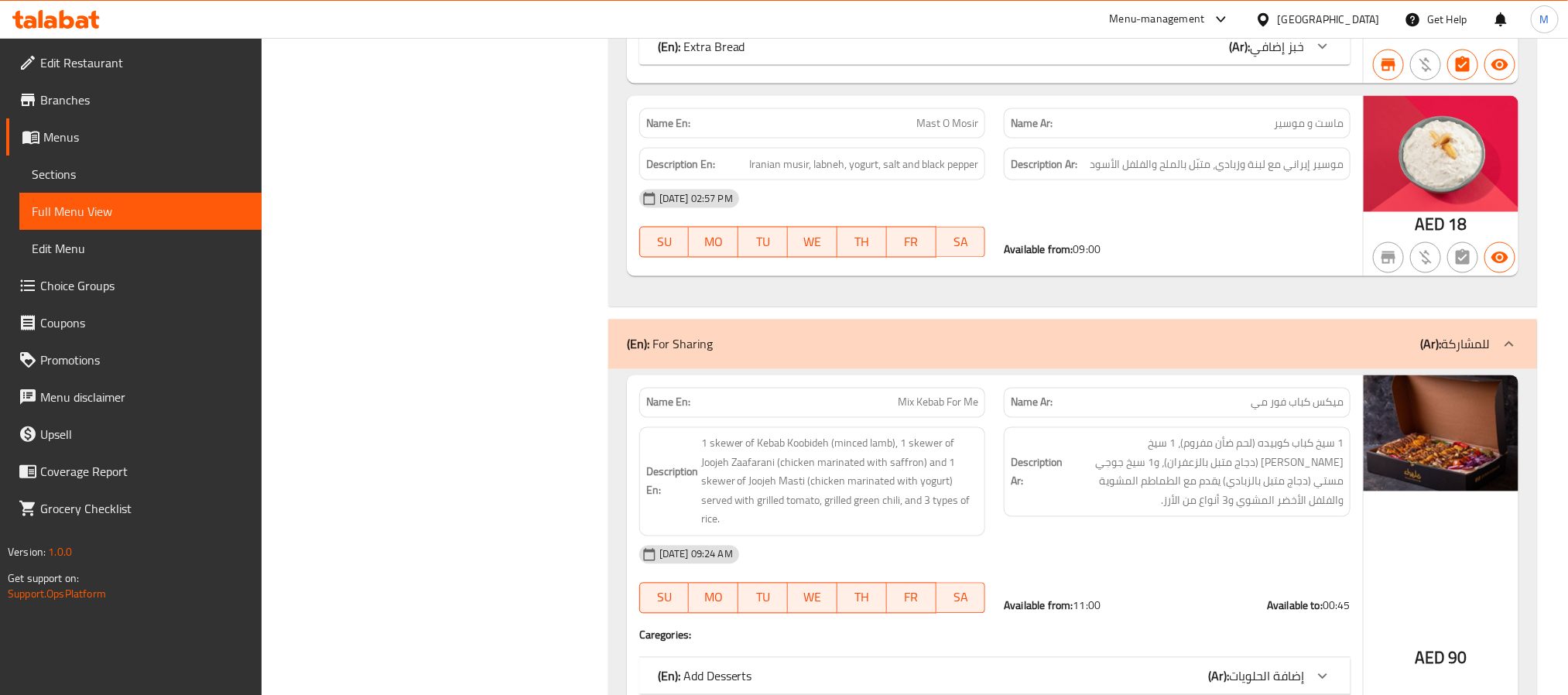
click at [1157, 342] on div "(En): For Sharing (Ar): للمشاركة" at bounding box center [1058, 345] width 864 height 19
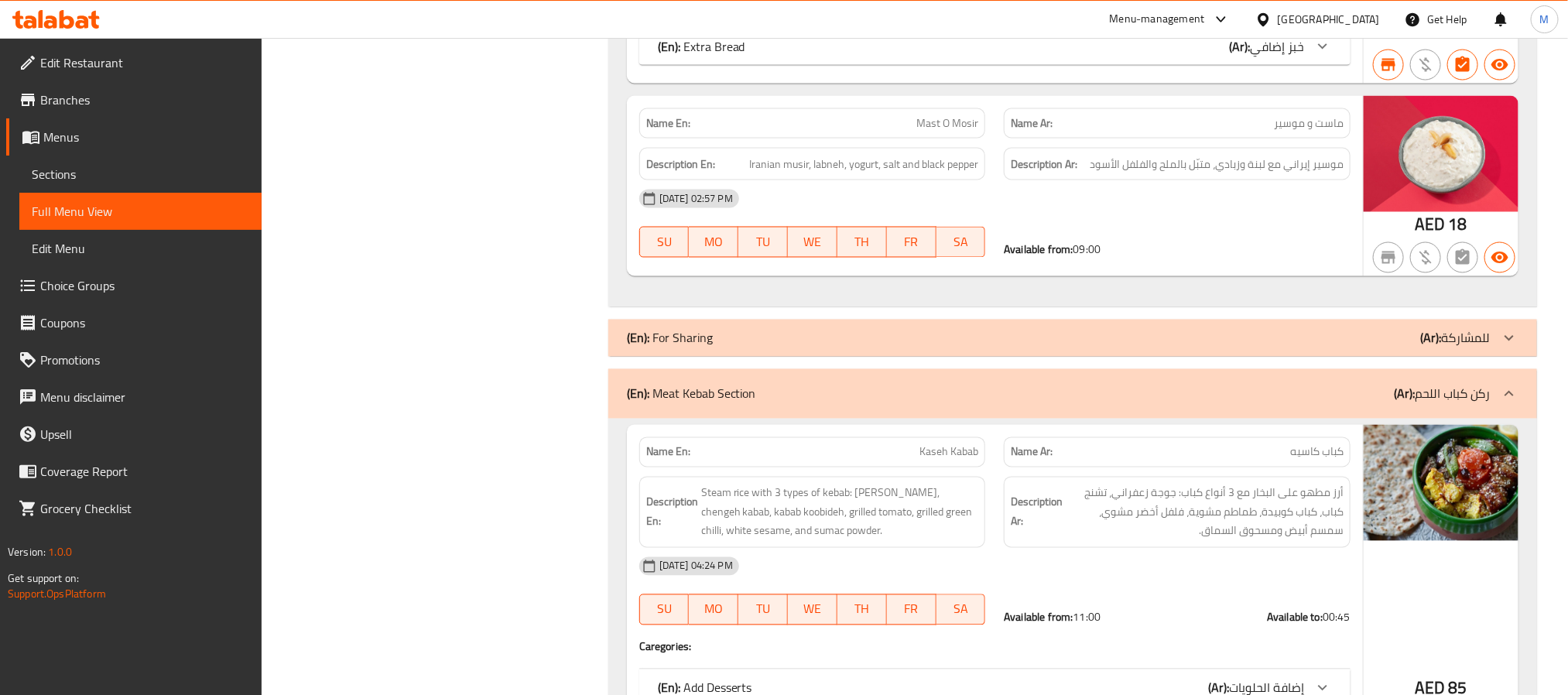
click at [1056, 339] on div "(En): For Sharing (Ar): للمشاركة" at bounding box center [1058, 338] width 864 height 19
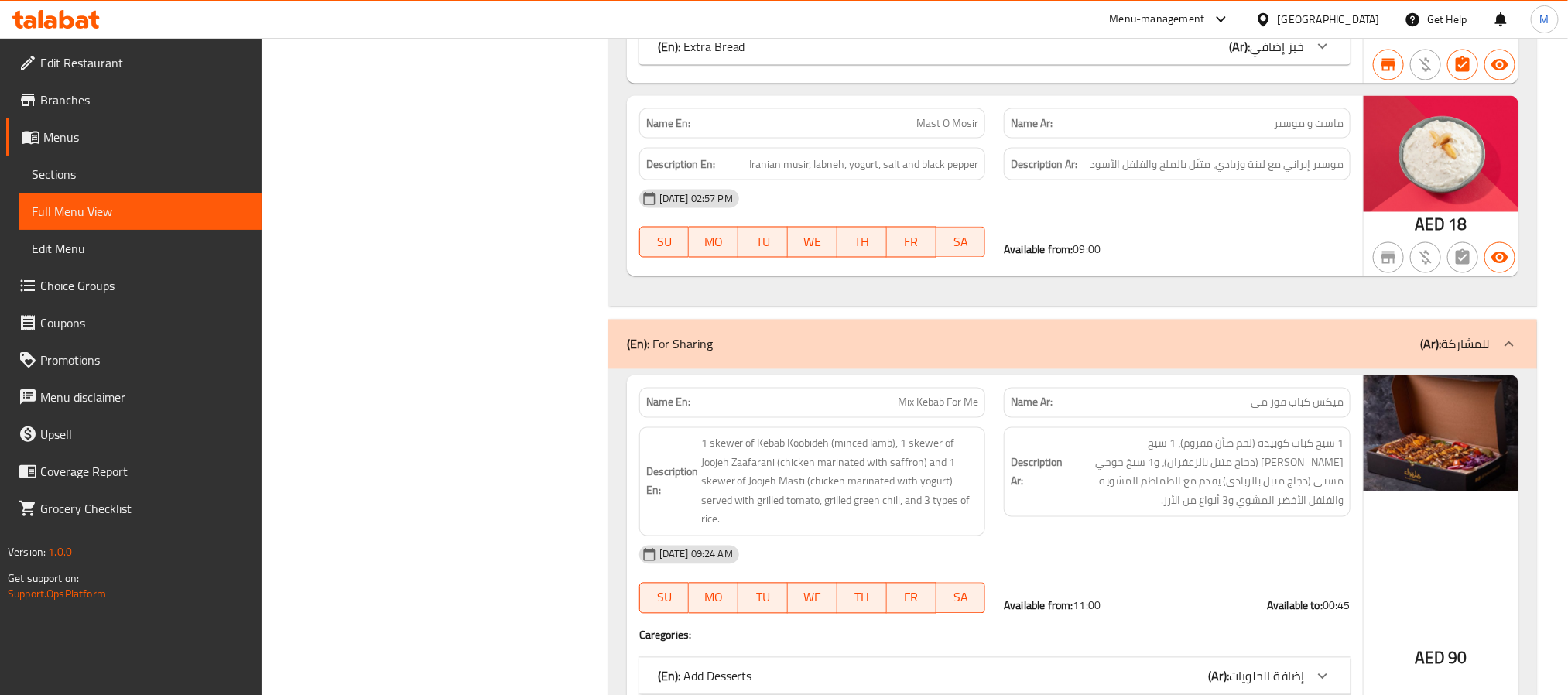
click at [1056, 338] on div "(En): For Sharing (Ar): للمشاركة" at bounding box center [1058, 345] width 864 height 19
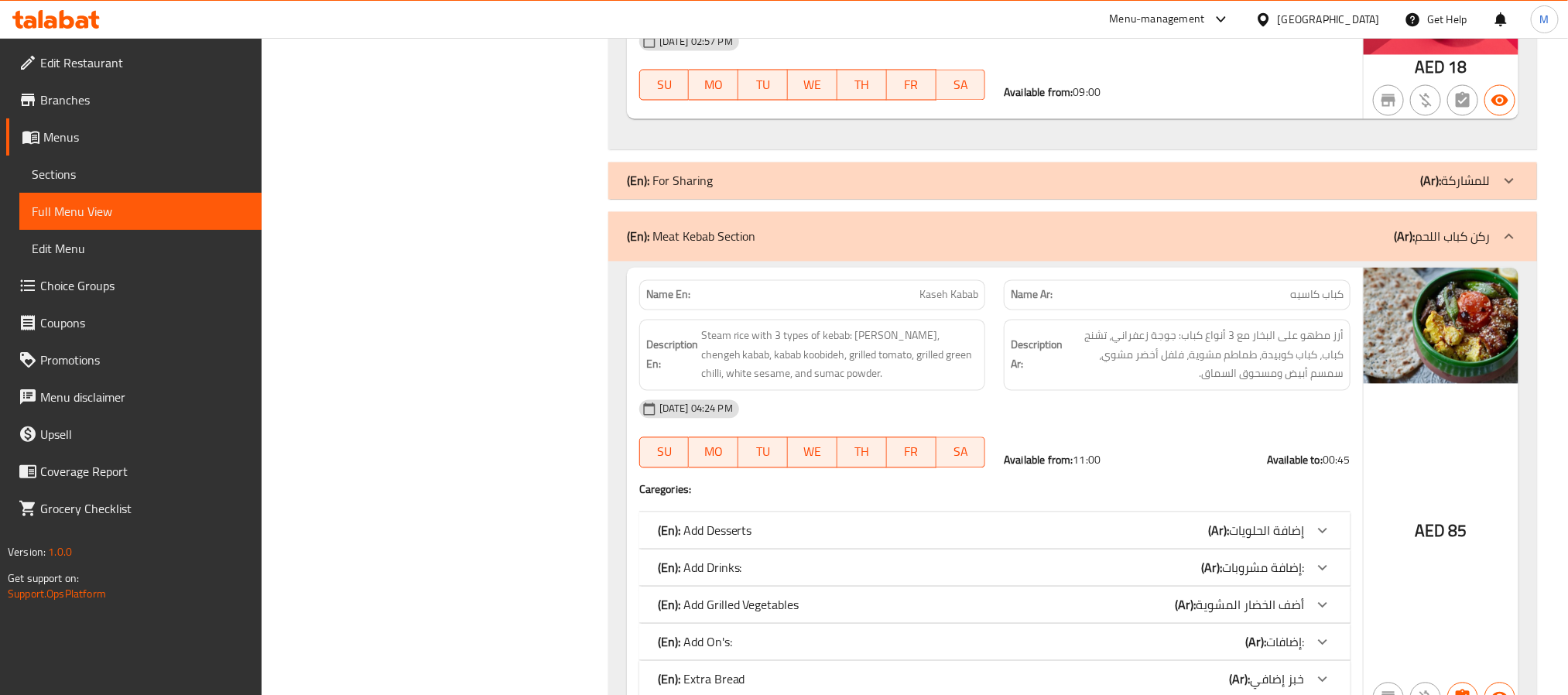
scroll to position [10927, 0]
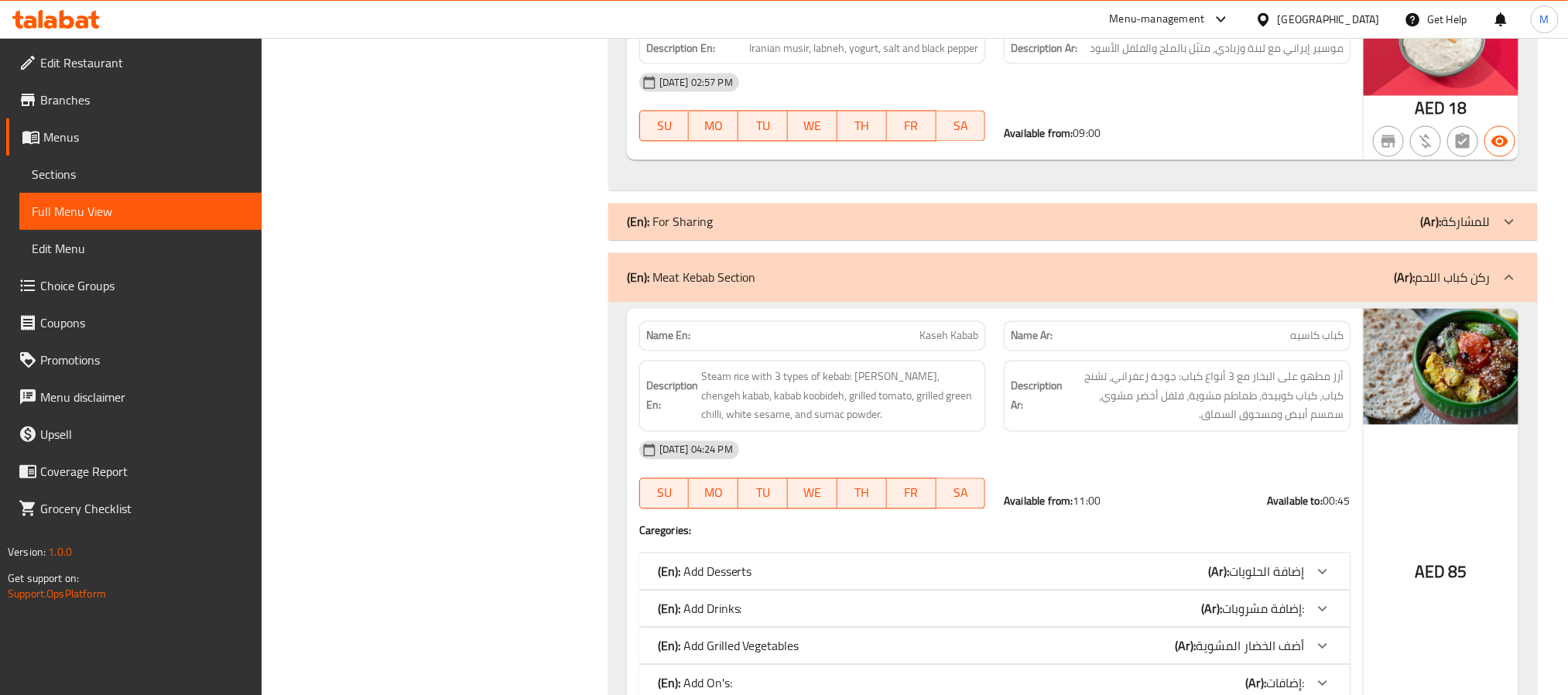
click at [1111, 276] on div "(En): Meat Kebab Section (Ar): ركن كباب اللحم" at bounding box center [1058, 278] width 864 height 19
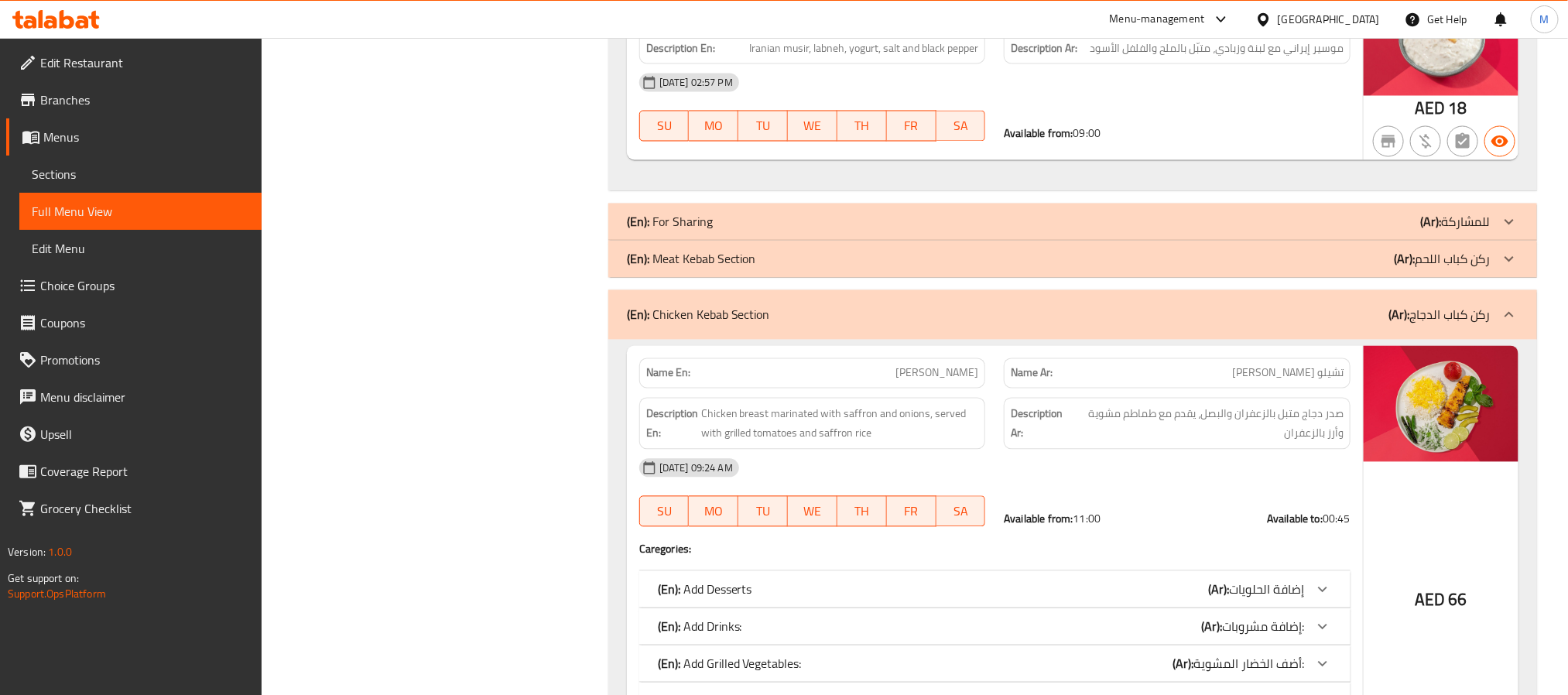
click at [937, 319] on div "(En): Chicken Kebab Section (Ar): ركن كباب الدجاج" at bounding box center [1058, 315] width 864 height 19
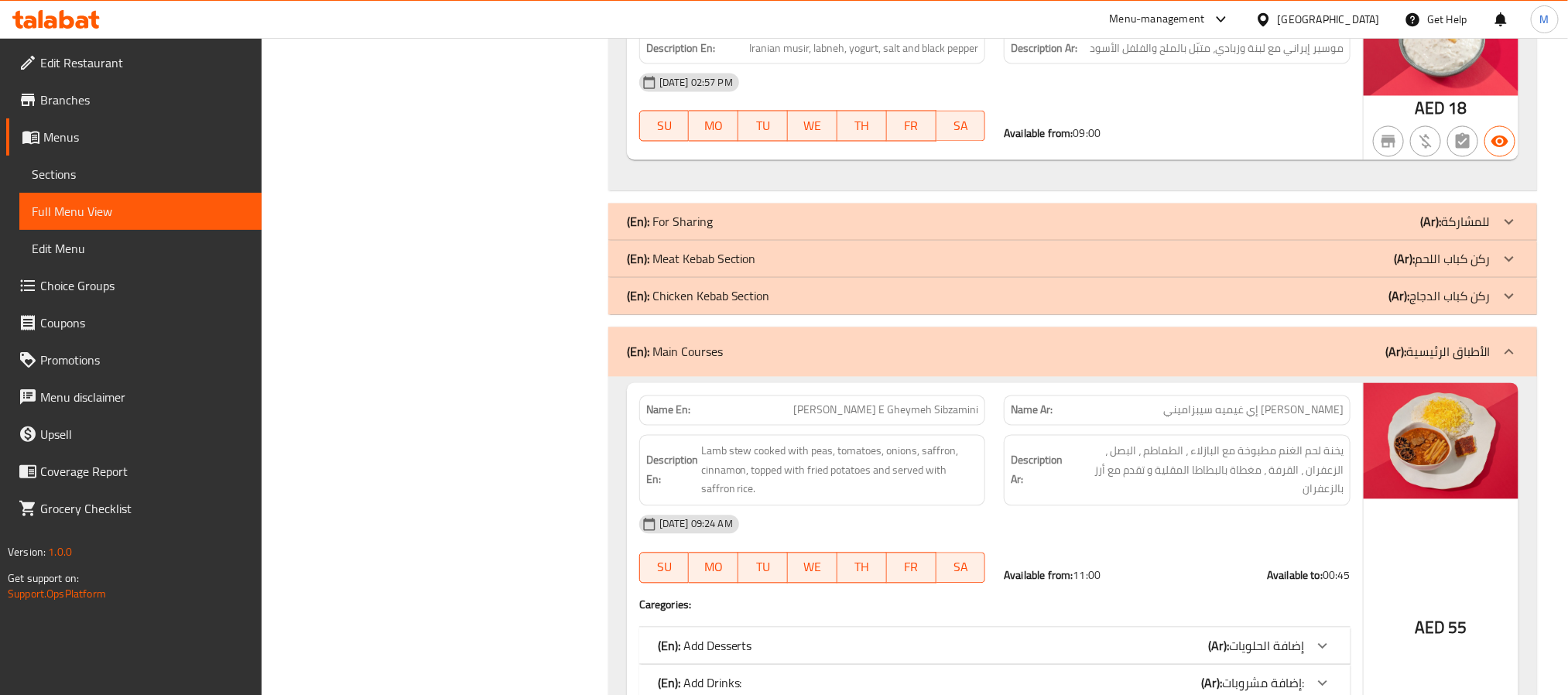
click at [885, 353] on div "(En): Main Courses (Ar): الأطباق الرئيسية" at bounding box center [1058, 353] width 864 height 19
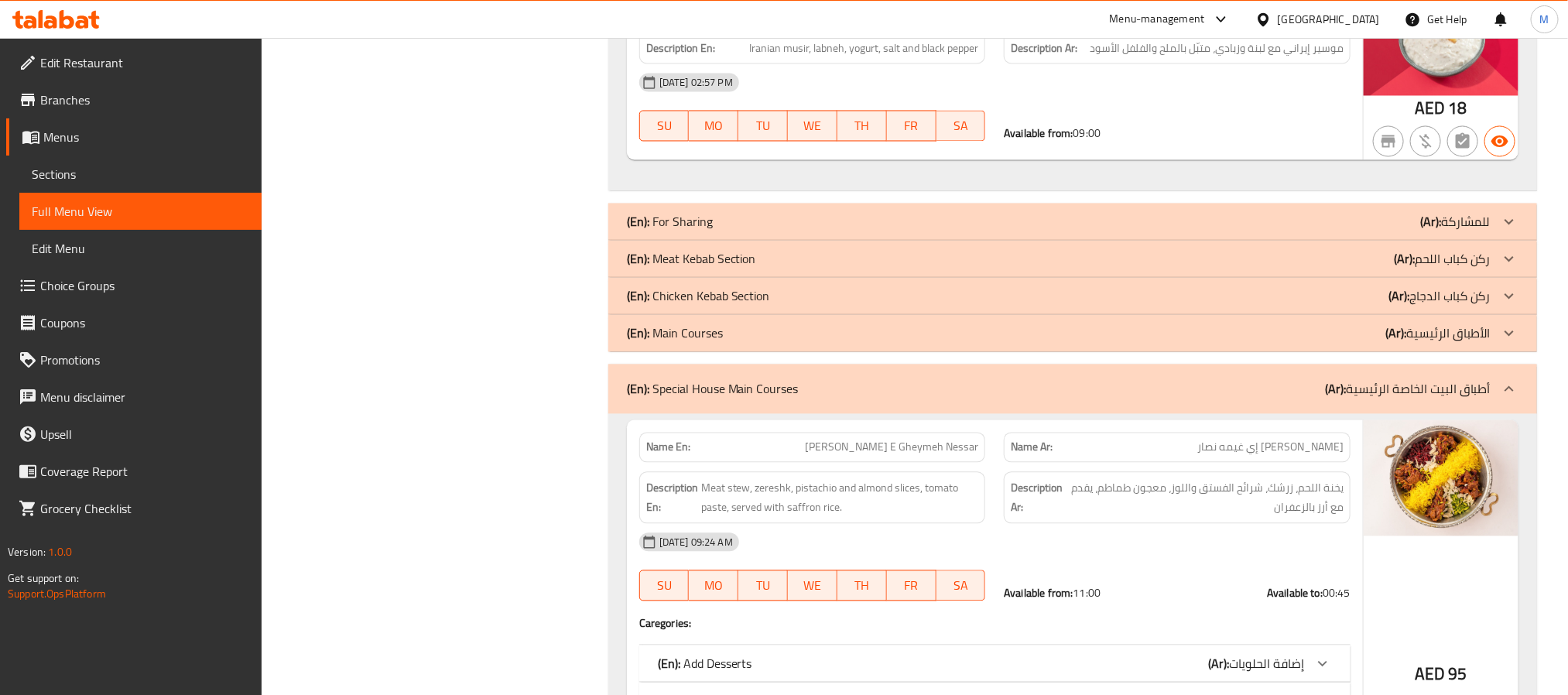
click at [1164, 377] on div "(En): Special House Main Courses (Ar): أطباق البيت الخاصة الرئيسية" at bounding box center [1073, 389] width 929 height 50
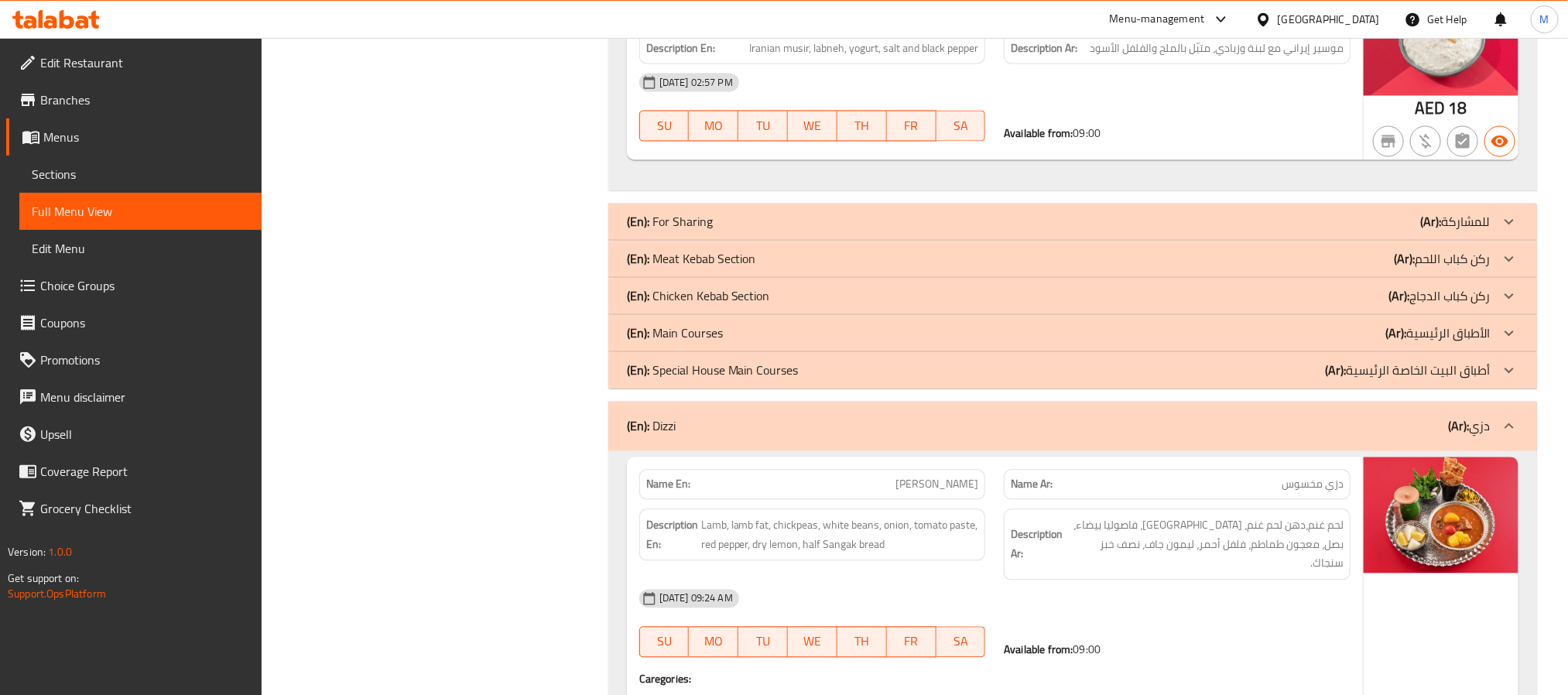
scroll to position [11540, 0]
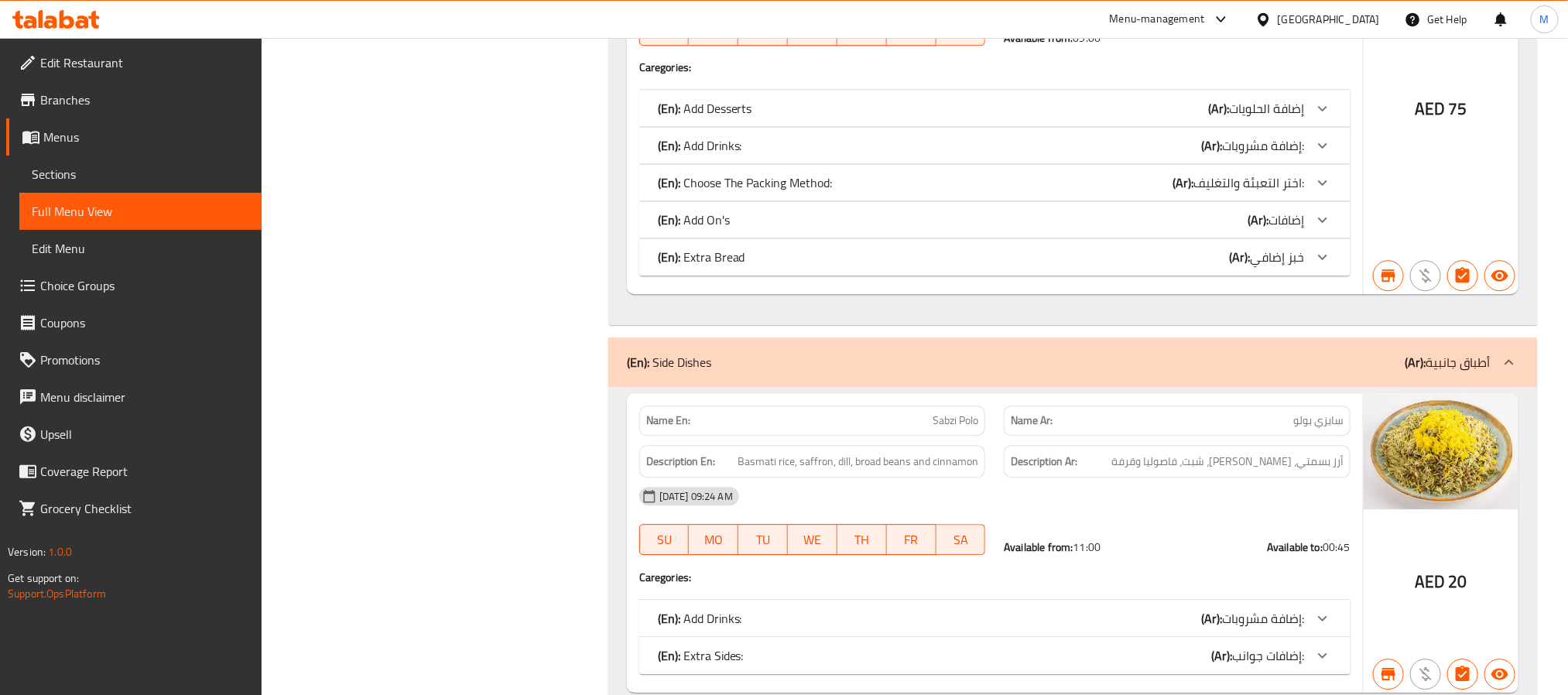
click at [1280, 338] on div "(En): Side Dishes (Ar): أطباق جانبية" at bounding box center [1073, 362] width 929 height 50
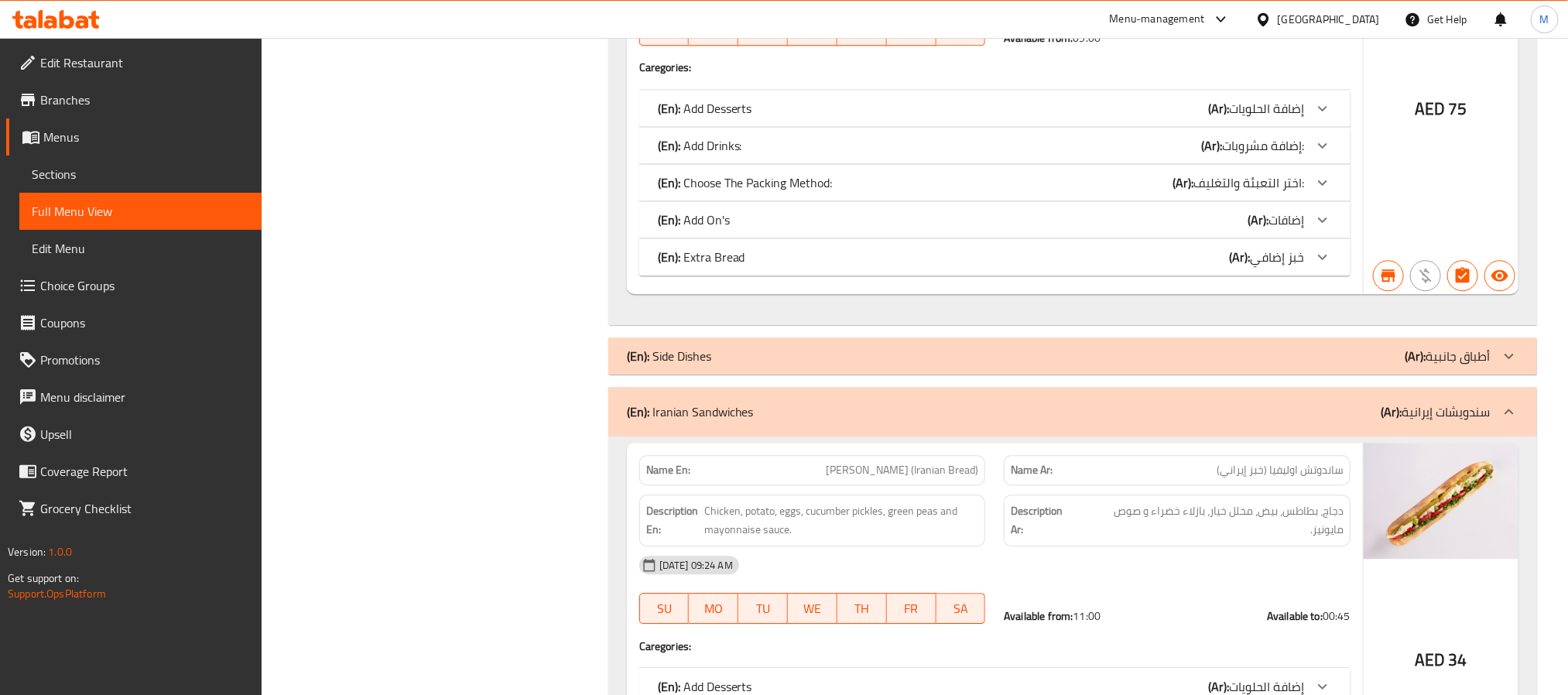
click at [1023, 402] on div "(En): Iranian Sandwiches (Ar): سندويشات إيرانية" at bounding box center [1058, 412] width 864 height 19
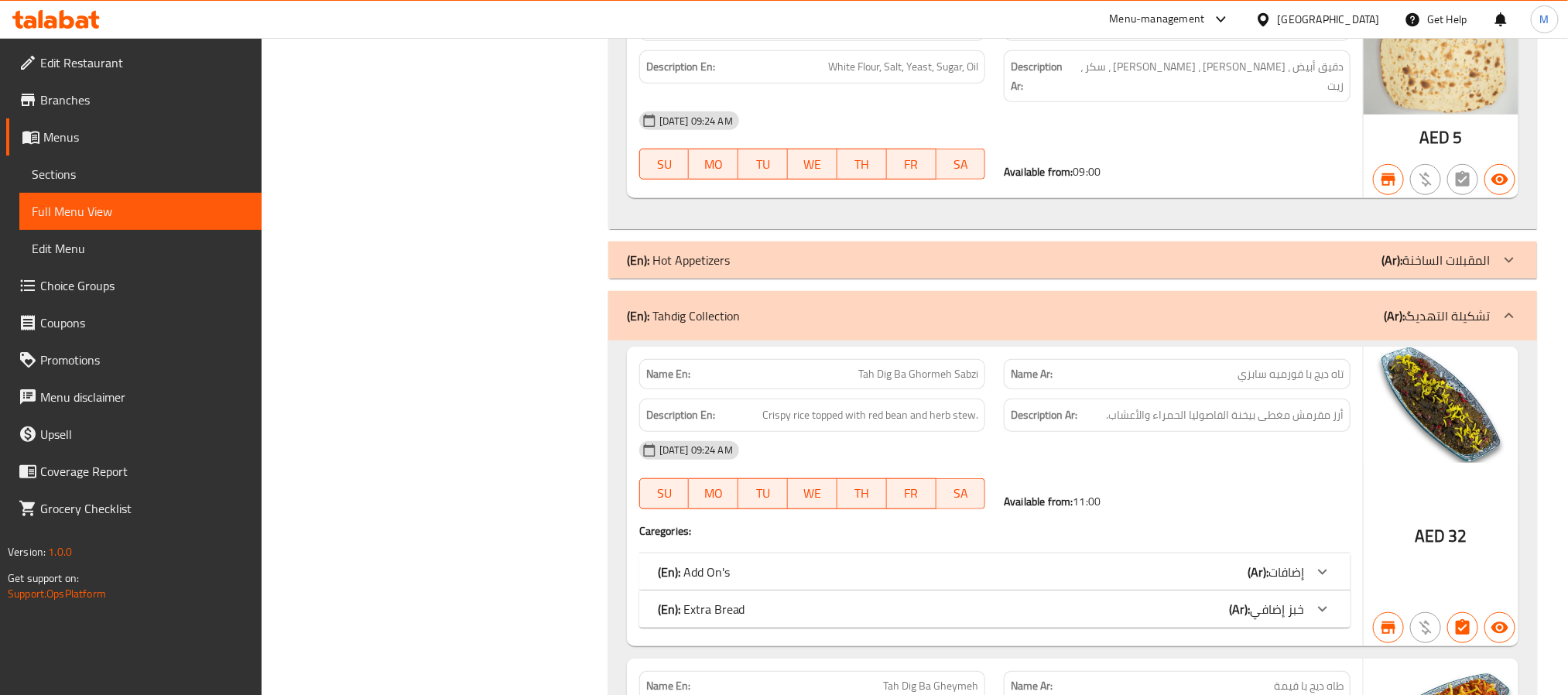
scroll to position [3617, 0]
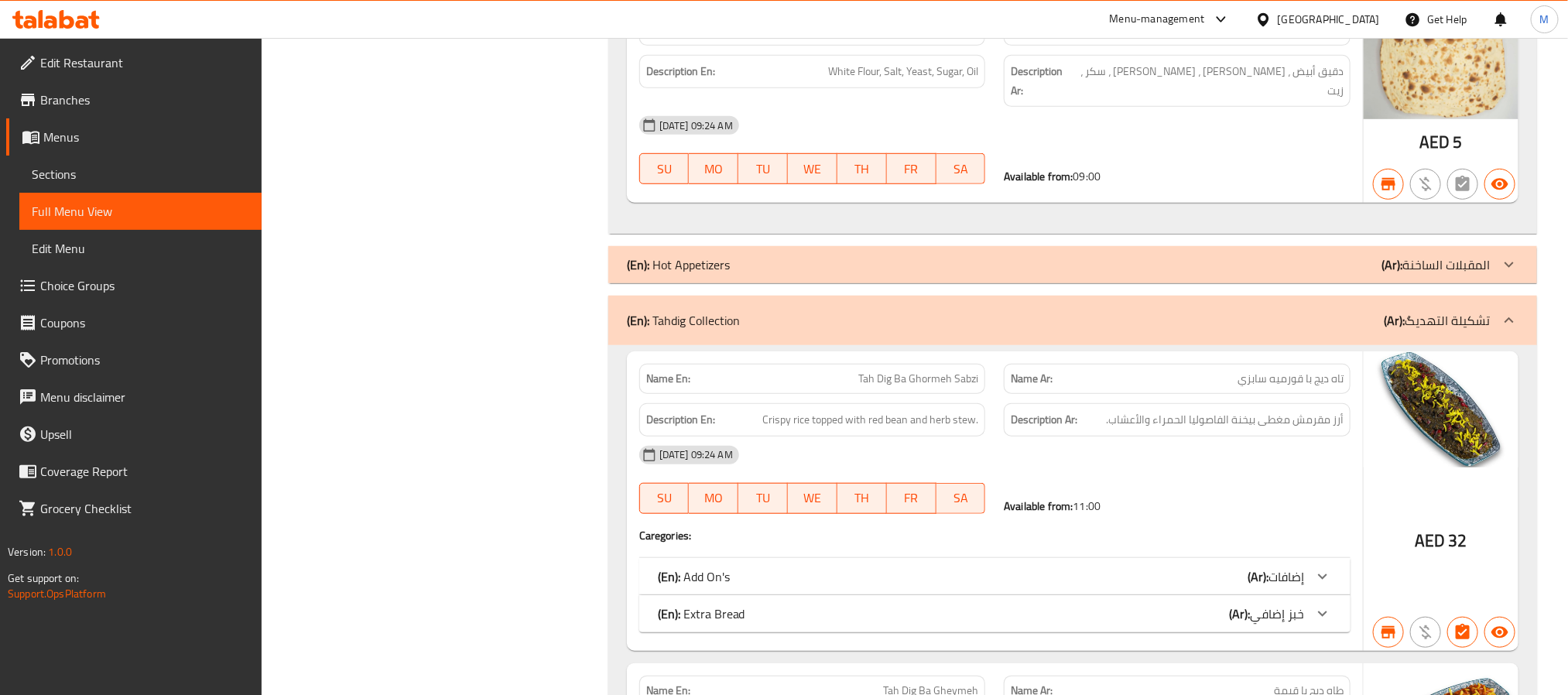
drag, startPoint x: 753, startPoint y: 298, endPoint x: 671, endPoint y: 301, distance: 82.1
click at [671, 311] on div "(En): Tahdig Collection (Ar): تشكيلة التهديگ" at bounding box center [1058, 320] width 864 height 19
click at [671, 311] on p "(En): Tahdig Collection" at bounding box center [683, 320] width 113 height 19
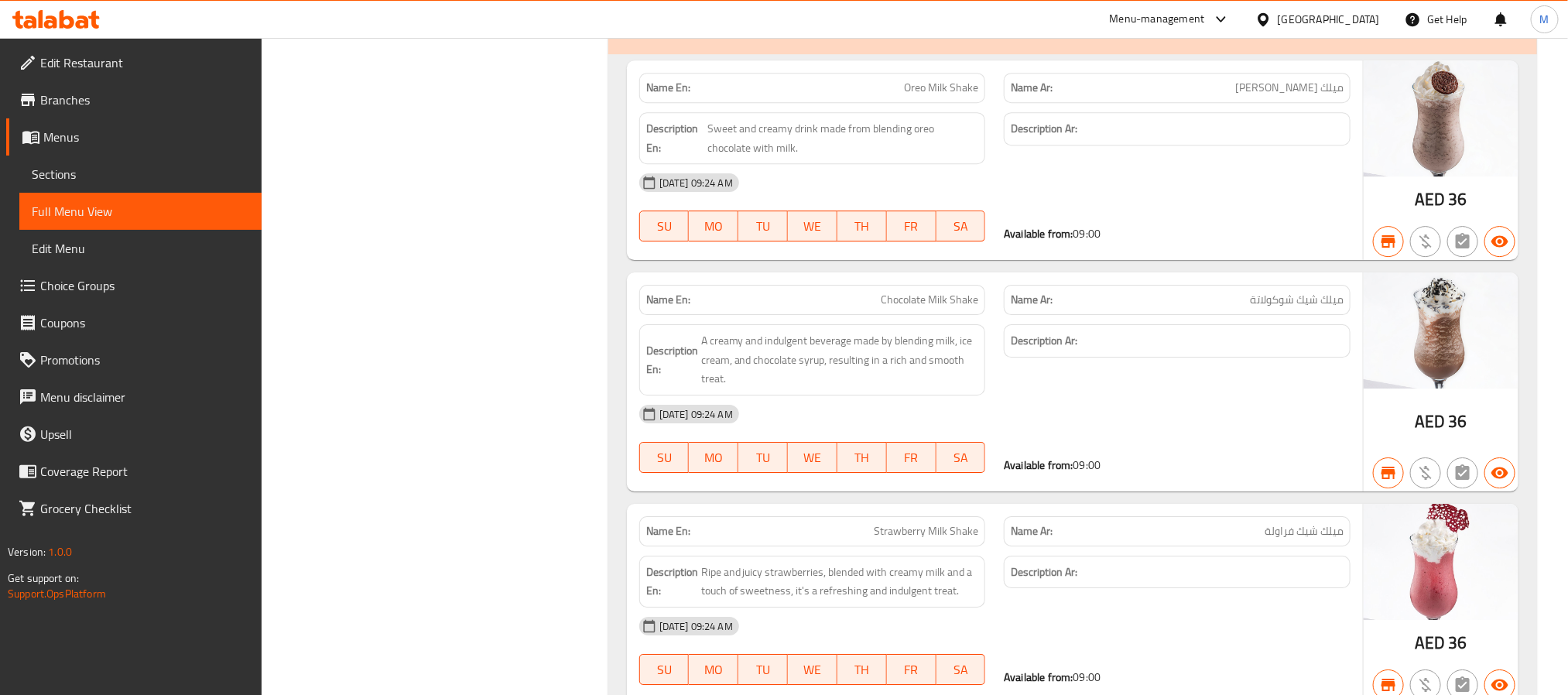
scroll to position [18007, 0]
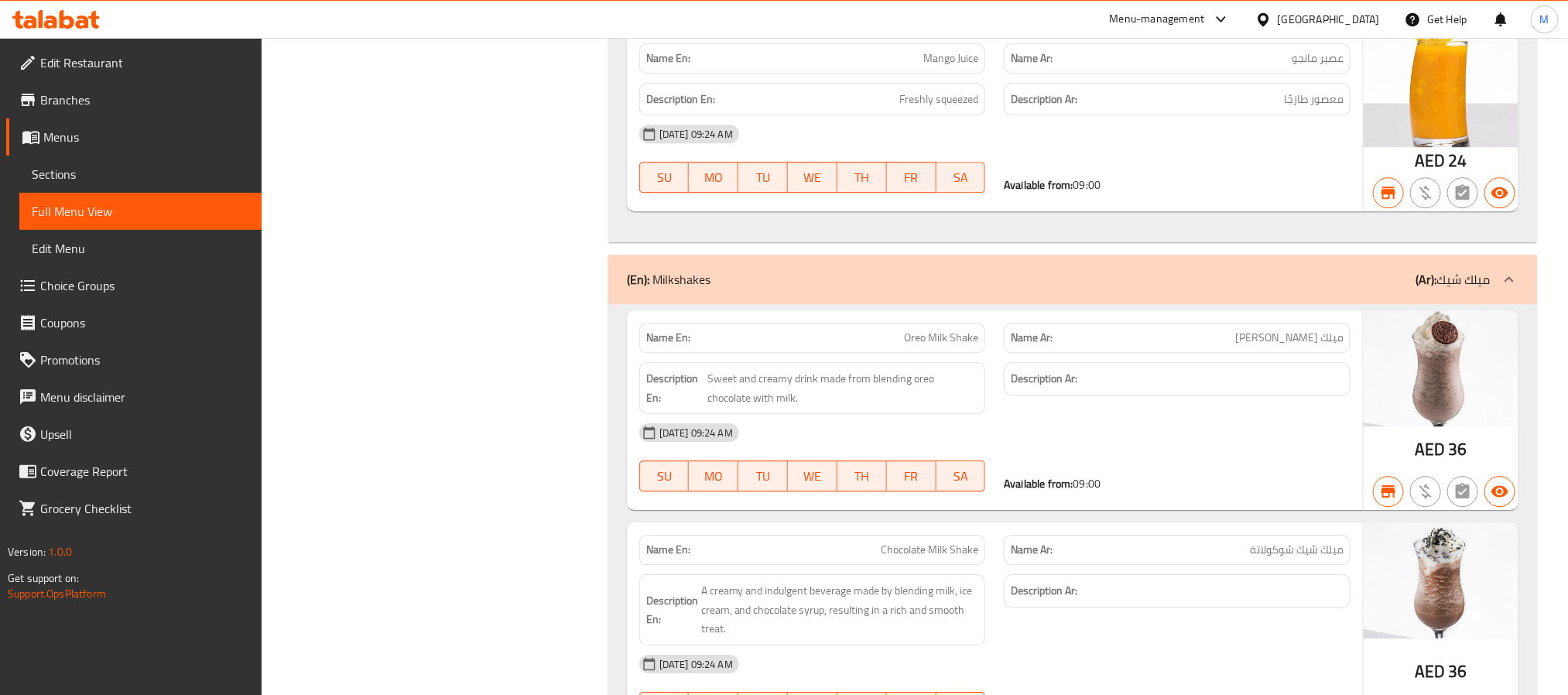
drag, startPoint x: 128, startPoint y: 219, endPoint x: 1565, endPoint y: 219, distance: 1437.0
click at [128, 219] on span "Full Menu View" at bounding box center [140, 212] width 217 height 19
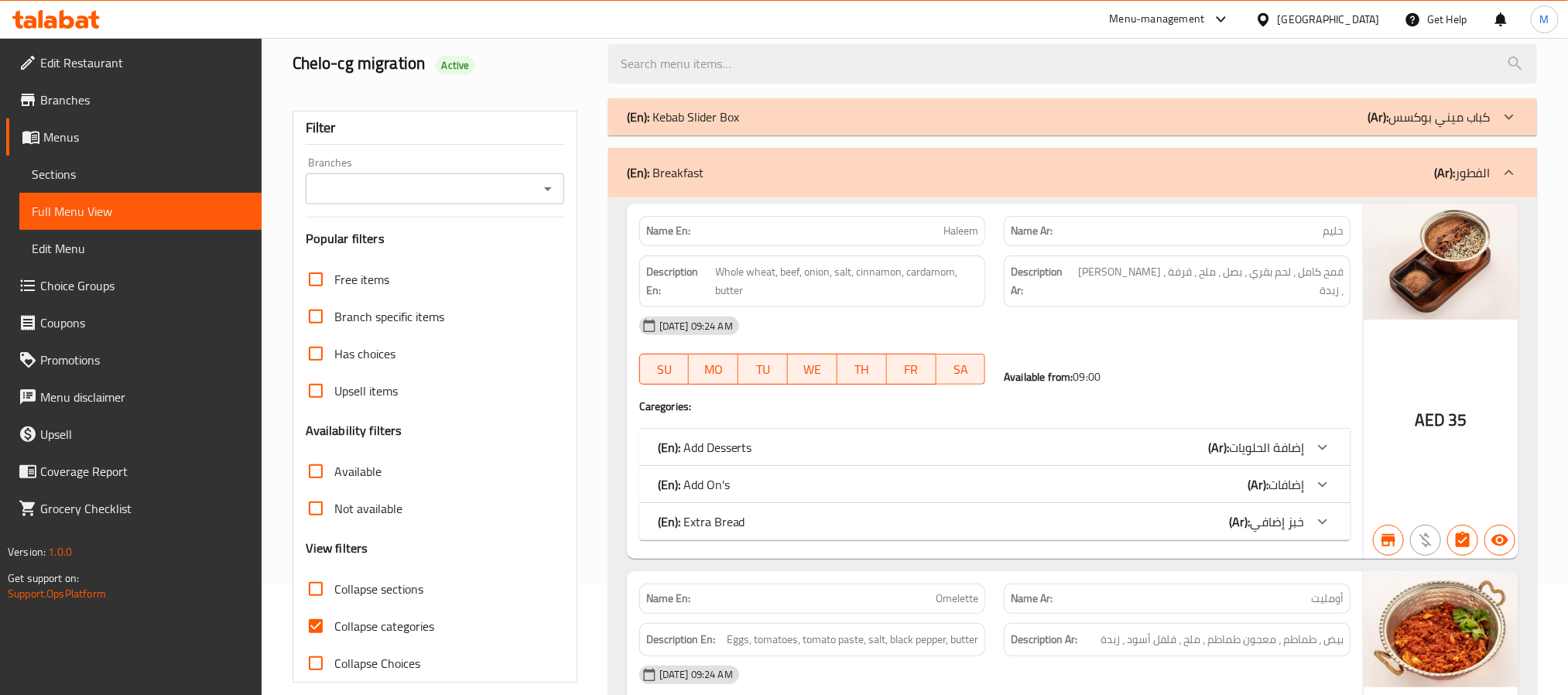
scroll to position [232, 0]
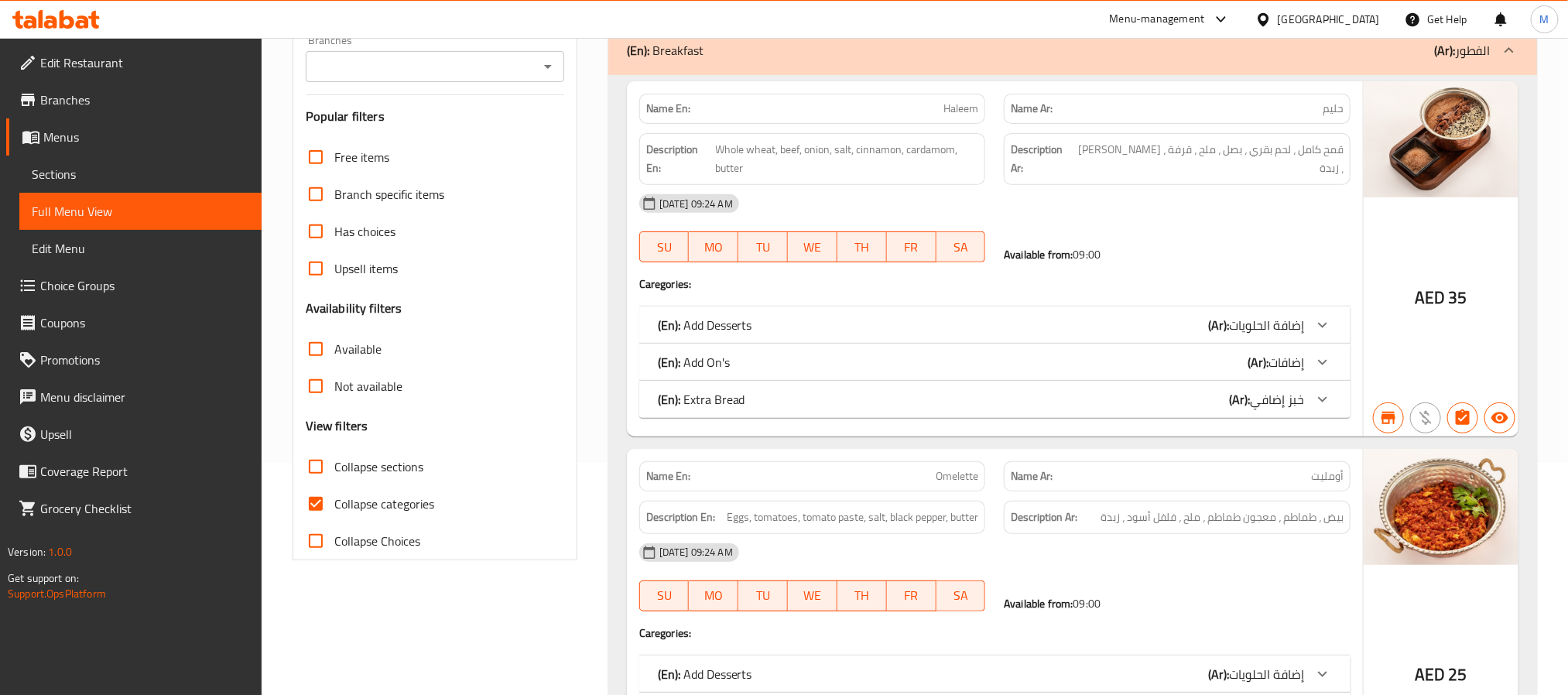
click at [313, 502] on input "Collapse categories" at bounding box center [316, 503] width 37 height 37
checkbox input "false"
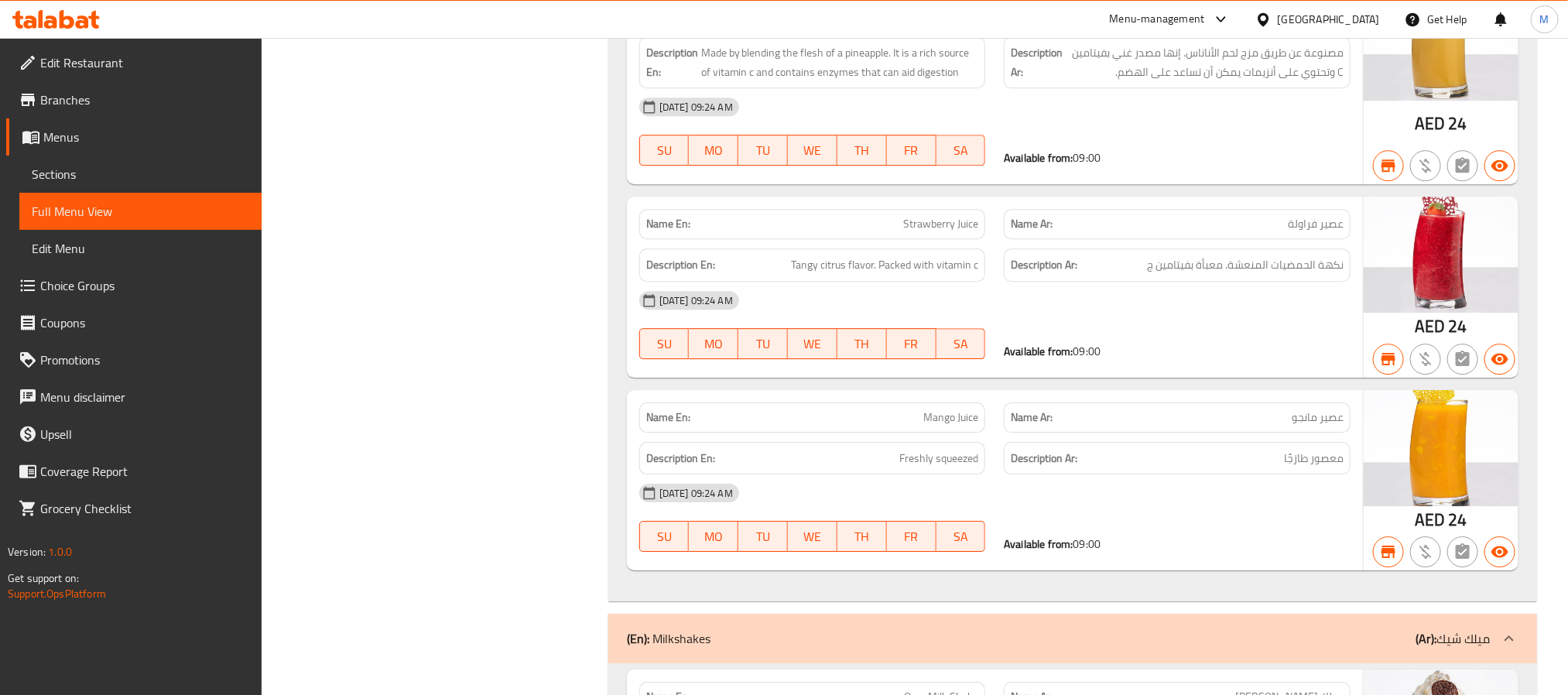
scroll to position [52493, 0]
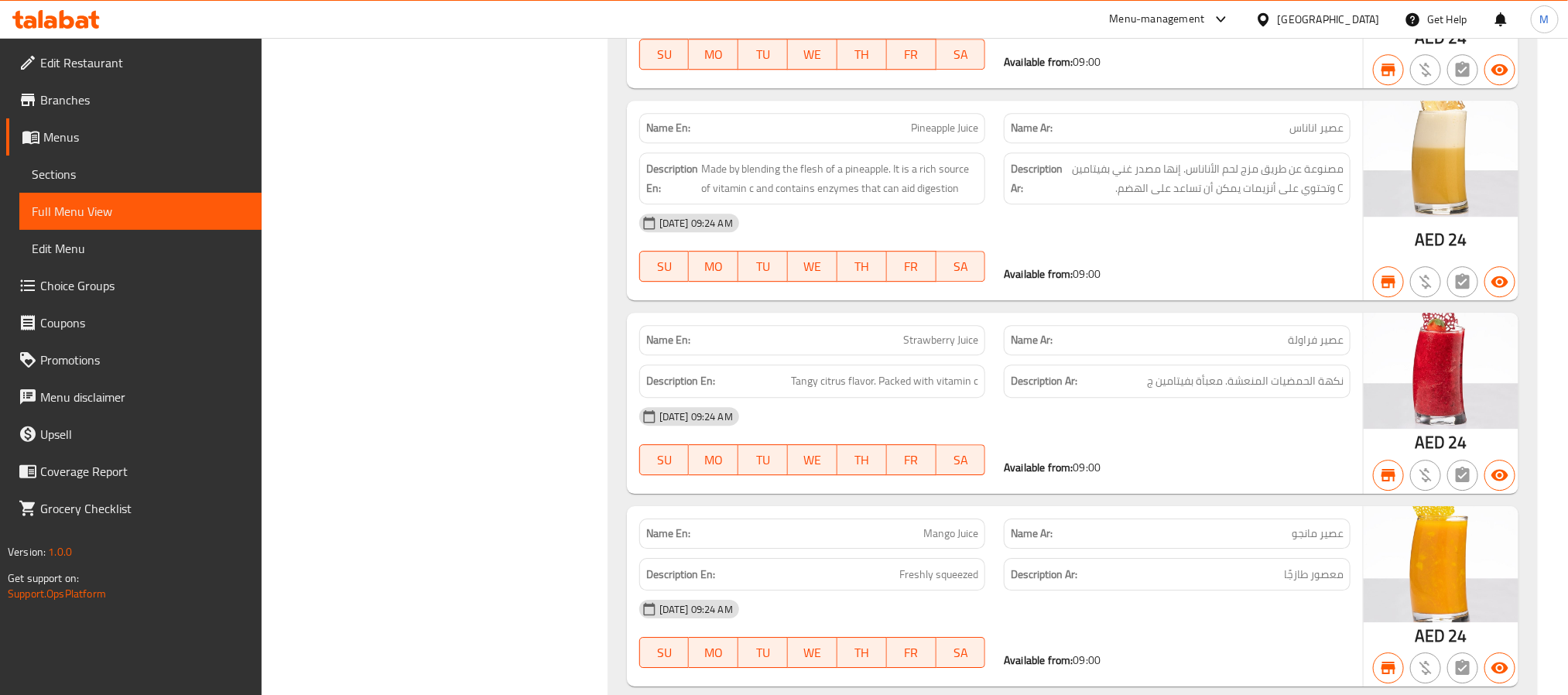
click at [114, 108] on span "Branches" at bounding box center [144, 100] width 209 height 19
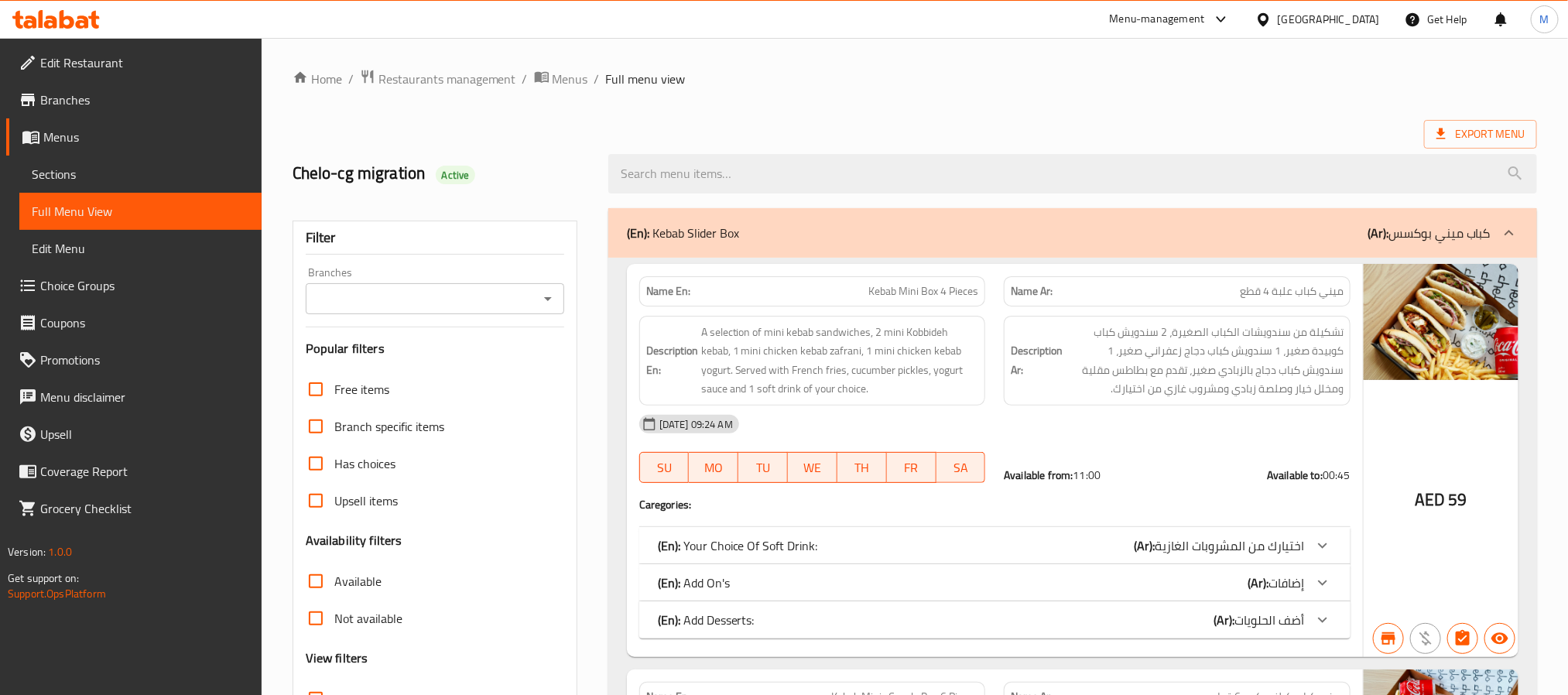
scroll to position [7650, 0]
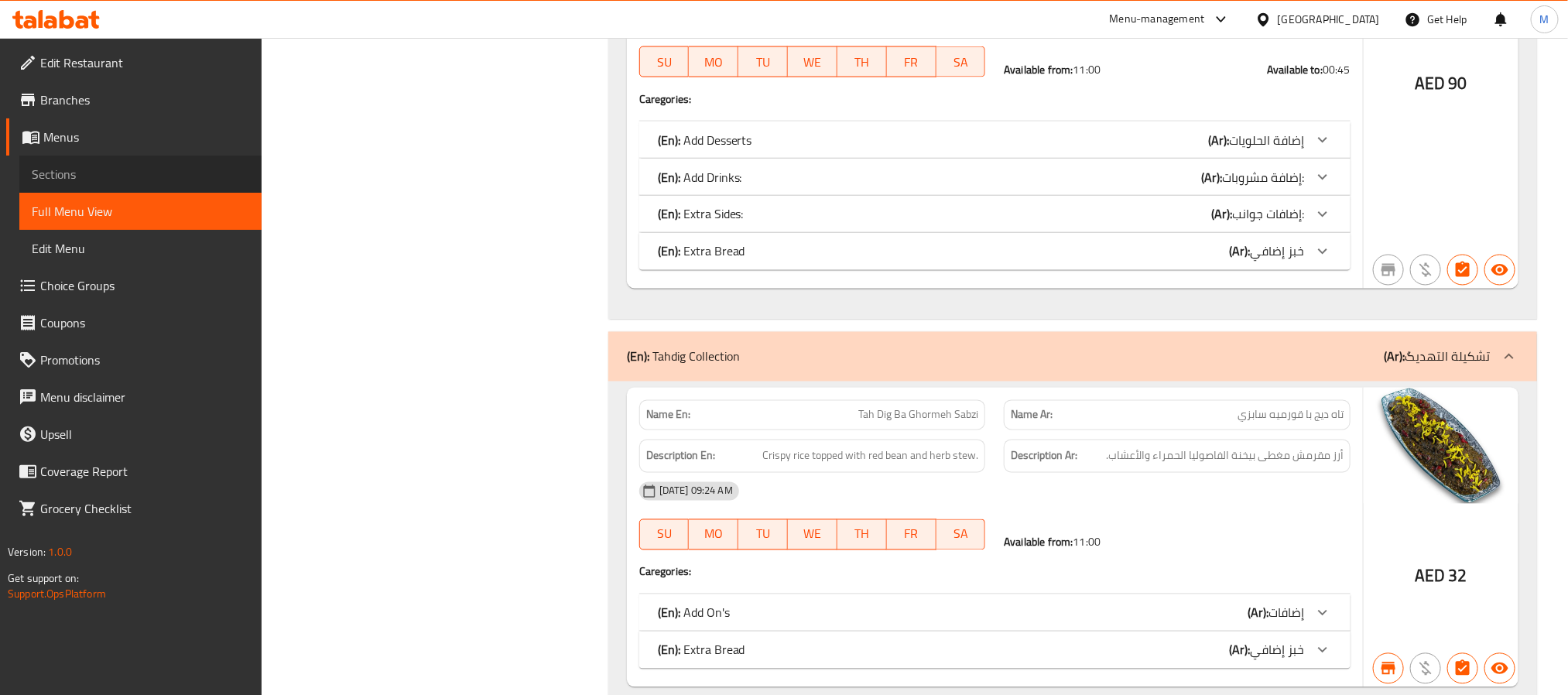
click at [112, 167] on span "Sections" at bounding box center [140, 174] width 217 height 19
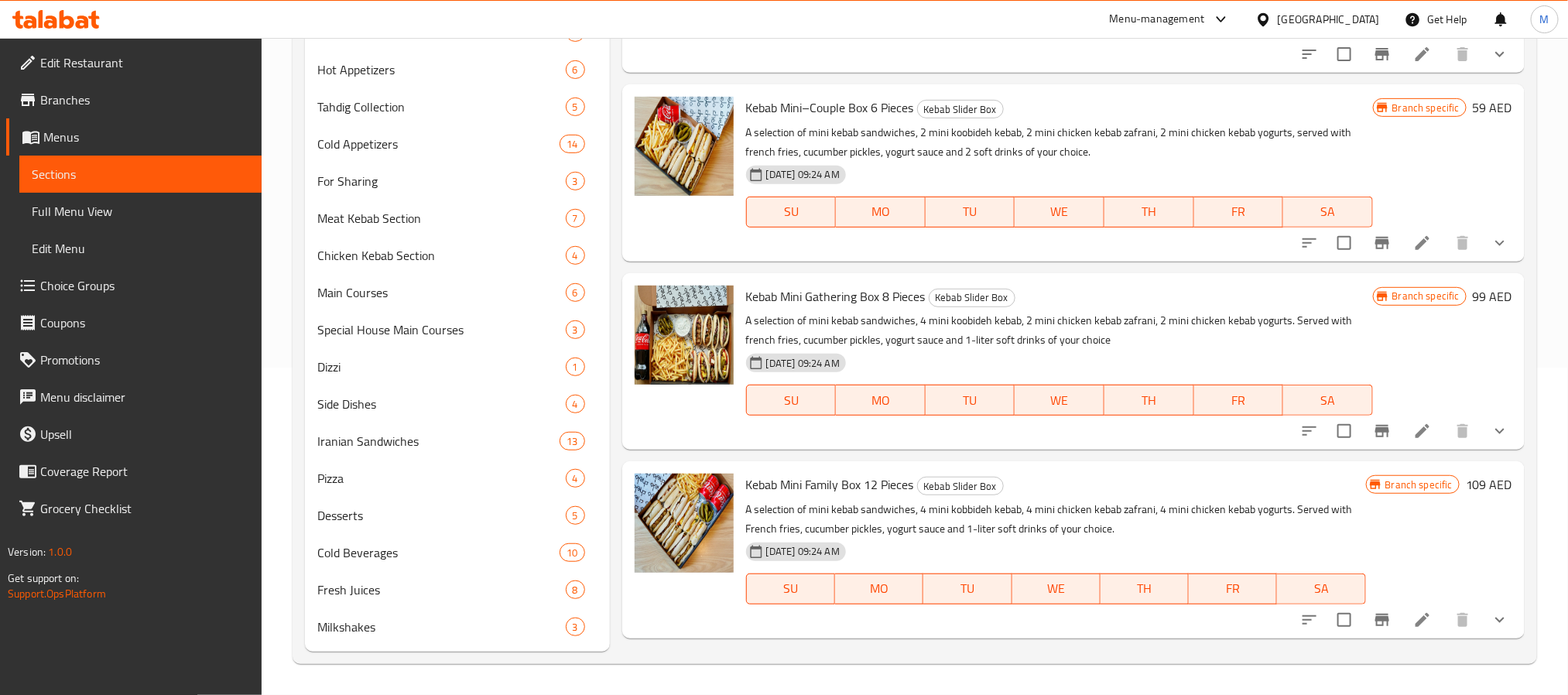
scroll to position [216, 0]
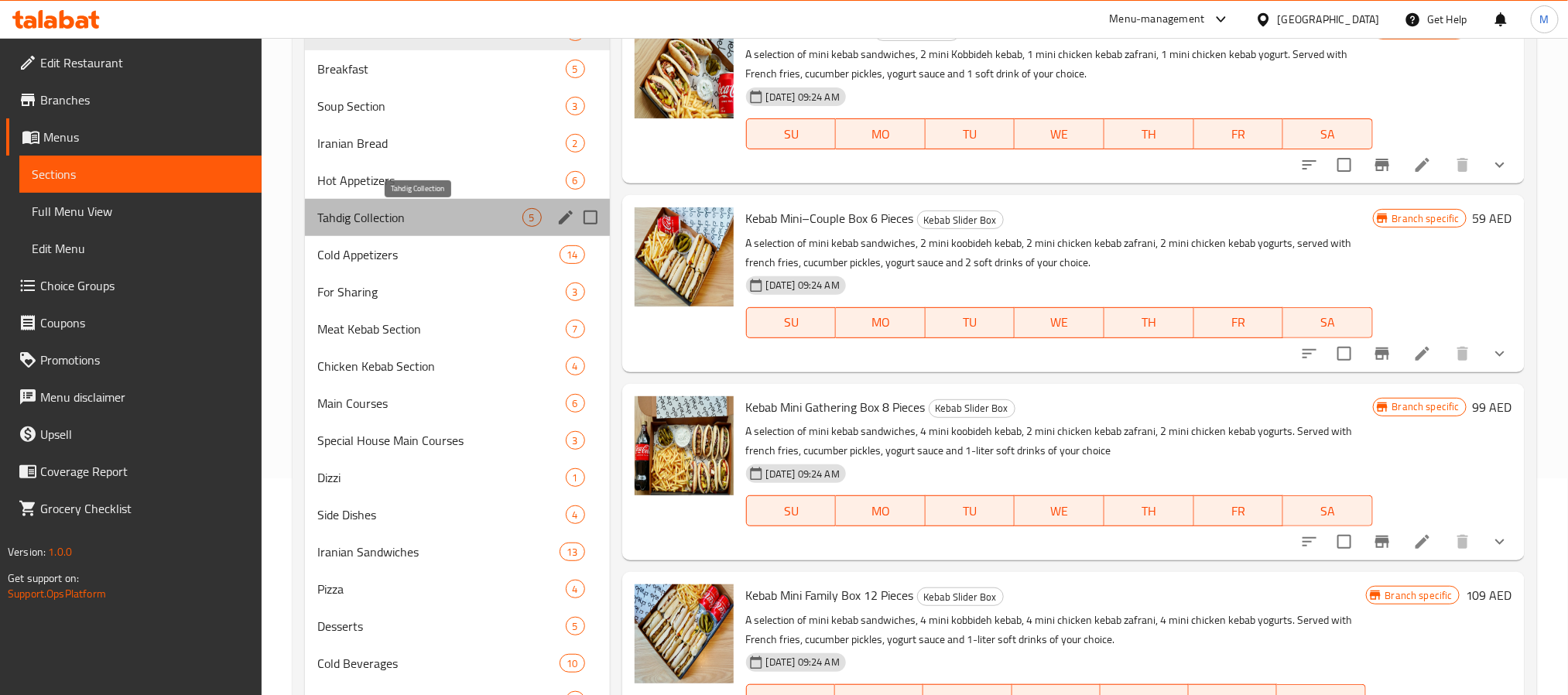
click at [446, 218] on span "Tahdig Collection" at bounding box center [420, 217] width 205 height 19
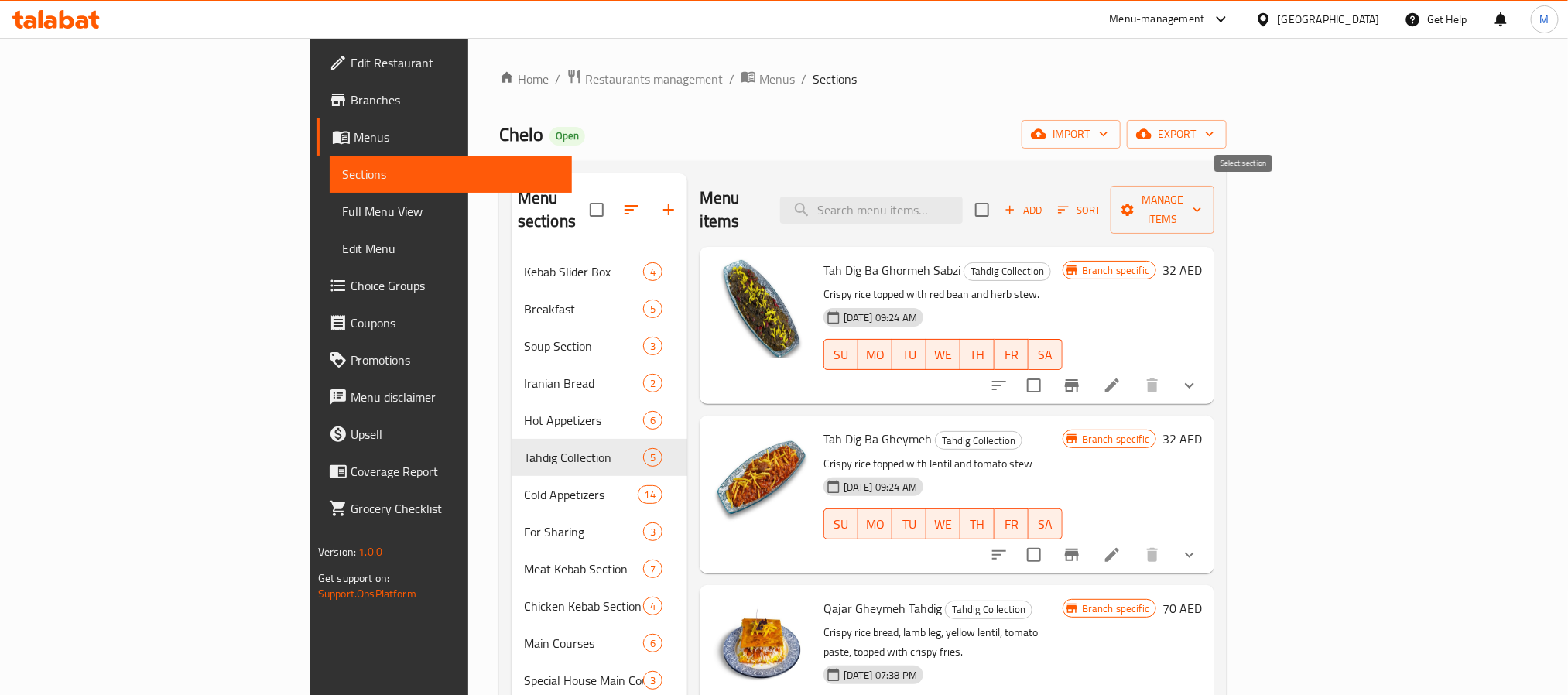
click at [998, 194] on input "checkbox" at bounding box center [982, 209] width 32 height 32
checkbox input "true"
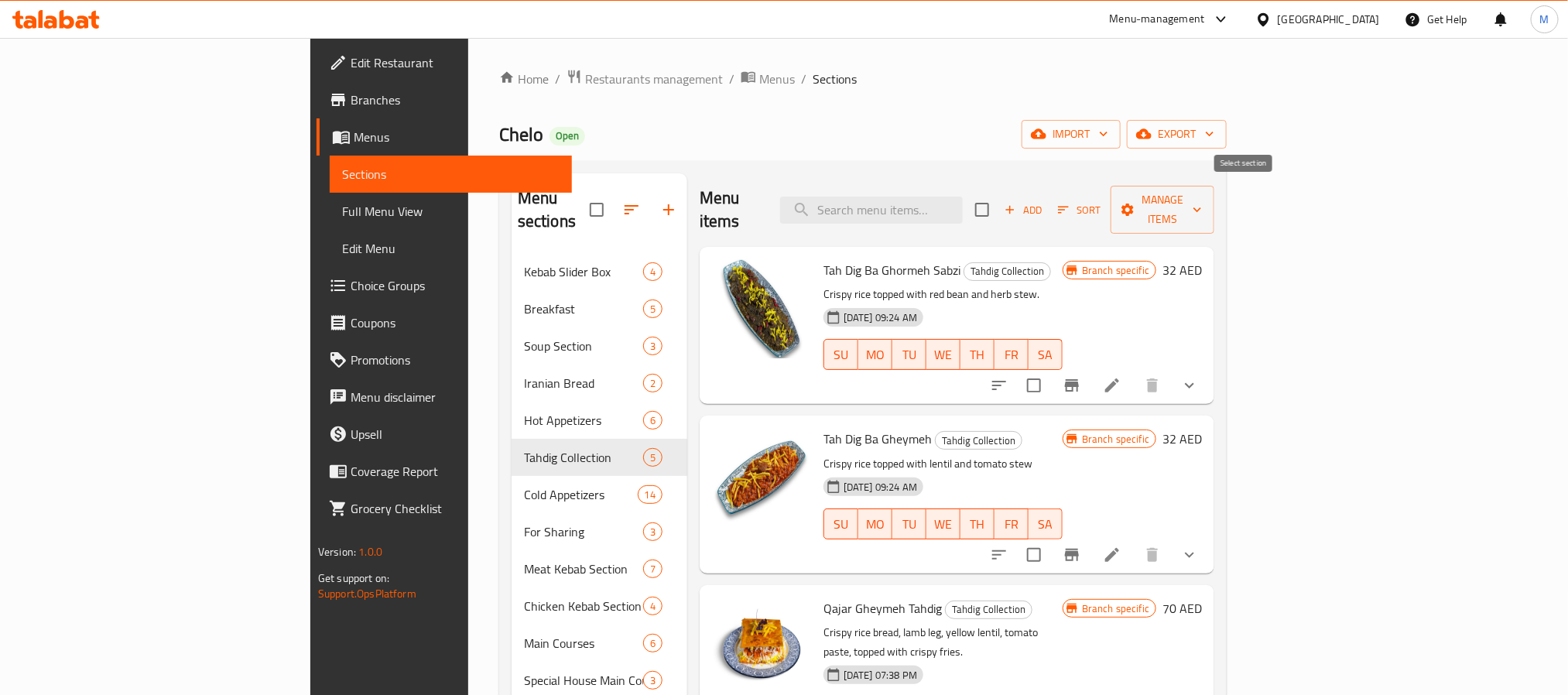
checkbox input "true"
click at [1214, 209] on button "Manage items" at bounding box center [1163, 209] width 104 height 48
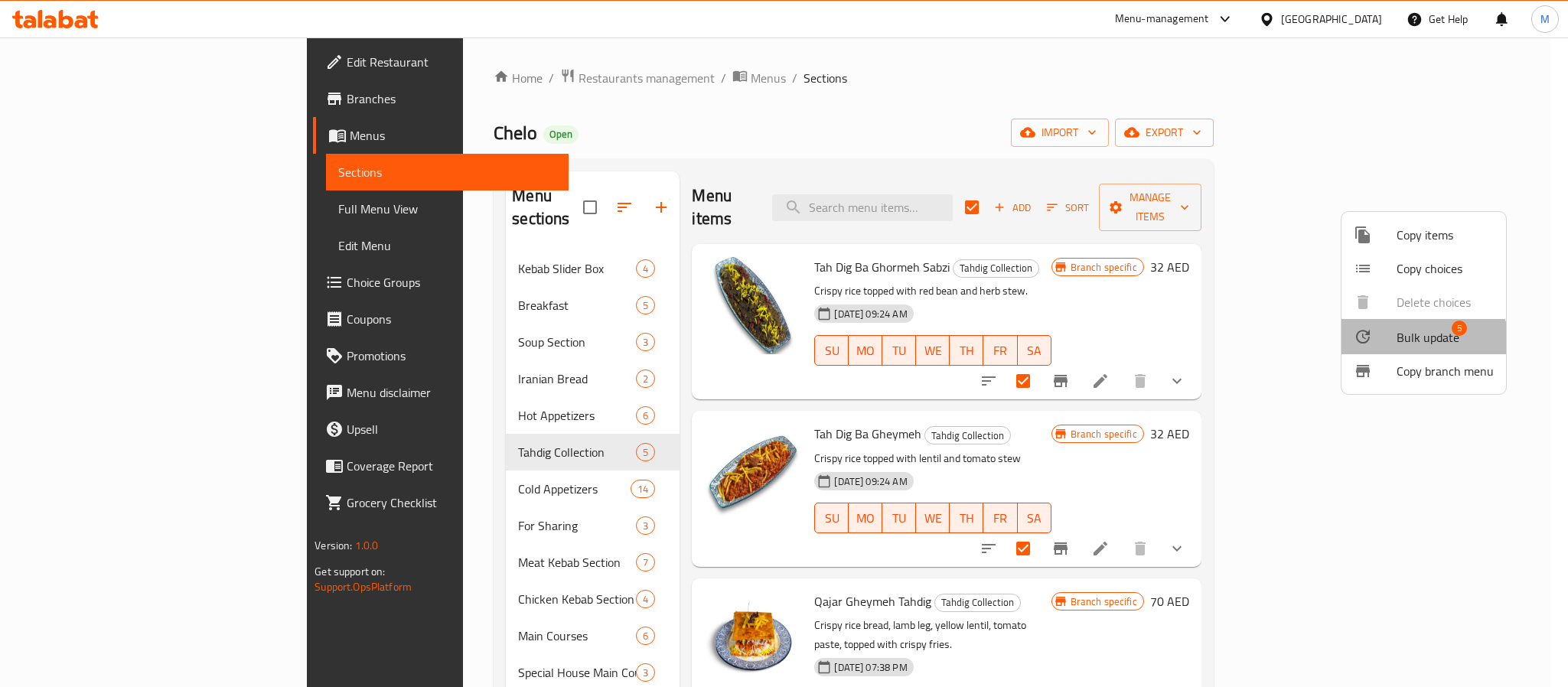
click at [1417, 342] on span "Bulk update" at bounding box center [1428, 338] width 63 height 19
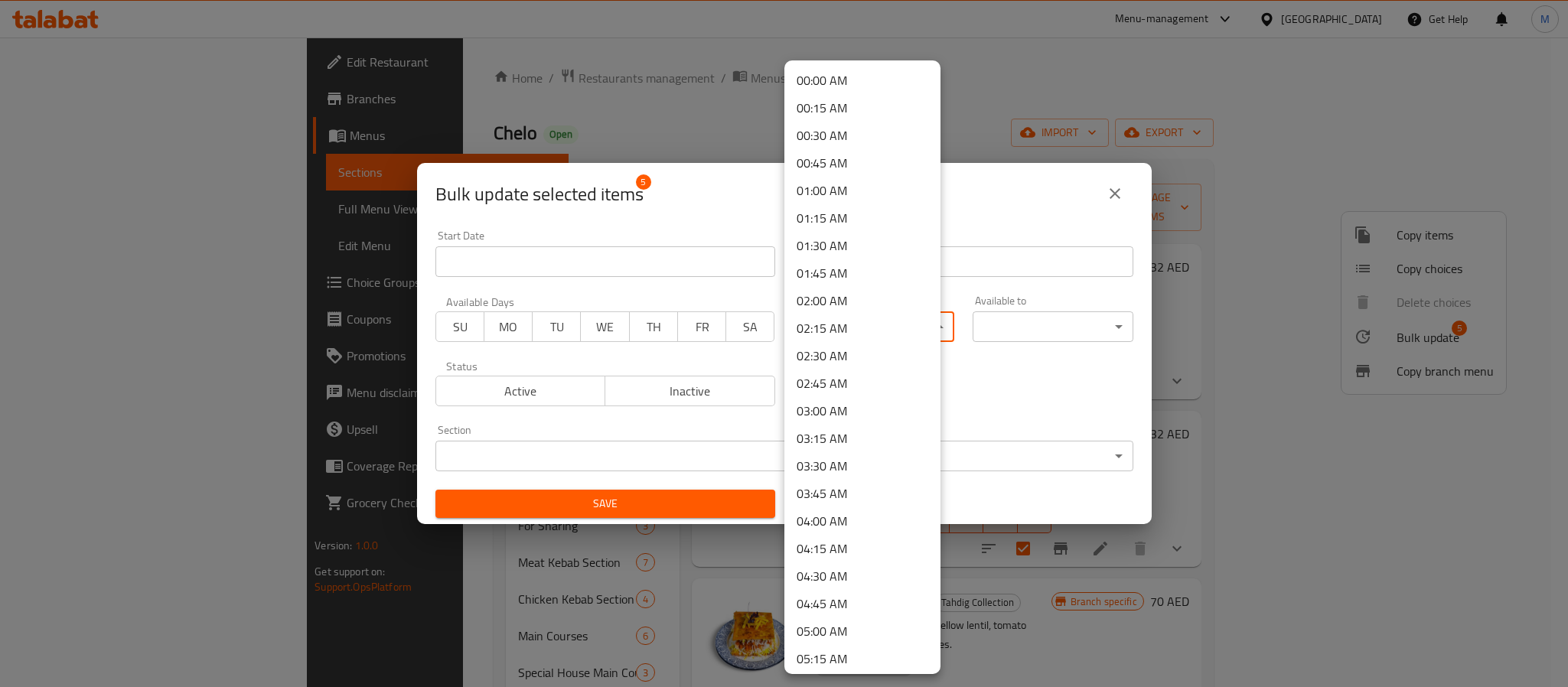
click at [823, 329] on body "​ Menu-management United Arab Emirates Get Help M Edit Restaurant Branches Menu…" at bounding box center [784, 362] width 1568 height 650
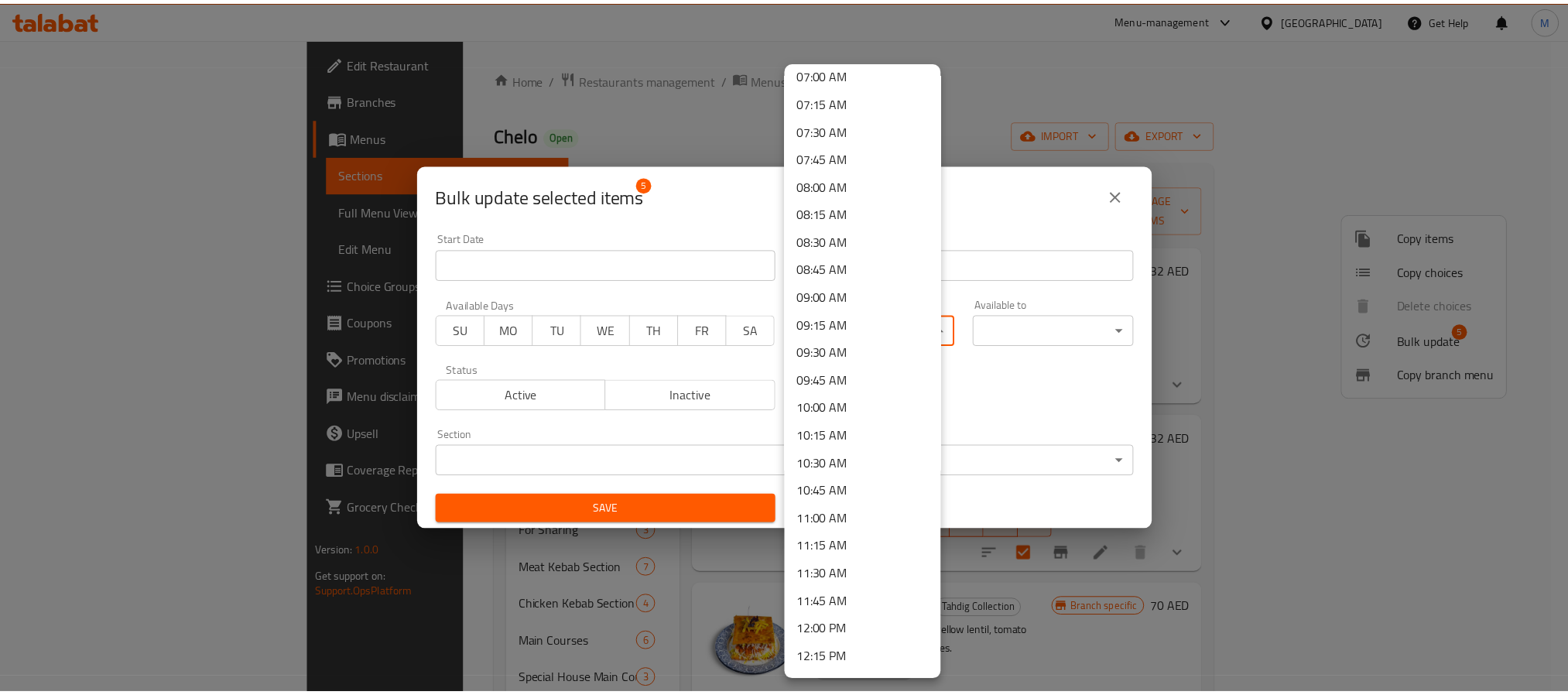
scroll to position [812, 0]
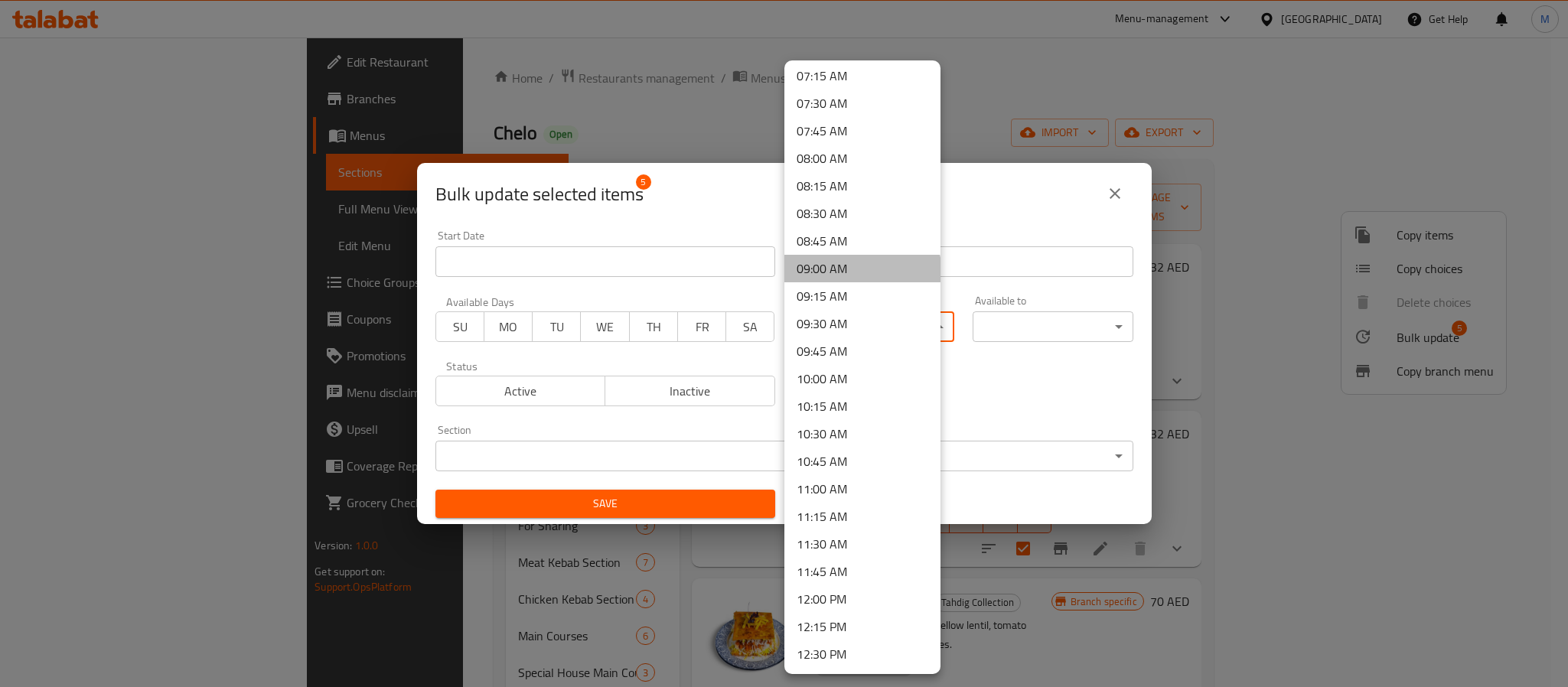
click at [862, 273] on li "09:00 AM" at bounding box center [863, 268] width 156 height 27
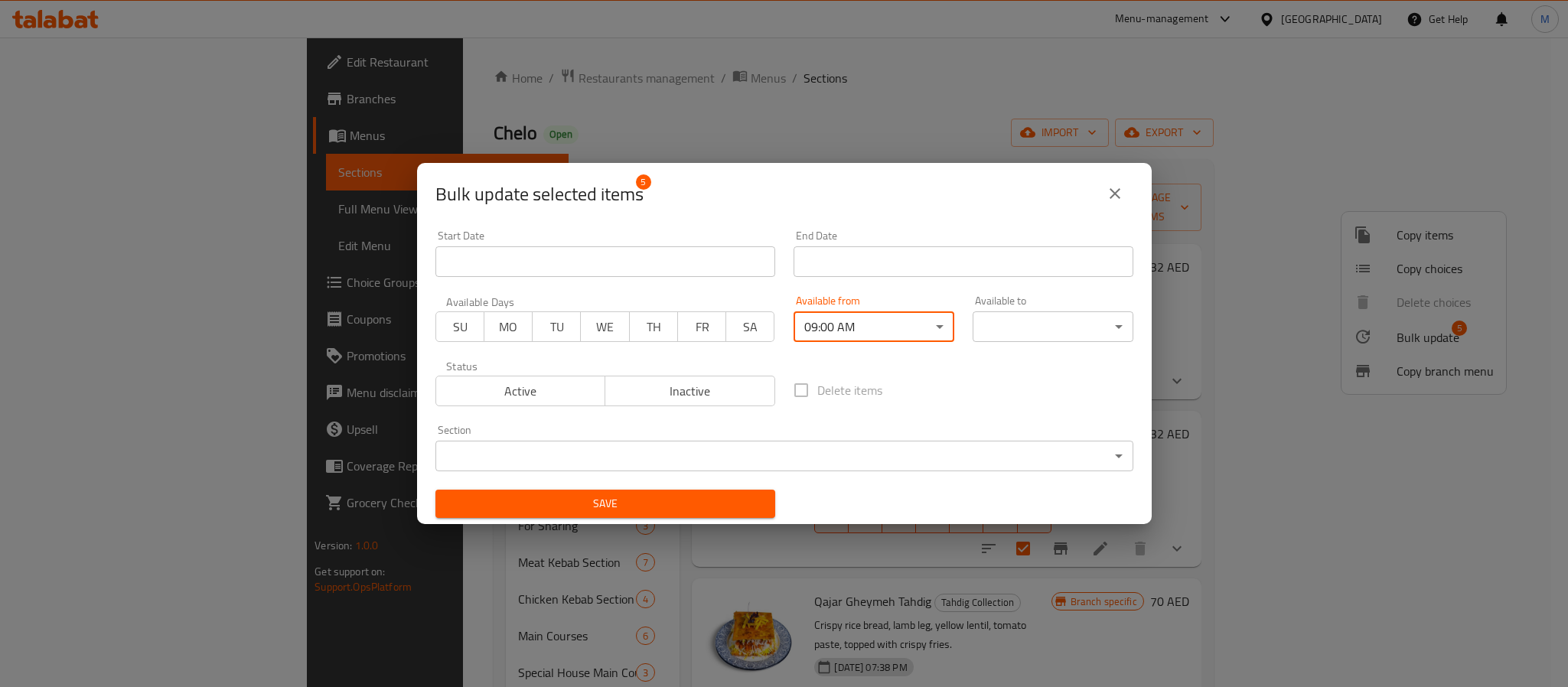
click at [1073, 329] on body "​ Menu-management United Arab Emirates Get Help M Edit Restaurant Branches Menu…" at bounding box center [784, 362] width 1568 height 650
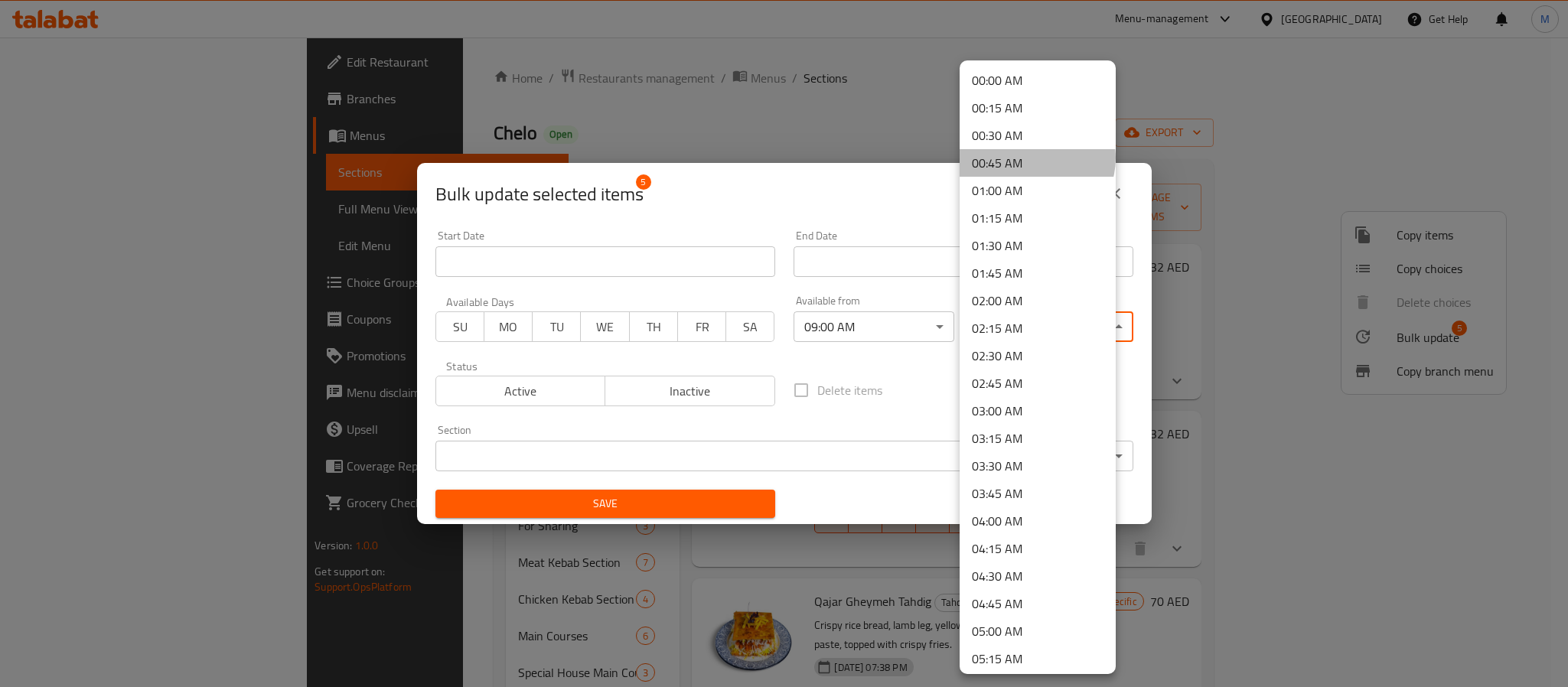
click at [1036, 158] on li "00:45 AM" at bounding box center [1038, 163] width 156 height 27
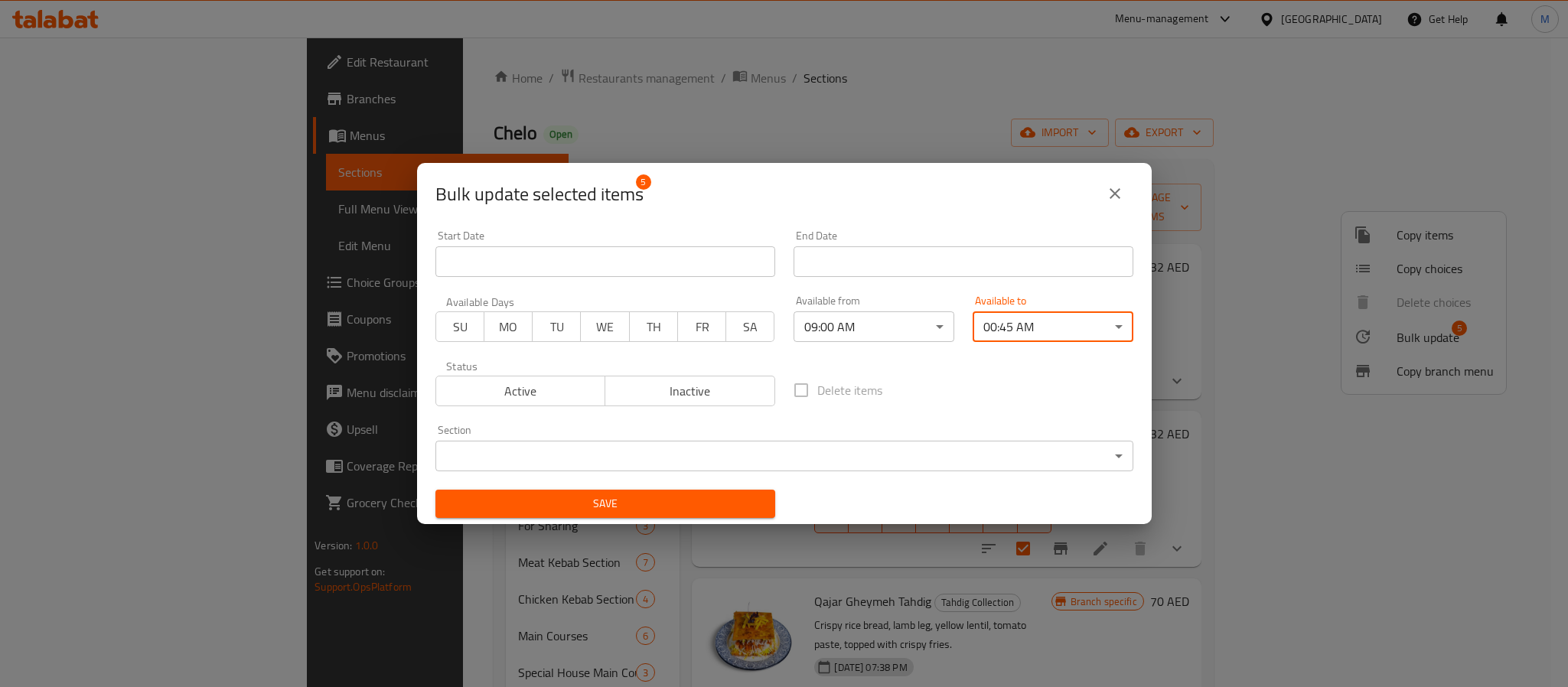
click at [721, 503] on span "Save" at bounding box center [605, 503] width 315 height 19
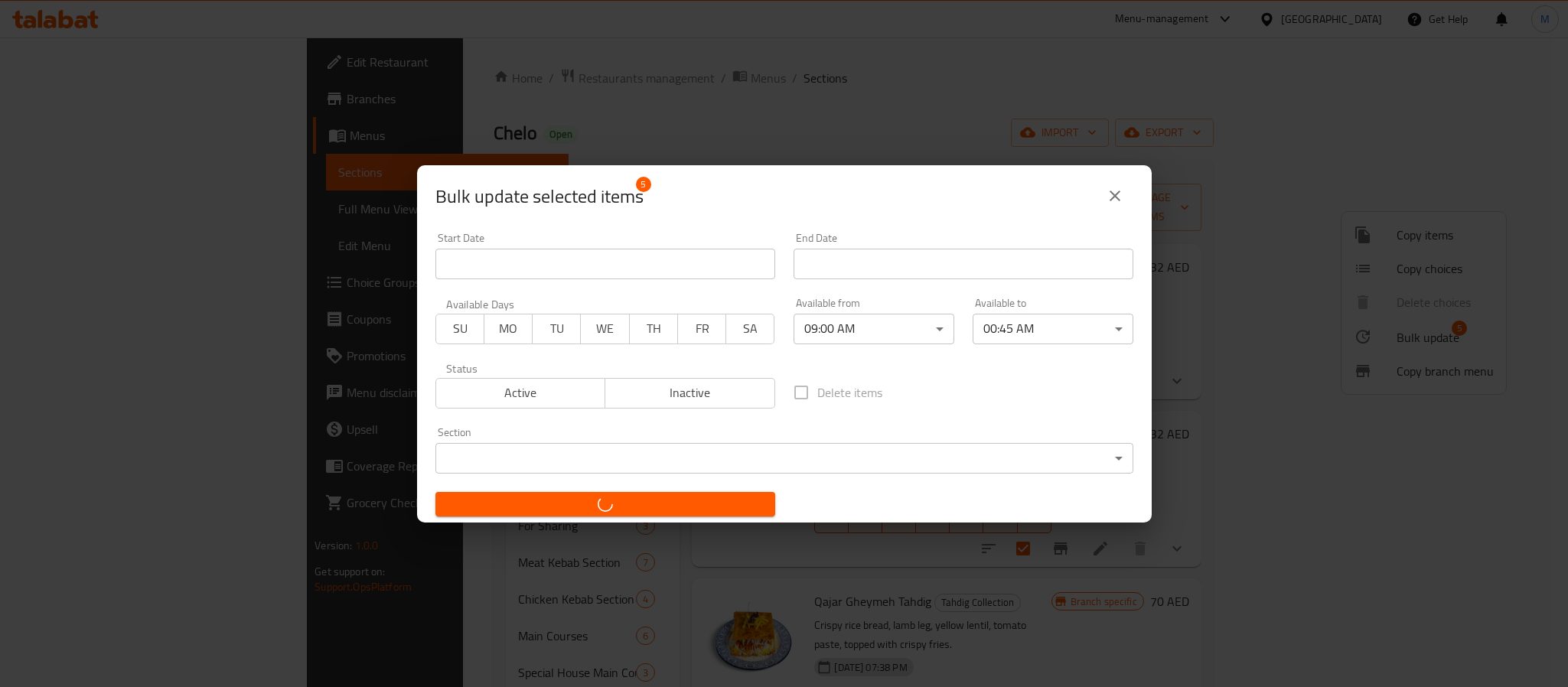
checkbox input "false"
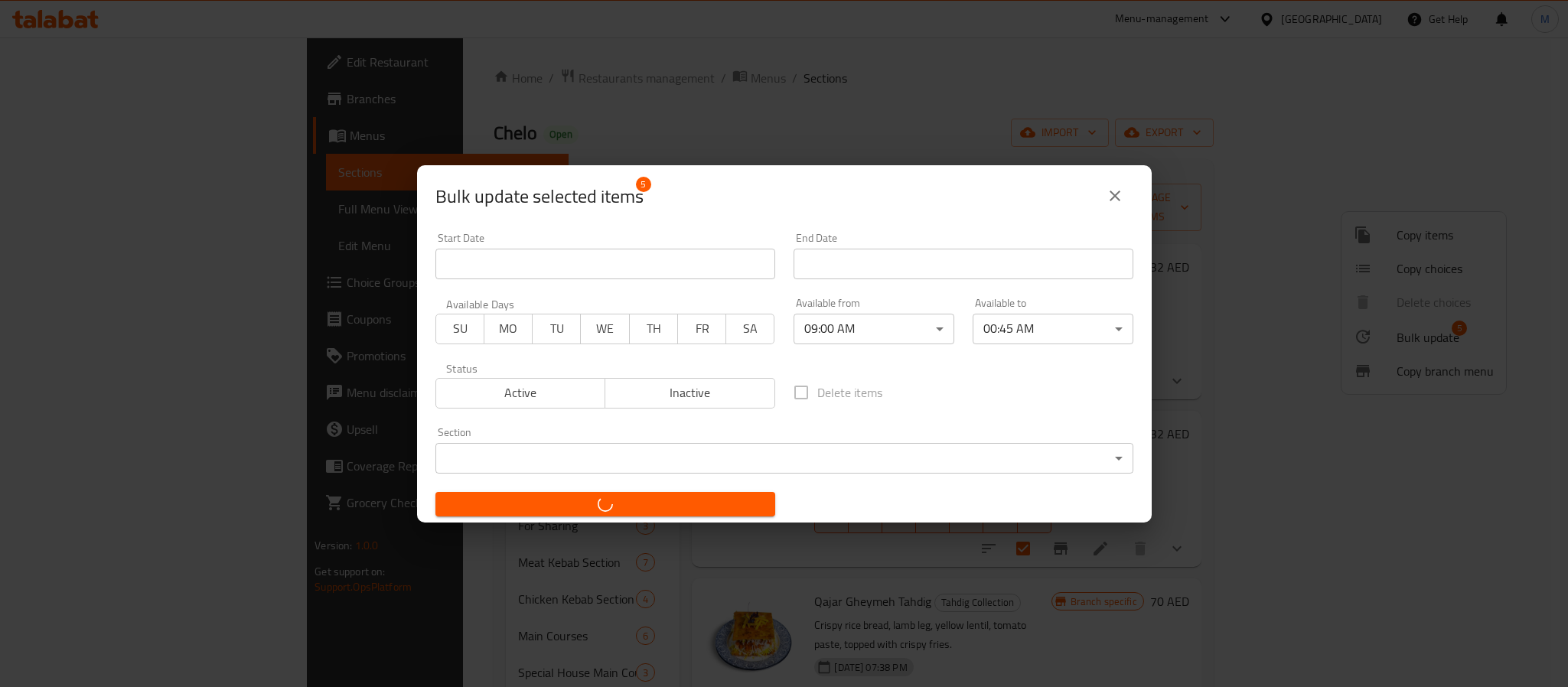
checkbox input "false"
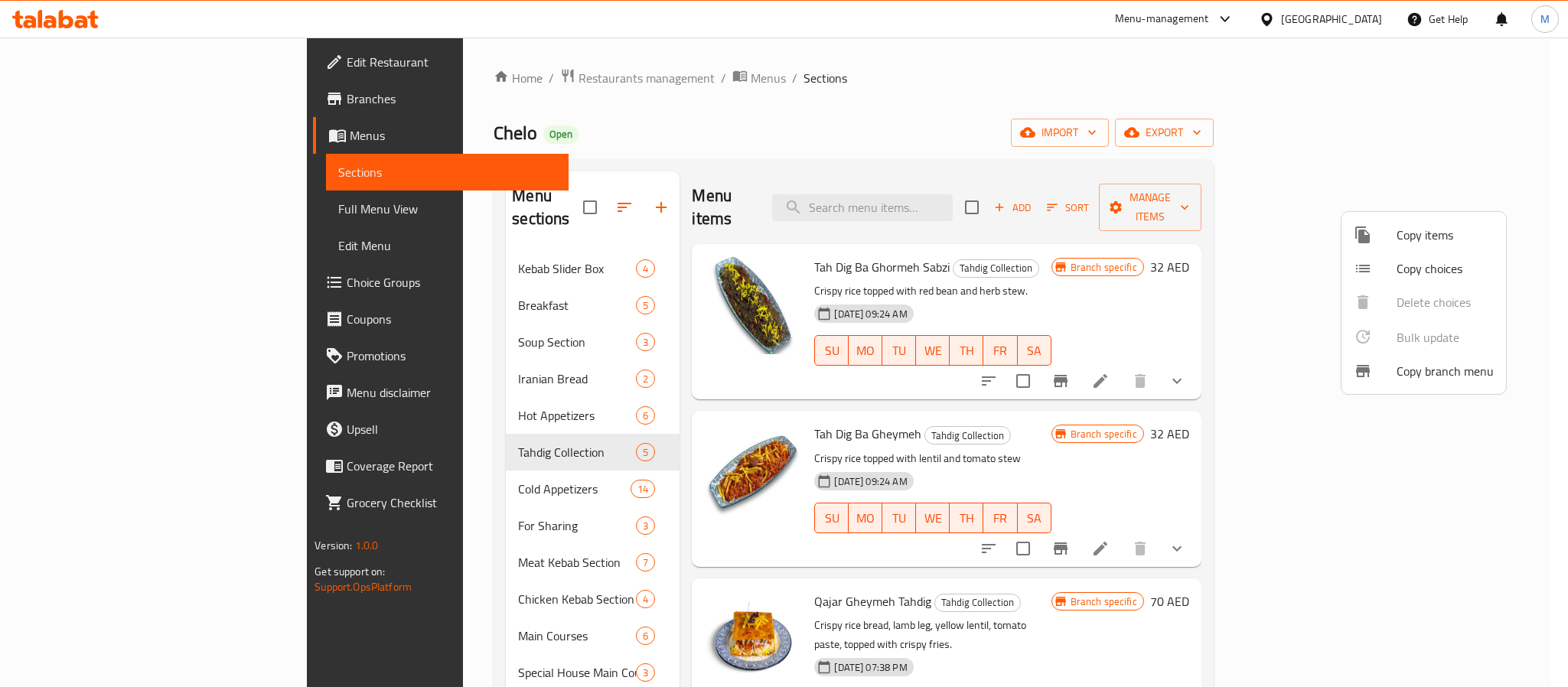
click at [409, 82] on div at bounding box center [784, 343] width 1568 height 687
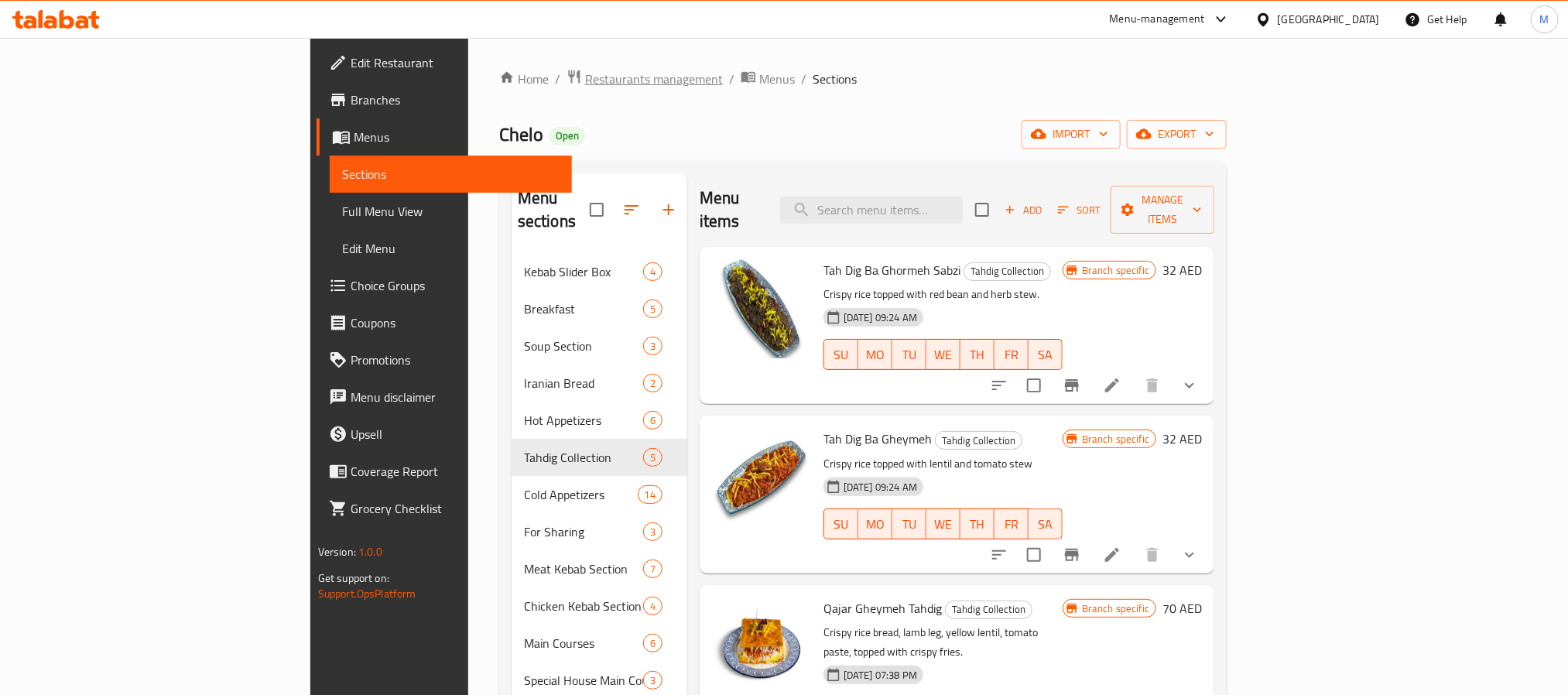
click at [585, 69] on span "Restaurants management" at bounding box center [653, 79] width 138 height 19
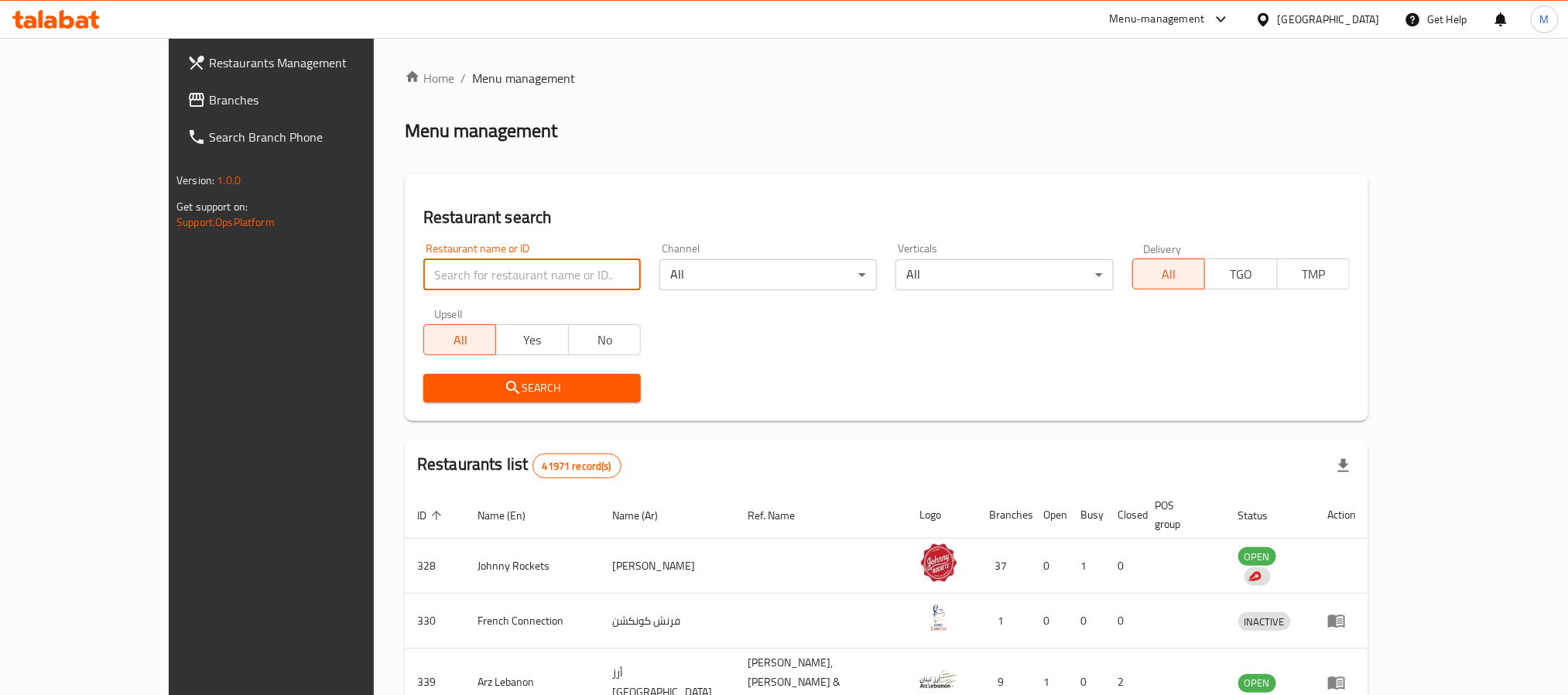
click at [492, 269] on input "search" at bounding box center [532, 274] width 217 height 31
type input "test"
click at [1300, 19] on div "[GEOGRAPHIC_DATA]" at bounding box center [1329, 20] width 102 height 17
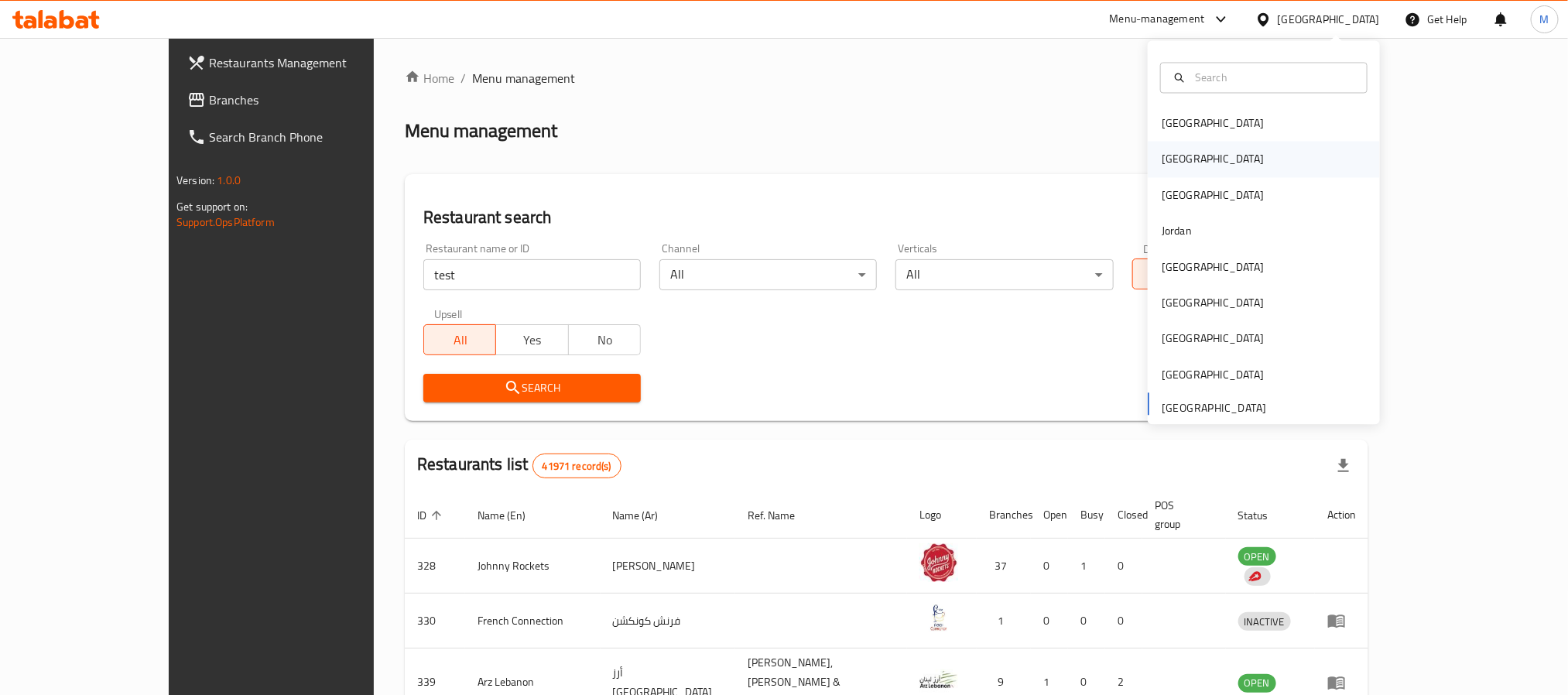
click at [1230, 163] on div "Egypt" at bounding box center [1263, 159] width 232 height 35
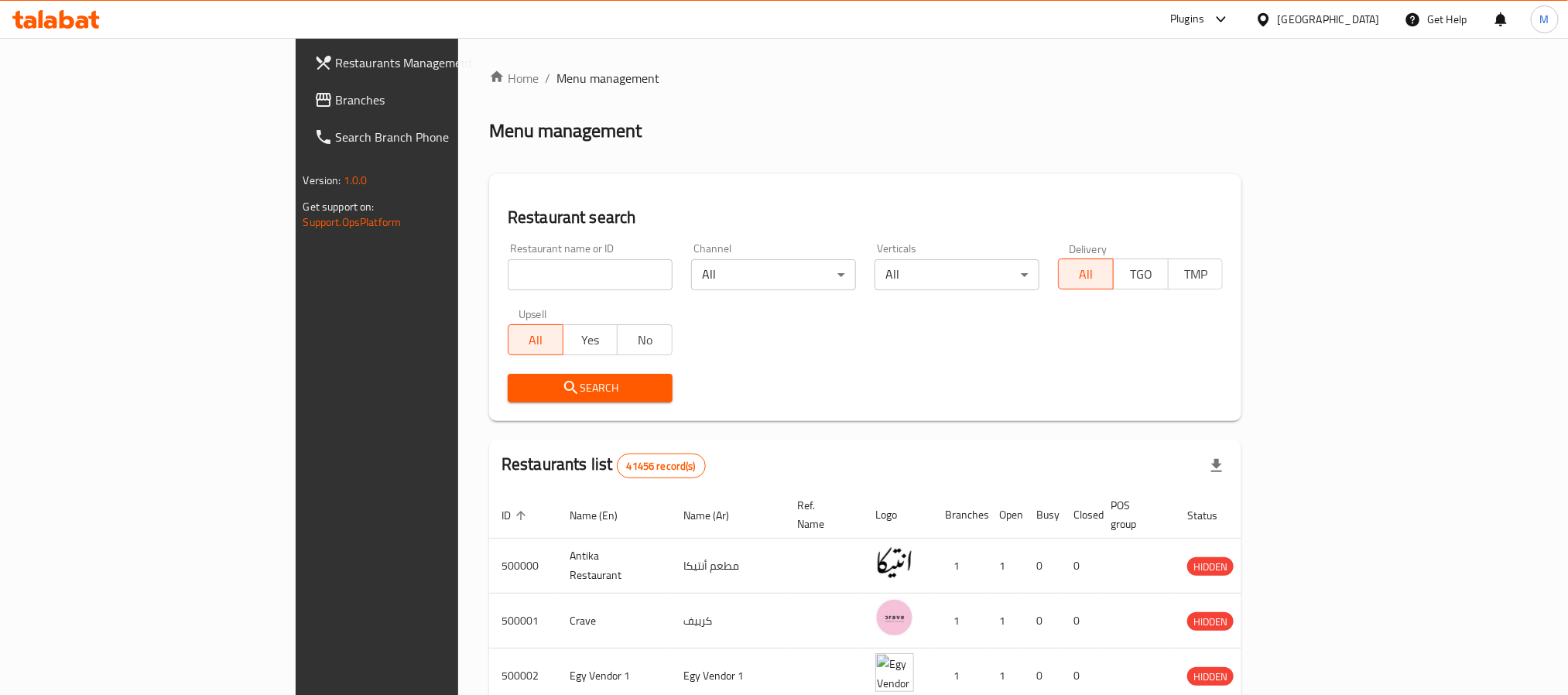
click at [508, 274] on input "search" at bounding box center [590, 274] width 165 height 31
type input "test"
click button "Search" at bounding box center [590, 388] width 165 height 28
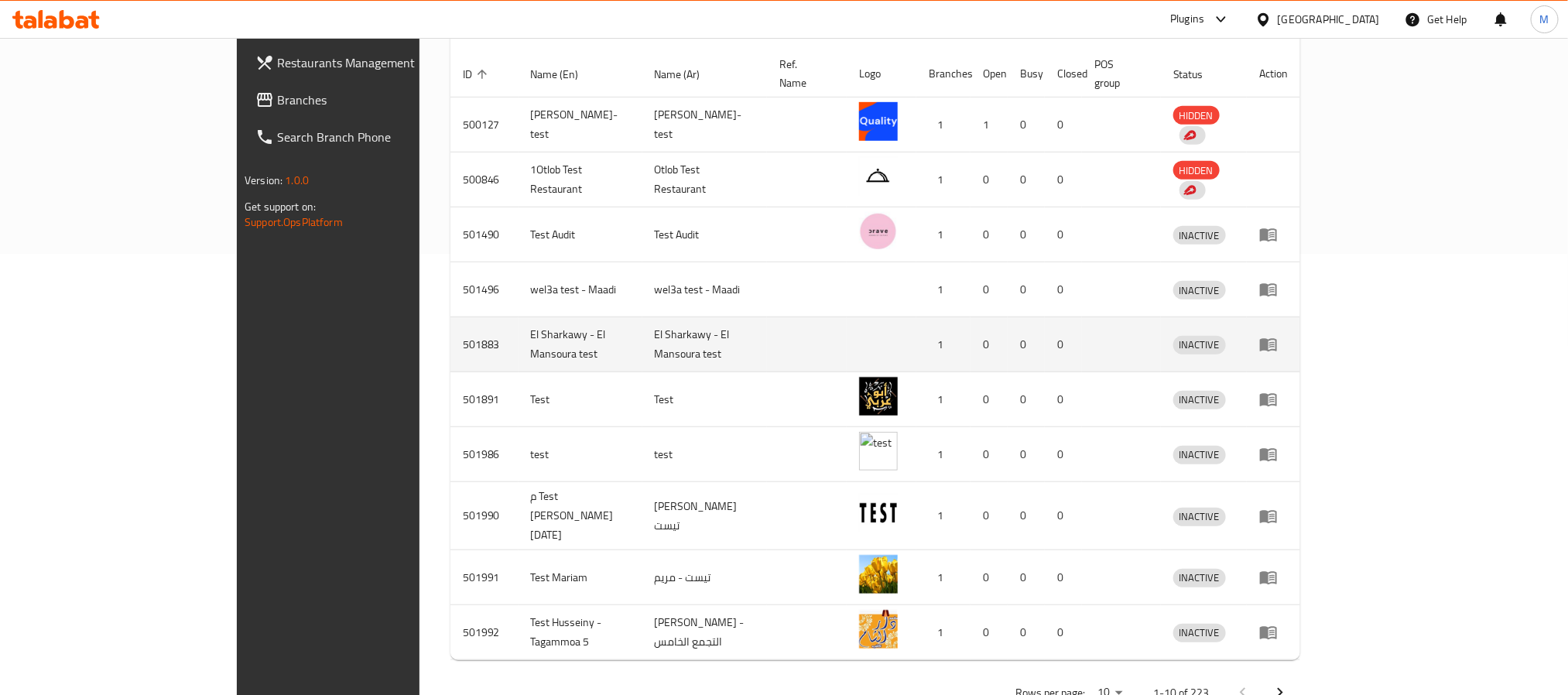
scroll to position [467, 0]
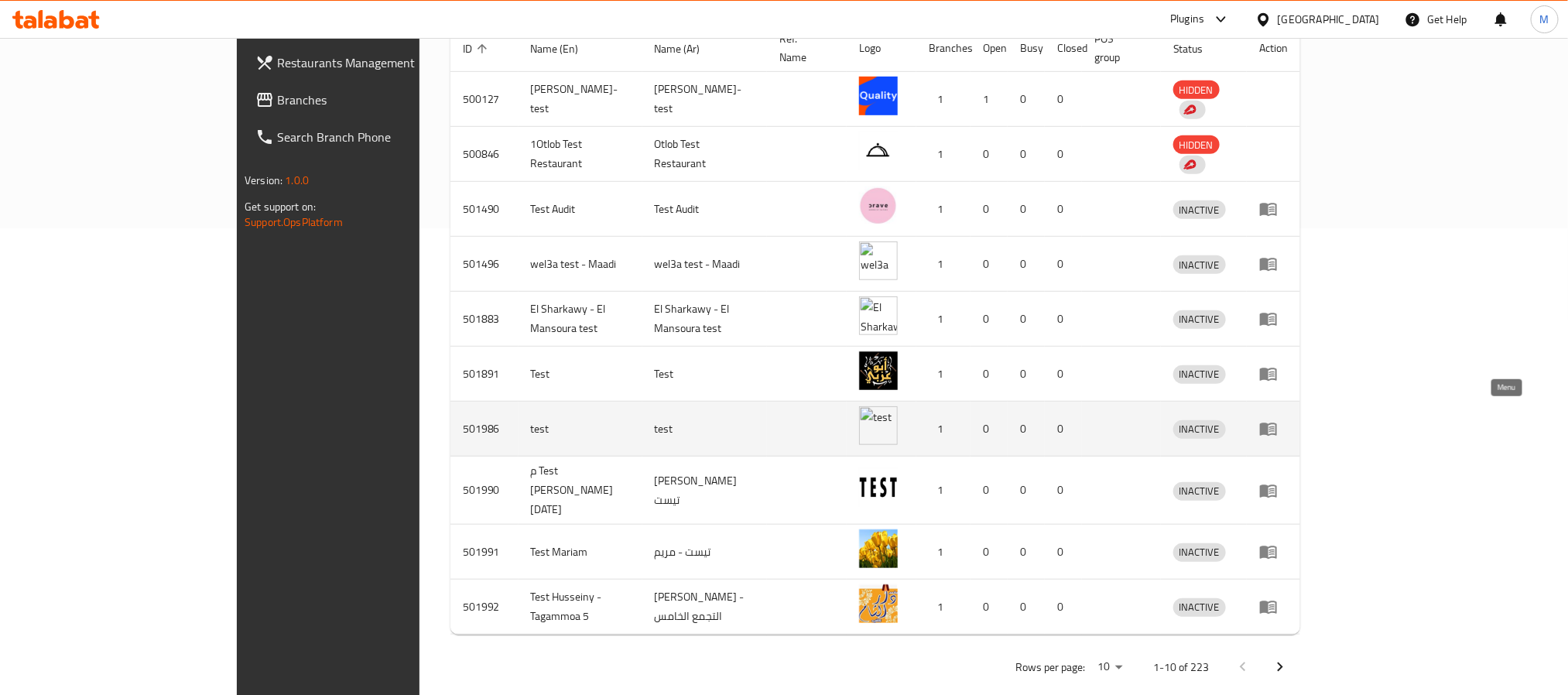
click at [1277, 423] on icon "enhanced table" at bounding box center [1268, 430] width 17 height 13
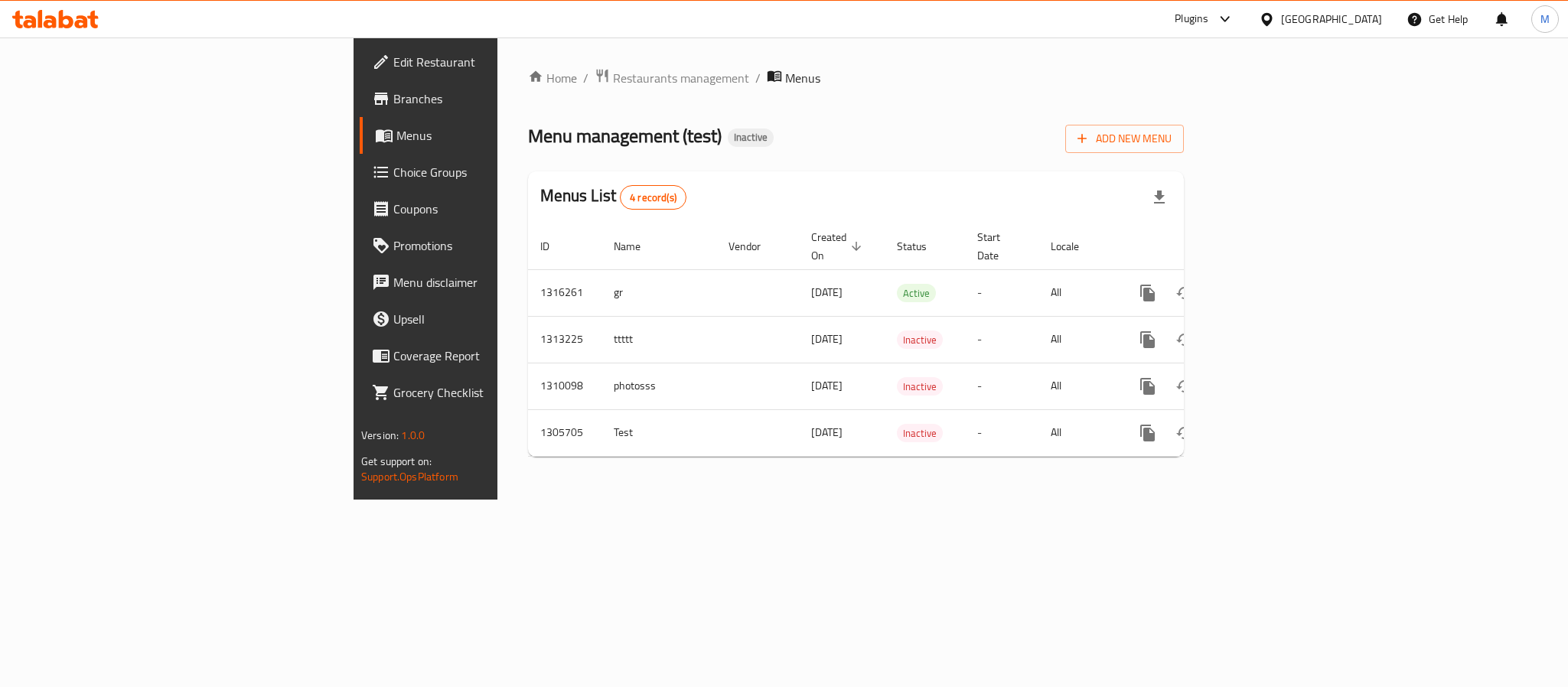
click at [372, 101] on icon at bounding box center [381, 99] width 19 height 19
